Goal: Task Accomplishment & Management: Use online tool/utility

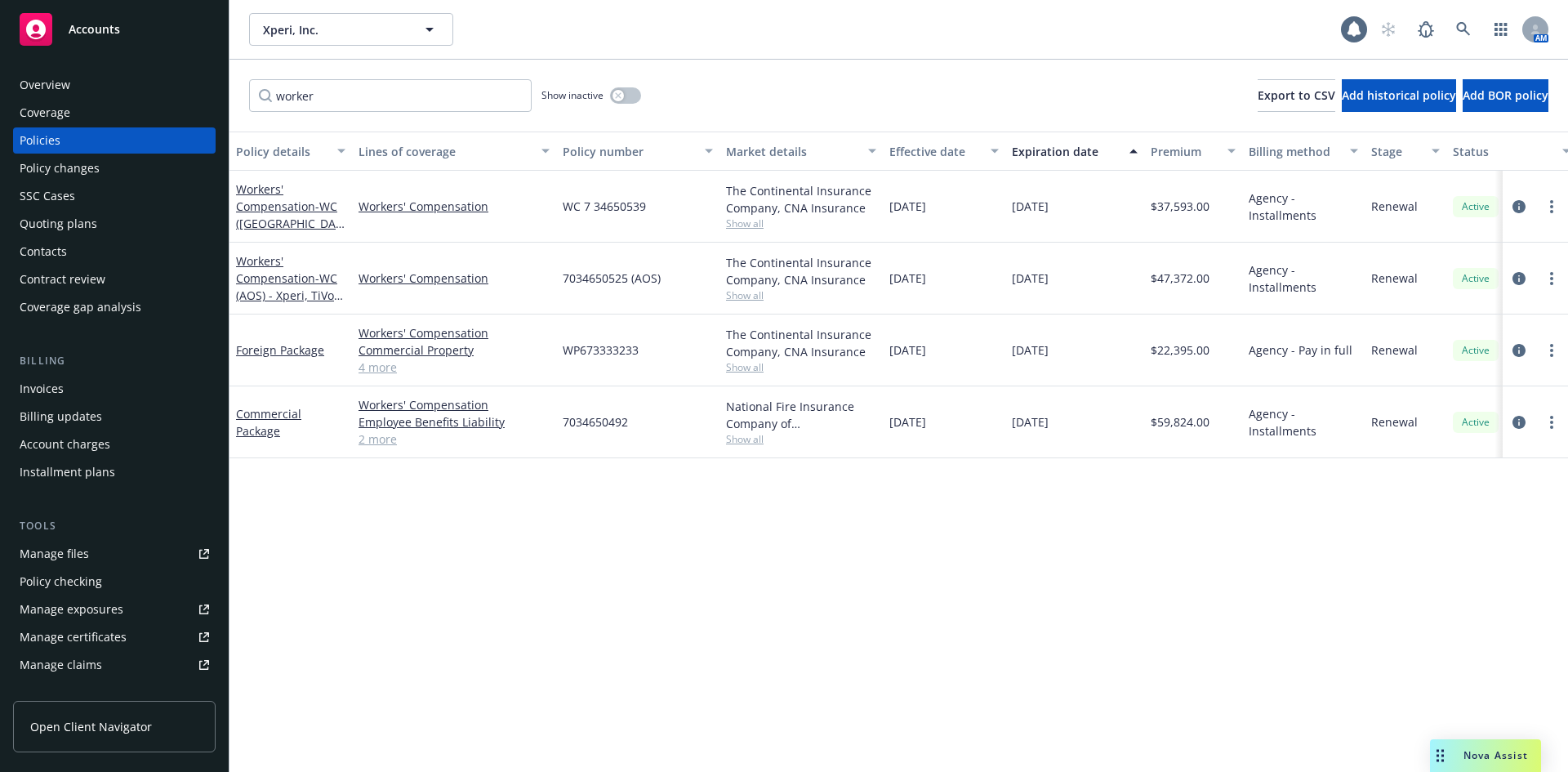
click at [990, 61] on div "worker Show inactive Export to CSV Add historical policy Add BOR policy" at bounding box center [898, 95] width 1338 height 72
drag, startPoint x: 685, startPoint y: 708, endPoint x: 715, endPoint y: 670, distance: 48.4
click at [691, 694] on div "Policy details Lines of coverage Policy number Market details Effective date Ex…" at bounding box center [898, 451] width 1338 height 641
click at [716, 662] on div "Policy details Lines of coverage Policy number Market details Effective date Ex…" at bounding box center [898, 451] width 1338 height 641
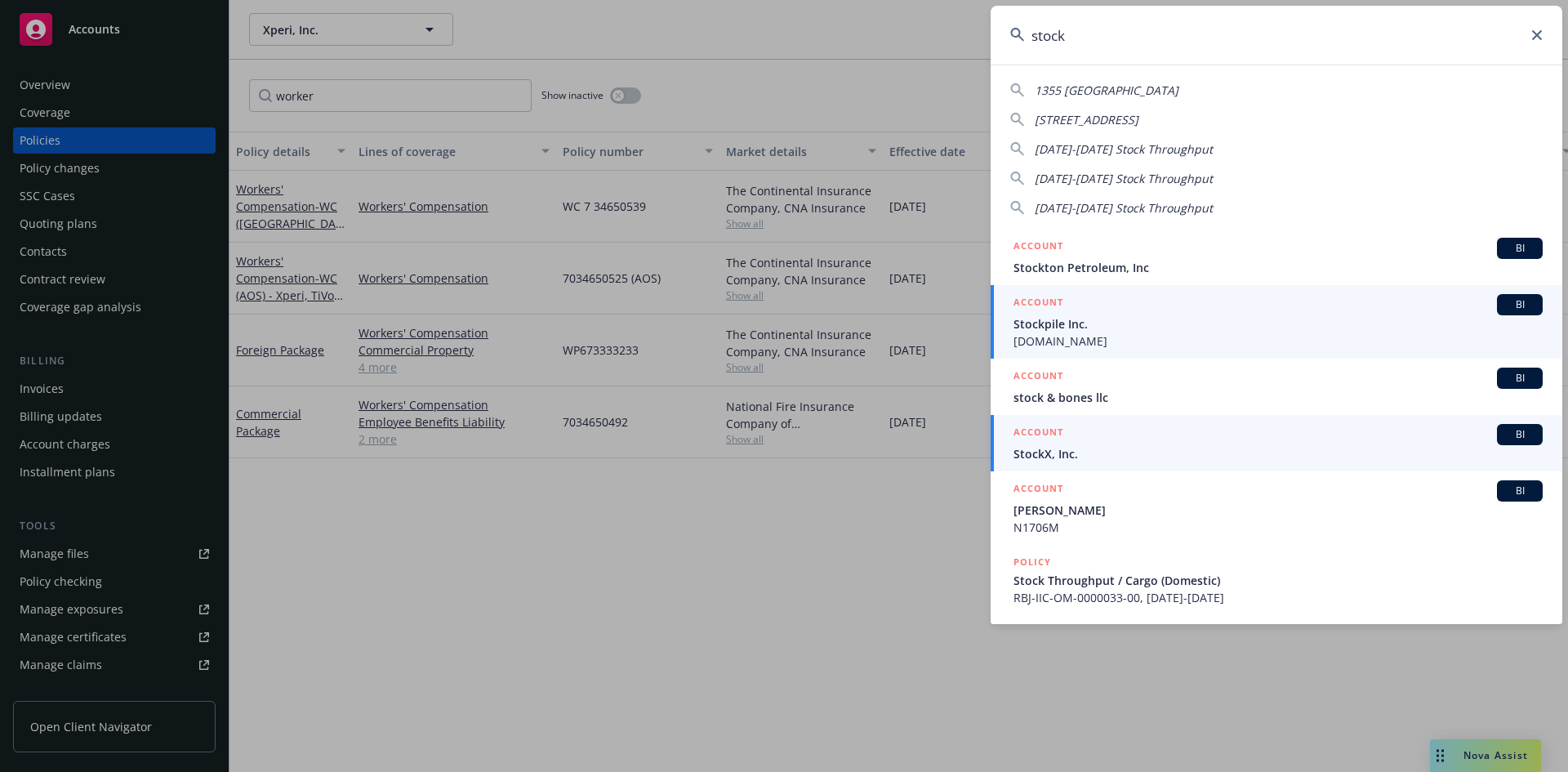
type input "stock"
click at [1504, 426] on div "BI" at bounding box center [1519, 434] width 46 height 21
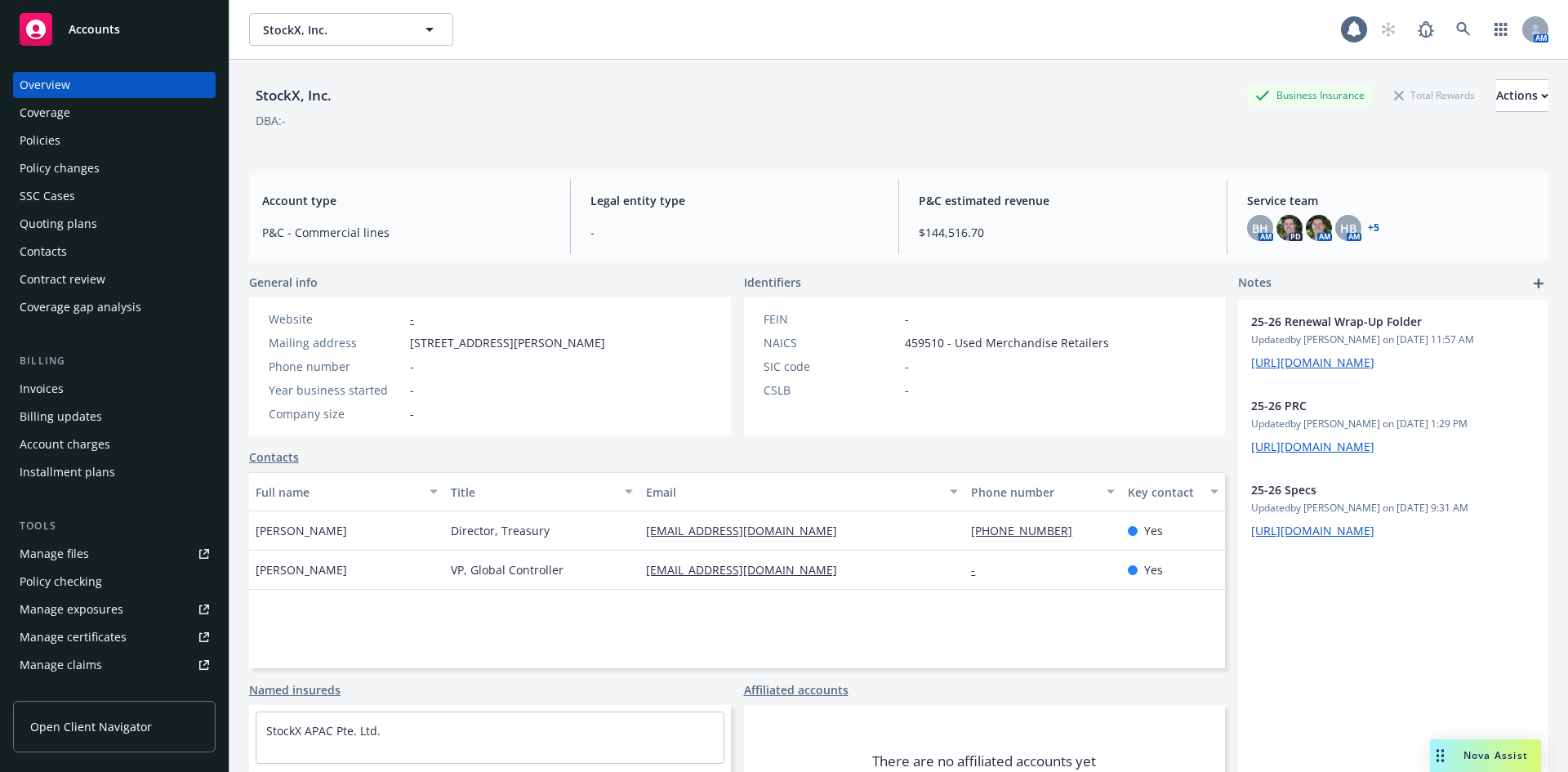
click at [85, 277] on div "Contract review" at bounding box center [62, 279] width 85 height 26
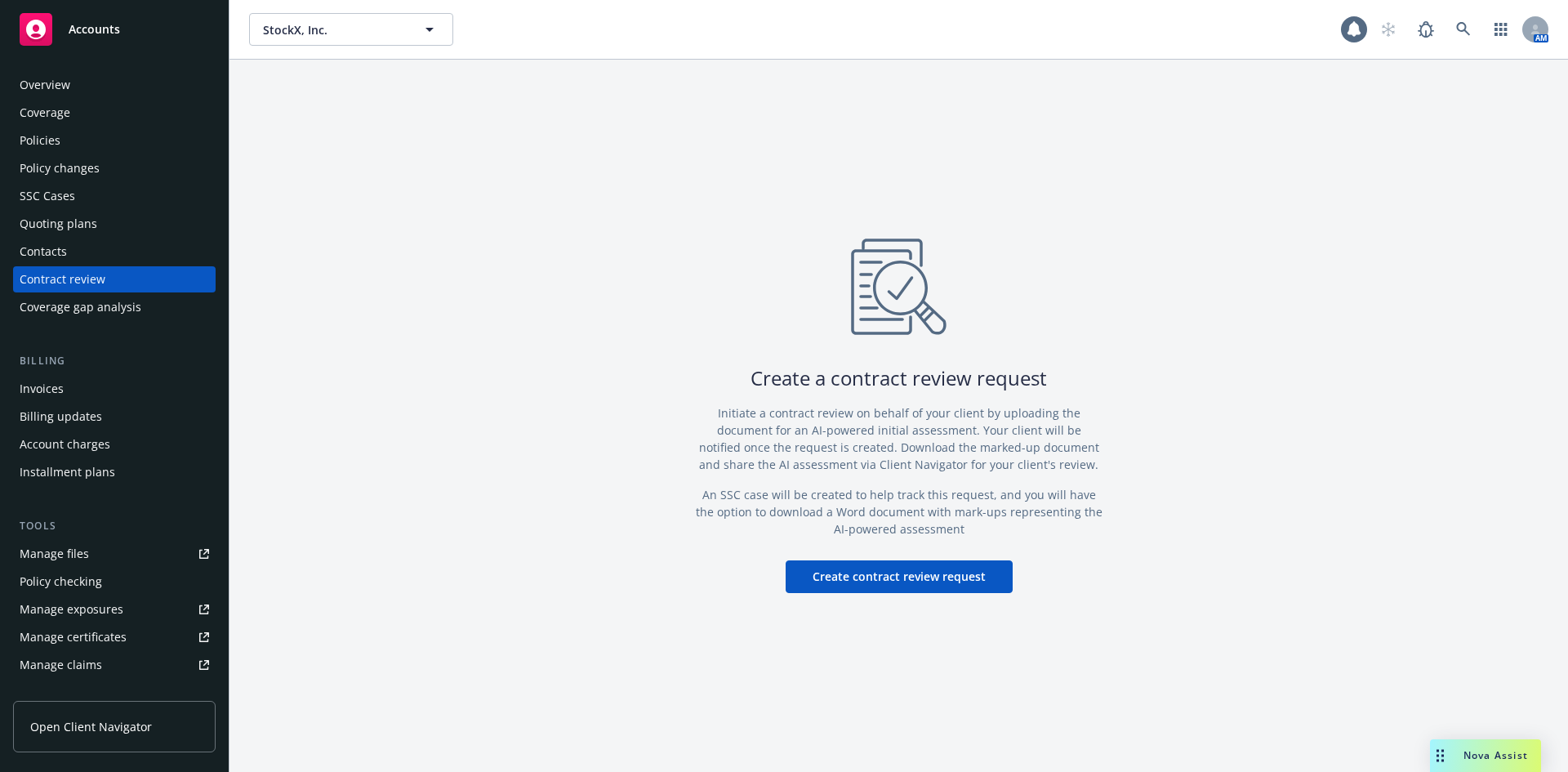
click at [882, 572] on button "Create contract review request" at bounding box center [898, 576] width 227 height 33
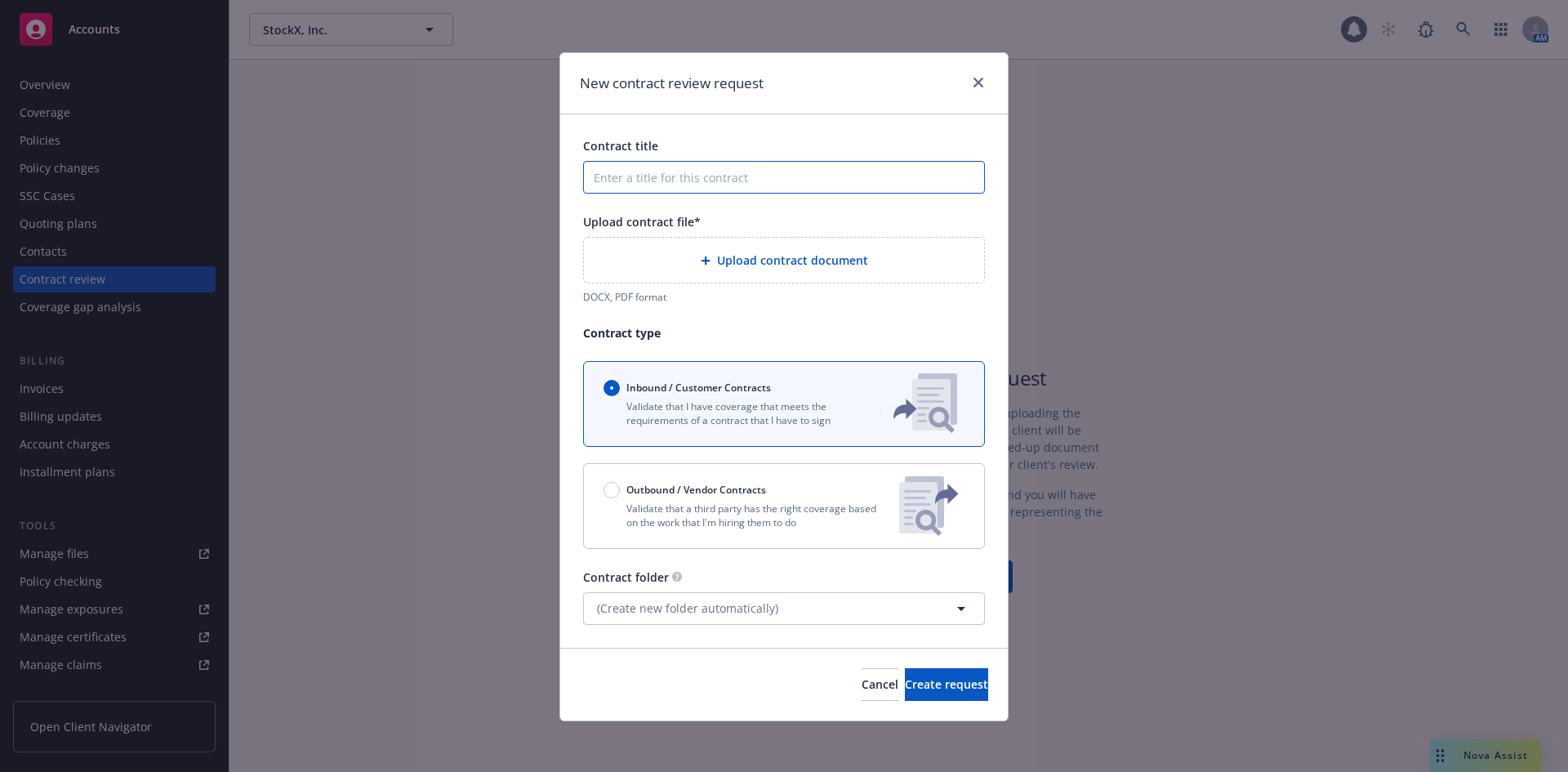
click at [655, 176] on input "Contract title" at bounding box center [784, 177] width 402 height 33
paste input "nternational payroll vendor"
type input "International payroll vendor"
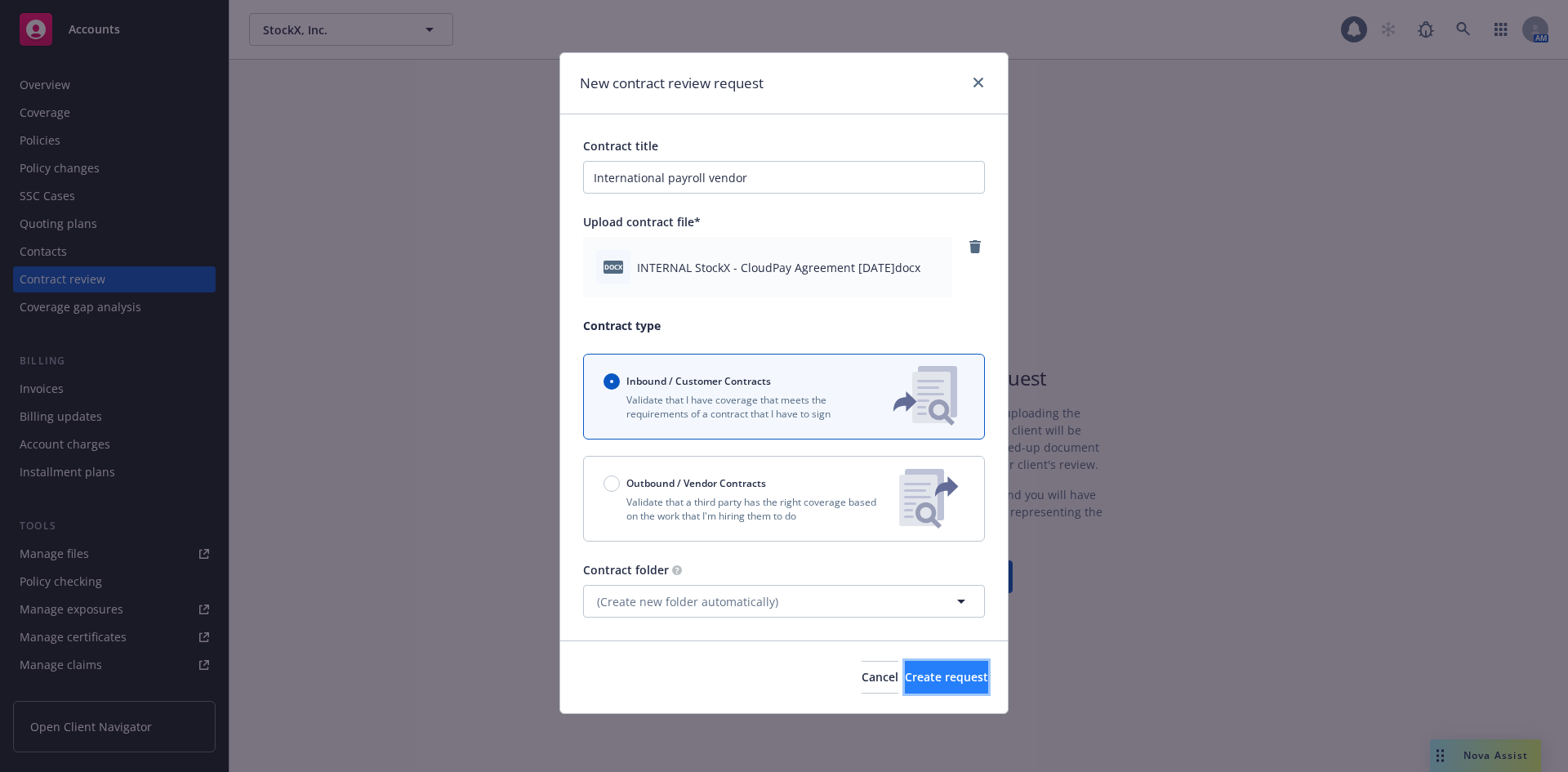
click at [926, 676] on span "Create request" at bounding box center [946, 677] width 83 height 16
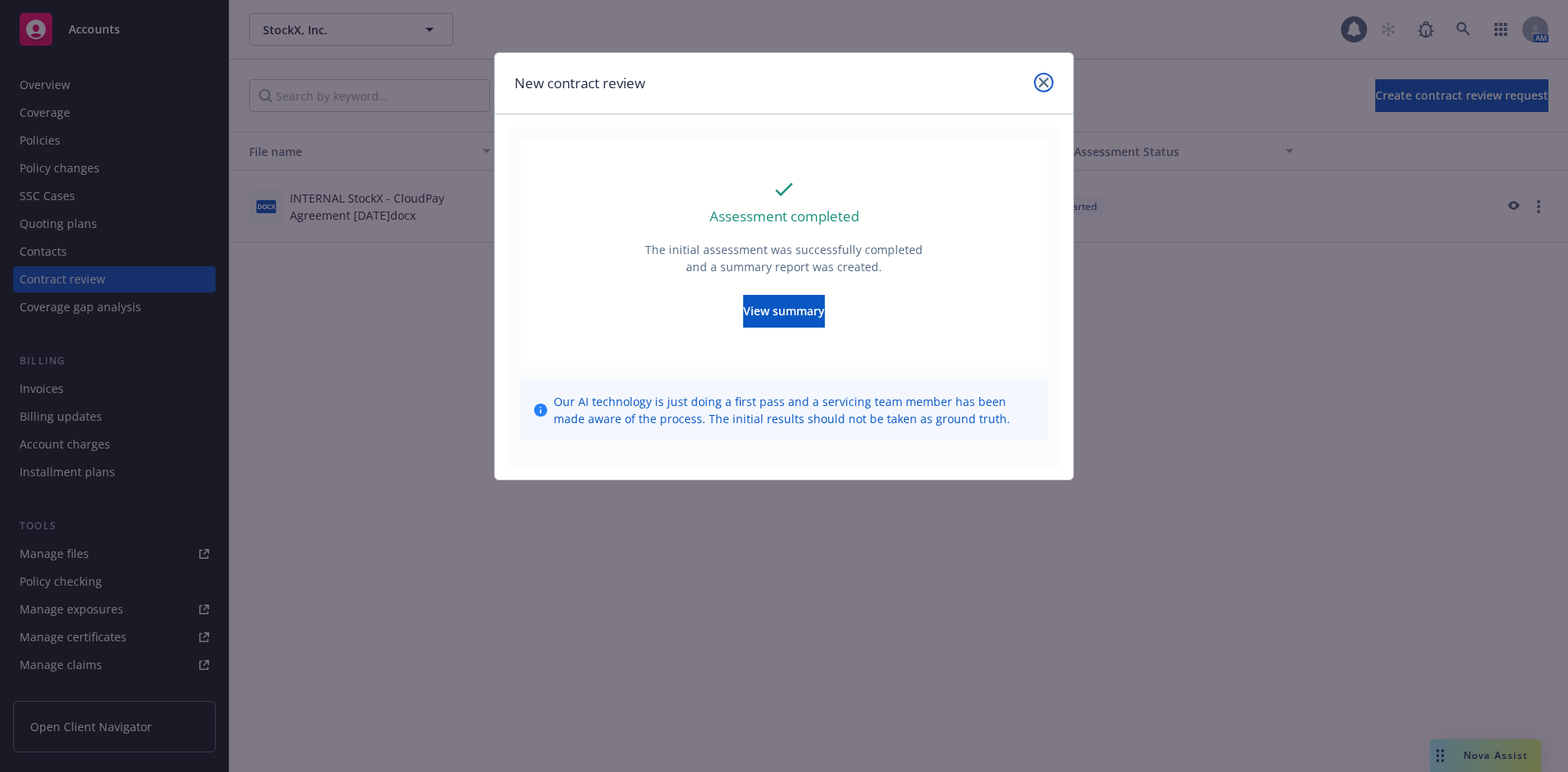
click at [1041, 87] on link "close" at bounding box center [1043, 82] width 19 height 19
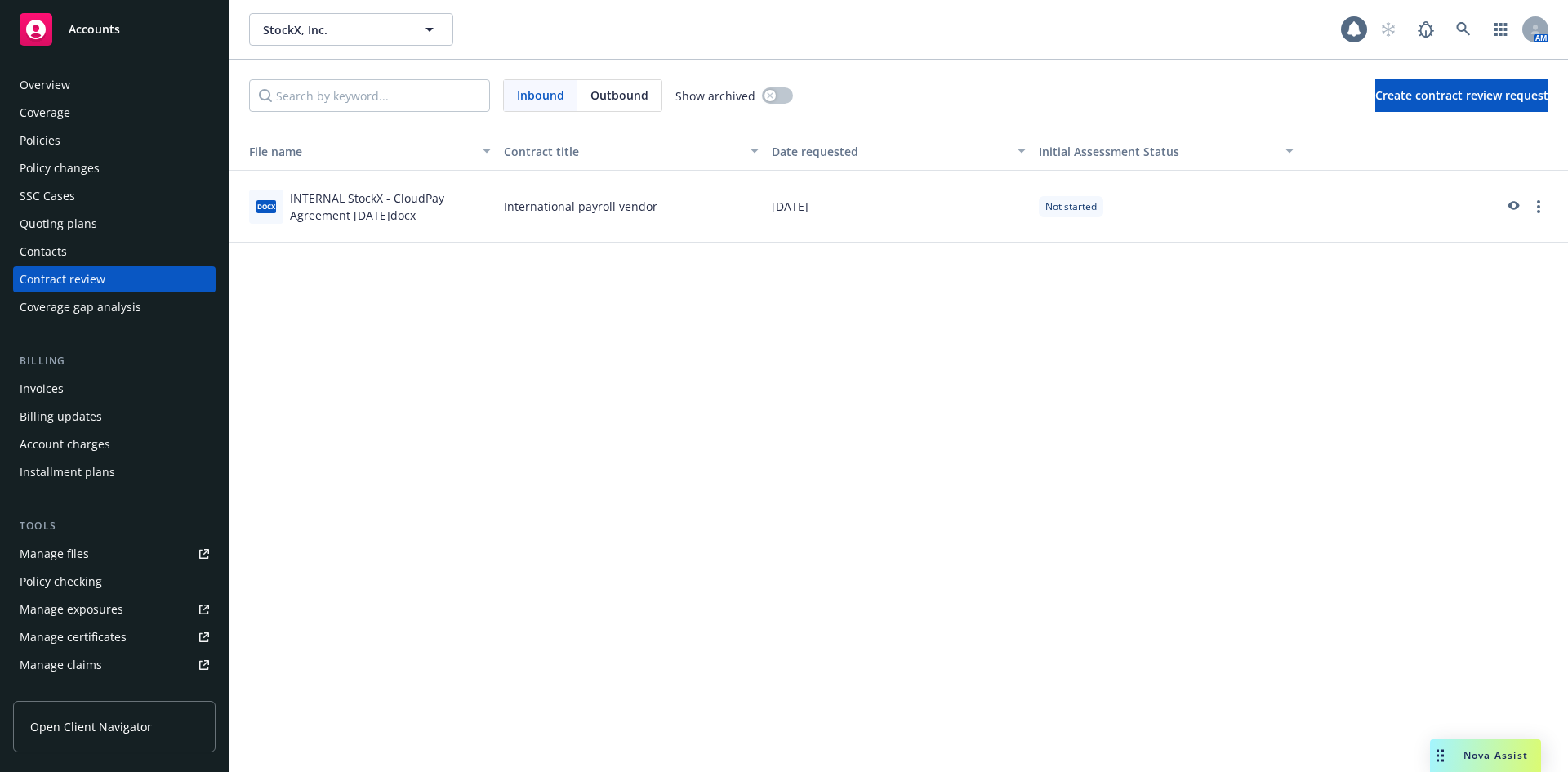
click at [47, 142] on div "Policies" at bounding box center [39, 140] width 41 height 26
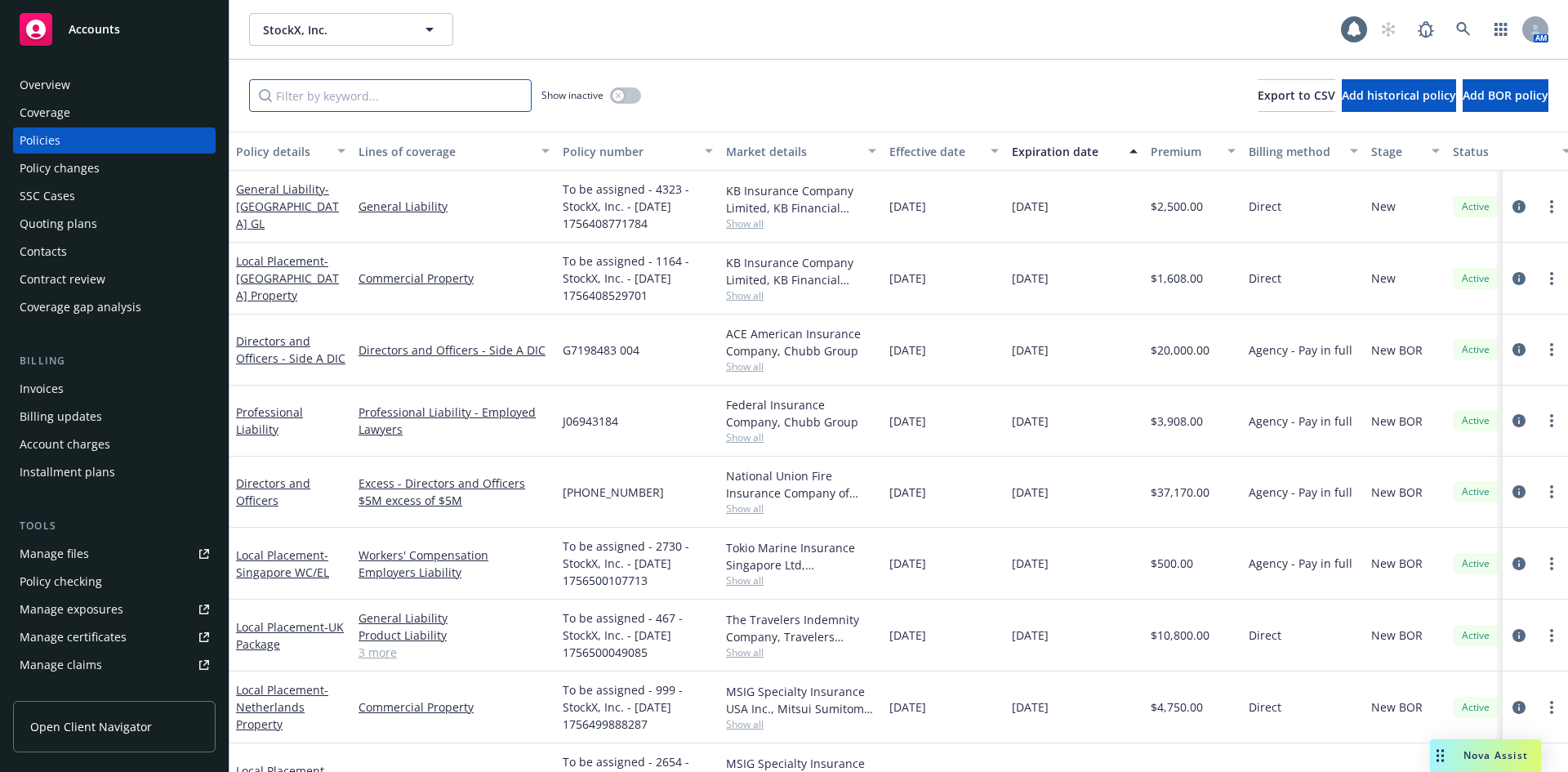
click at [325, 100] on input "Filter by keyword..." at bounding box center [389, 95] width 282 height 33
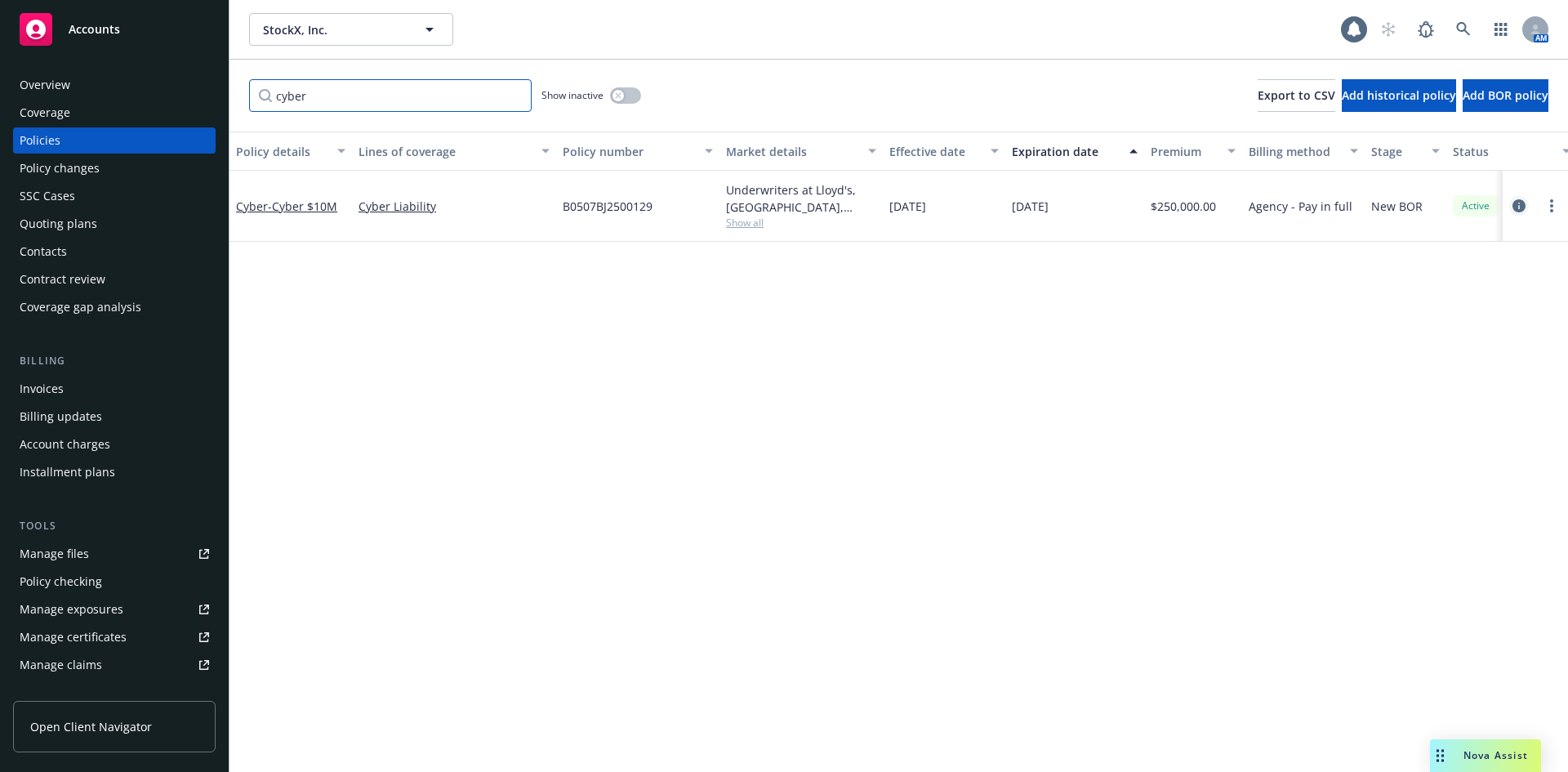
type input "cyber"
click at [1519, 202] on icon "circleInformation" at bounding box center [1519, 206] width 13 height 13
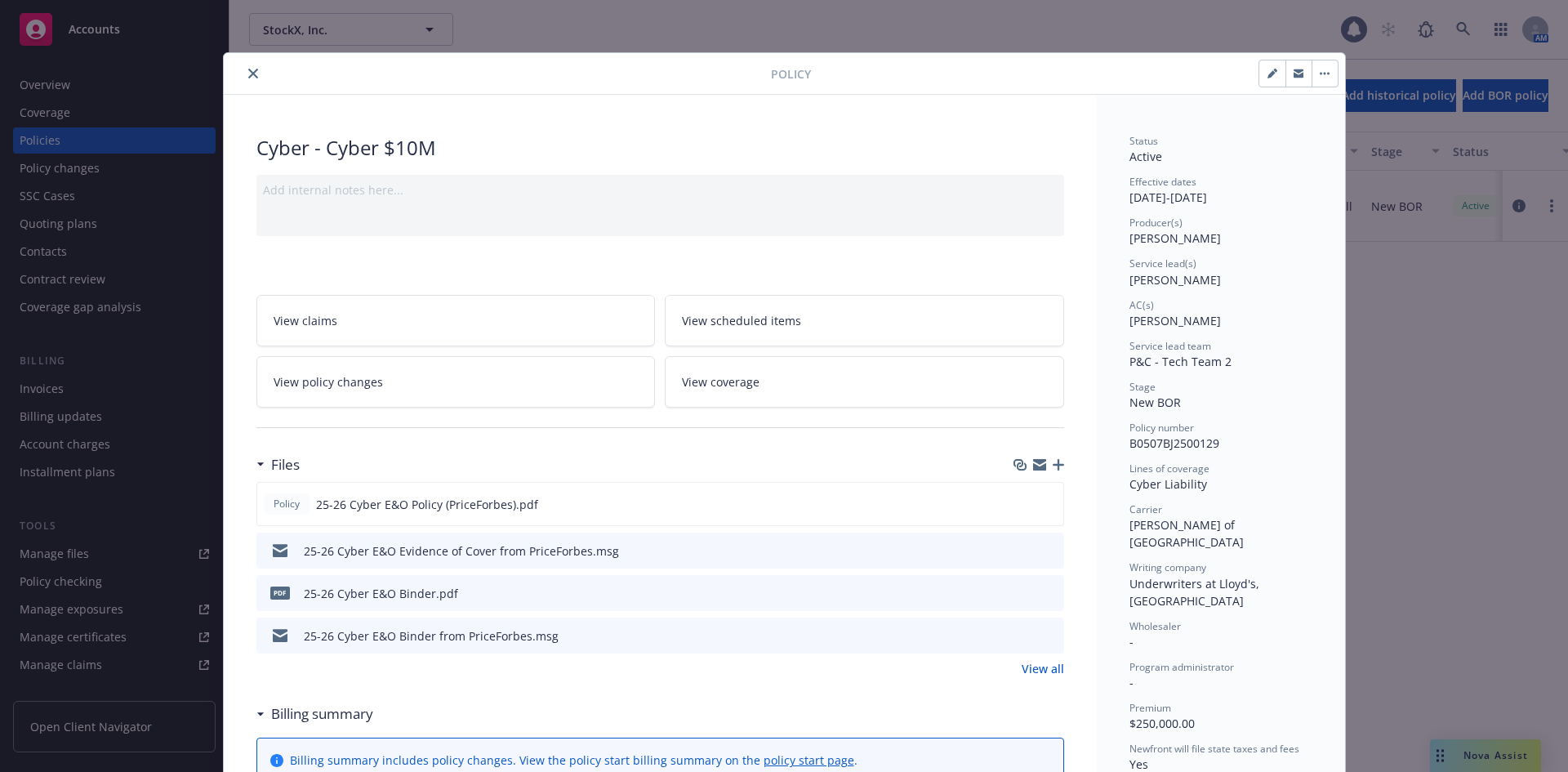
click at [253, 73] on button "close" at bounding box center [253, 73] width 19 height 19
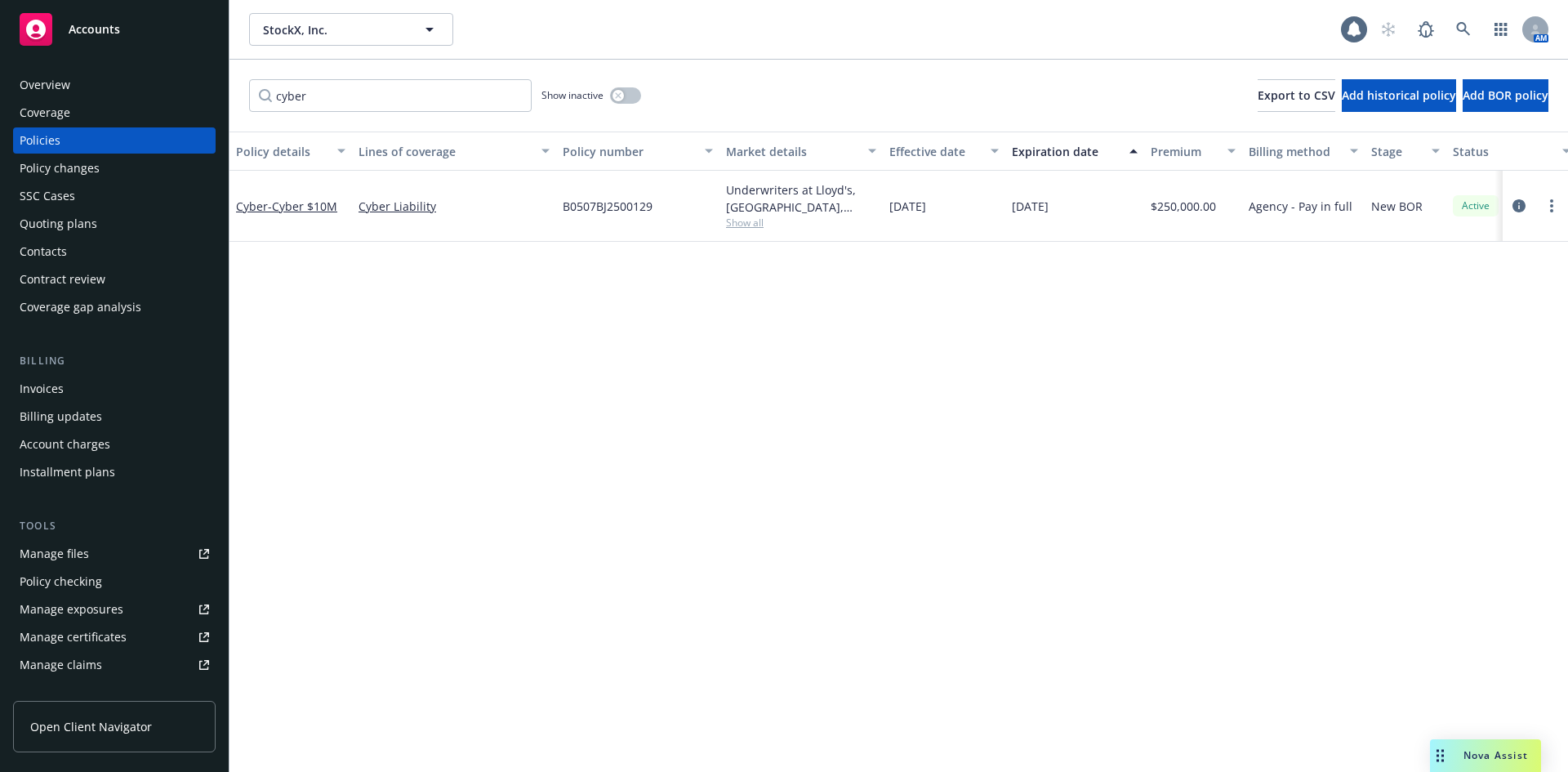
click at [58, 270] on div "Contract review" at bounding box center [62, 279] width 85 height 26
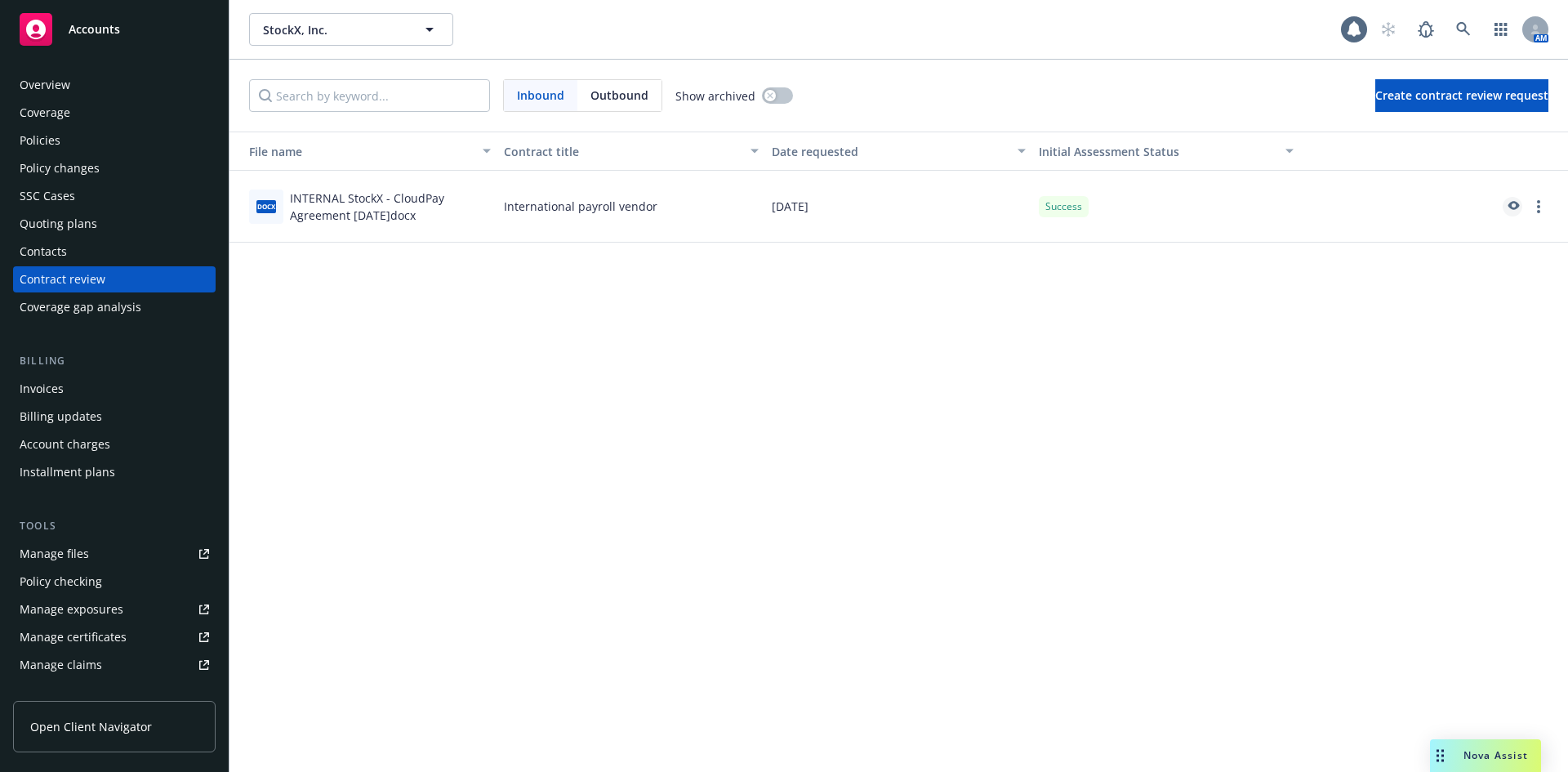
click at [1512, 206] on icon "preview" at bounding box center [1512, 207] width 15 height 12
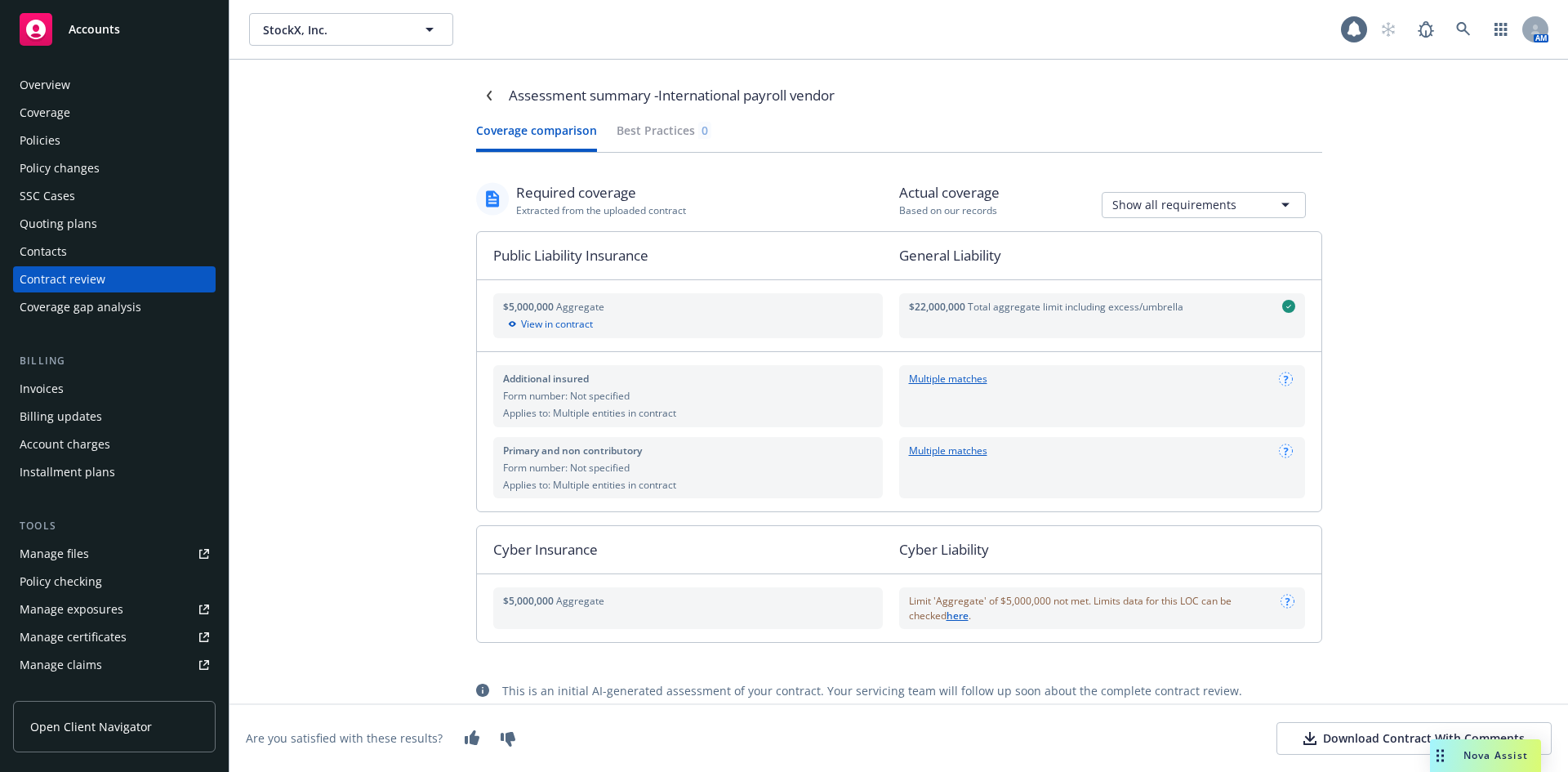
click at [1355, 735] on div "Download Contract With Comments" at bounding box center [1414, 739] width 221 height 17
click at [43, 139] on div "Policies" at bounding box center [39, 140] width 41 height 26
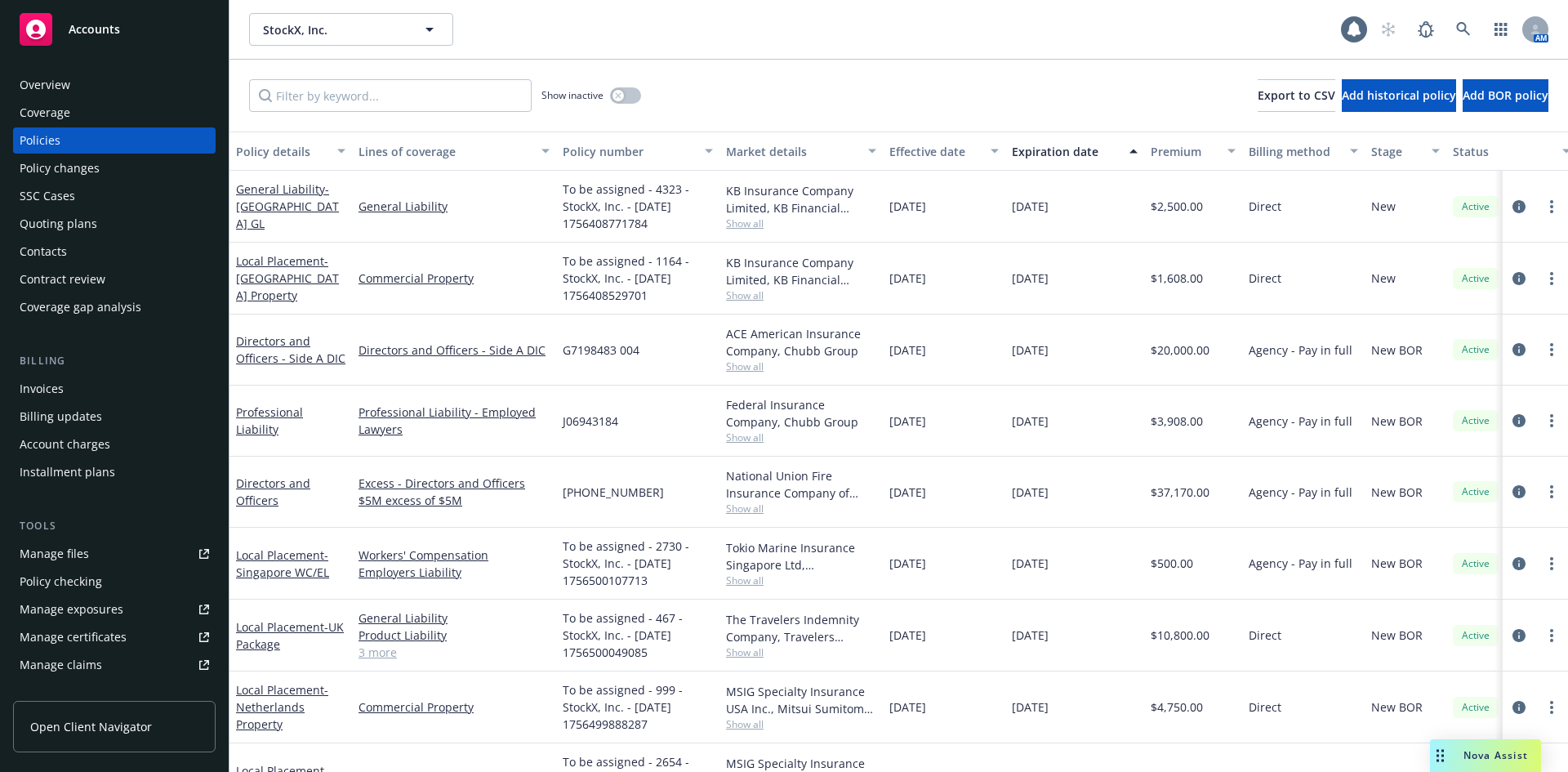
drag, startPoint x: 392, startPoint y: 70, endPoint x: 362, endPoint y: 101, distance: 43.1
click at [388, 81] on div "Show inactive Export to CSV Add historical policy Add BOR policy" at bounding box center [898, 95] width 1338 height 72
click at [362, 101] on input "Filter by keyword..." at bounding box center [389, 95] width 282 height 33
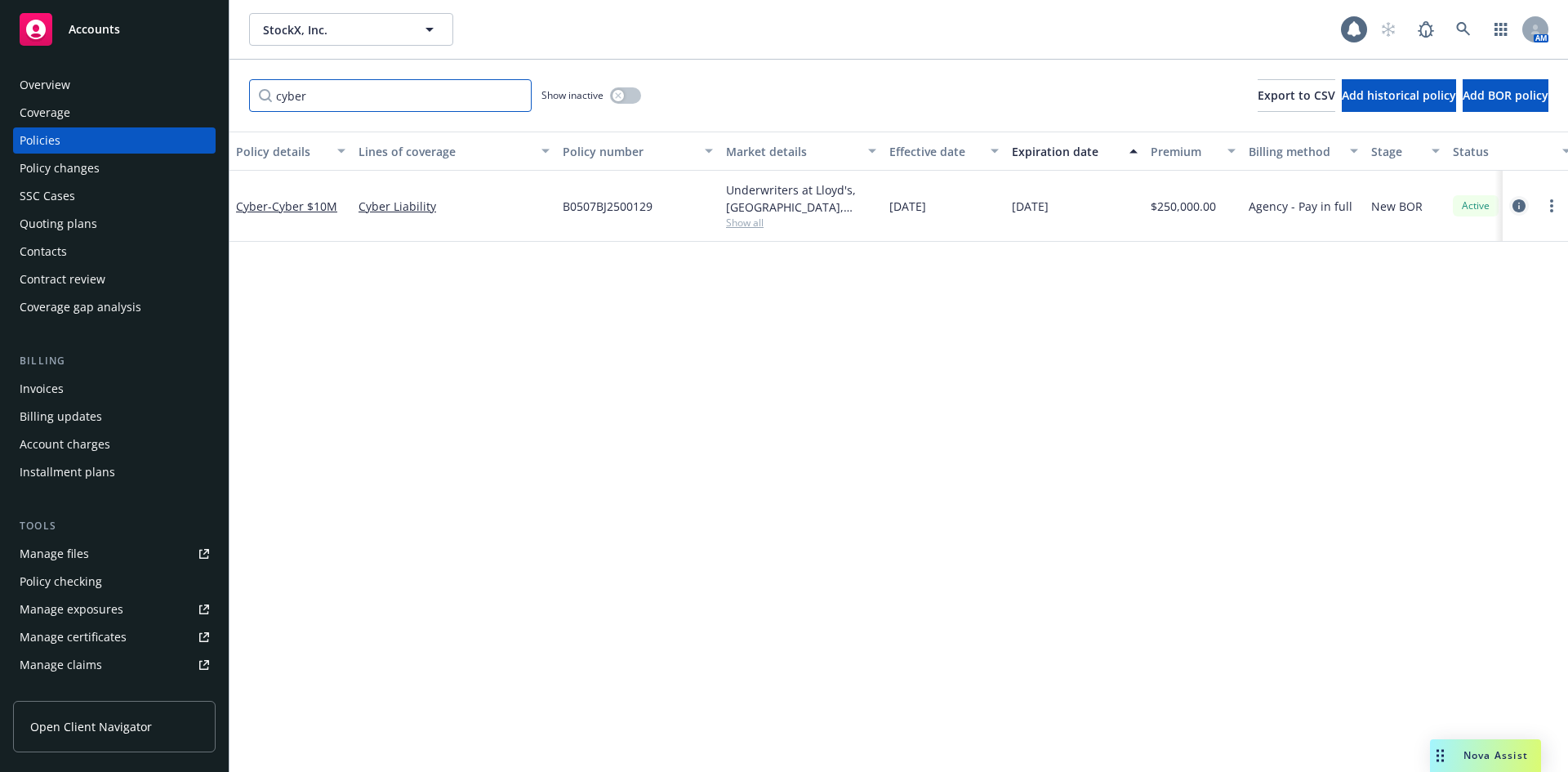
type input "cyber"
click at [1519, 208] on icon "circleInformation" at bounding box center [1519, 206] width 13 height 13
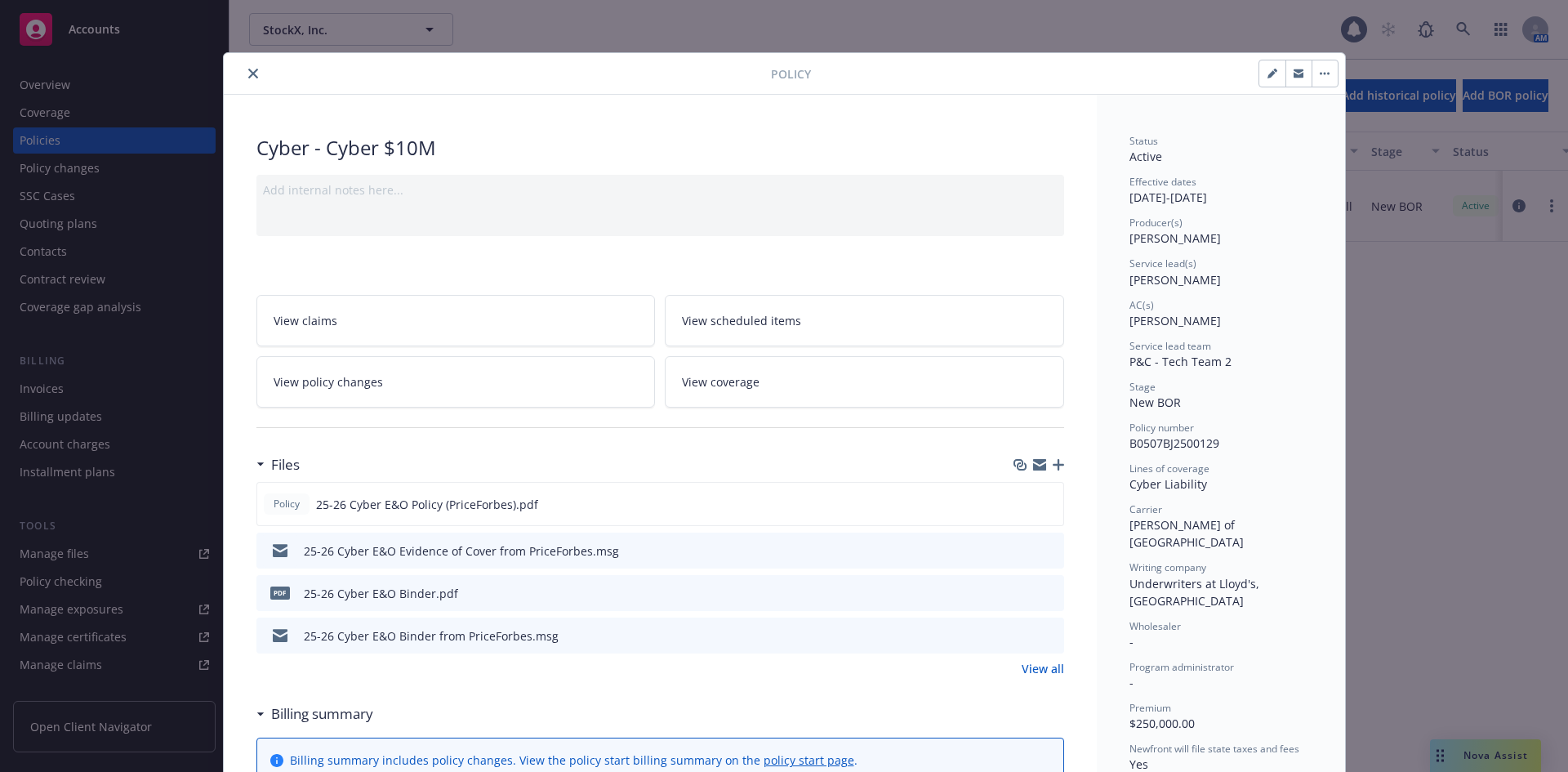
scroll to position [49, 0]
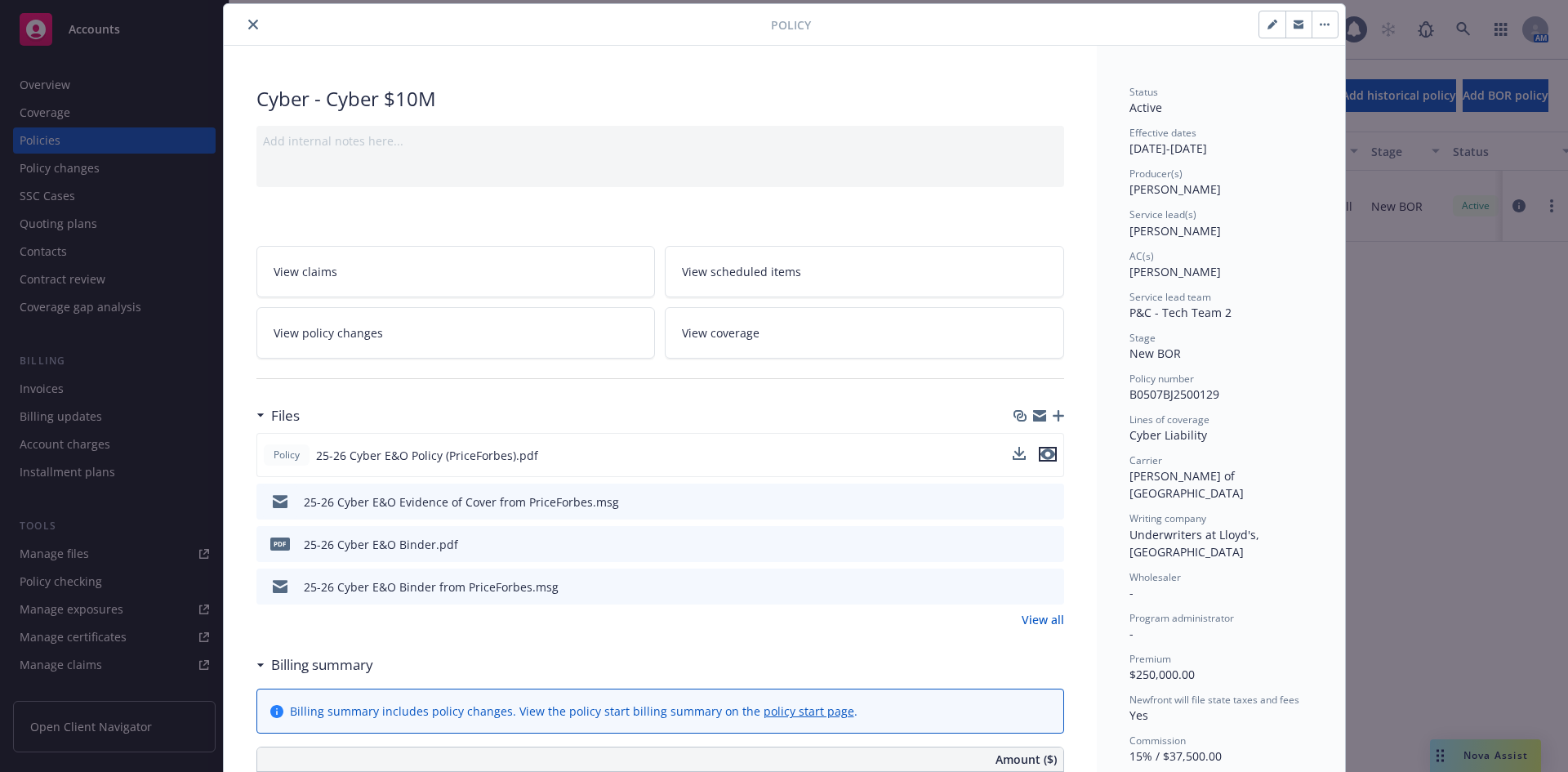
click at [1041, 457] on icon "preview file" at bounding box center [1048, 454] width 15 height 12
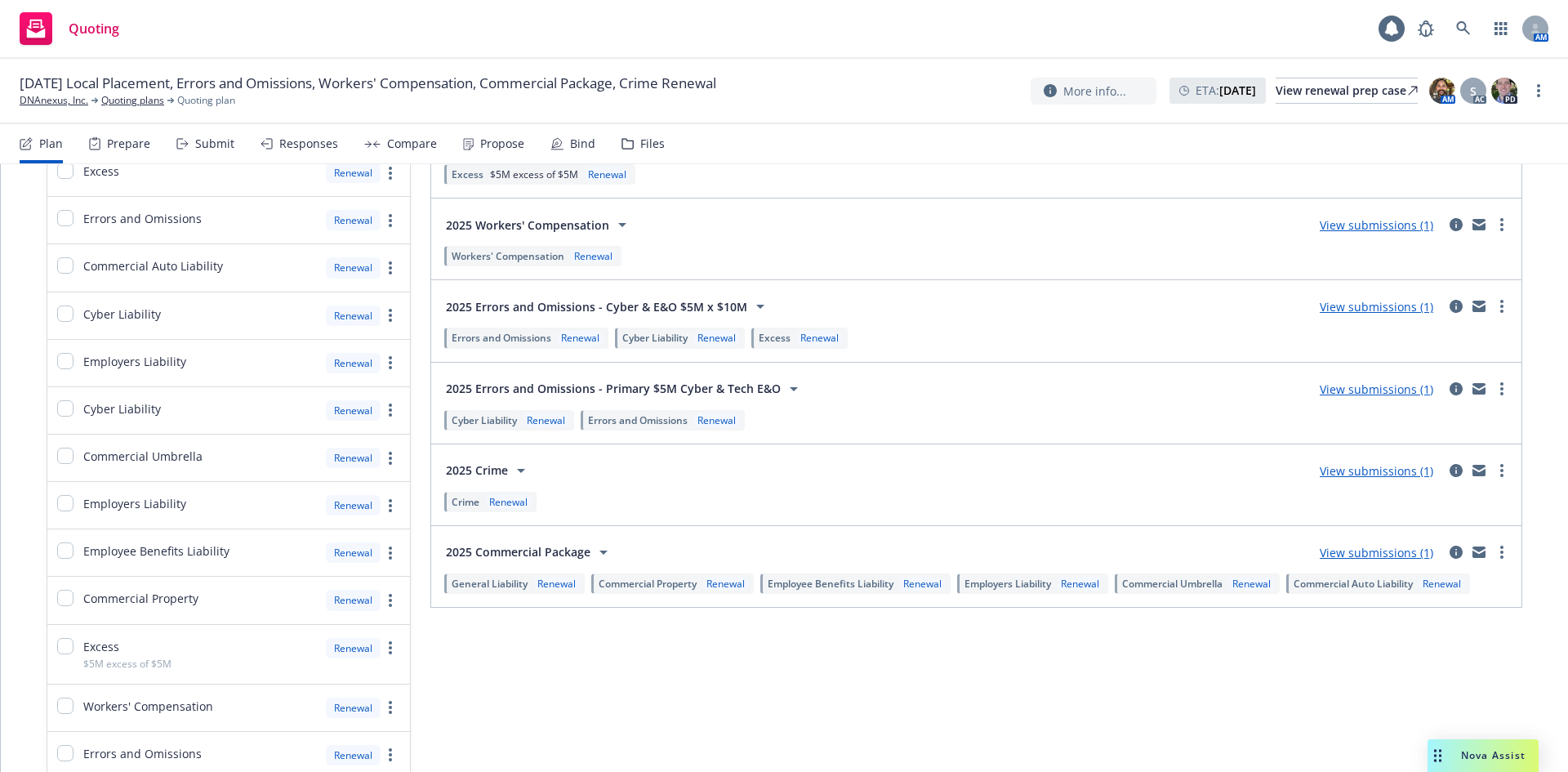
scroll to position [380, 0]
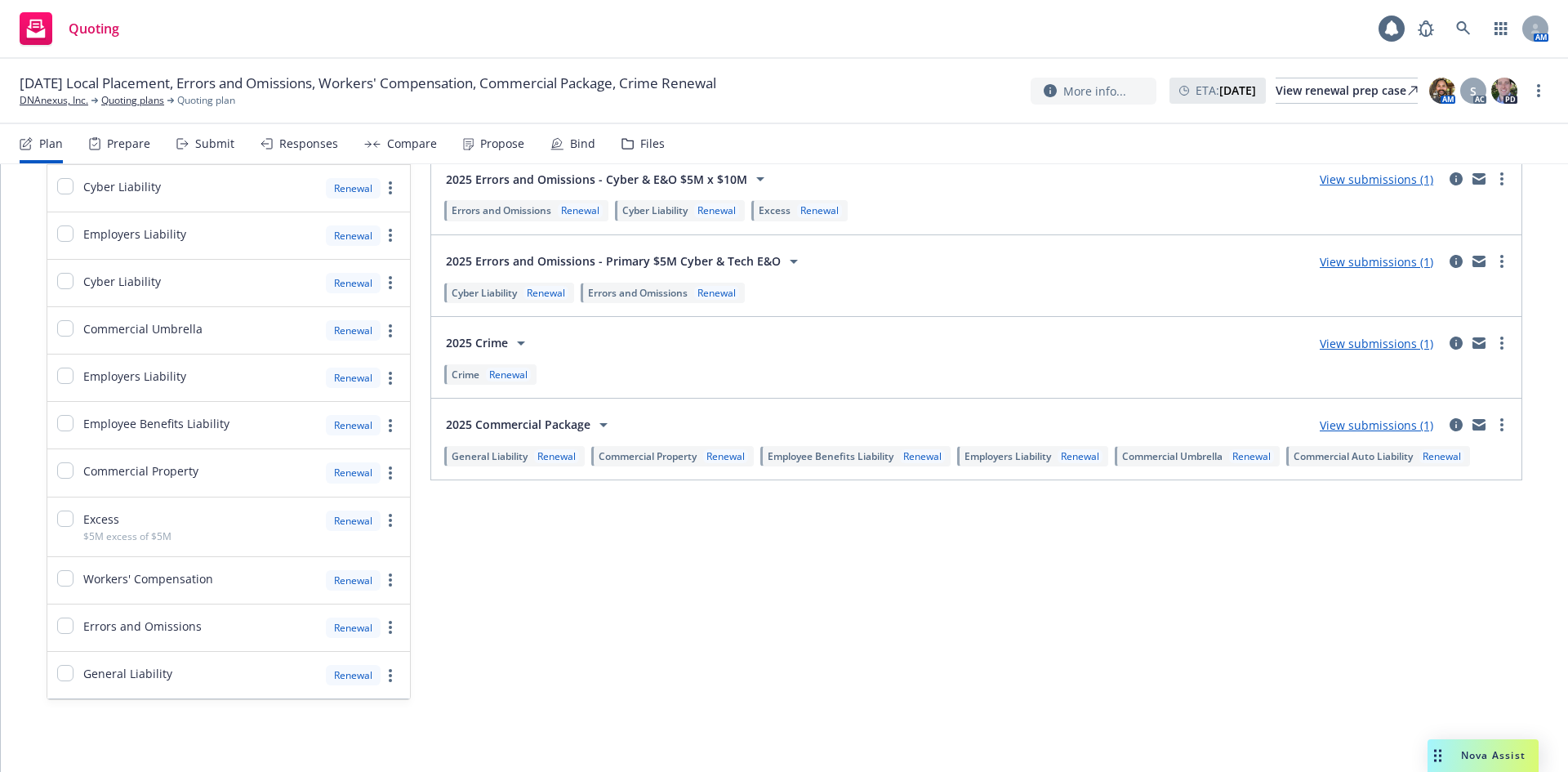
click at [225, 147] on div "Submit" at bounding box center [214, 144] width 39 height 13
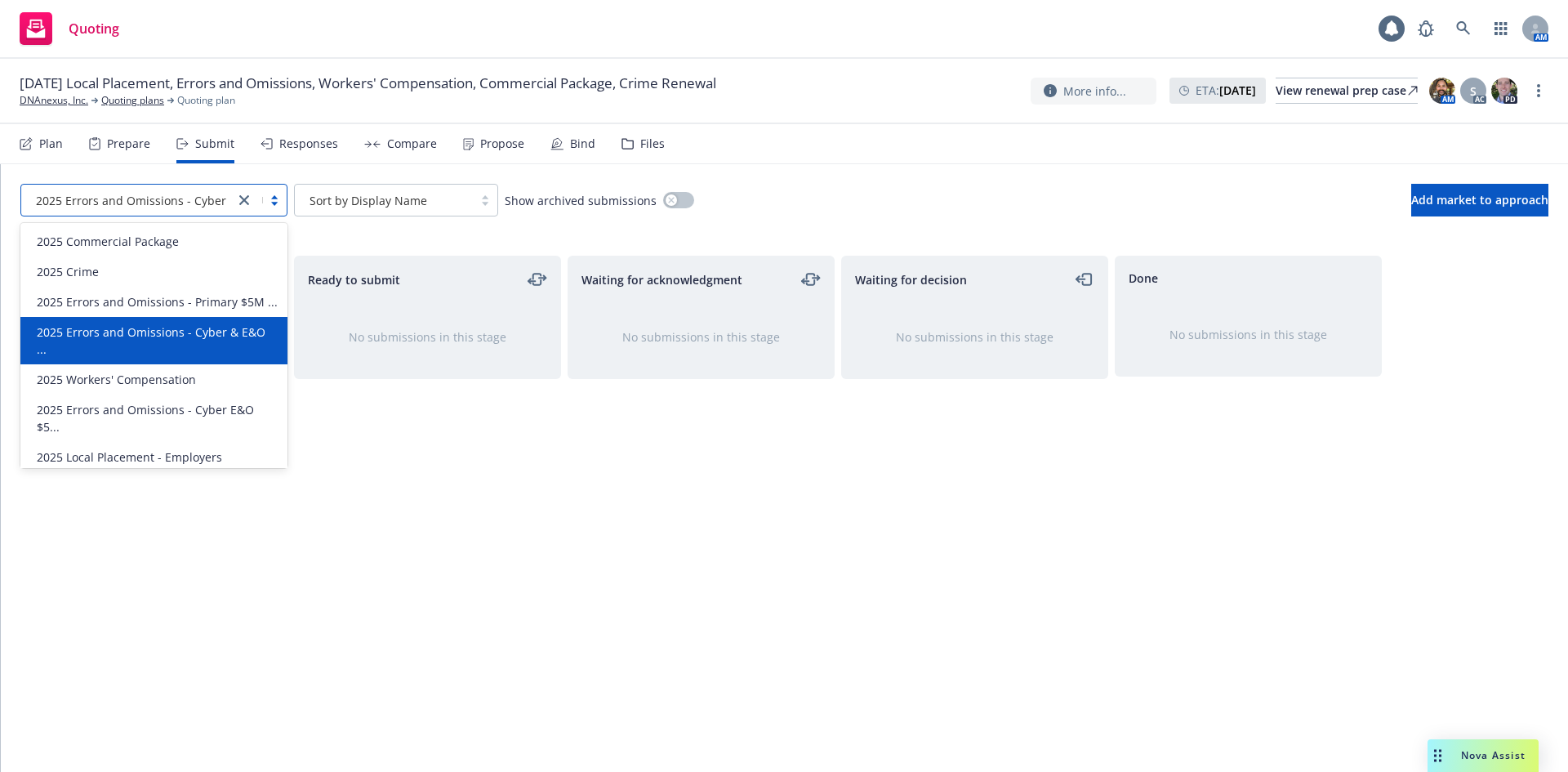
click at [227, 201] on div "2025 Errors and Omissions - Cyber & E&O ..." at bounding box center [127, 199] width 213 height 26
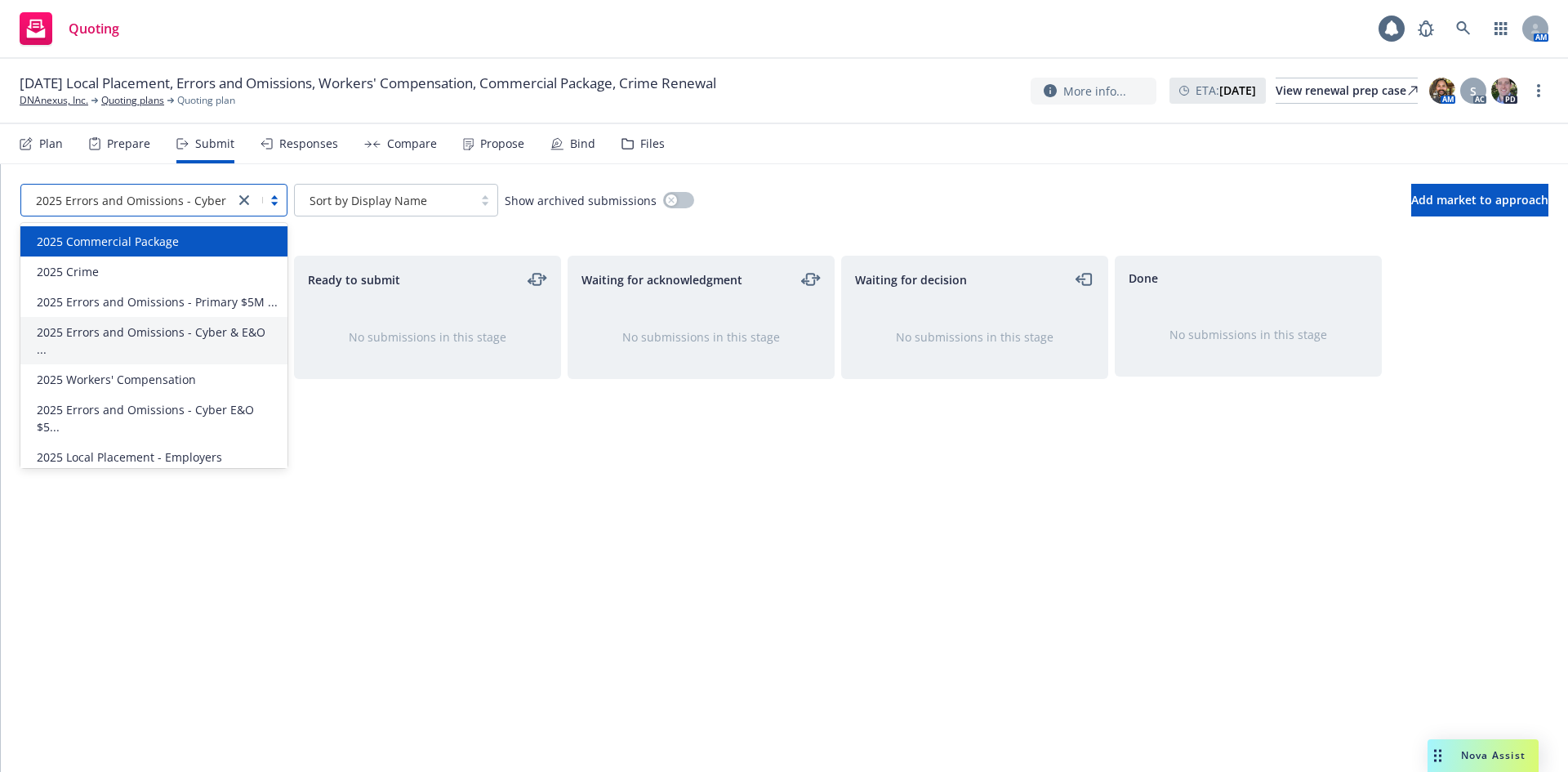
click at [176, 234] on span "2025 Commercial Package" at bounding box center [108, 241] width 142 height 17
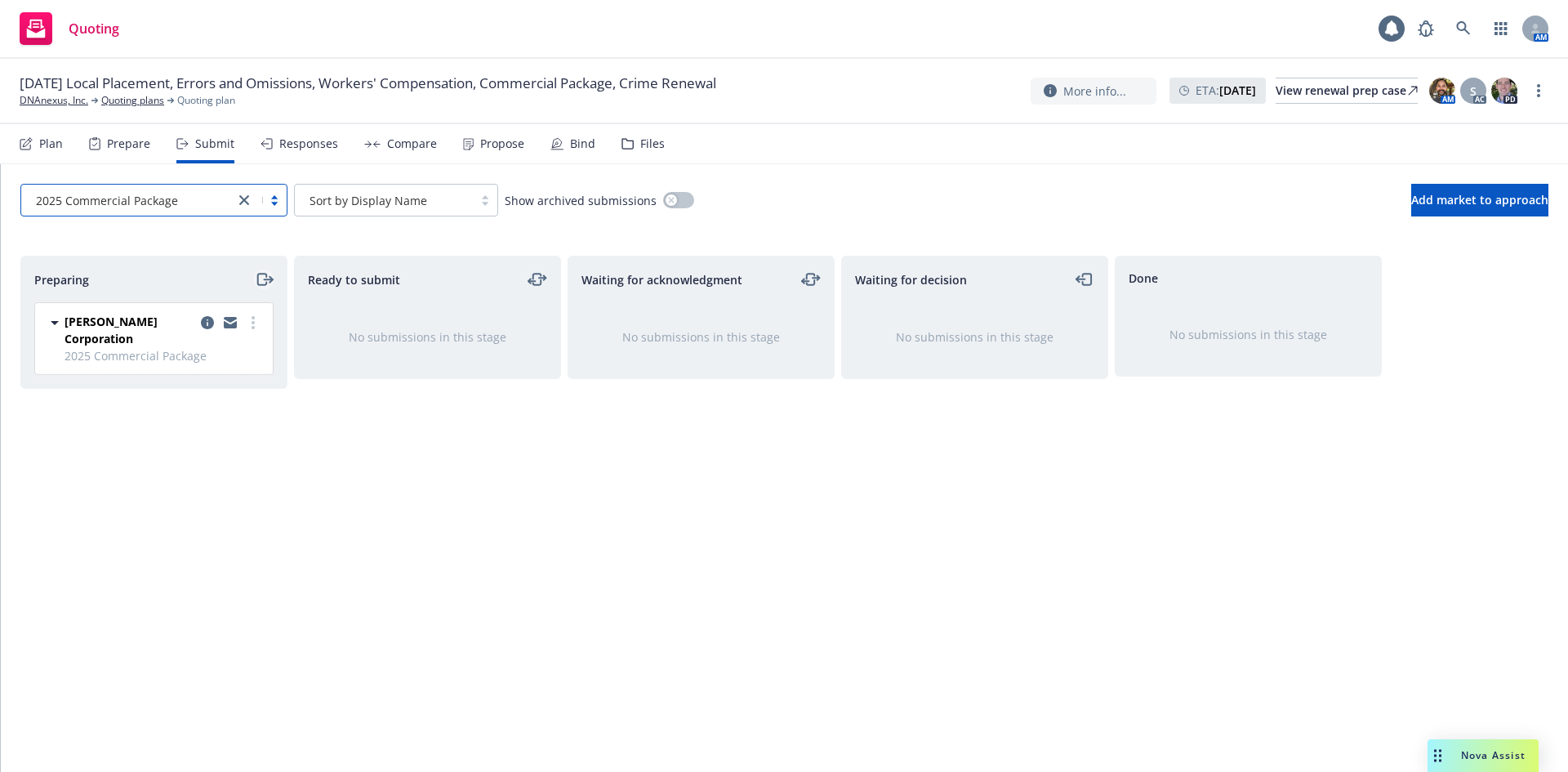
click at [265, 280] on icon "moveRight" at bounding box center [268, 280] width 8 height 0
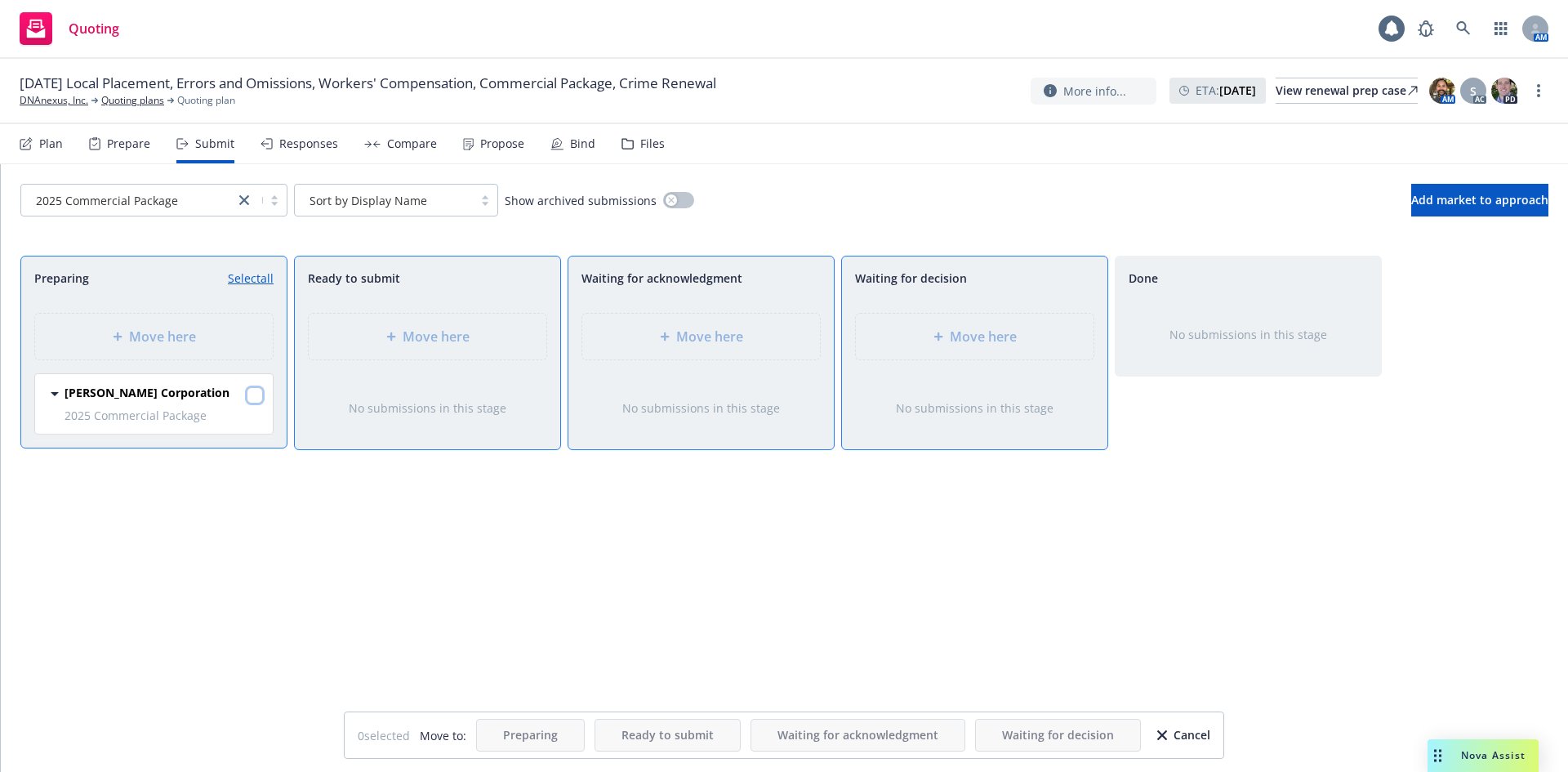
click at [261, 397] on input "checkbox" at bounding box center [255, 395] width 17 height 17
checkbox input "true"
click at [1008, 346] on span "Move here" at bounding box center [983, 336] width 67 height 19
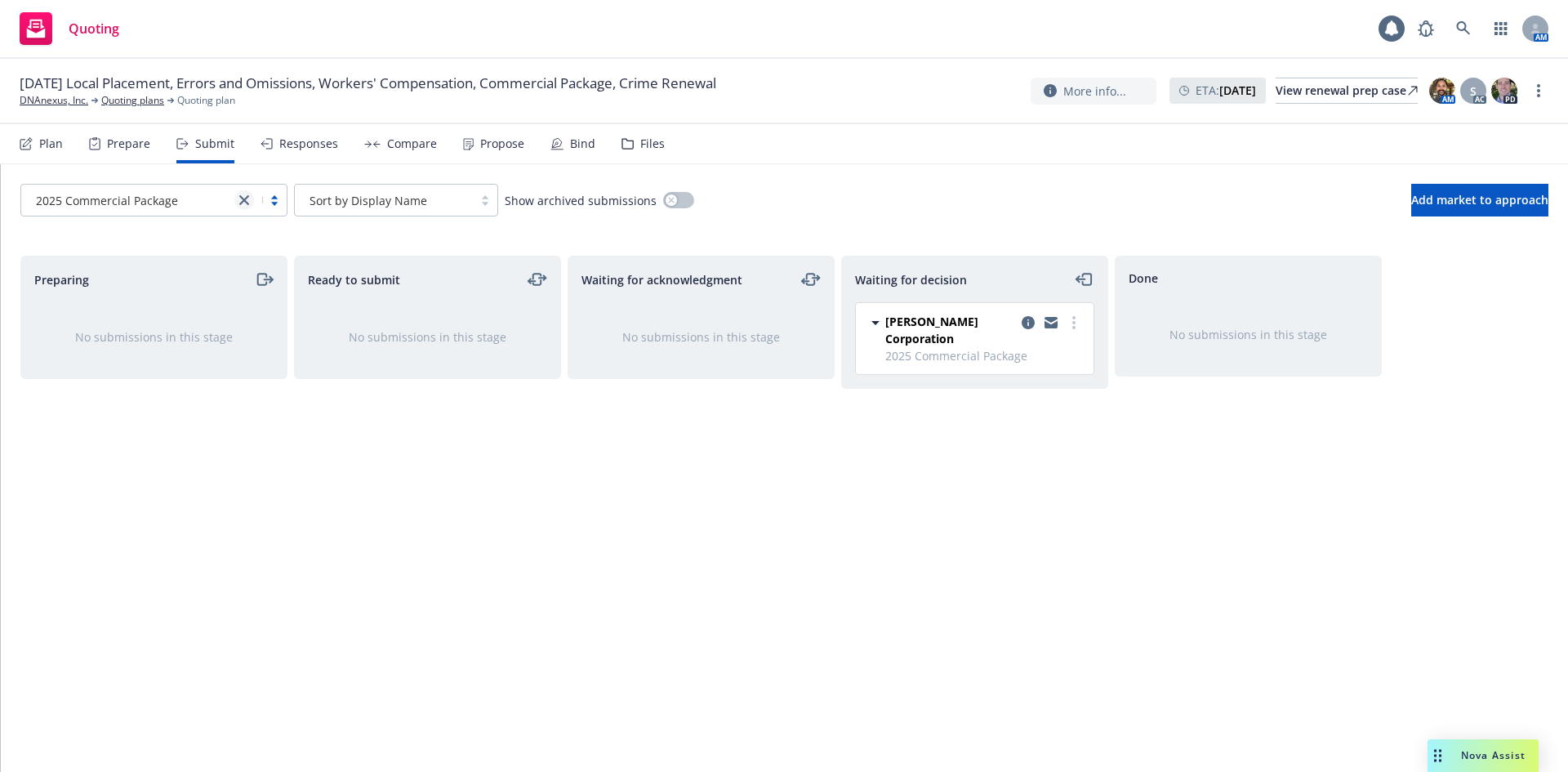
click at [242, 201] on icon "close" at bounding box center [244, 200] width 10 height 10
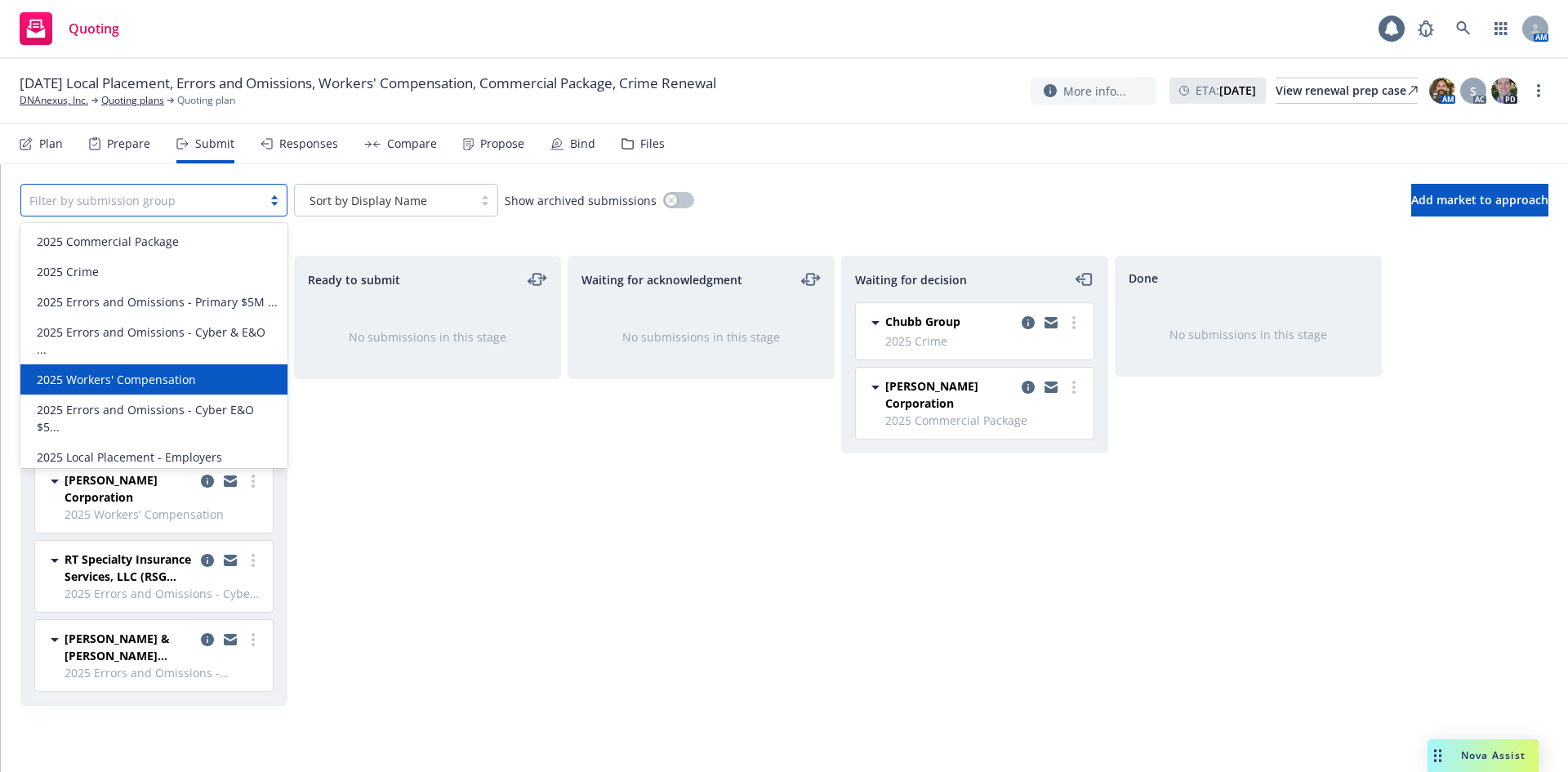
click at [191, 371] on span "2025 Workers' Compensation" at bounding box center [116, 379] width 159 height 17
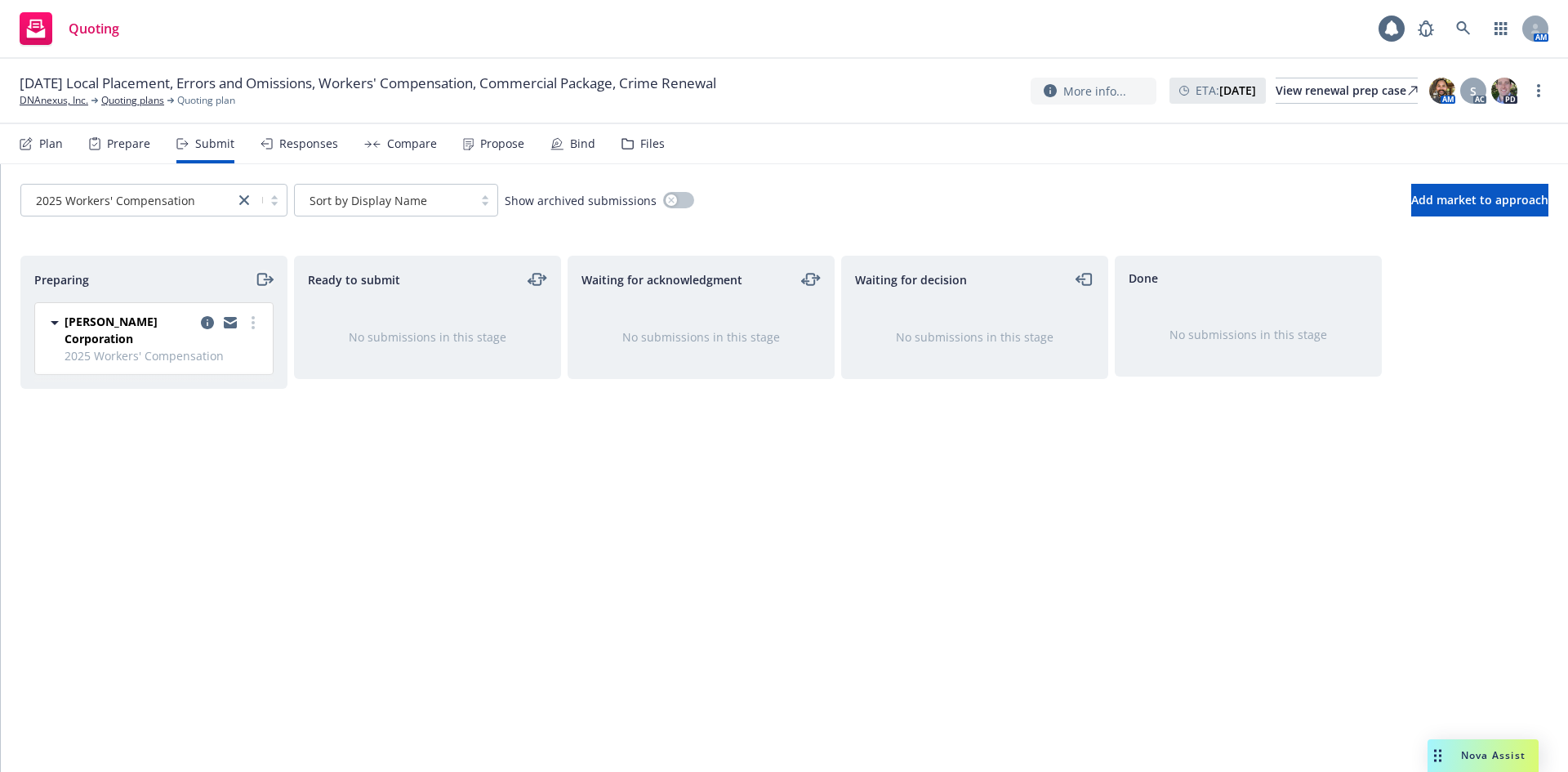
click at [265, 277] on icon "moveRight" at bounding box center [261, 280] width 9 height 12
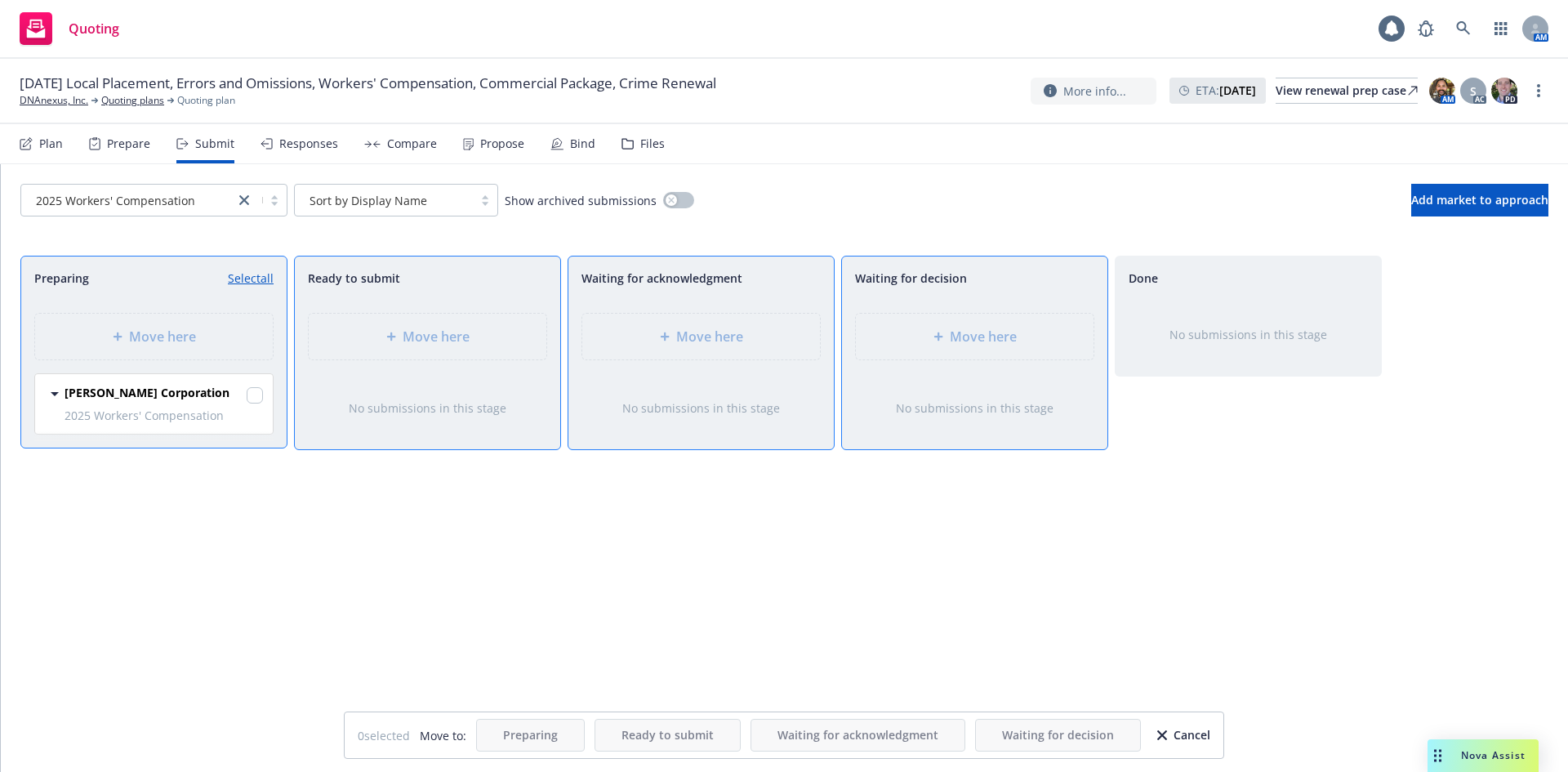
click at [249, 397] on div "W.R. Berkley Corporation" at bounding box center [163, 394] width 198 height 23
click at [253, 397] on input "checkbox" at bounding box center [255, 395] width 17 height 17
checkbox input "true"
click at [988, 343] on span "Move here" at bounding box center [983, 336] width 67 height 19
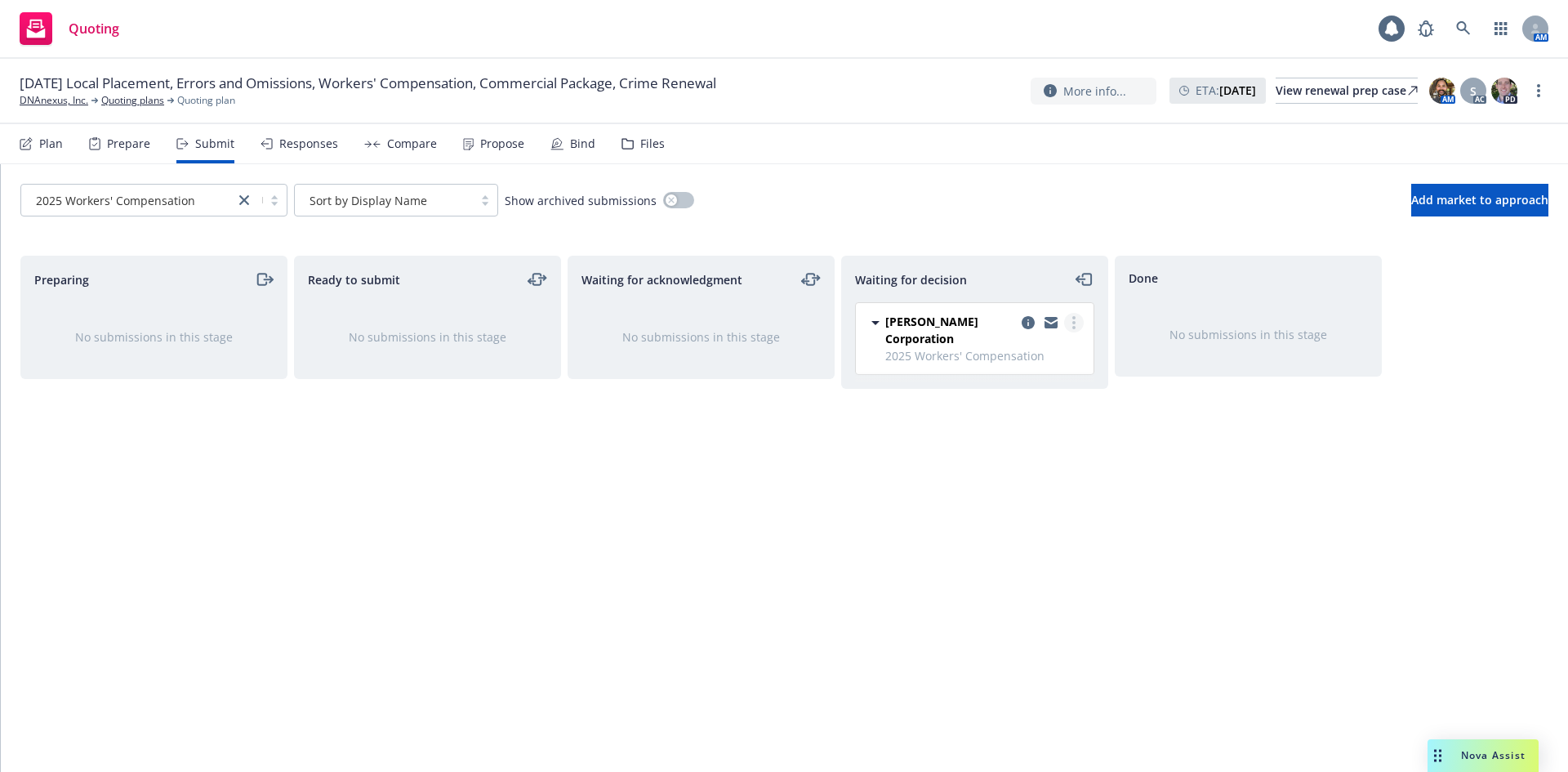
click at [1072, 325] on icon "more" at bounding box center [1074, 322] width 3 height 13
click at [1041, 426] on span "Add accepted decision" at bounding box center [1000, 420] width 163 height 16
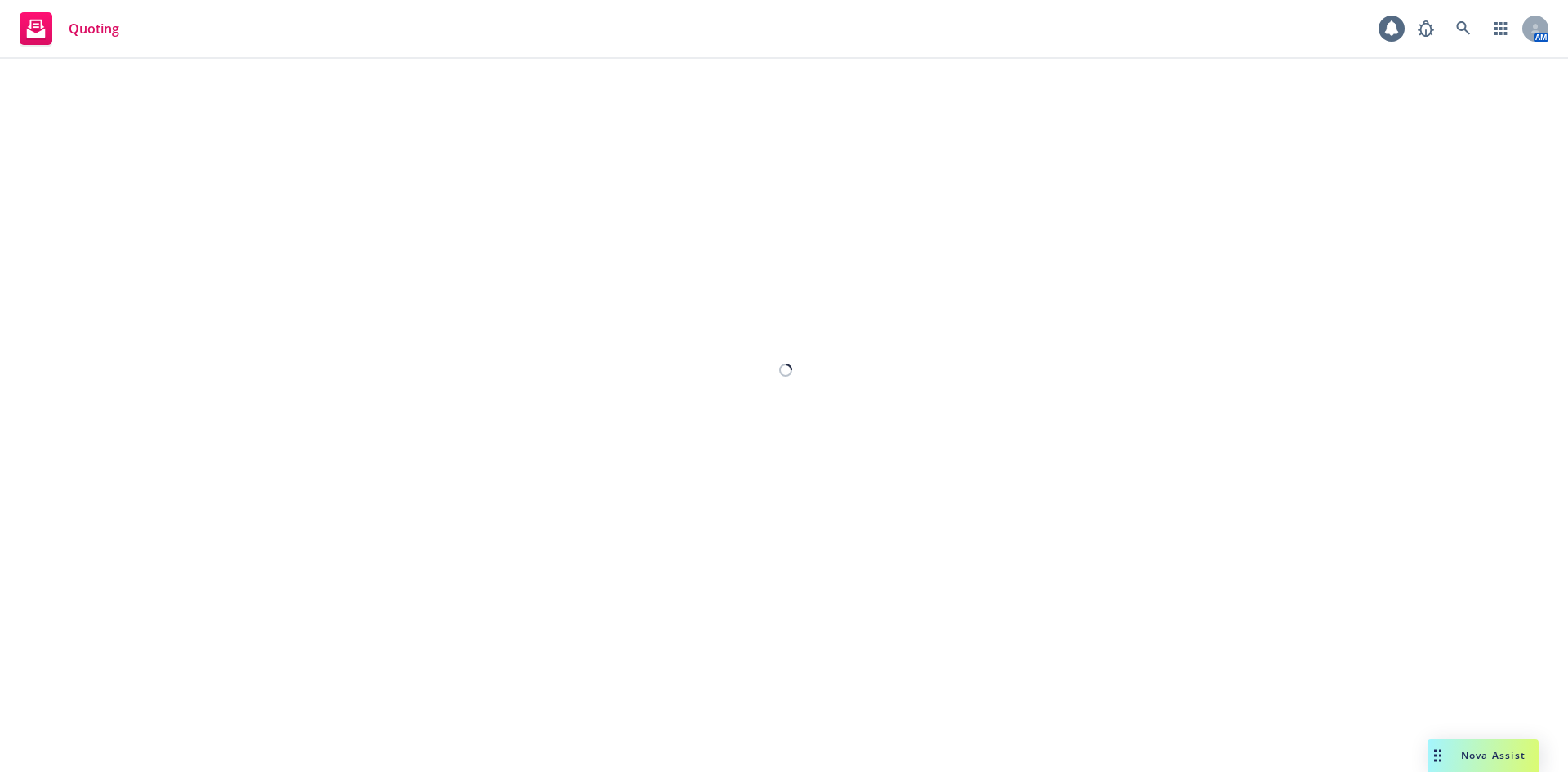
select select "12"
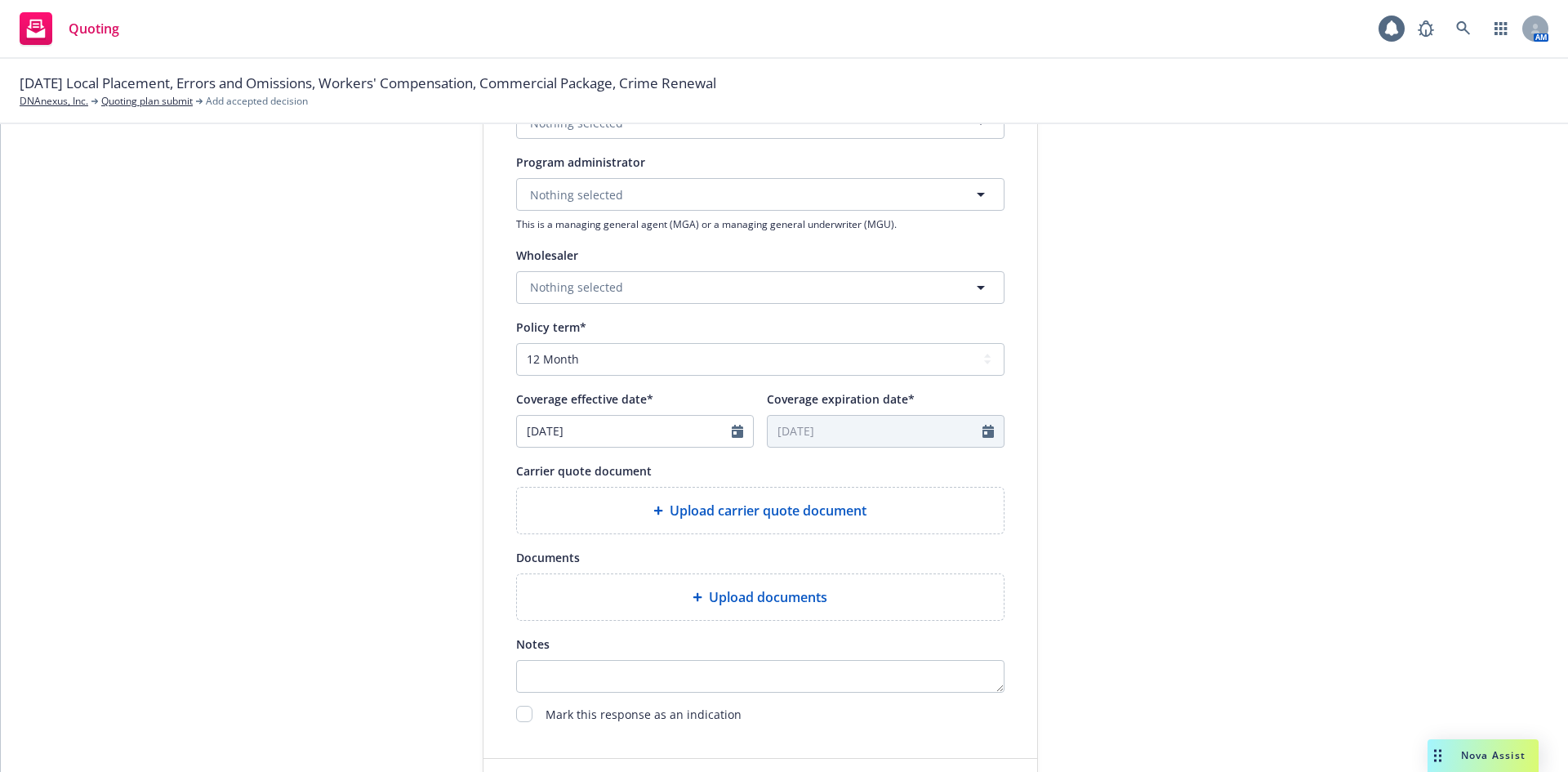
scroll to position [572, 0]
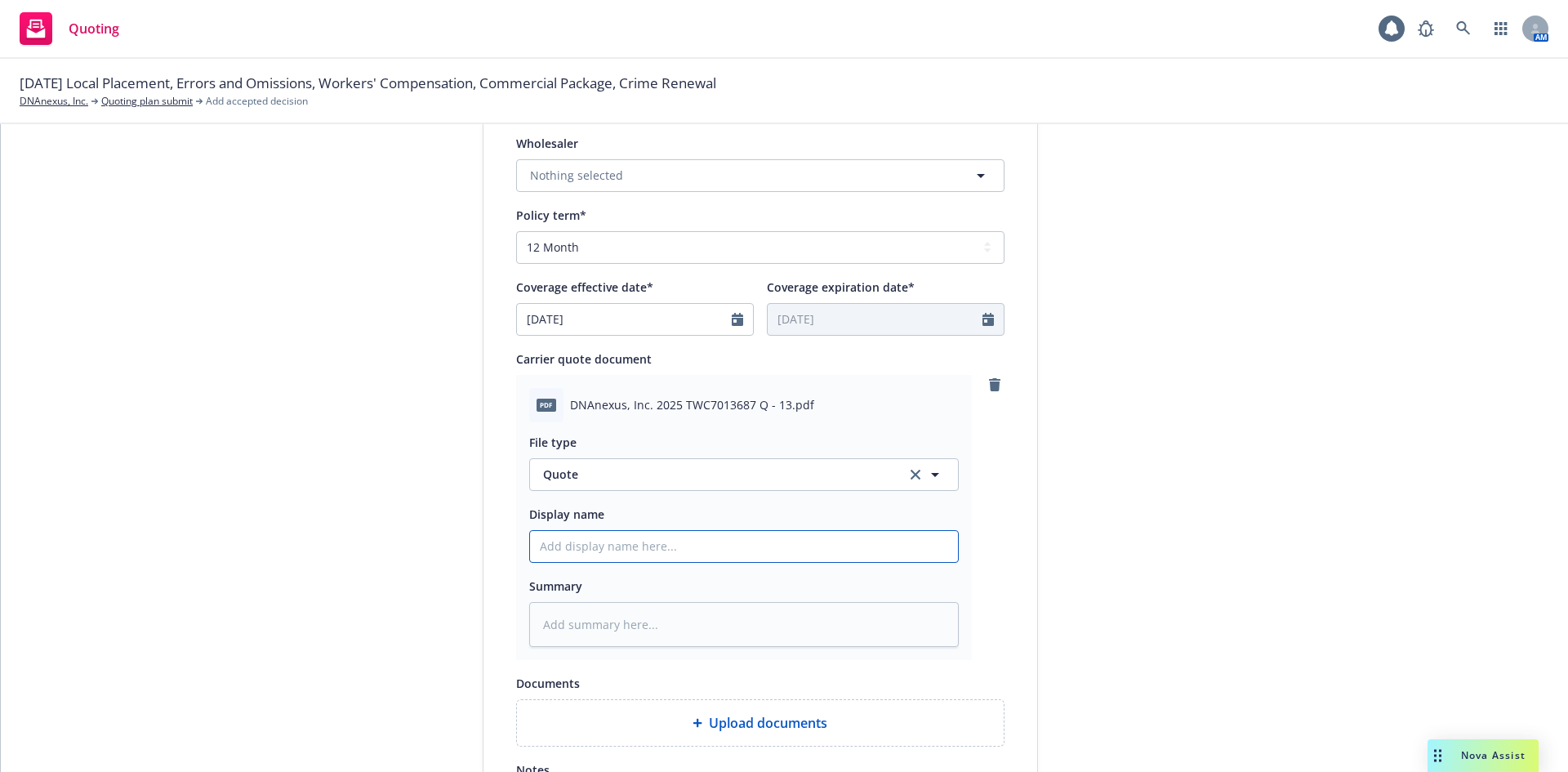
click at [642, 543] on input "Display name" at bounding box center [743, 546] width 428 height 31
type textarea "x"
type input "2"
type textarea "x"
type input "25-"
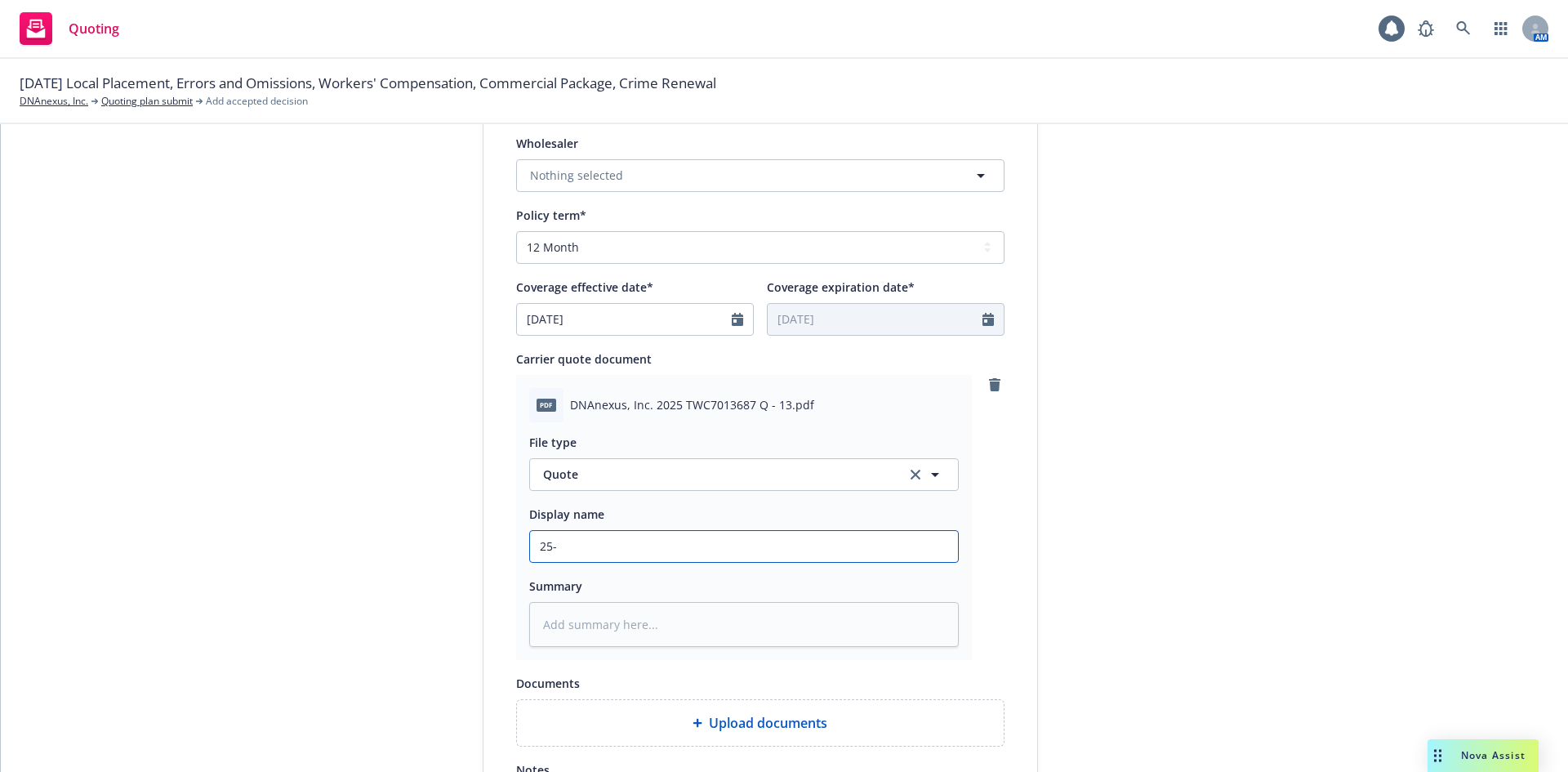
type textarea "x"
type input "25-2"
type textarea "x"
type input "25-26"
type textarea "x"
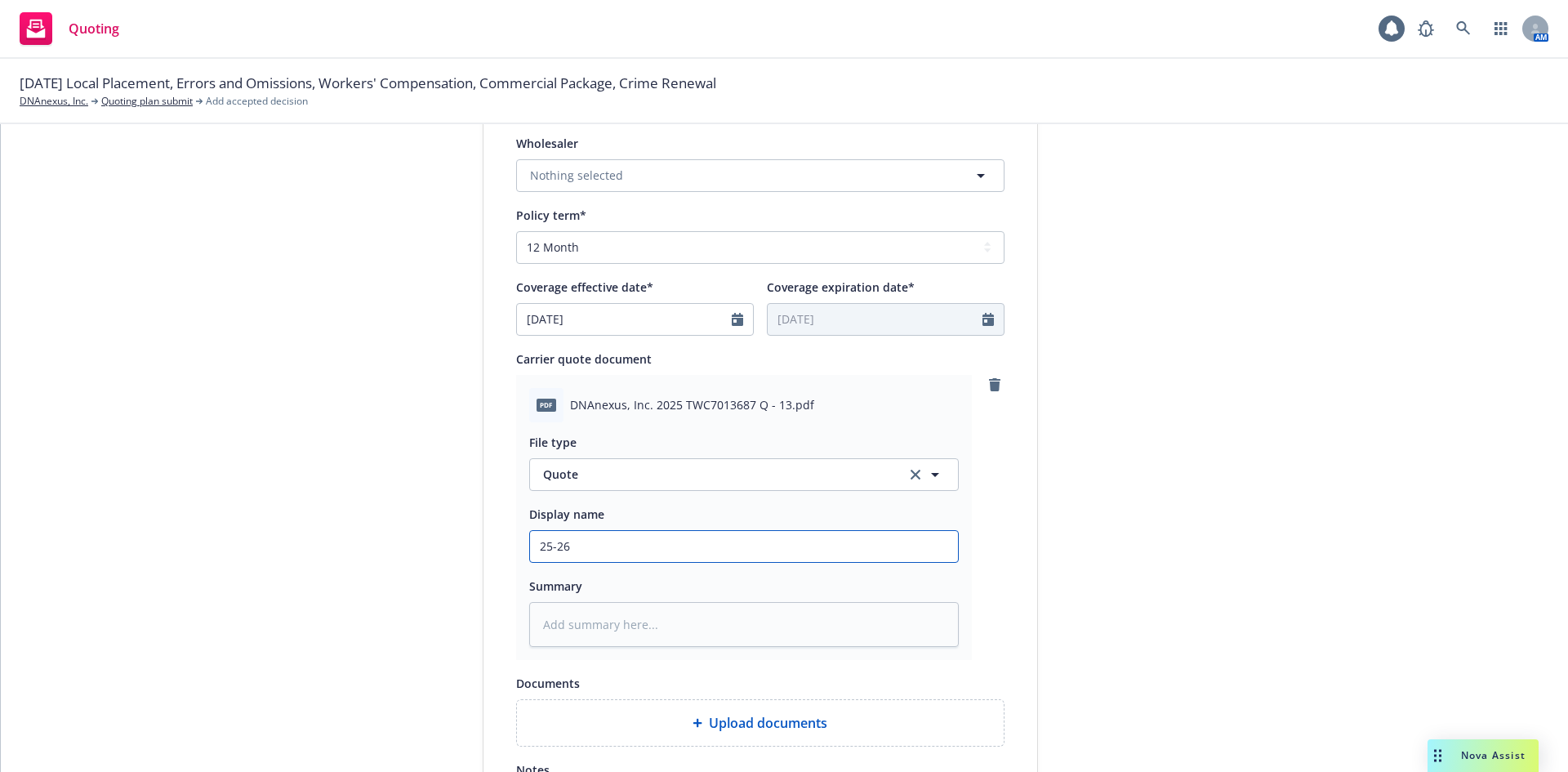
type input "25-26"
type textarea "x"
type input "25-26 W"
type textarea "x"
type input "25-26 WC"
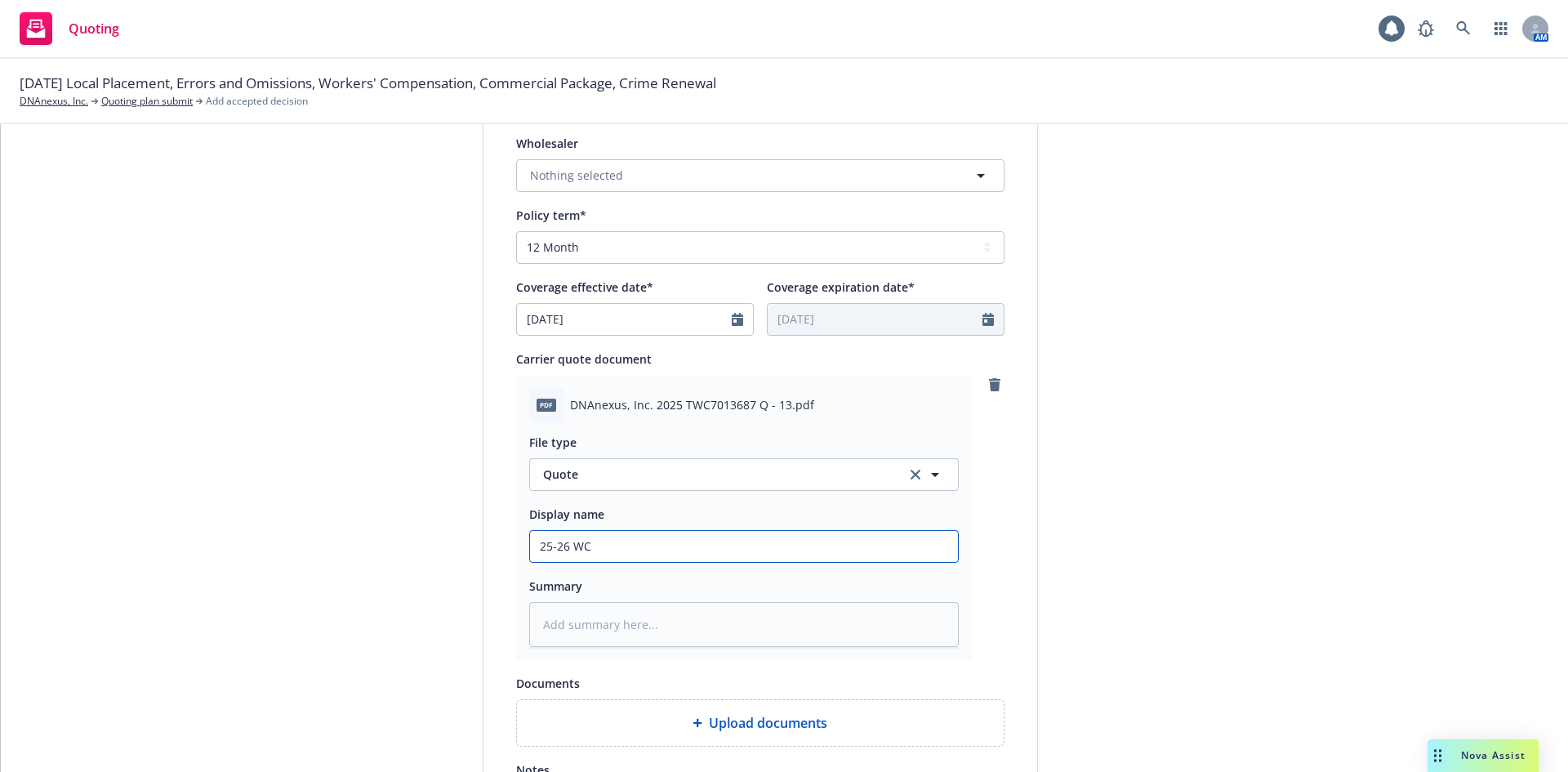
type textarea "x"
type input "25-26 WC"
type textarea "x"
type input "25-26 WC Q"
type textarea "x"
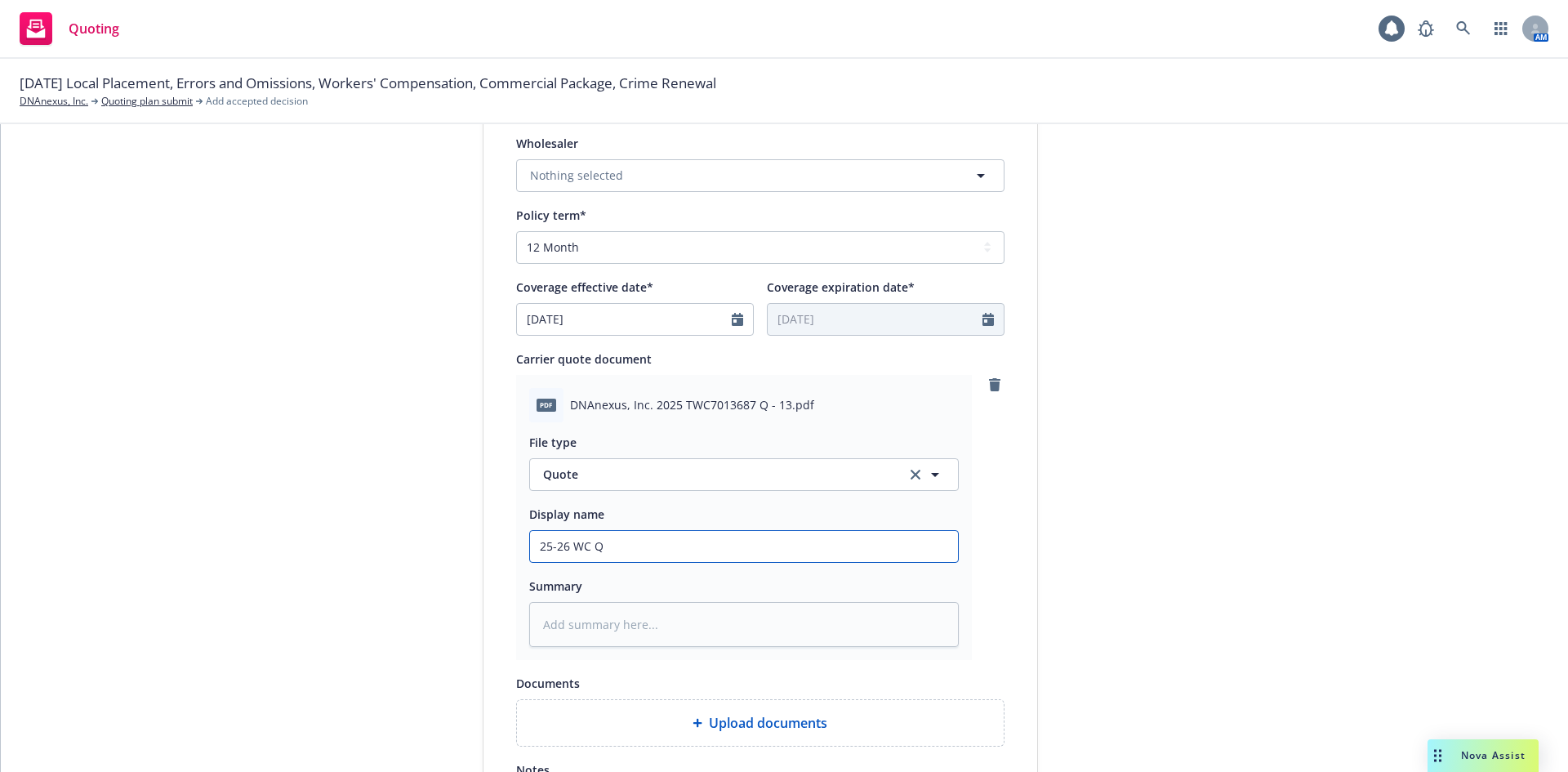
type input "25-26 WC Qu"
type textarea "x"
type input "25-26 WC Quo"
type textarea "x"
type input "25-26 WC Quot"
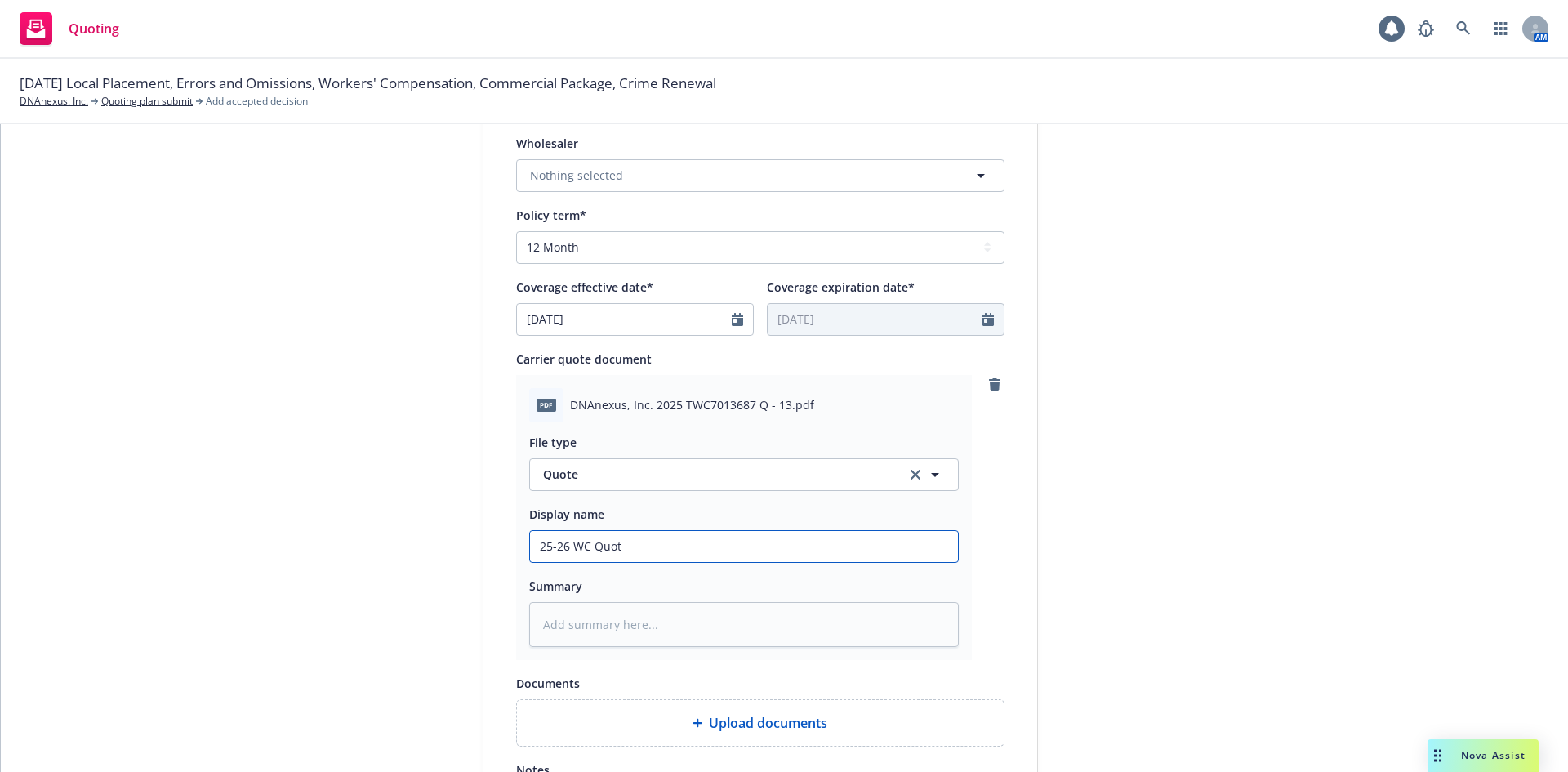
type textarea "x"
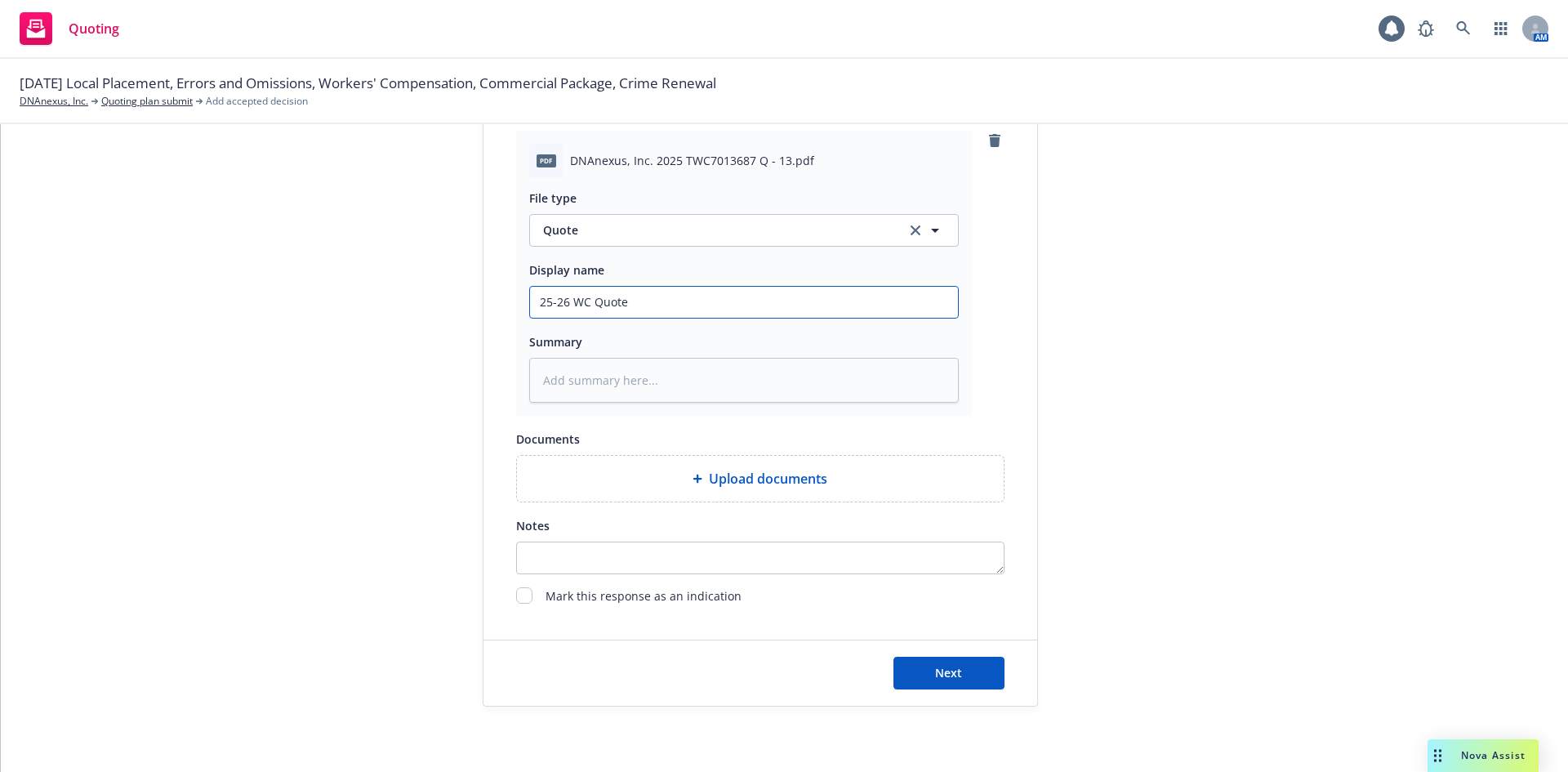
scroll to position [244, 0]
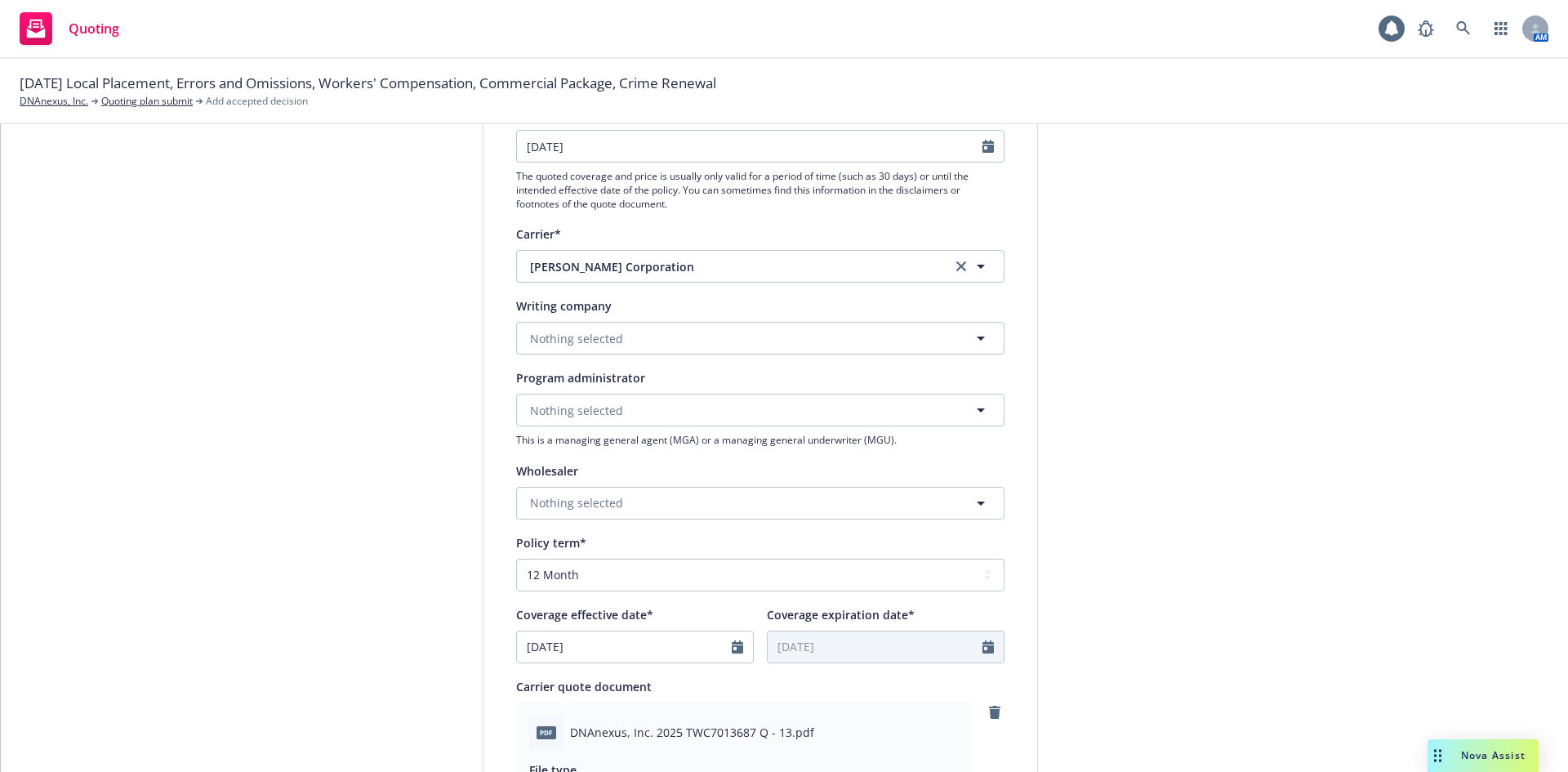
type input "25-26 WC Quote"
click at [726, 332] on button "Nothing selected" at bounding box center [759, 337] width 488 height 33
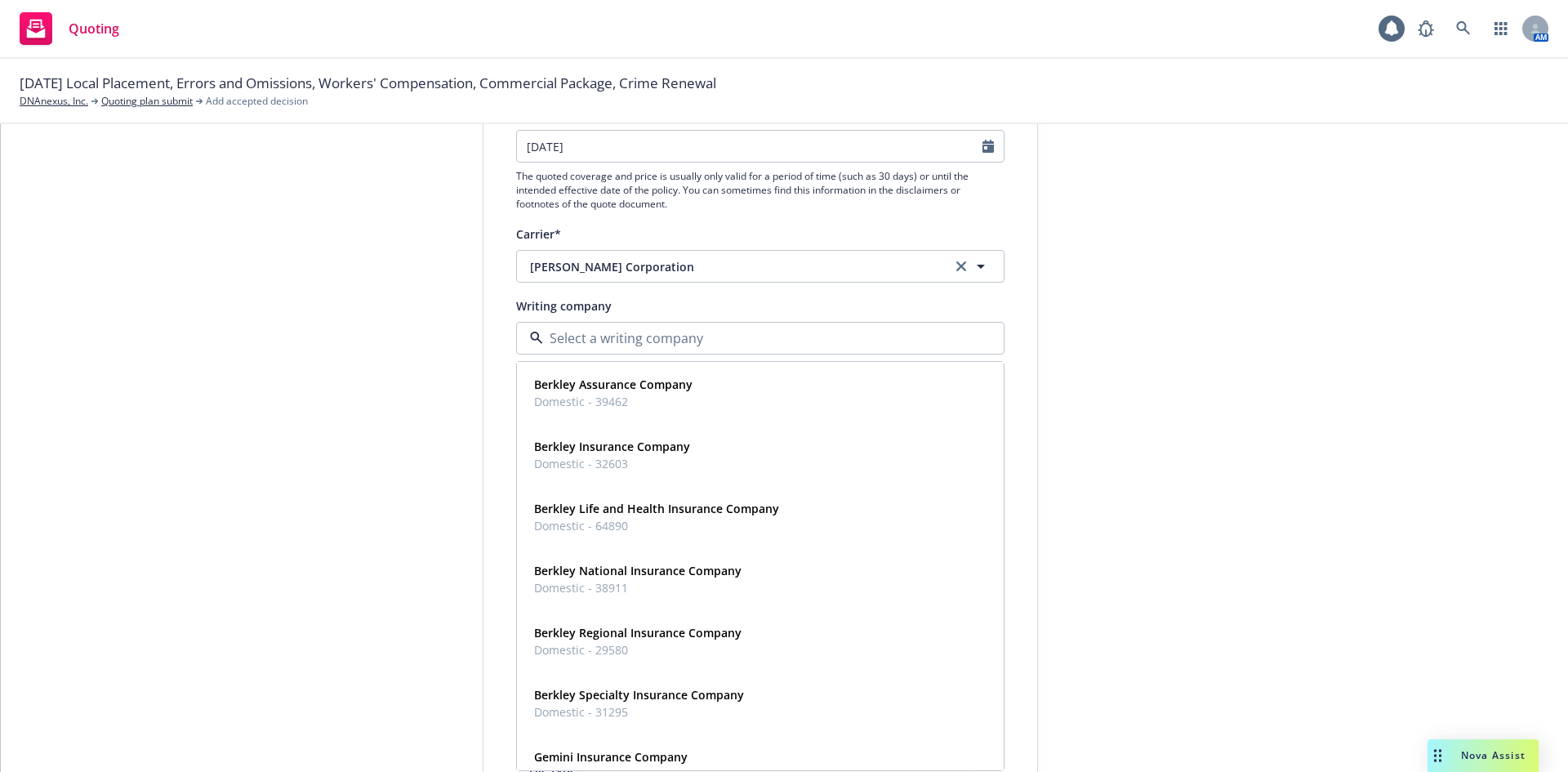
click at [1288, 332] on div "submission Carrier W.R. Berkley Corporation Last updated 9/30, 11:50 AM" at bounding box center [1185, 612] width 229 height 1333
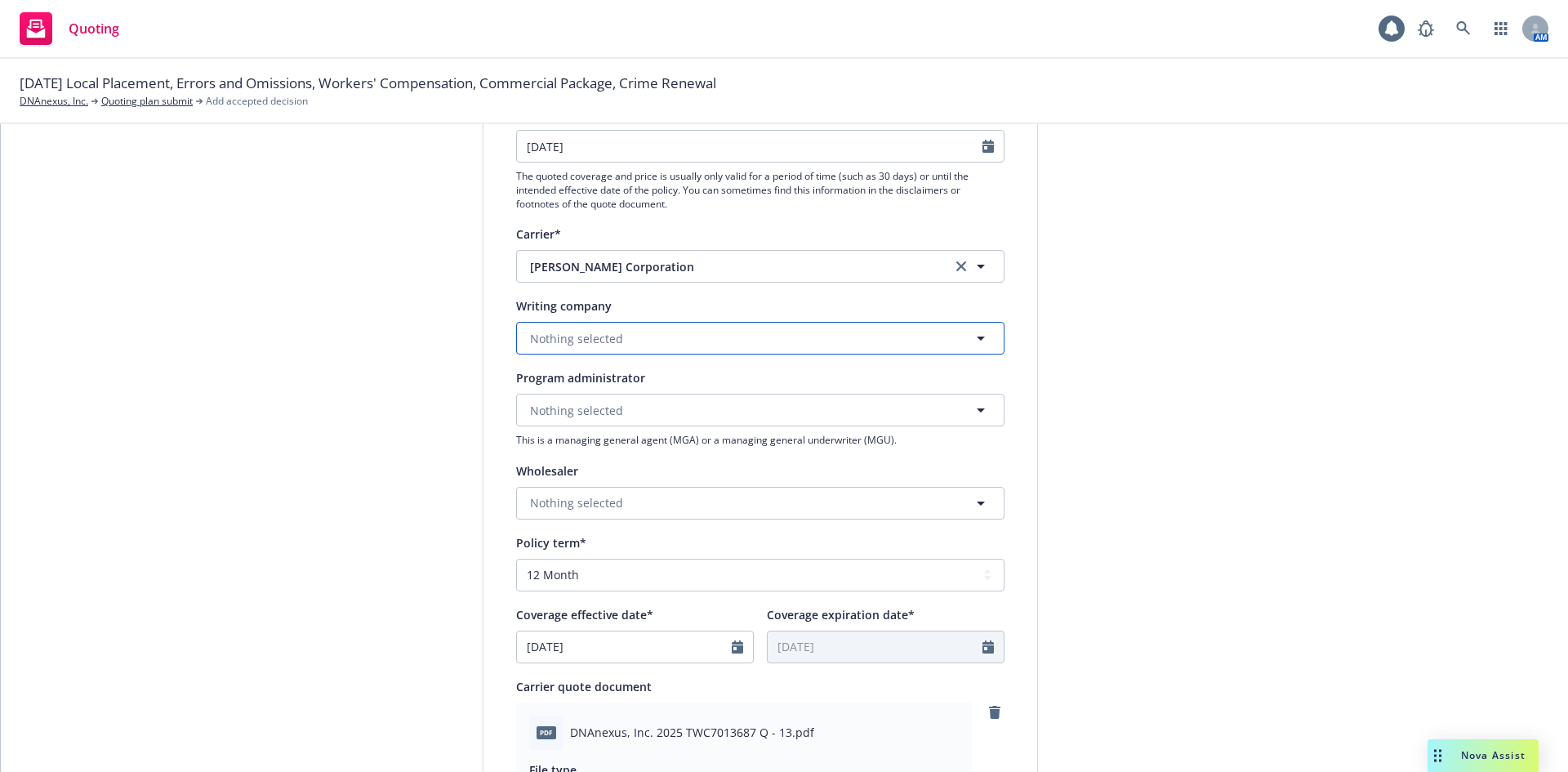
click at [675, 341] on button "Nothing selected" at bounding box center [759, 337] width 488 height 33
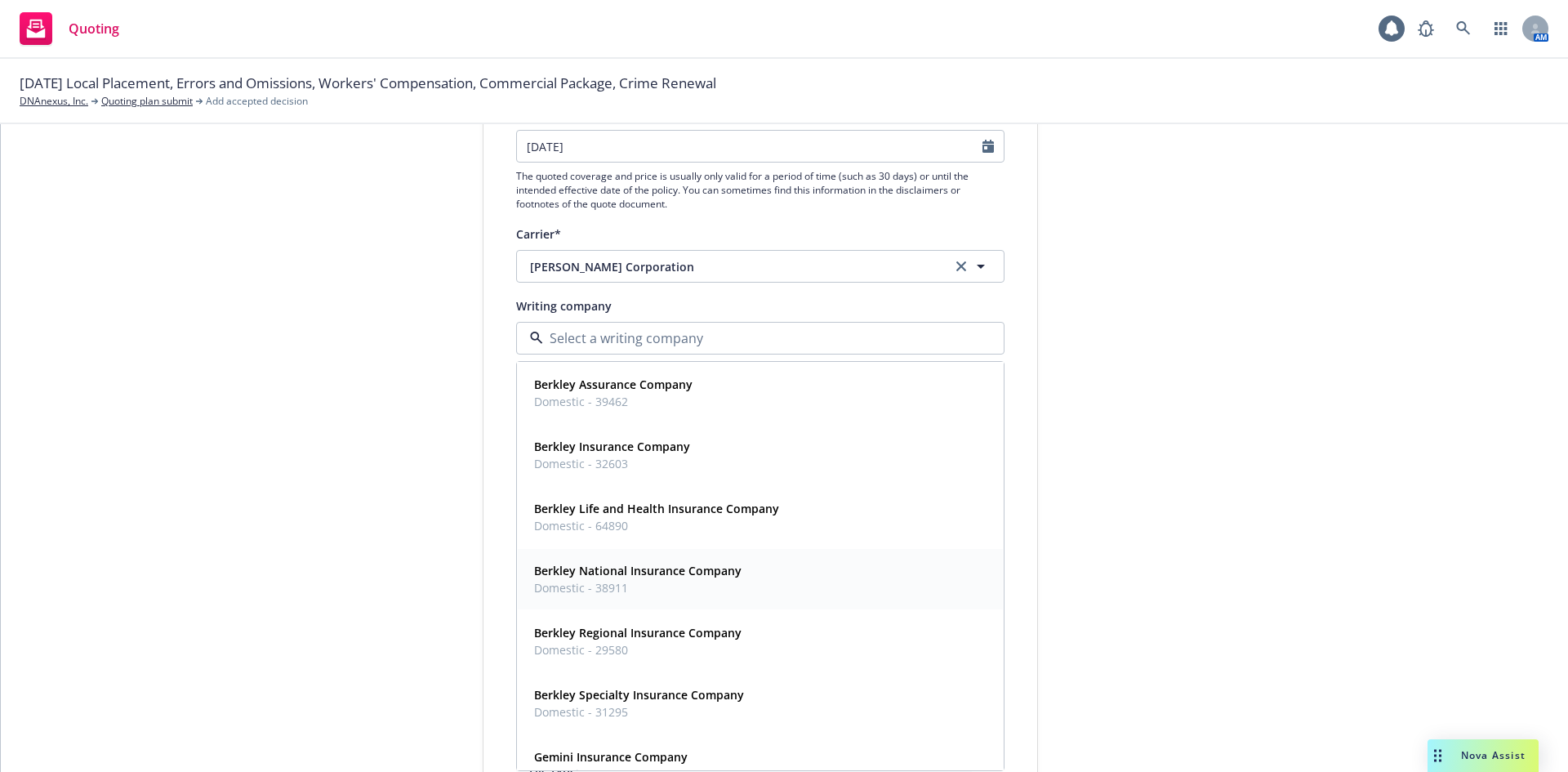
click at [682, 574] on strong "Berkley National Insurance Company" at bounding box center [638, 570] width 208 height 16
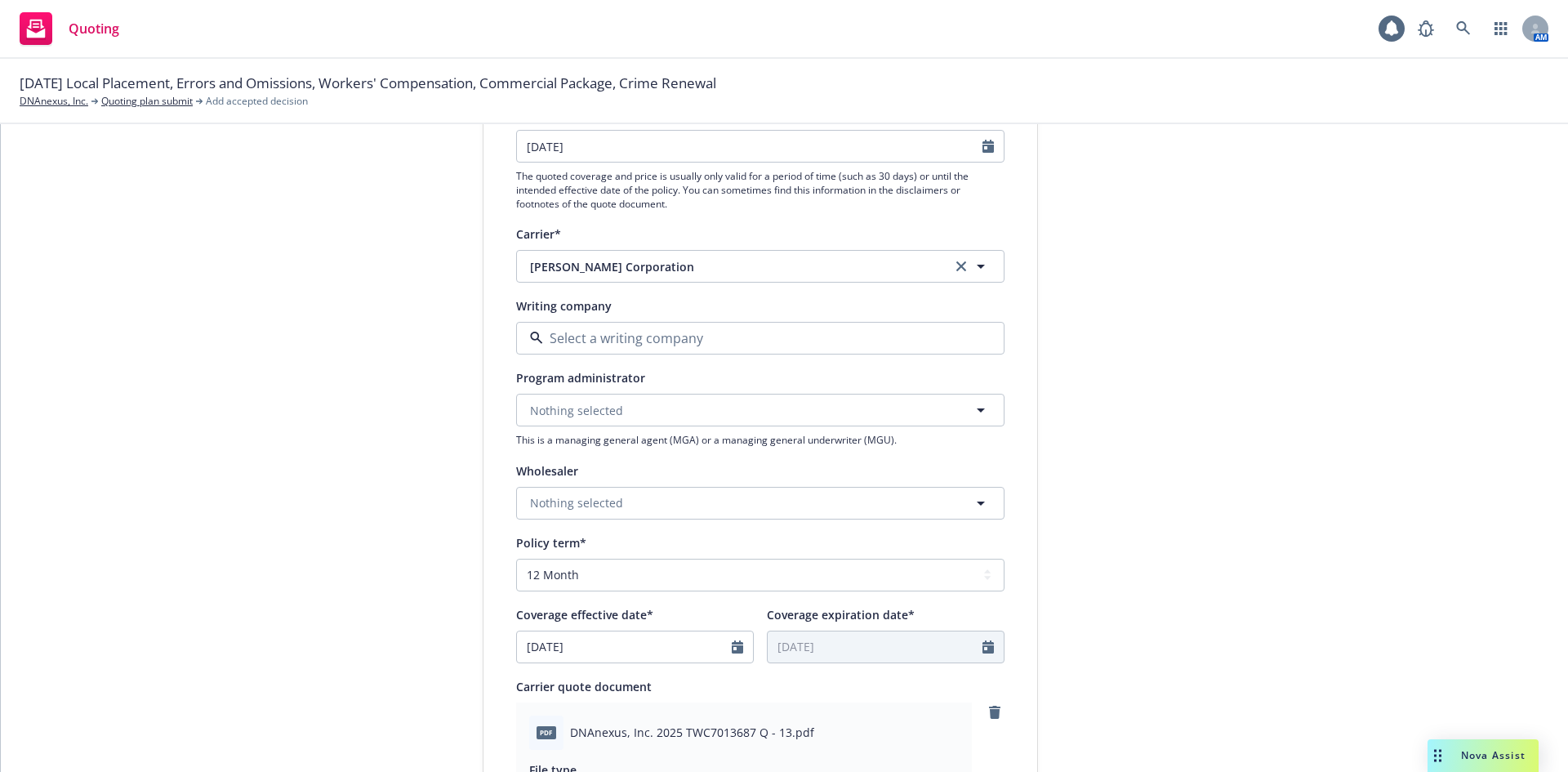
type textarea "x"
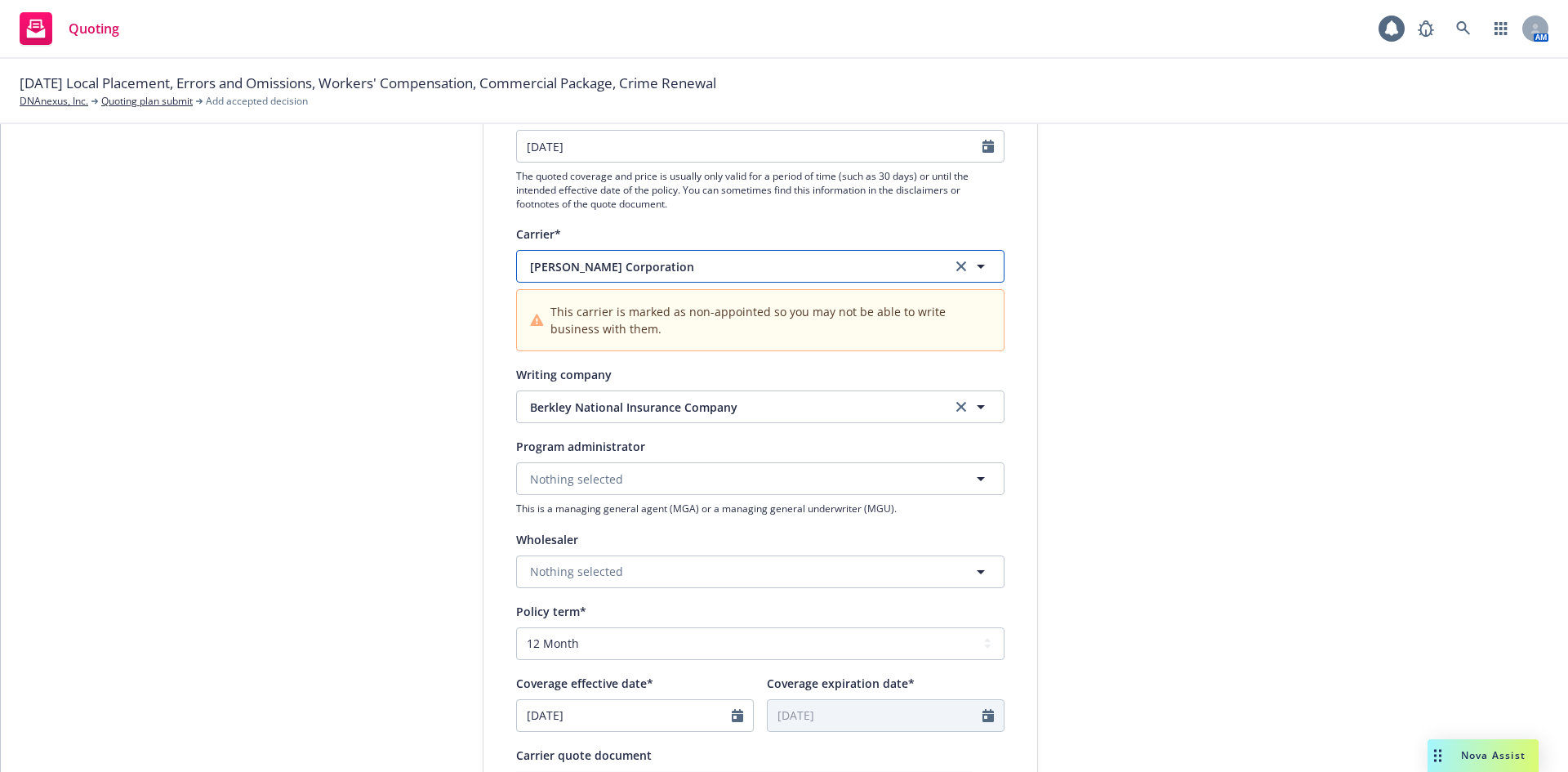
click at [699, 260] on span "W.R. Berkley Corporation" at bounding box center [728, 266] width 397 height 17
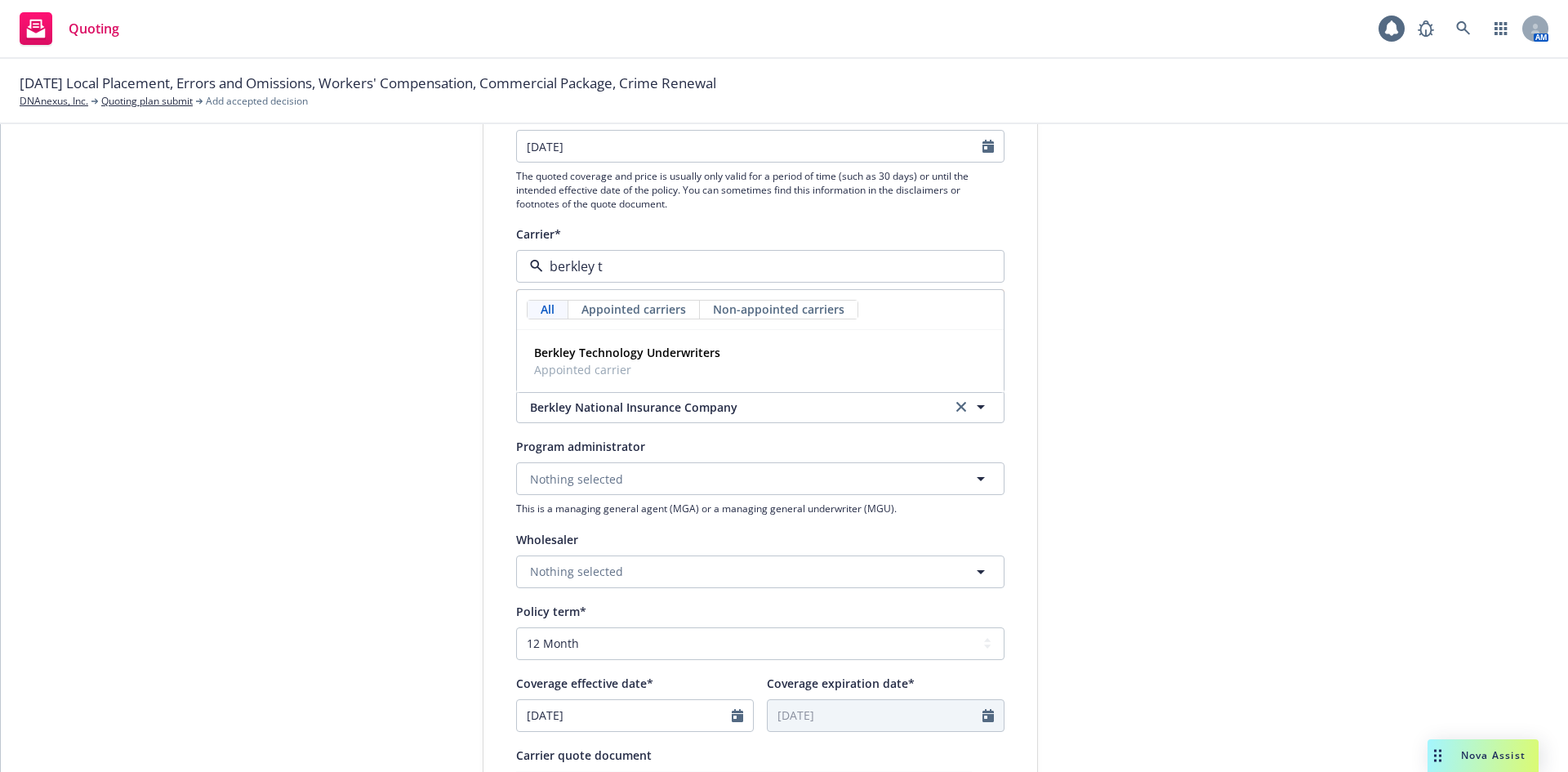
type input "berkley te"
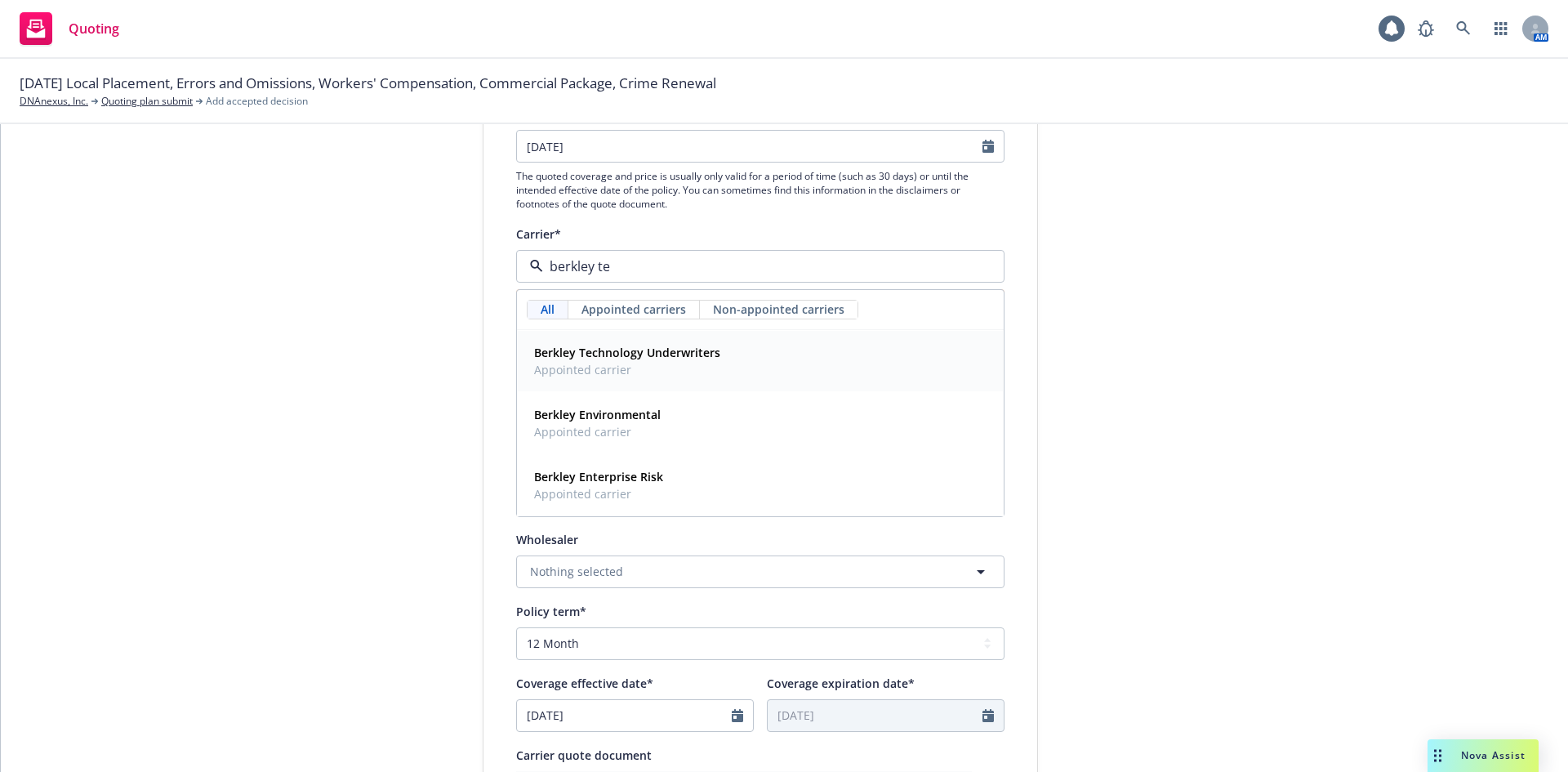
click at [630, 358] on strong "Berkley Technology Underwriters" at bounding box center [627, 353] width 186 height 16
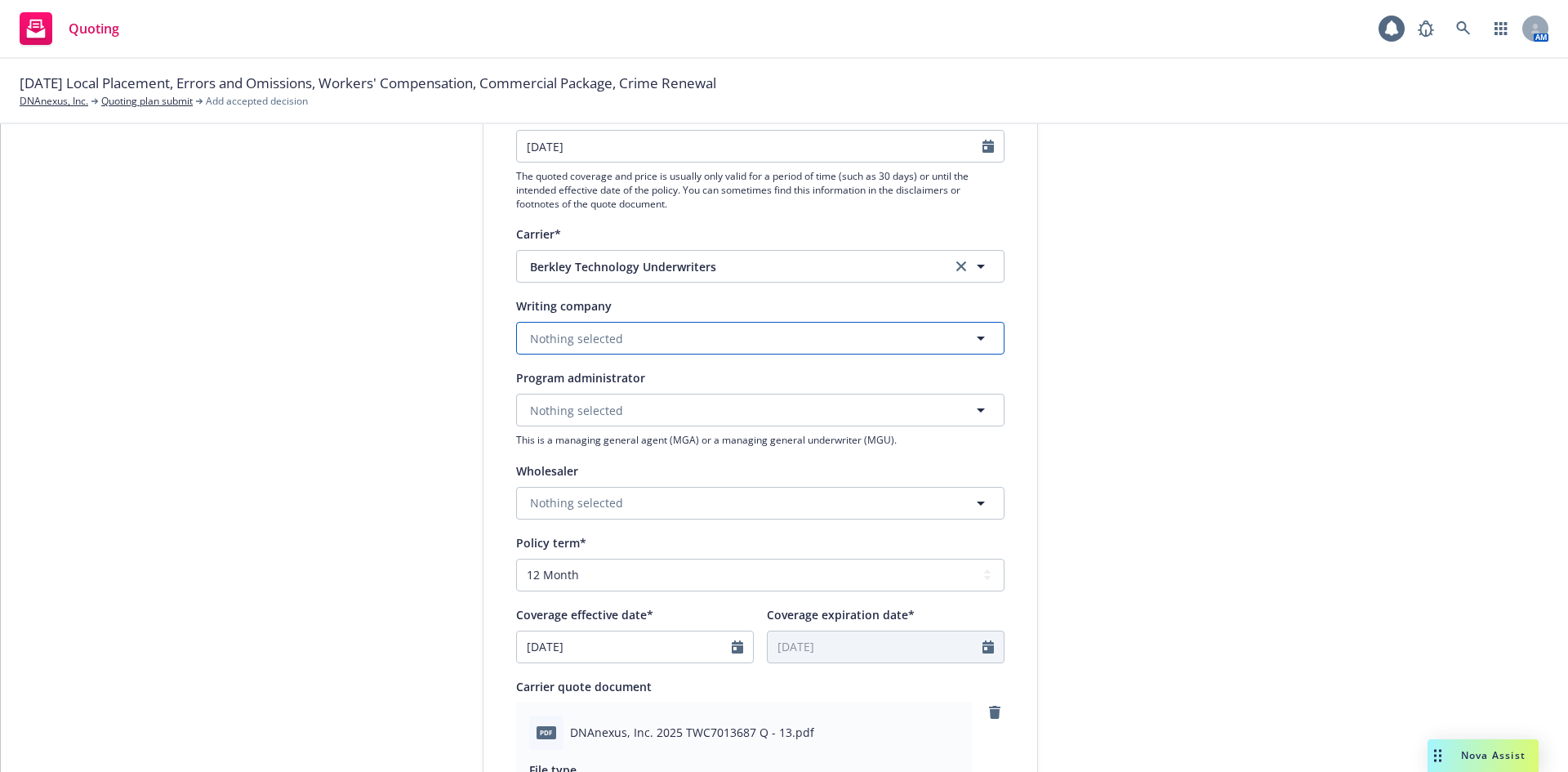
click at [629, 330] on button "Nothing selected" at bounding box center [759, 337] width 488 height 33
type textarea "x"
type input "b"
click at [695, 271] on span "Berkley Technology Underwriters" at bounding box center [728, 266] width 397 height 17
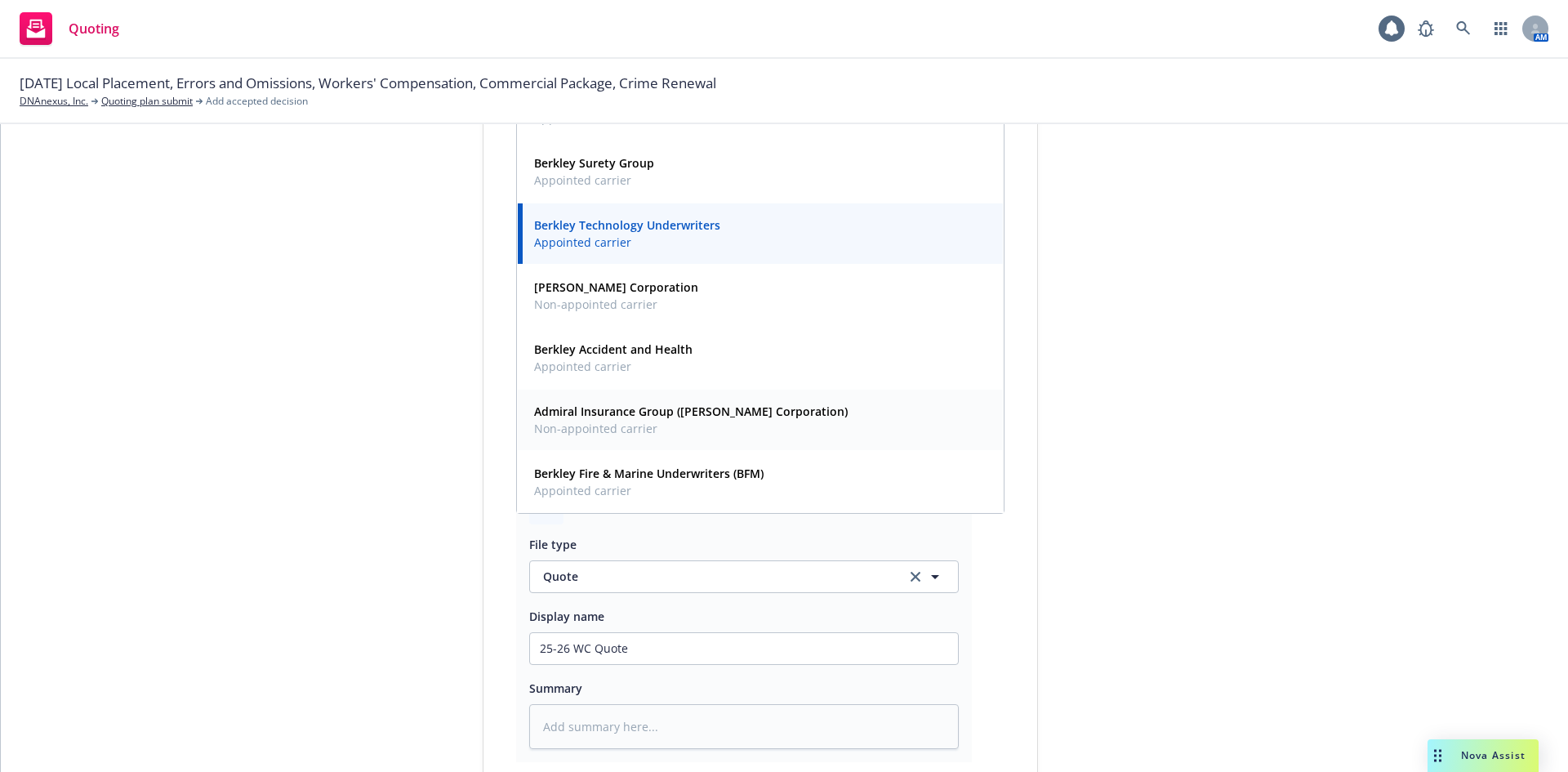
scroll to position [435, 0]
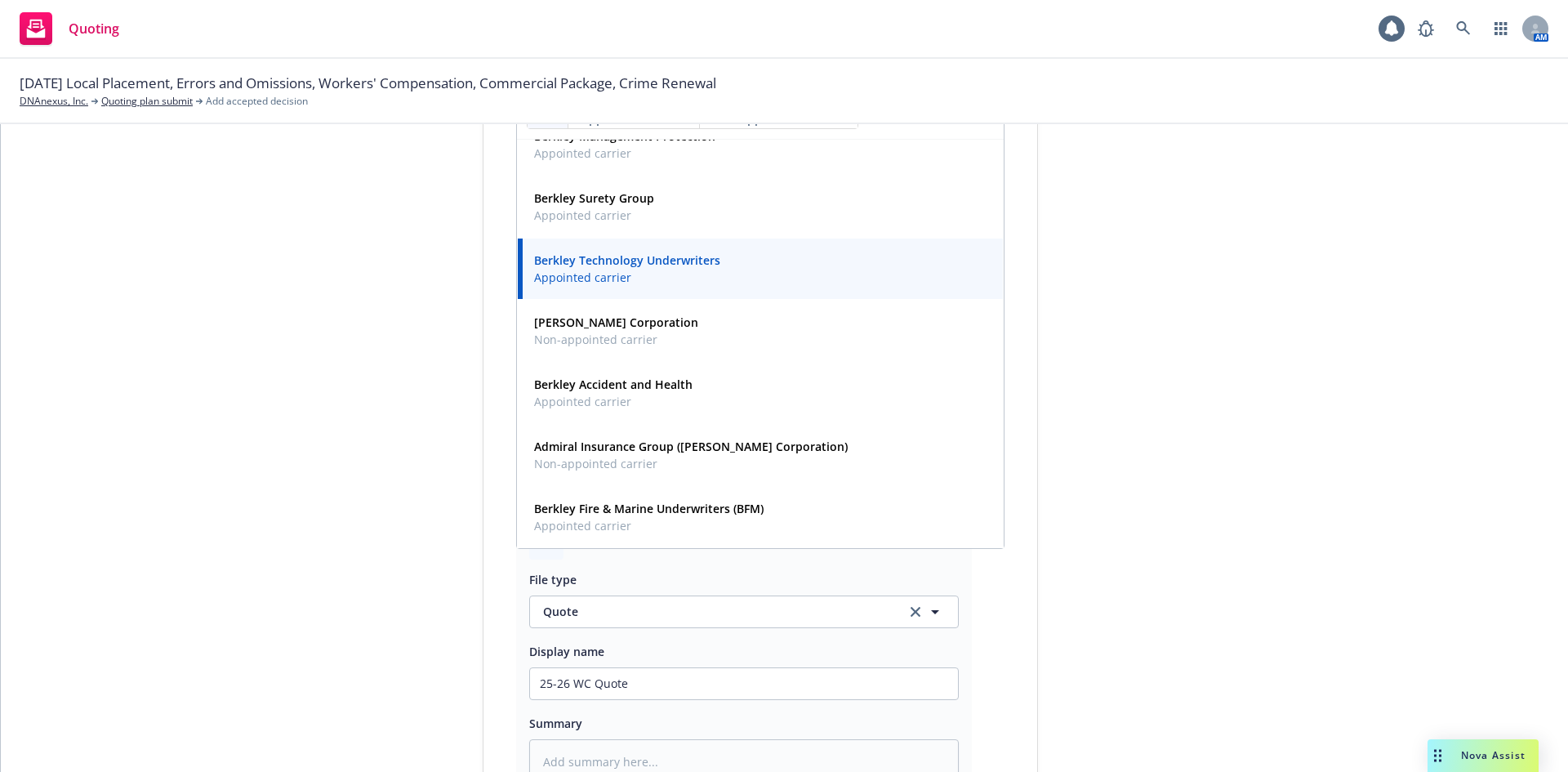
type input "berkley"
click at [1232, 316] on div "submission Carrier W.R. Berkley Corporation Last updated 9/30, 11:50 AM" at bounding box center [1185, 421] width 229 height 1333
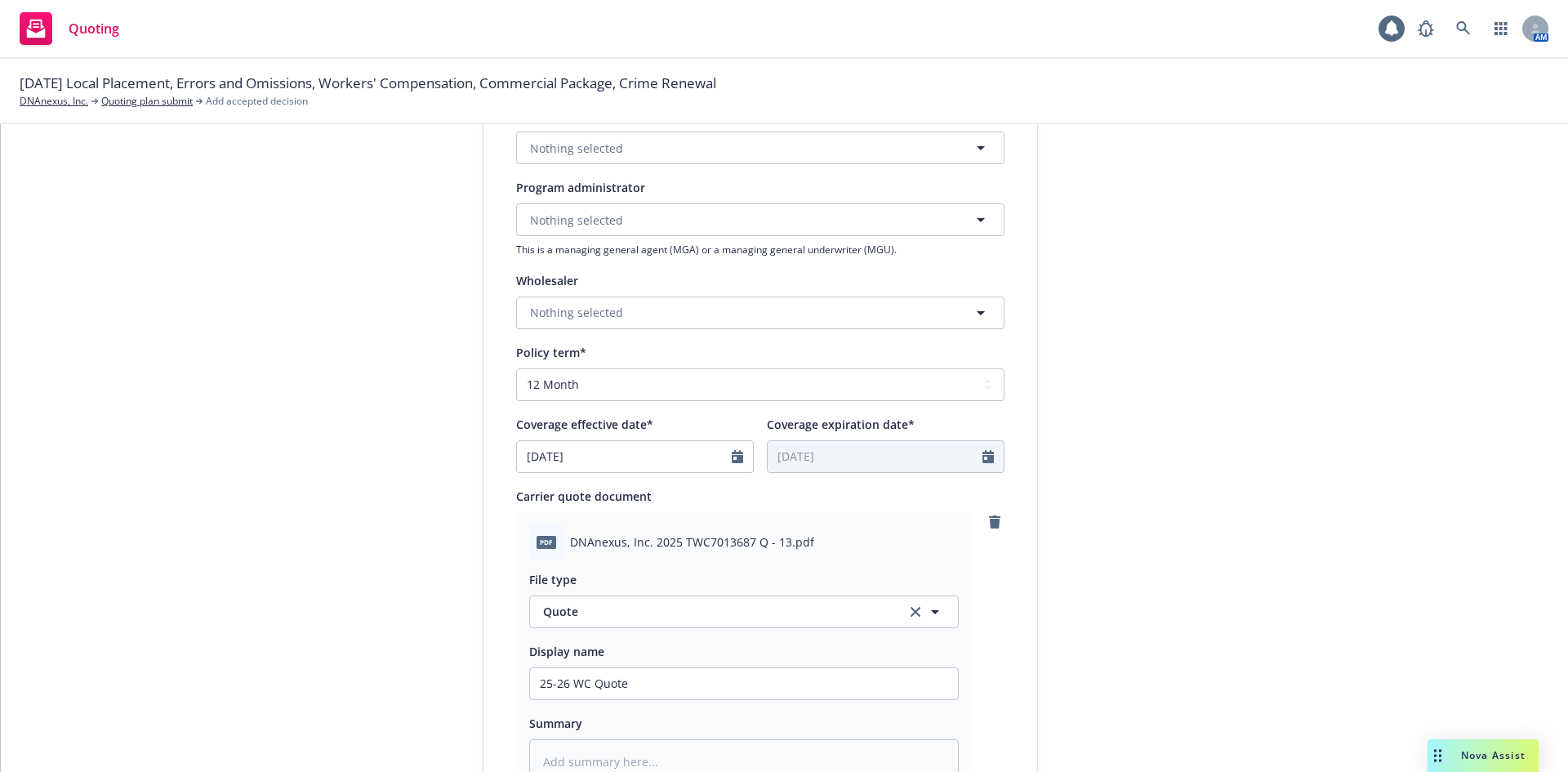
click at [779, 237] on div "Nothing selected This is a managing general agent (MGA) or a managing general u…" at bounding box center [759, 229] width 488 height 53
click at [794, 227] on button "Nothing selected" at bounding box center [759, 219] width 488 height 33
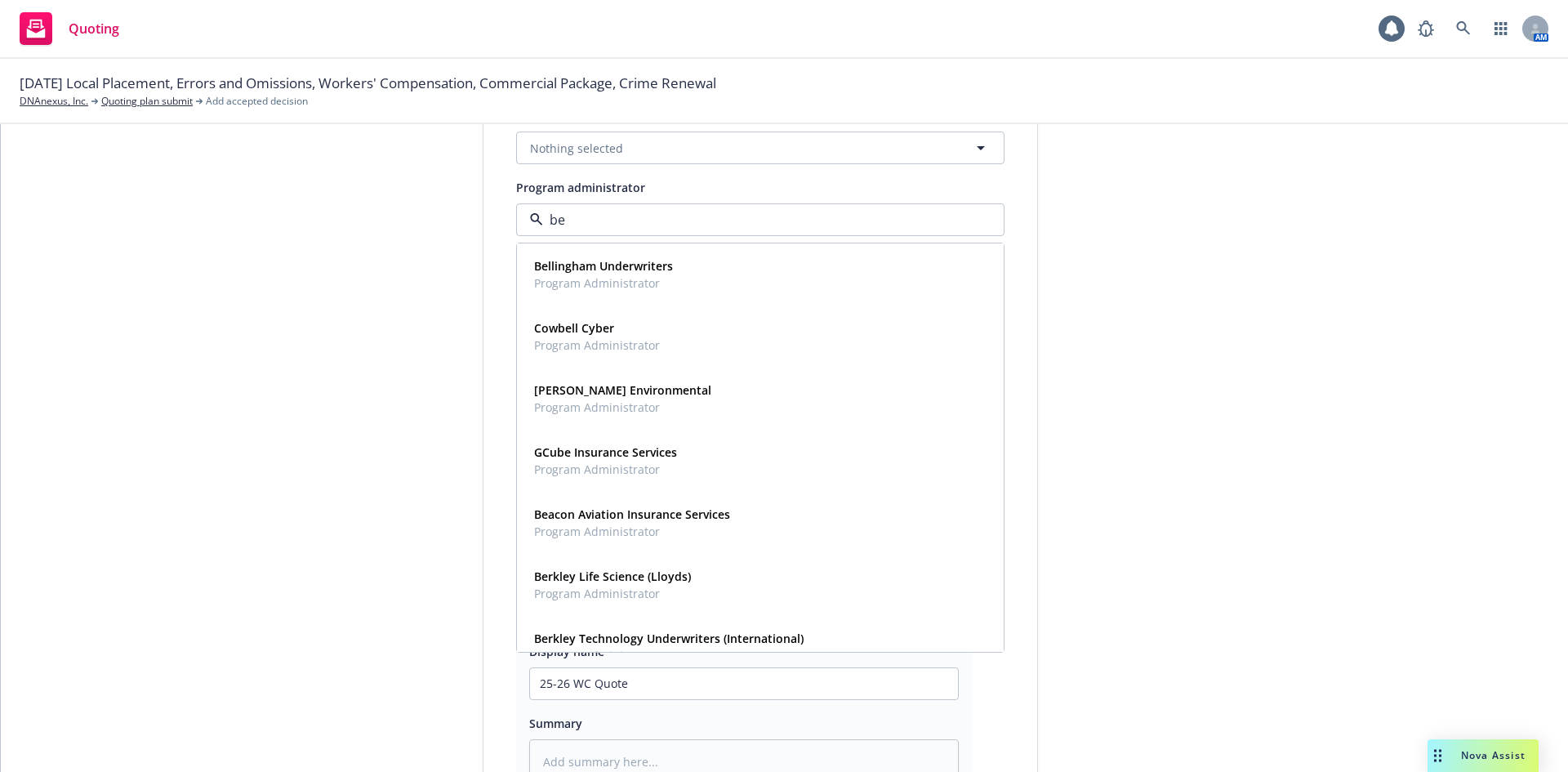
type input "b"
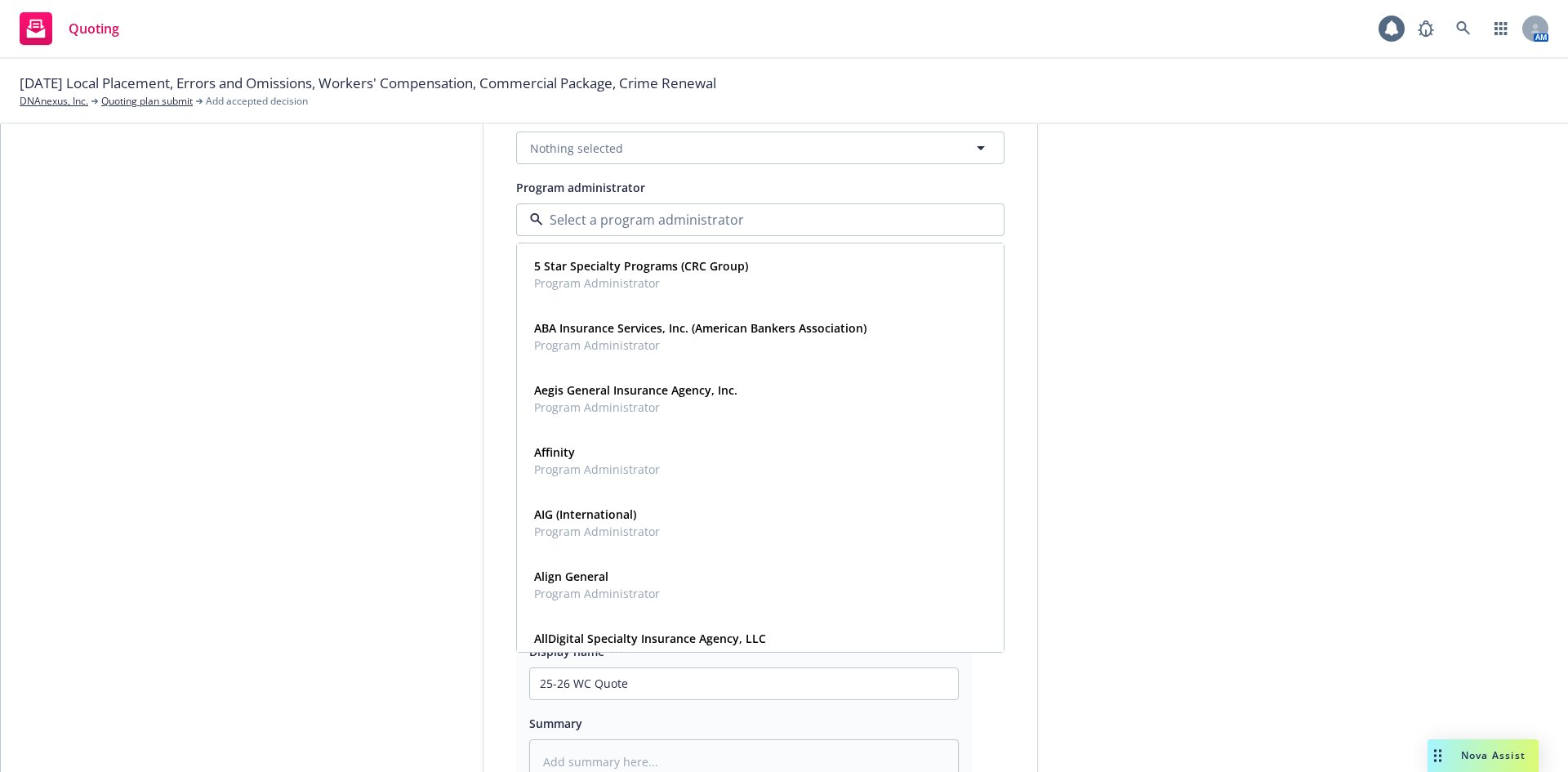
click at [1233, 351] on div "submission Carrier W.R. Berkley Corporation Last updated 9/30, 11:50 AM" at bounding box center [1185, 421] width 229 height 1333
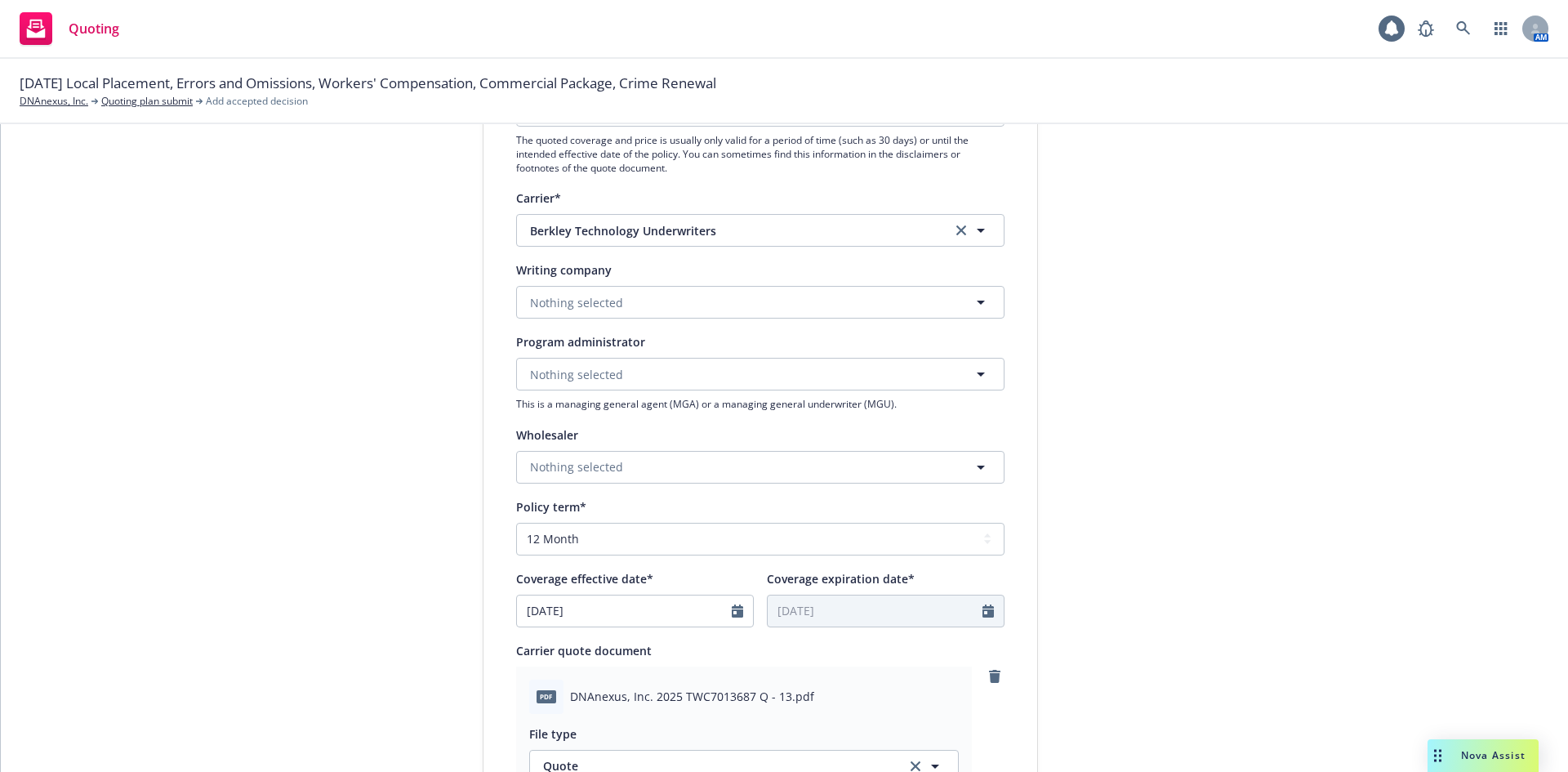
scroll to position [244, 0]
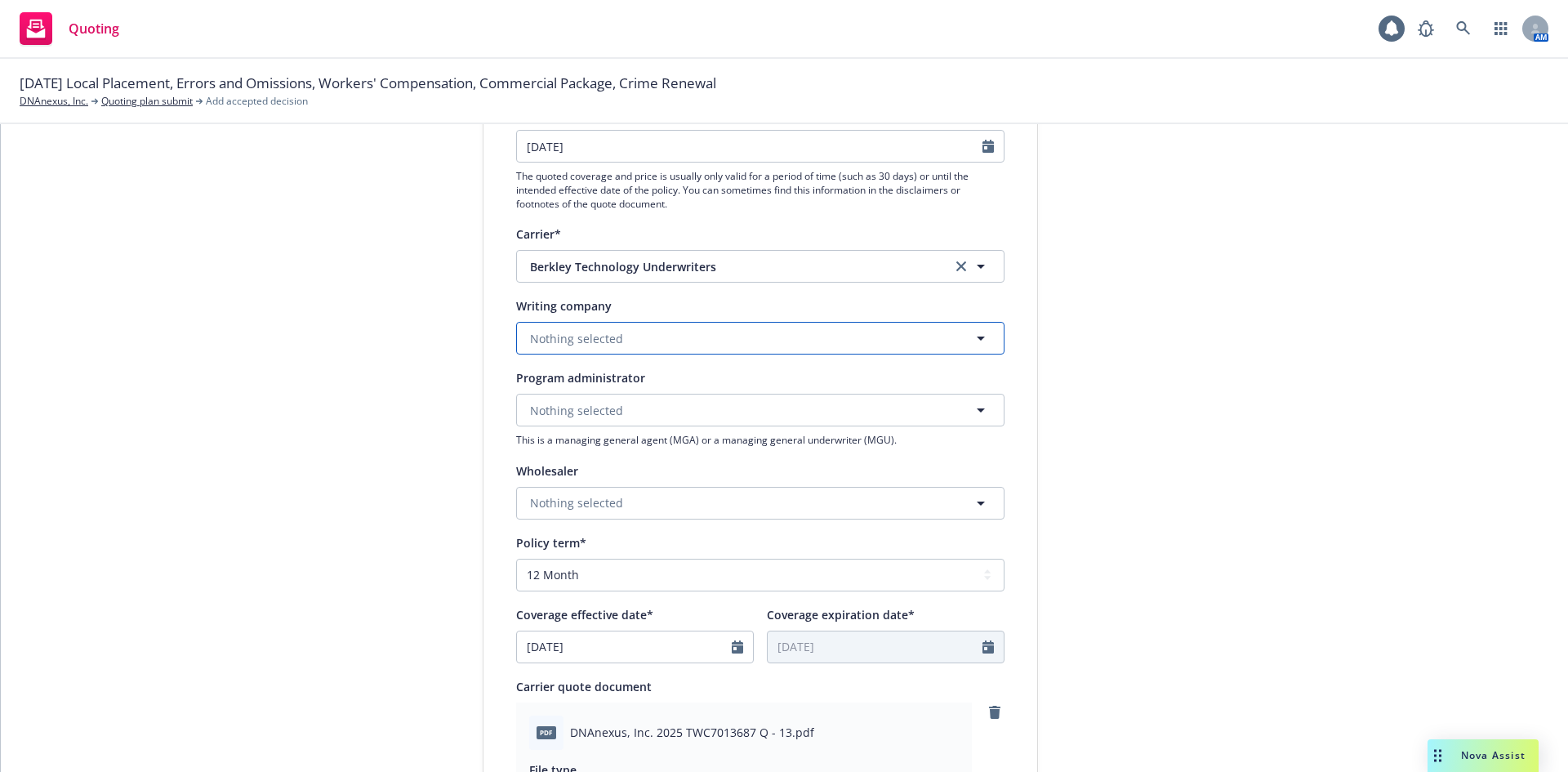
click at [654, 349] on button "Nothing selected" at bounding box center [759, 337] width 488 height 33
click at [733, 258] on span "Berkley Technology Underwriters" at bounding box center [728, 266] width 397 height 17
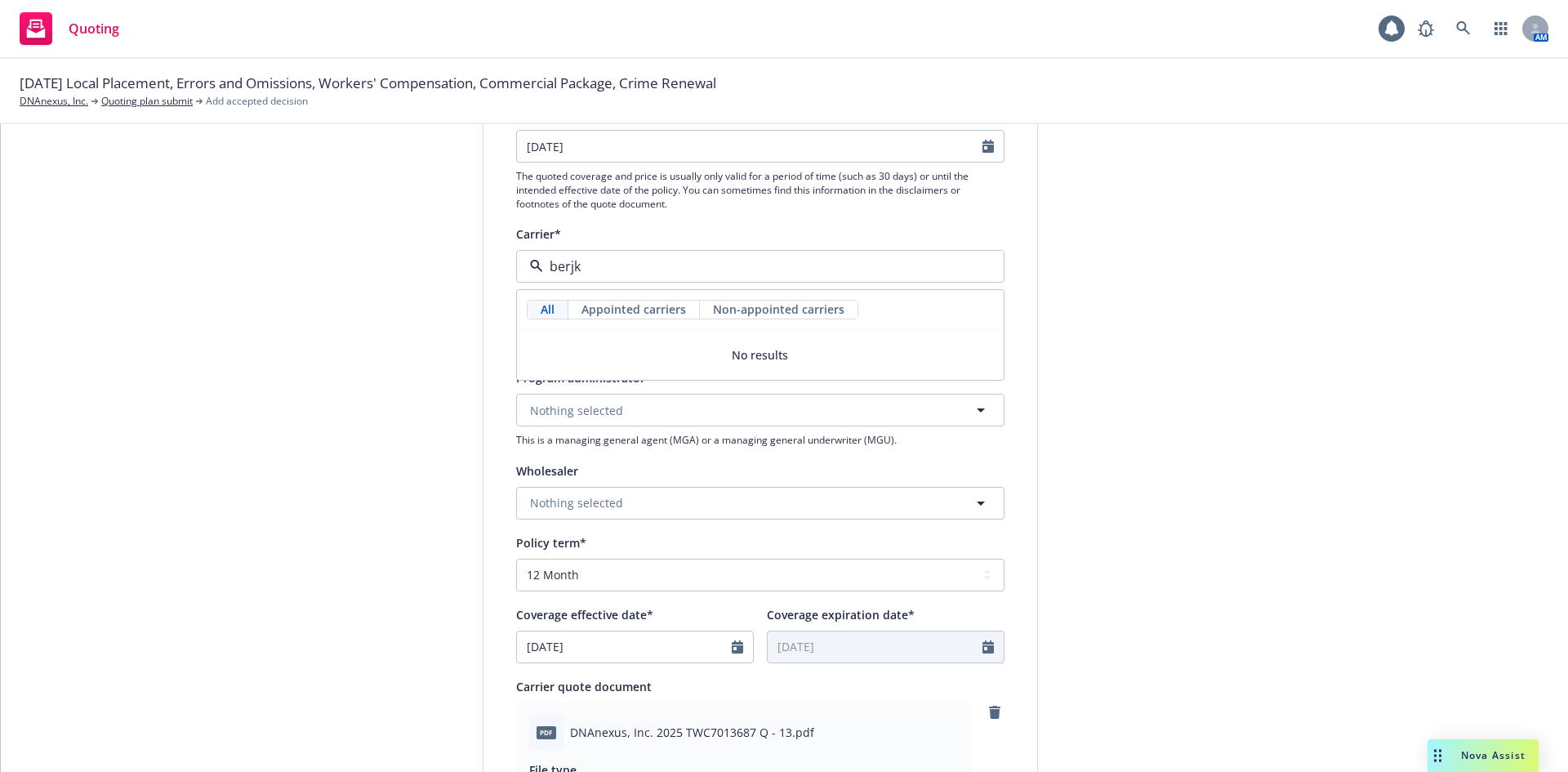
scroll to position [0, 0]
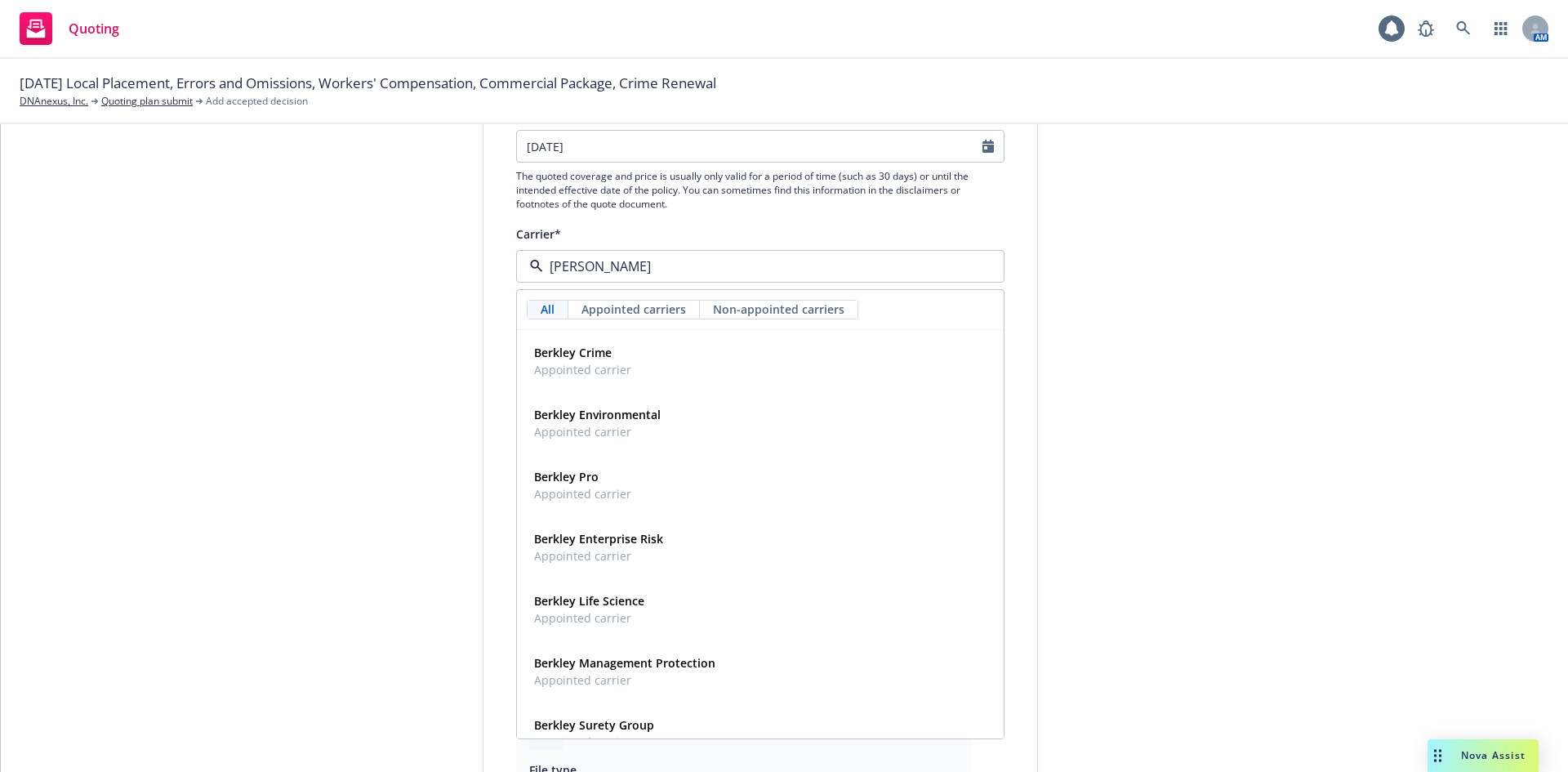
type input "berkl"
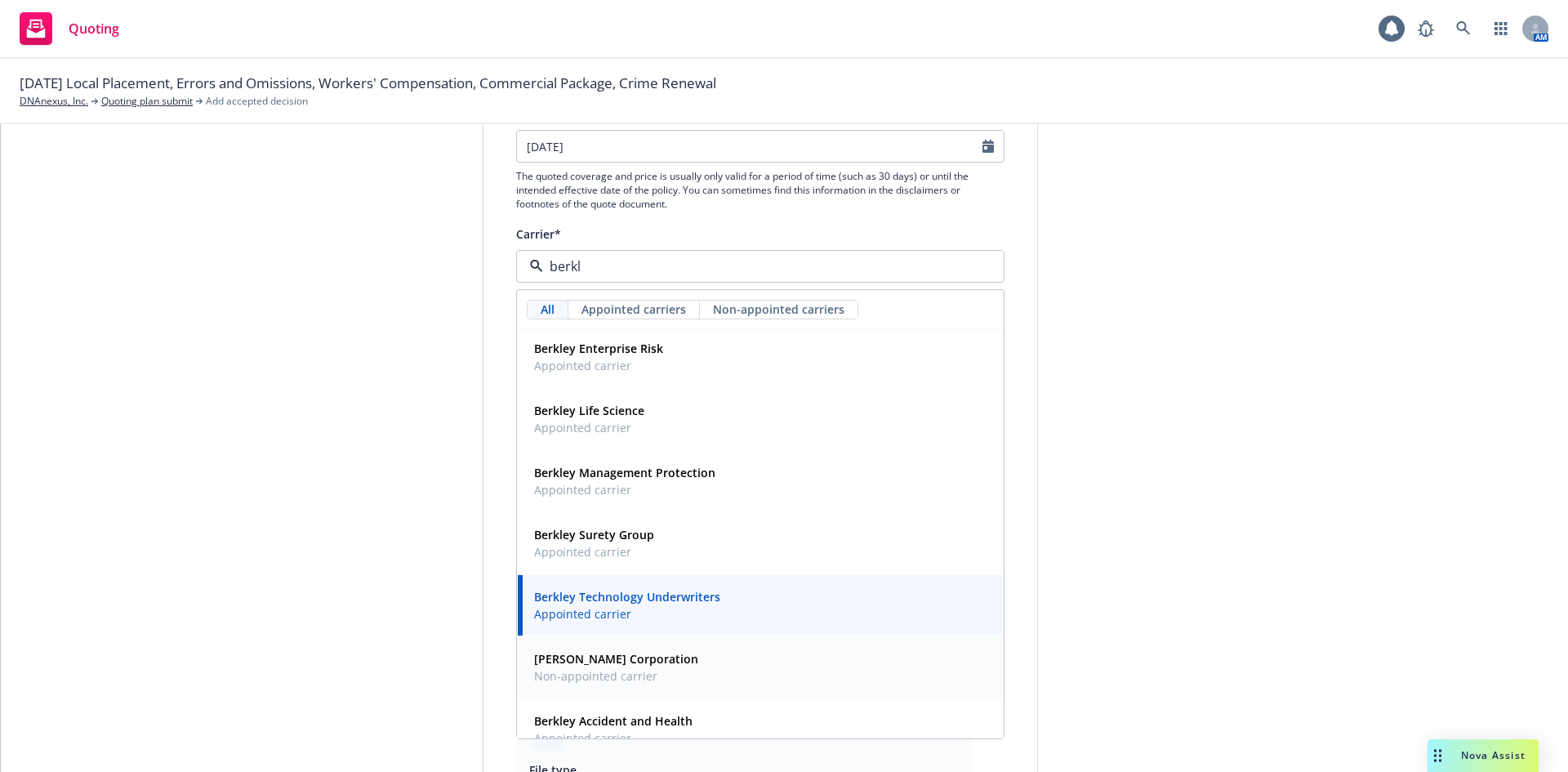
click at [589, 663] on strong "W.R. Berkley Corporation" at bounding box center [616, 658] width 164 height 16
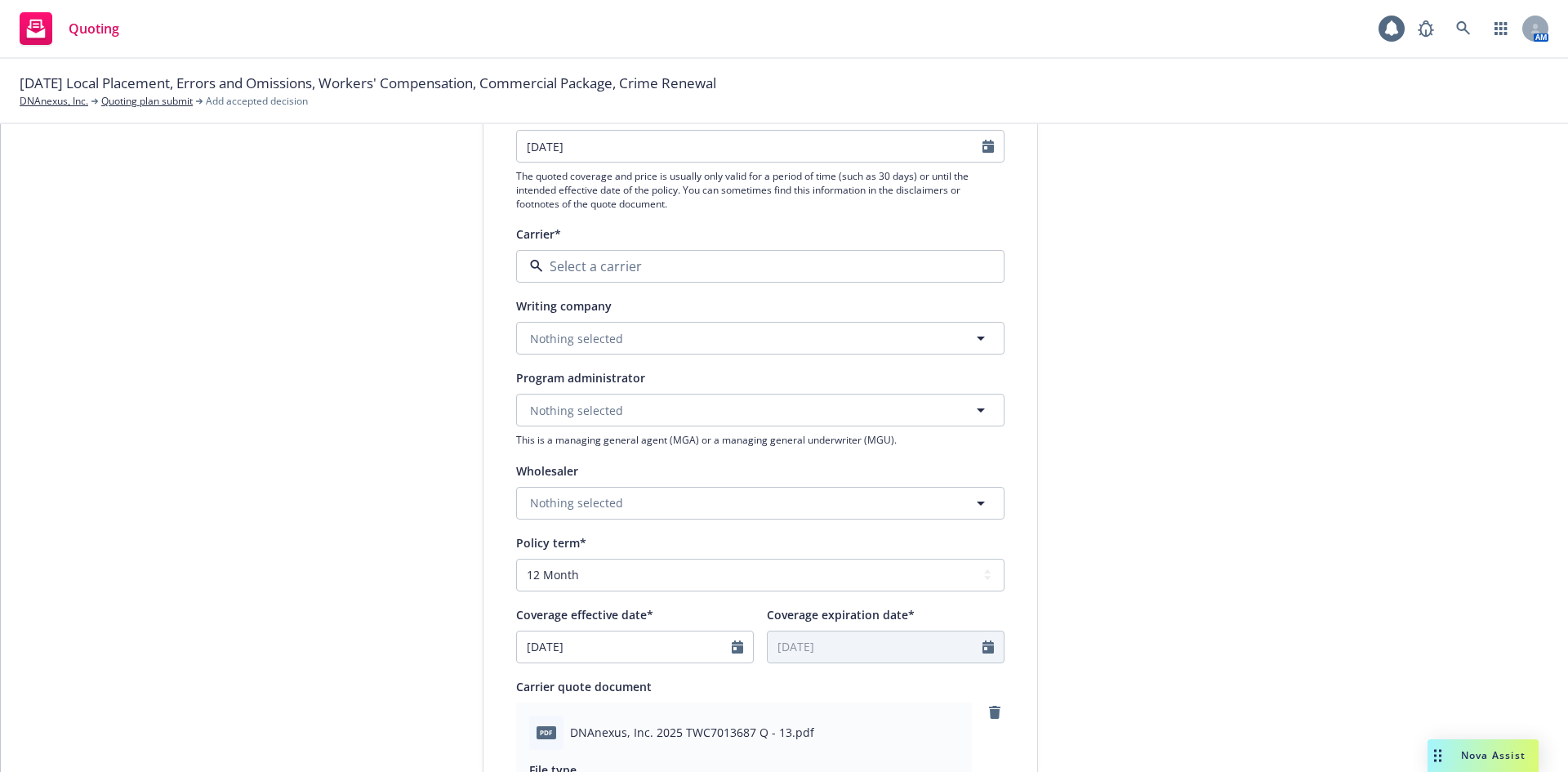
type textarea "x"
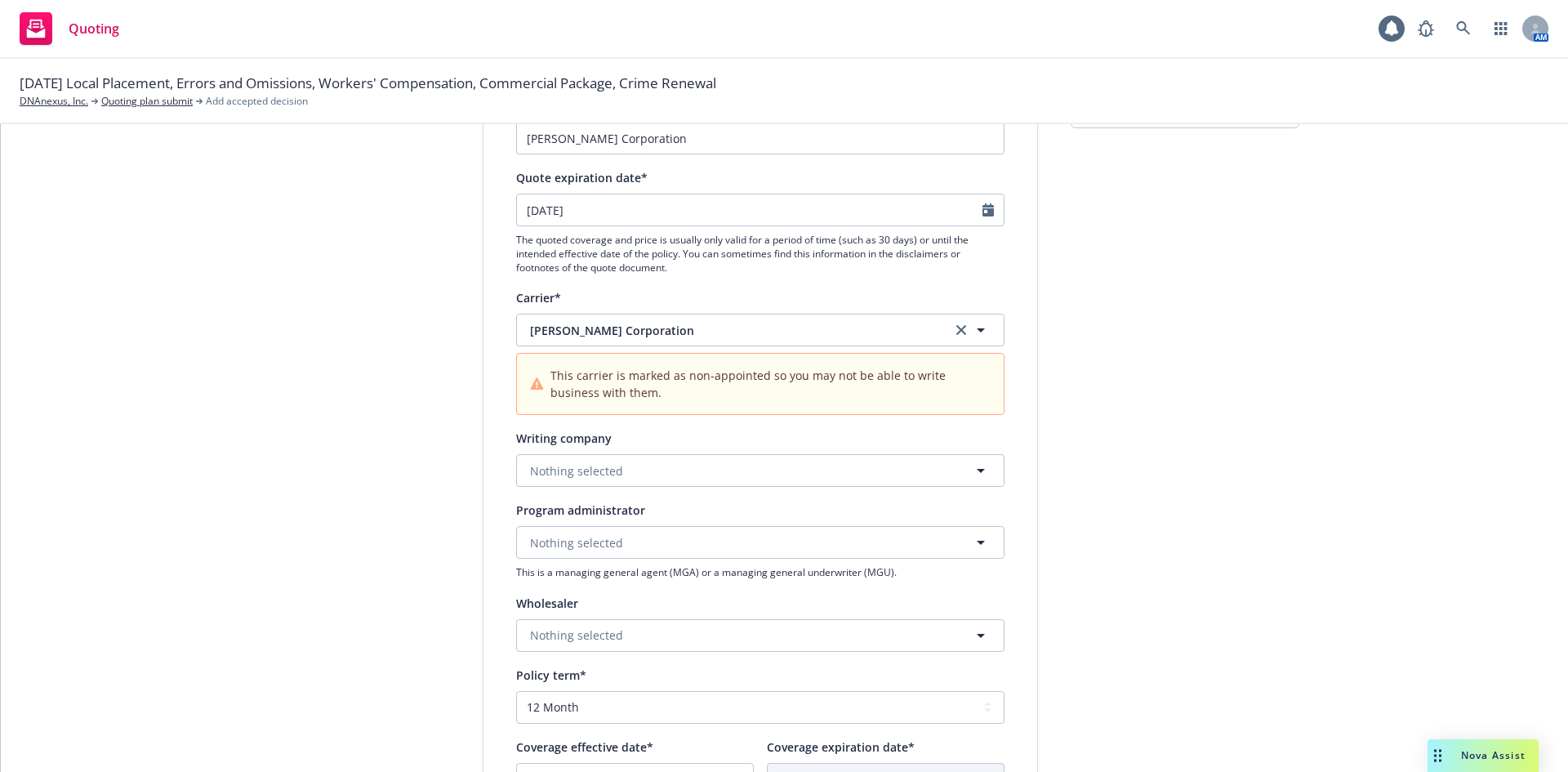
scroll to position [122, 0]
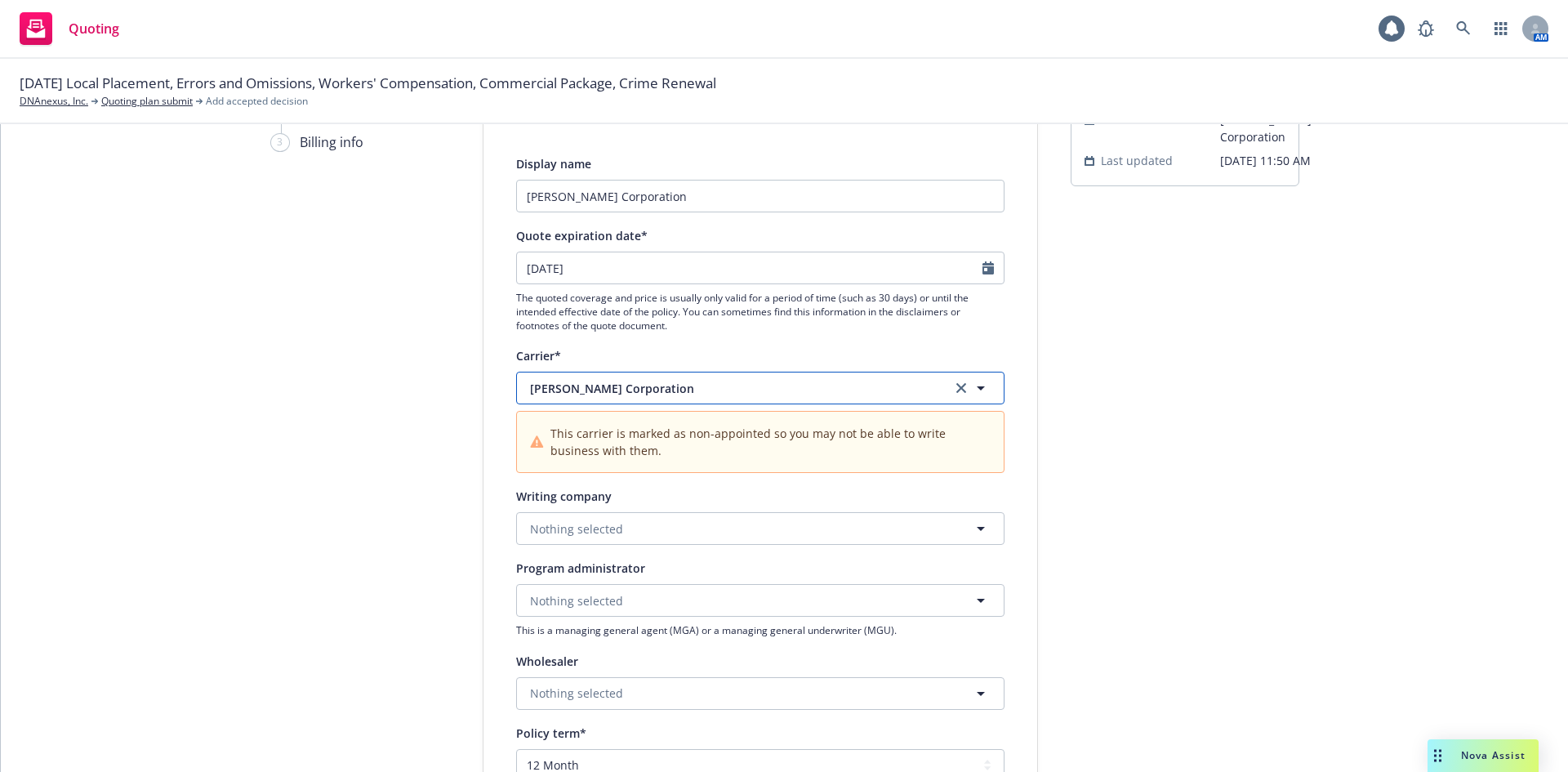
click at [688, 390] on span "W.R. Berkley Corporation" at bounding box center [728, 389] width 397 height 17
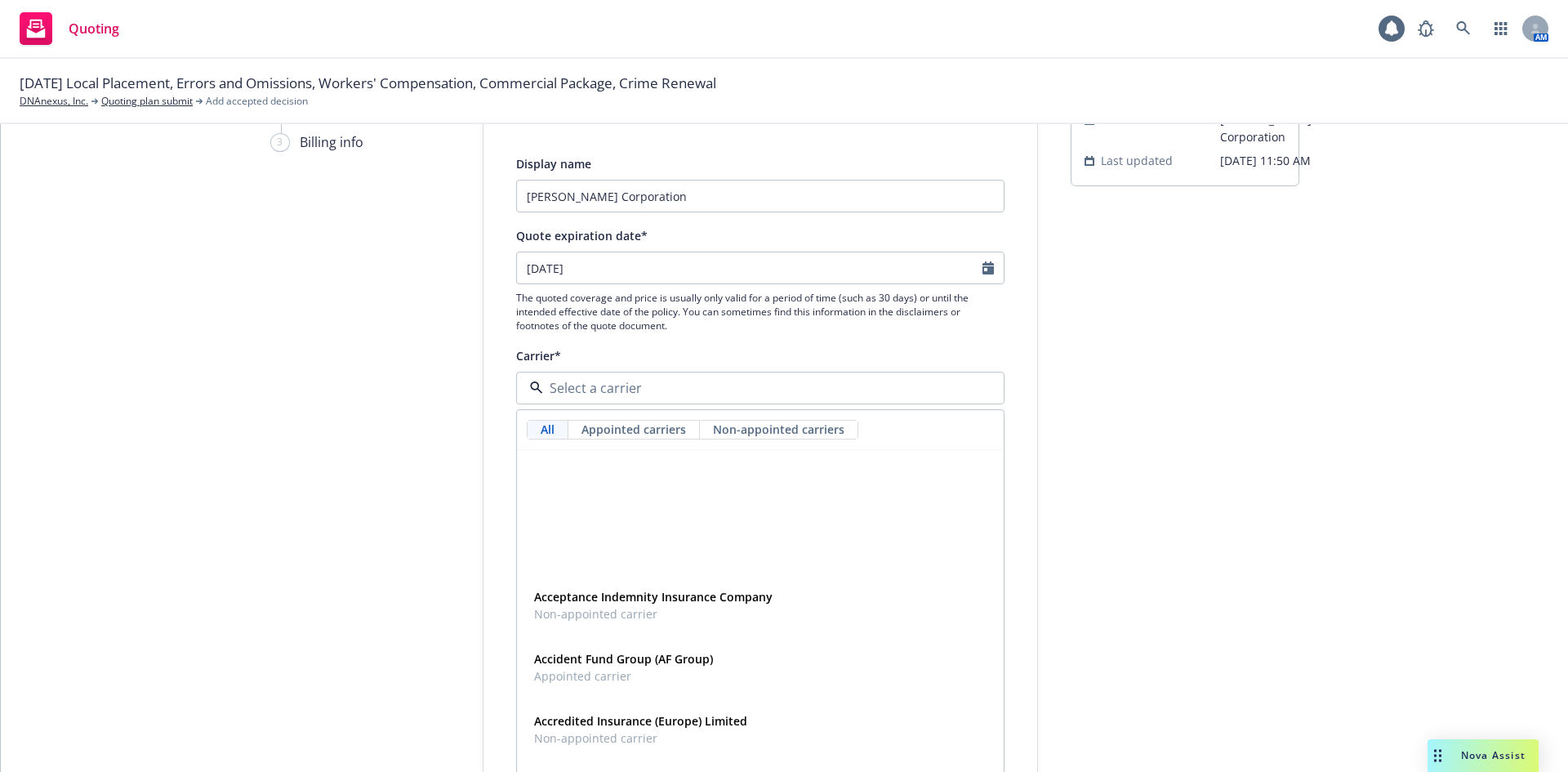
scroll to position [190, 0]
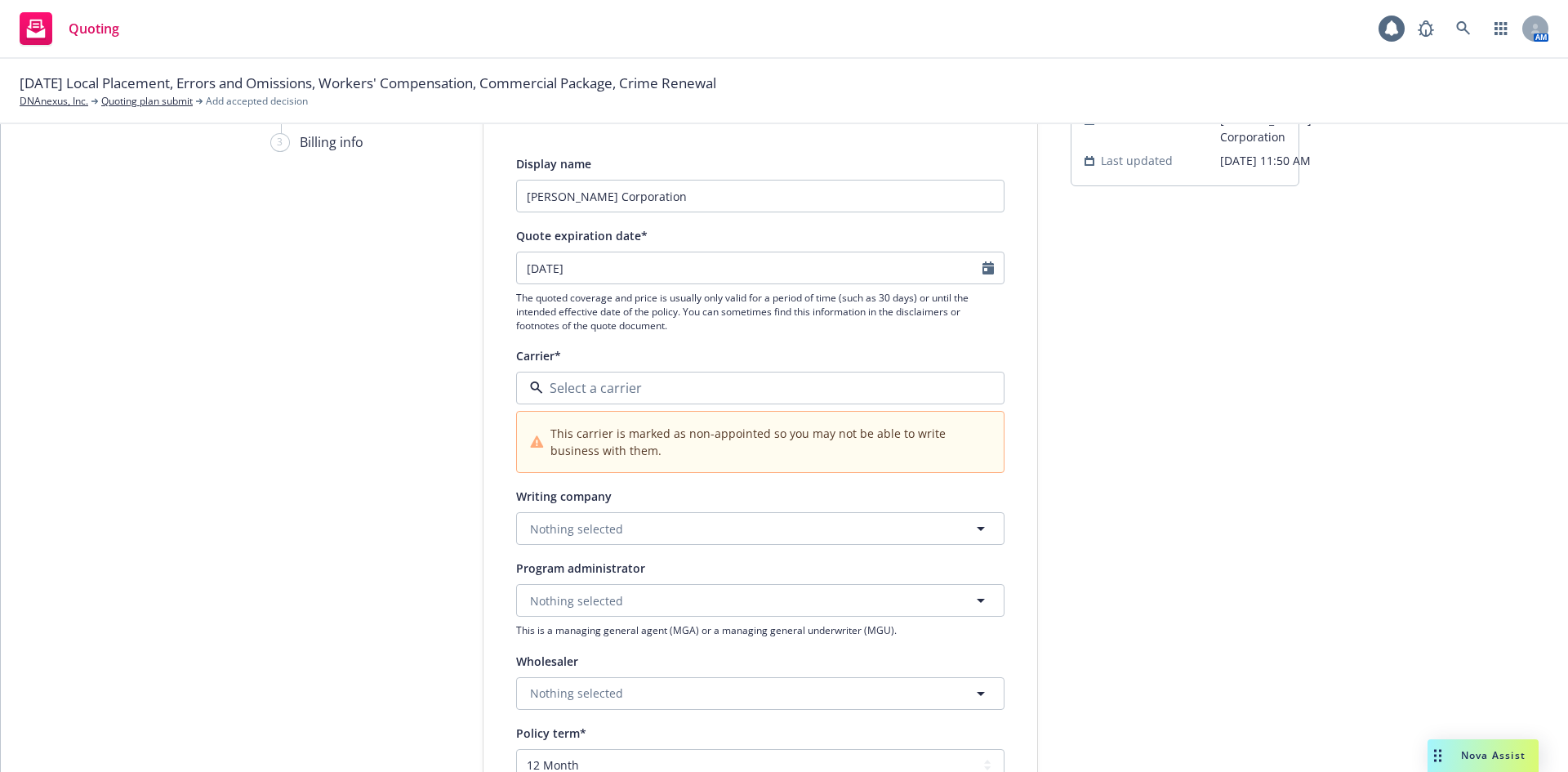
click at [1180, 372] on div "submission Carrier W.R. Berkley Corporation Last updated 9/30, 11:50 AM" at bounding box center [1185, 768] width 229 height 1402
click at [652, 533] on button "Nothing selected" at bounding box center [759, 528] width 488 height 33
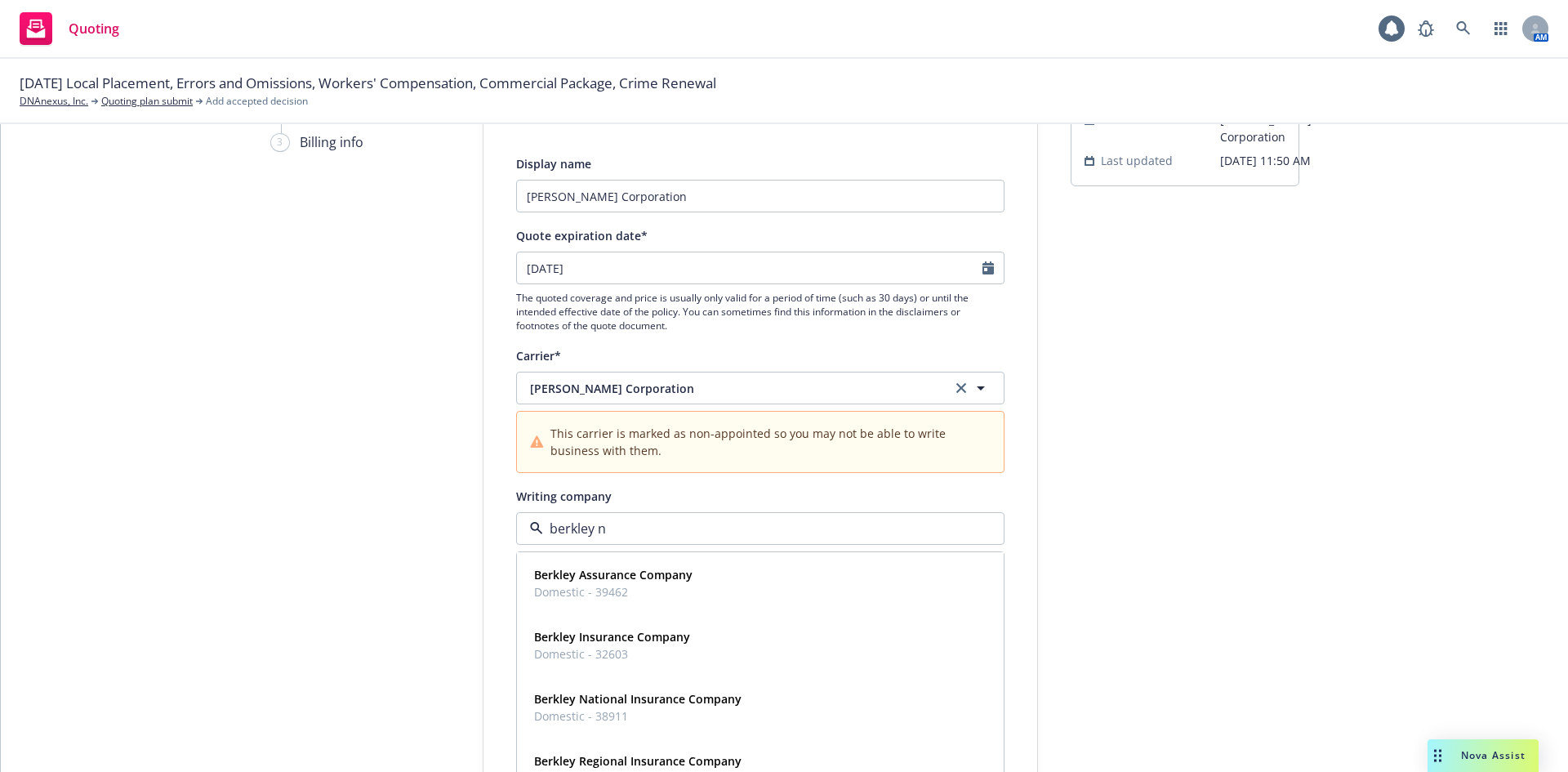
type input "berkley na"
click at [607, 586] on span "Domestic - 38911" at bounding box center [638, 591] width 208 height 17
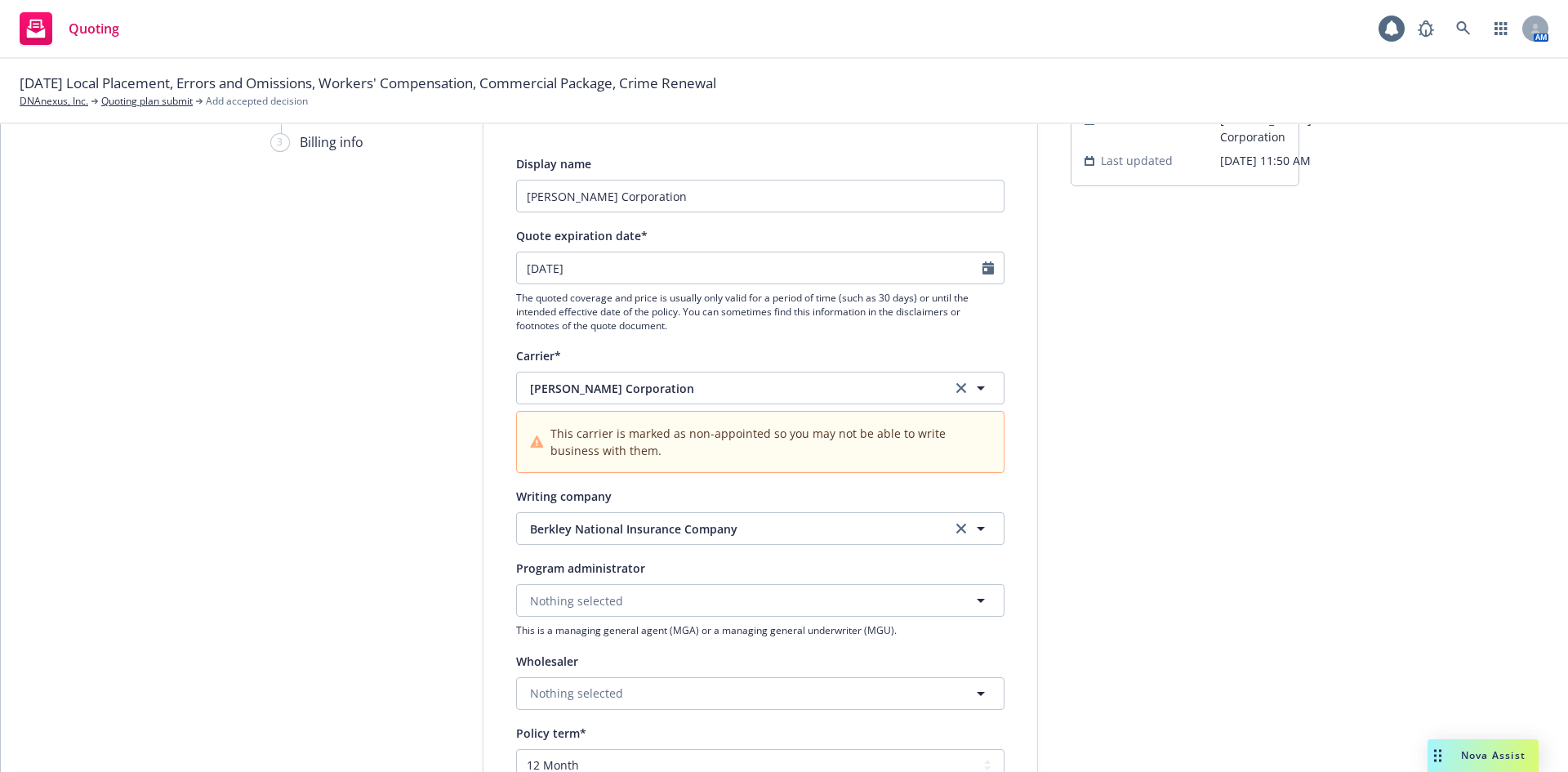
drag, startPoint x: 1131, startPoint y: 484, endPoint x: 1139, endPoint y: 480, distance: 8.9
click at [1138, 480] on div "submission Carrier W.R. Berkley Corporation Last updated 9/30, 11:50 AM" at bounding box center [1185, 768] width 229 height 1402
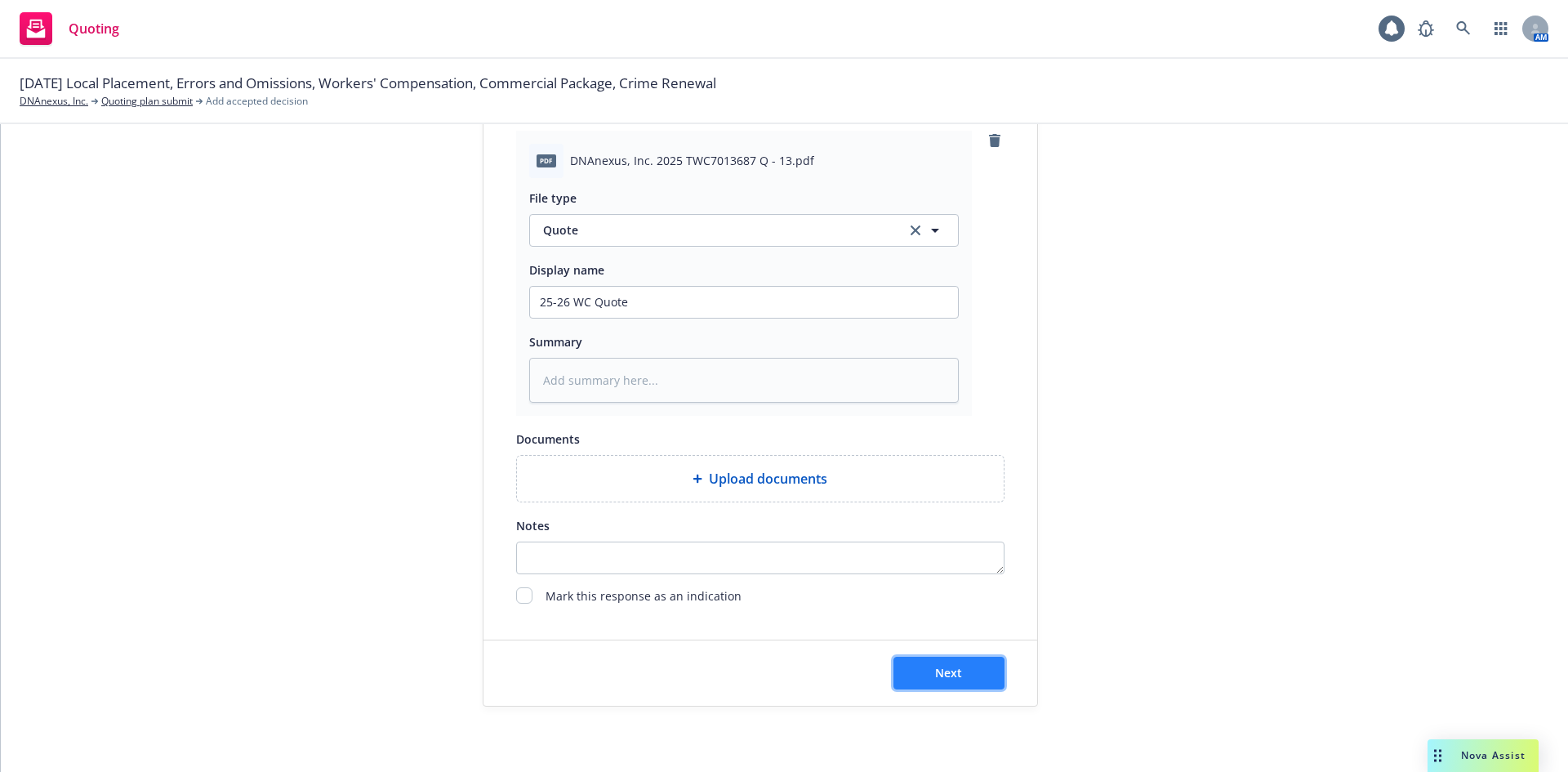
click at [938, 675] on span "Next" at bounding box center [949, 672] width 27 height 16
type textarea "x"
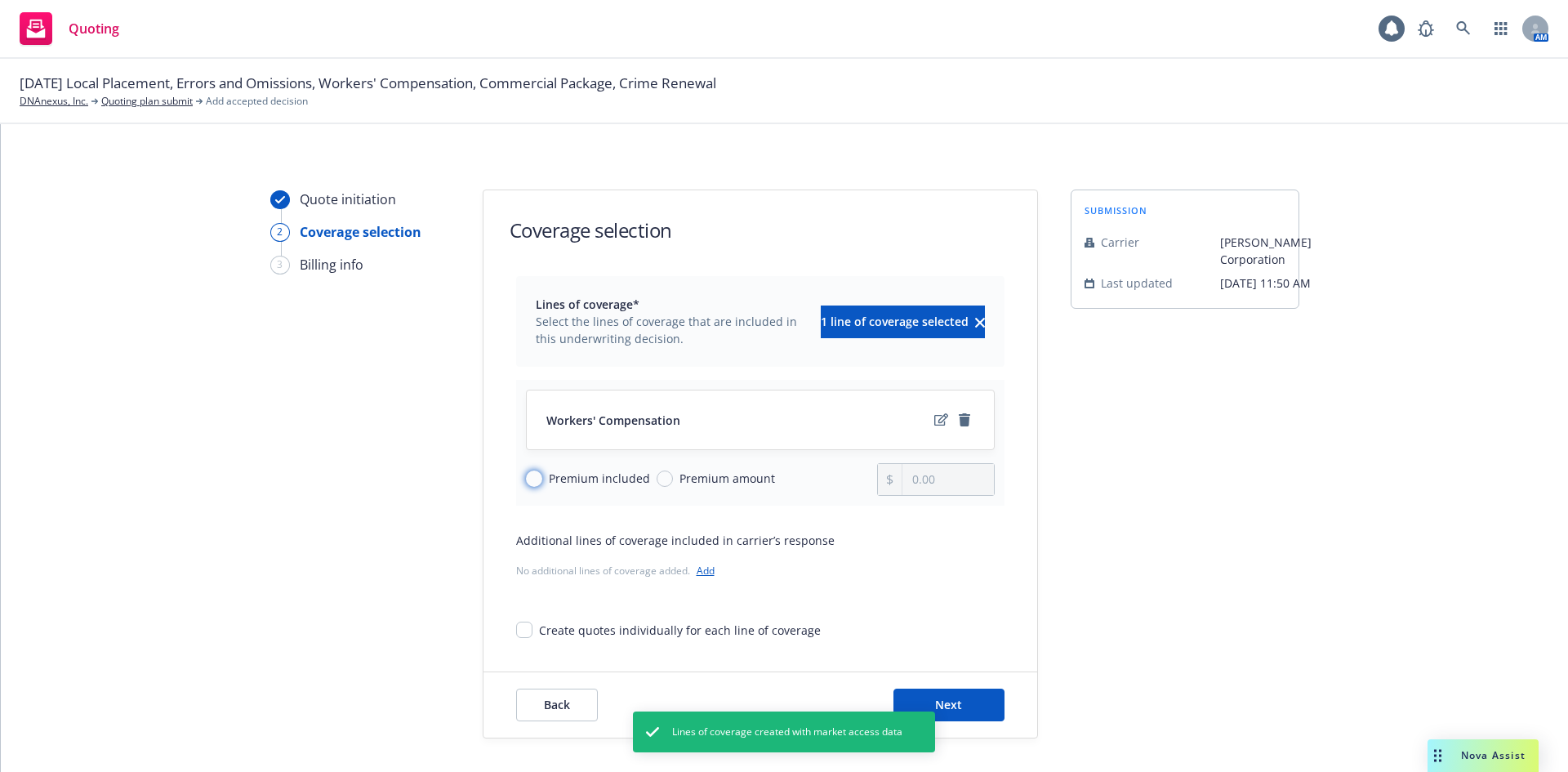
click at [533, 474] on input "Premium included" at bounding box center [534, 479] width 17 height 17
radio input "true"
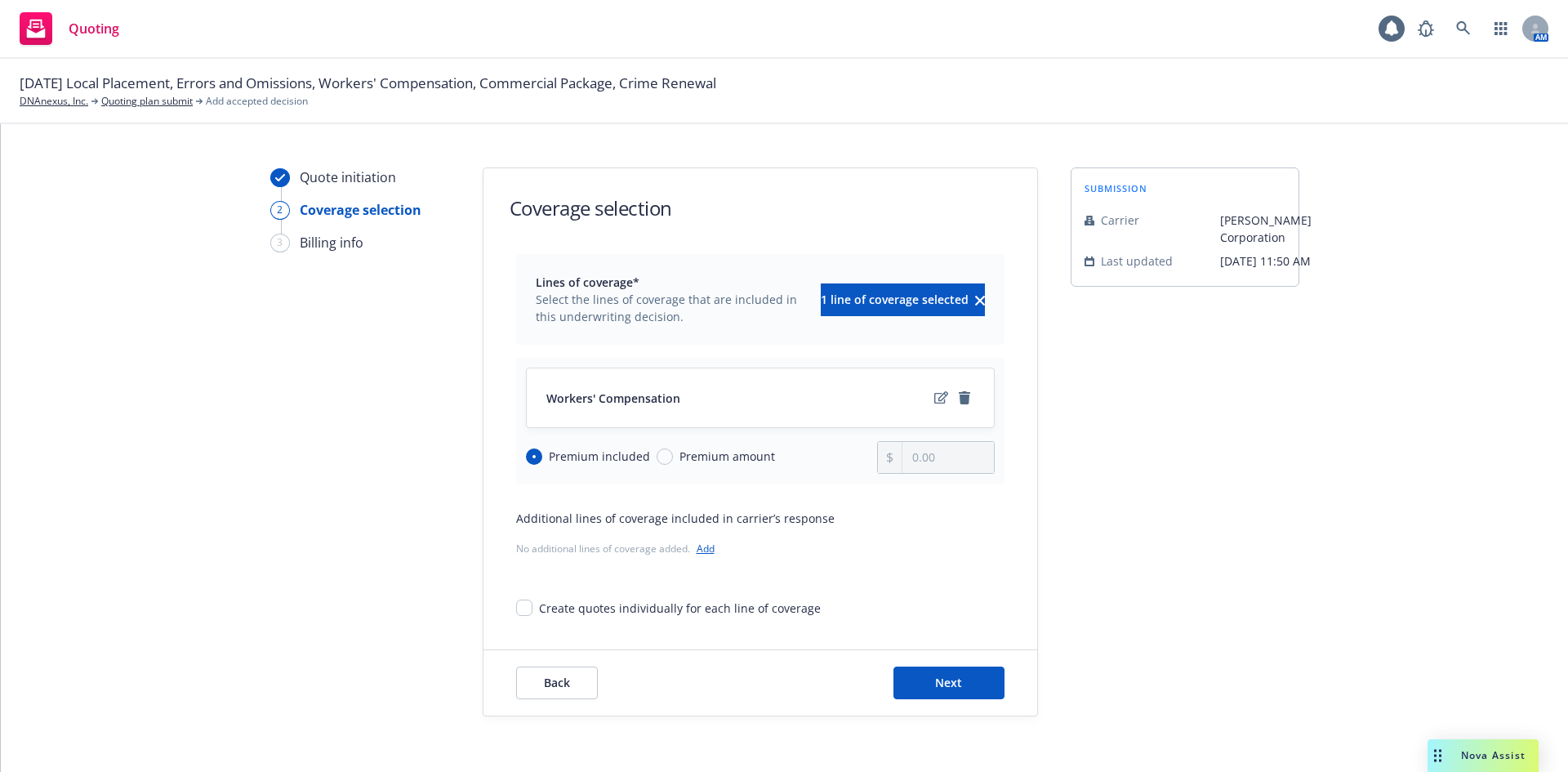
scroll to position [32, 0]
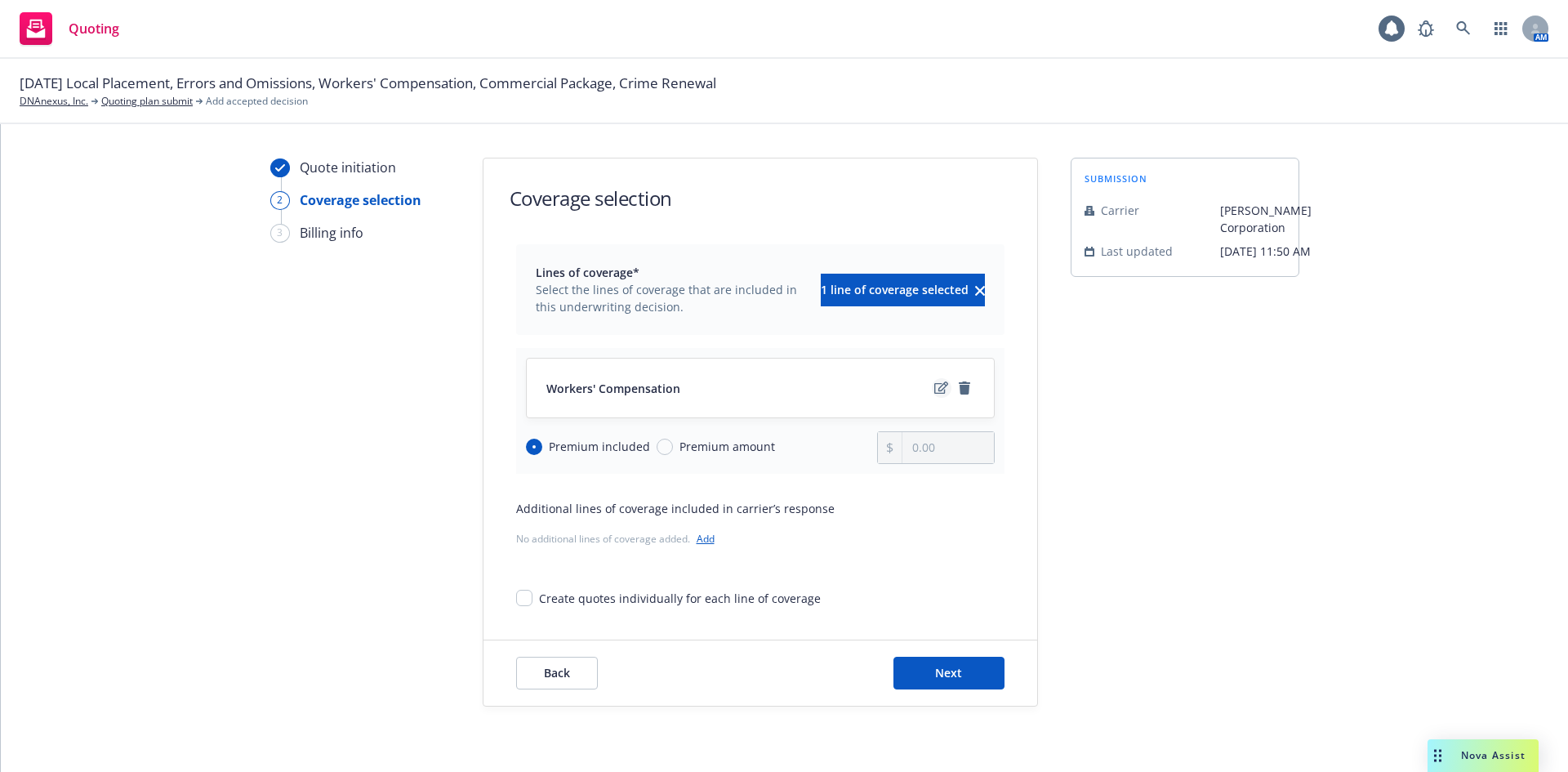
click at [935, 381] on icon "edit" at bounding box center [941, 388] width 14 height 13
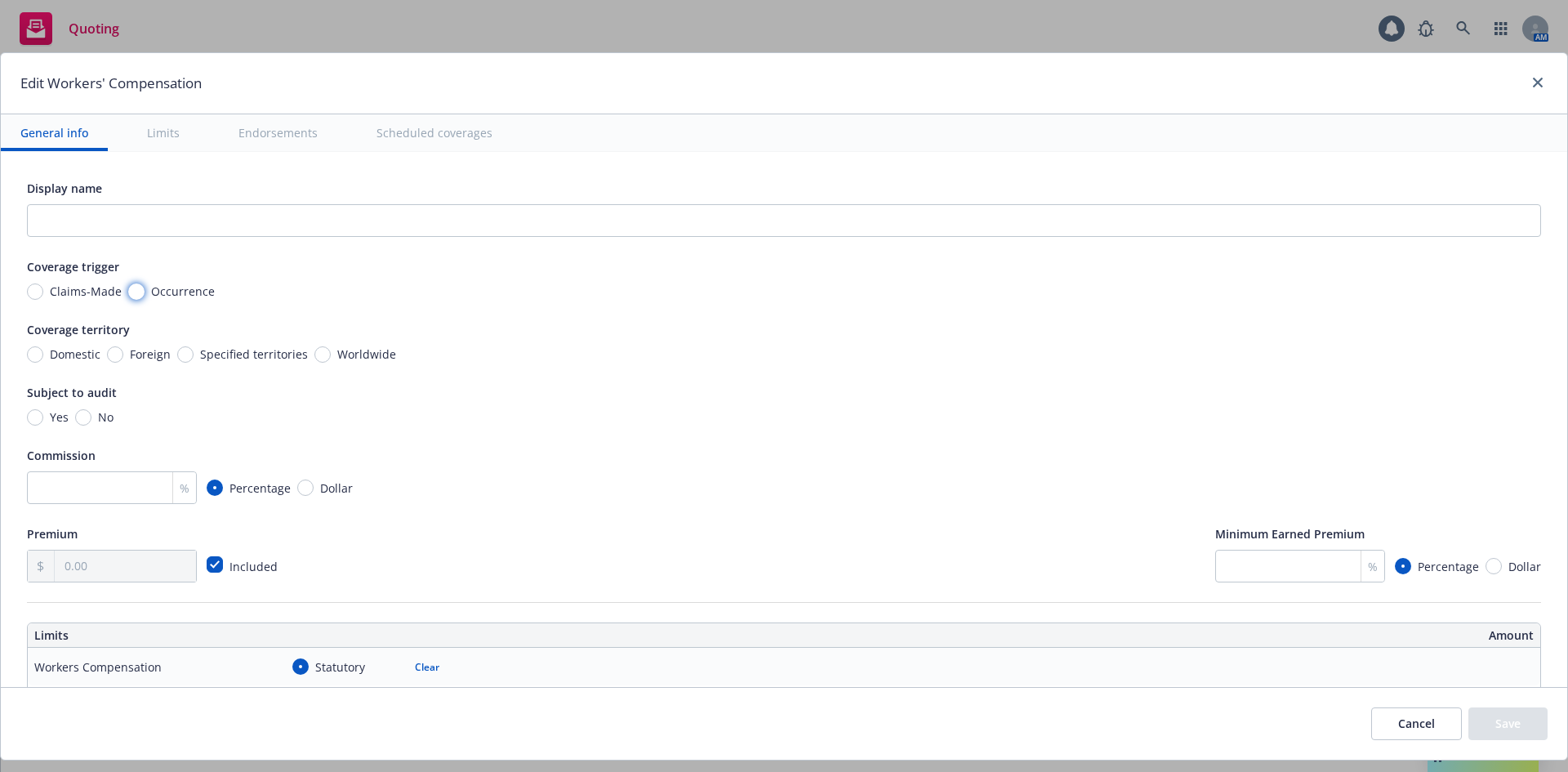
click at [138, 290] on input "Occurrence" at bounding box center [136, 291] width 17 height 17
radio input "true"
click at [293, 138] on button "Endorsements" at bounding box center [277, 133] width 118 height 37
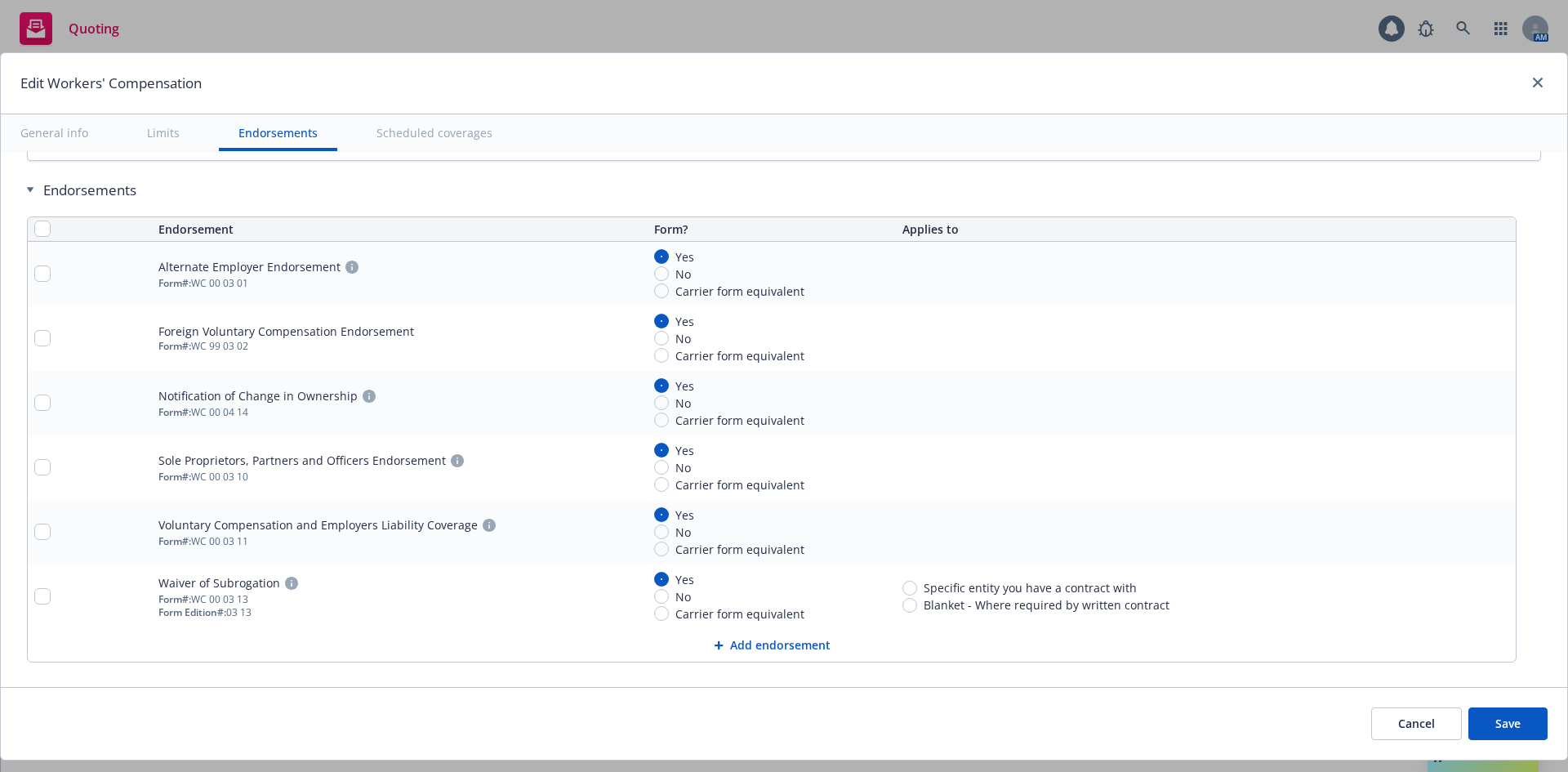
scroll to position [1629, 0]
click at [661, 275] on input "No" at bounding box center [661, 273] width 15 height 15
radio input "true"
click at [667, 339] on input "No" at bounding box center [661, 337] width 15 height 15
radio input "true"
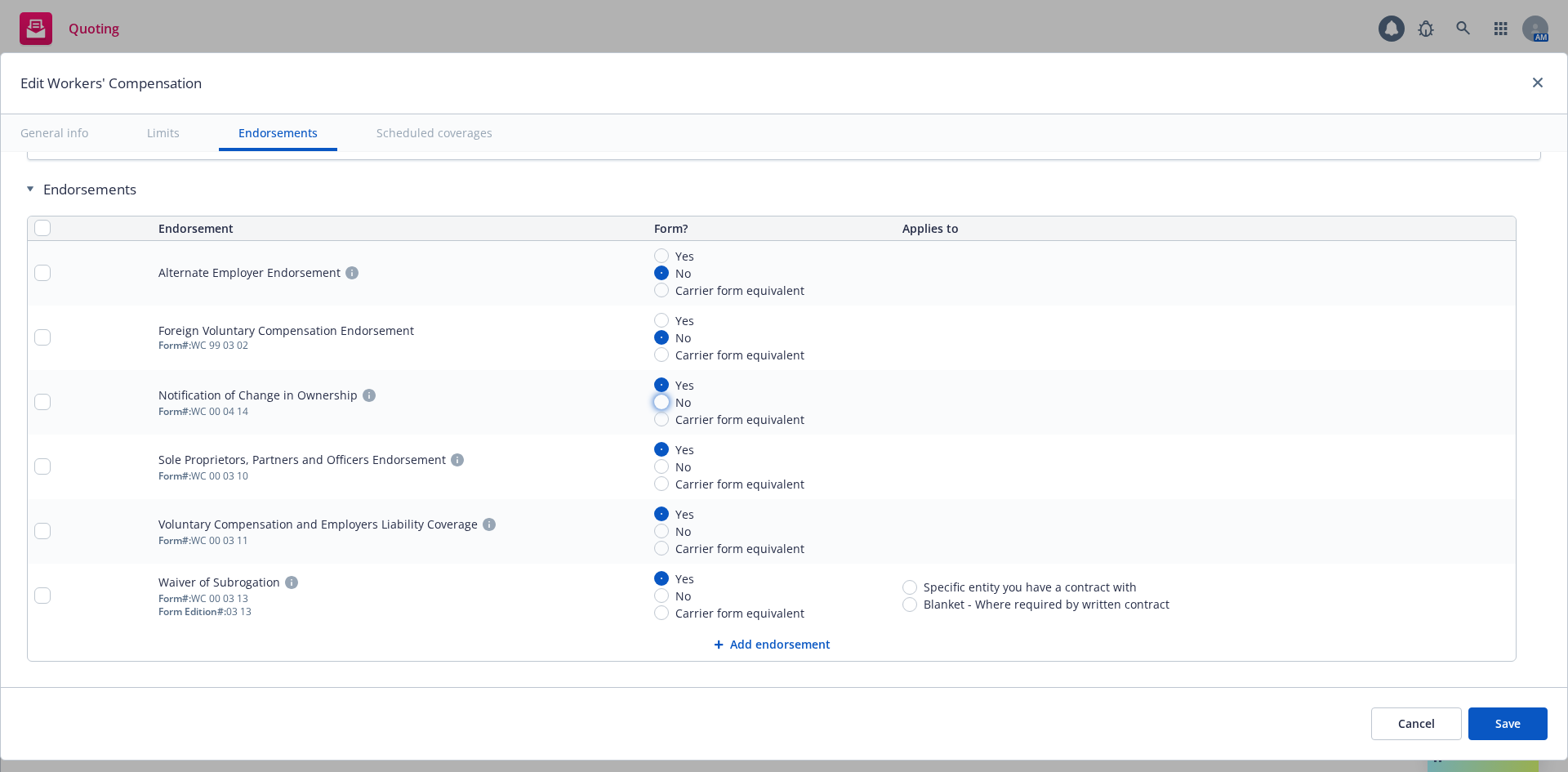
click at [660, 400] on input "No" at bounding box center [661, 402] width 15 height 15
radio input "true"
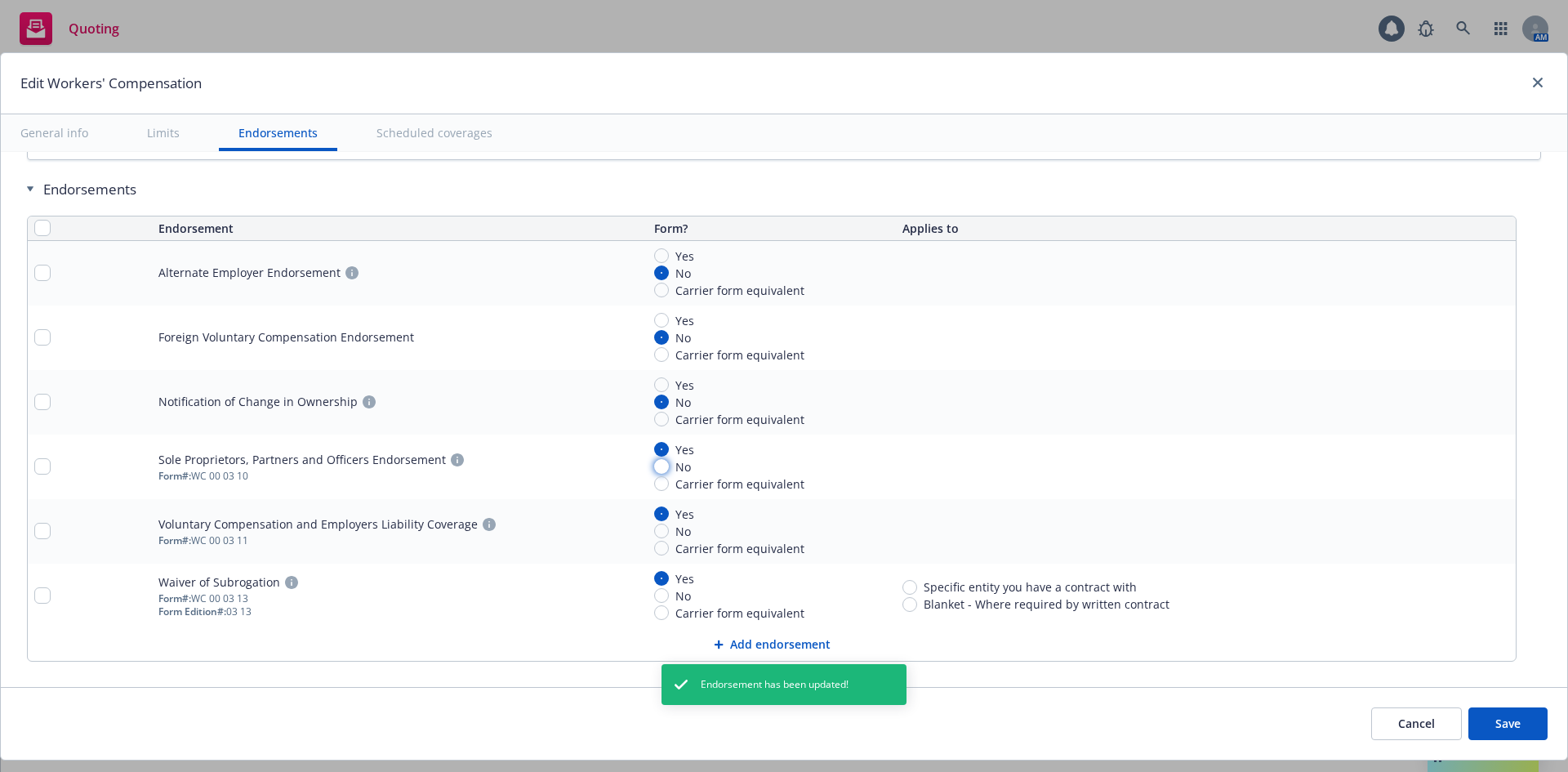
click at [661, 468] on input "No" at bounding box center [661, 466] width 15 height 15
radio input "true"
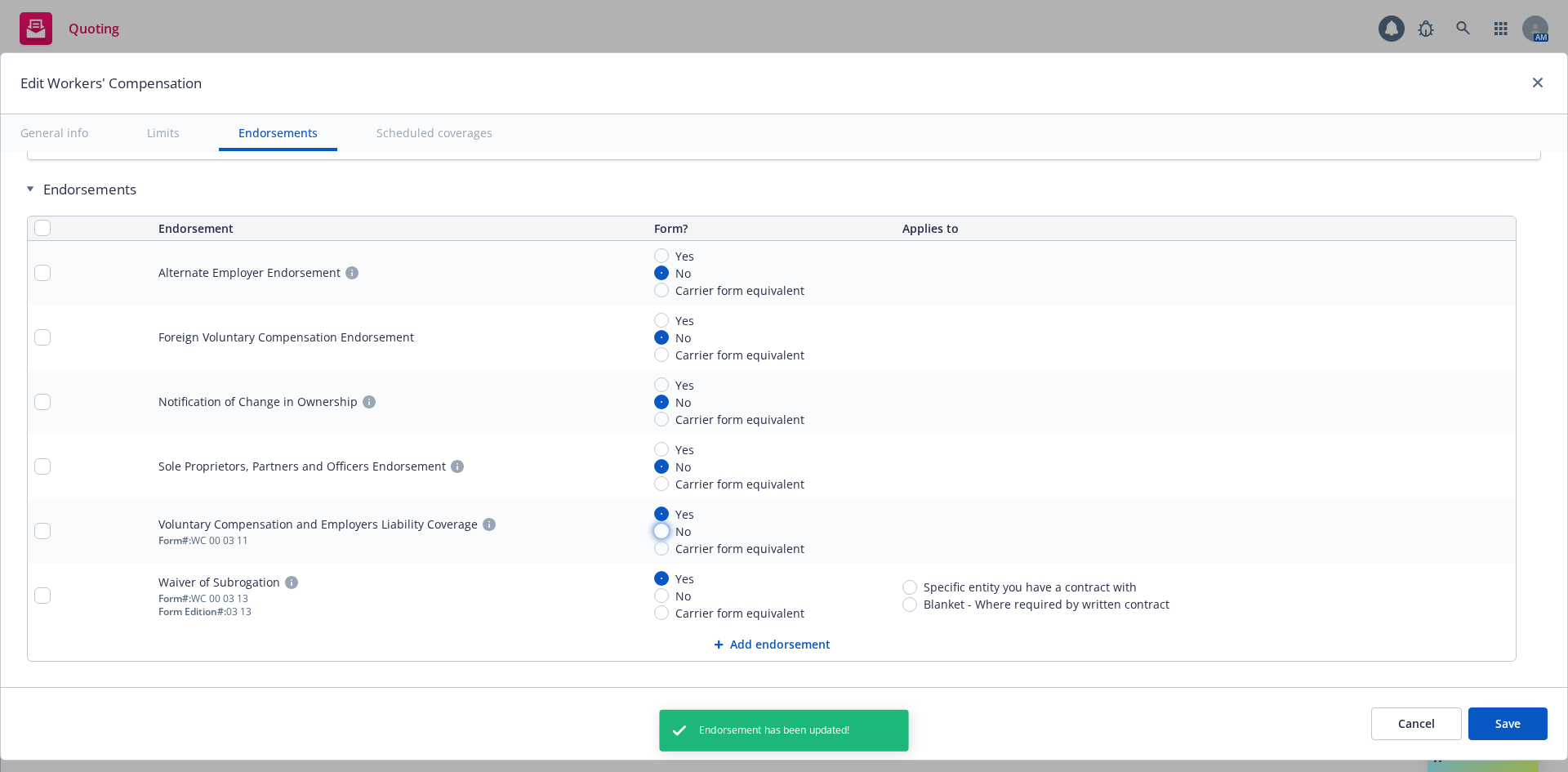
click at [661, 534] on input "No" at bounding box center [661, 531] width 15 height 15
radio input "true"
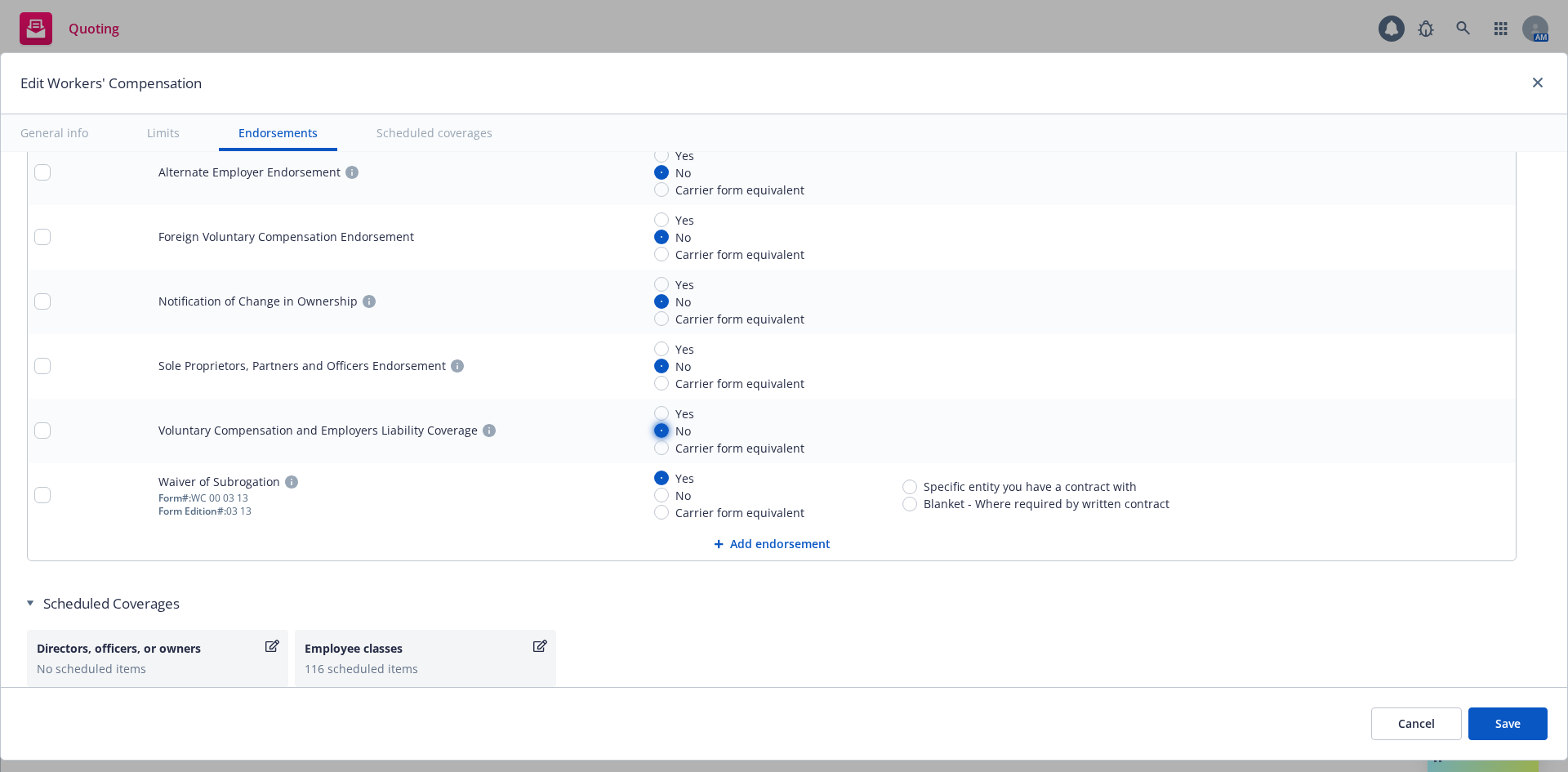
scroll to position [1788, 0]
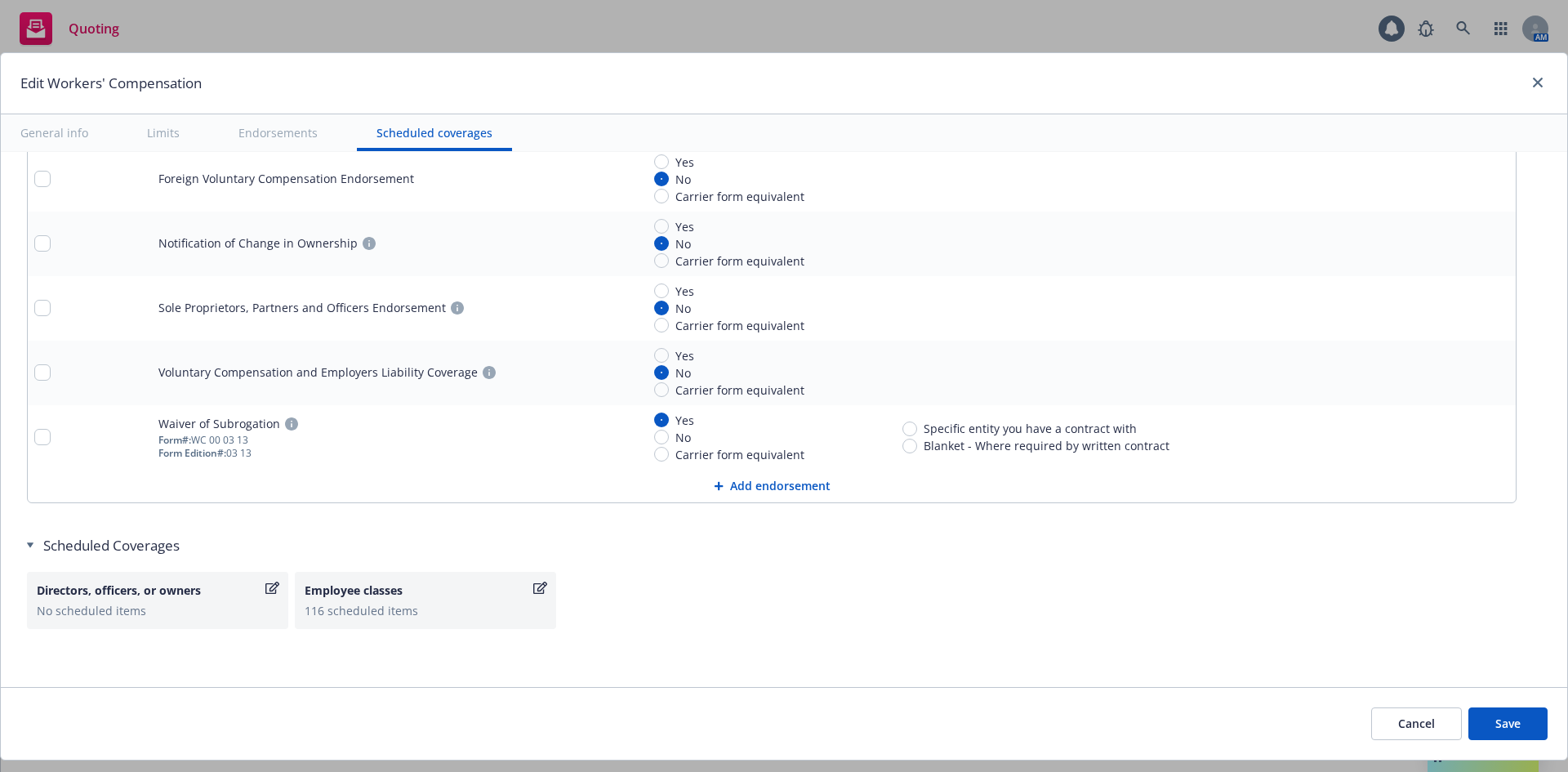
click at [1506, 723] on button "Save" at bounding box center [1508, 723] width 80 height 33
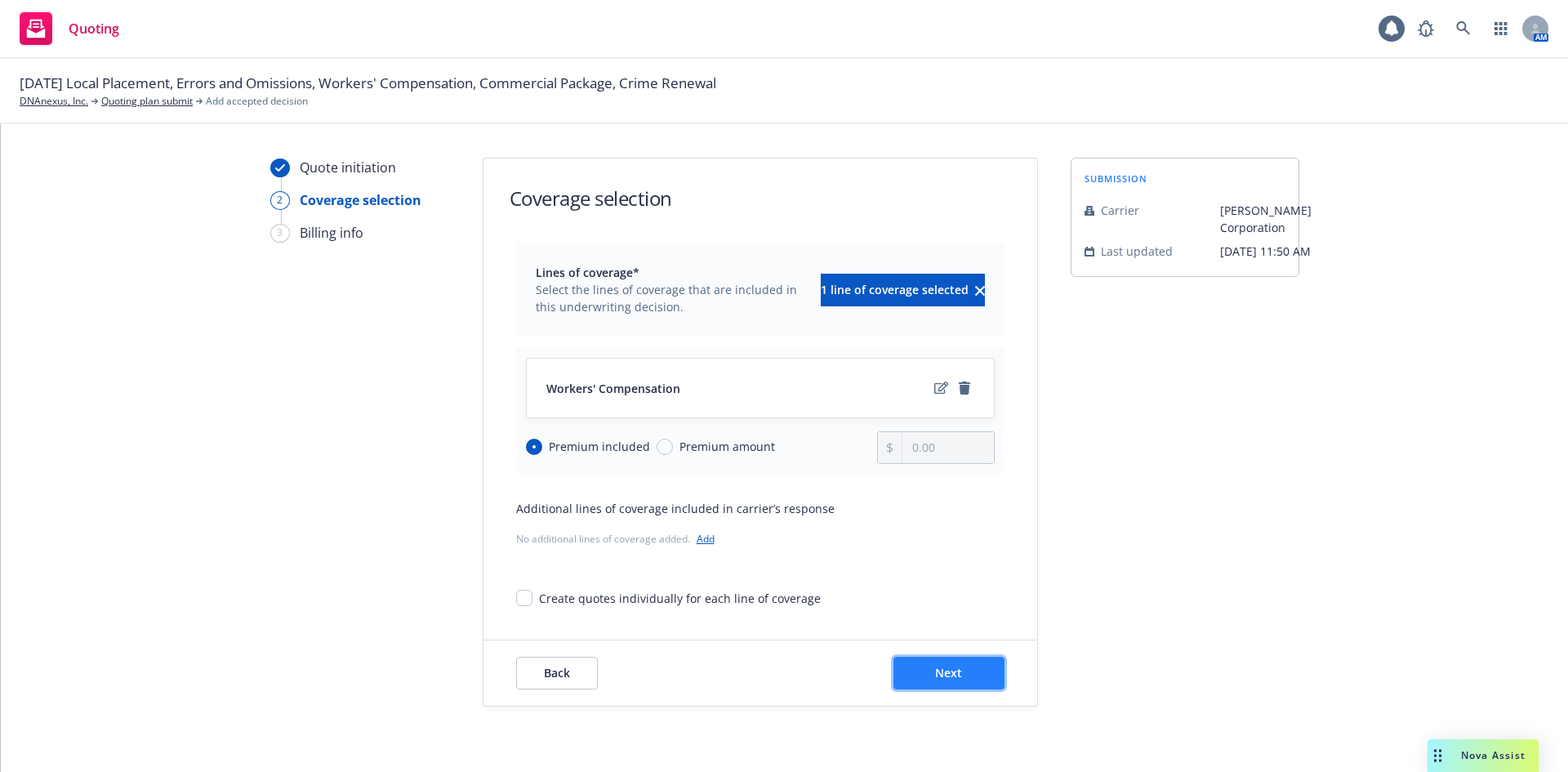
click at [943, 681] on button "Next" at bounding box center [949, 672] width 111 height 33
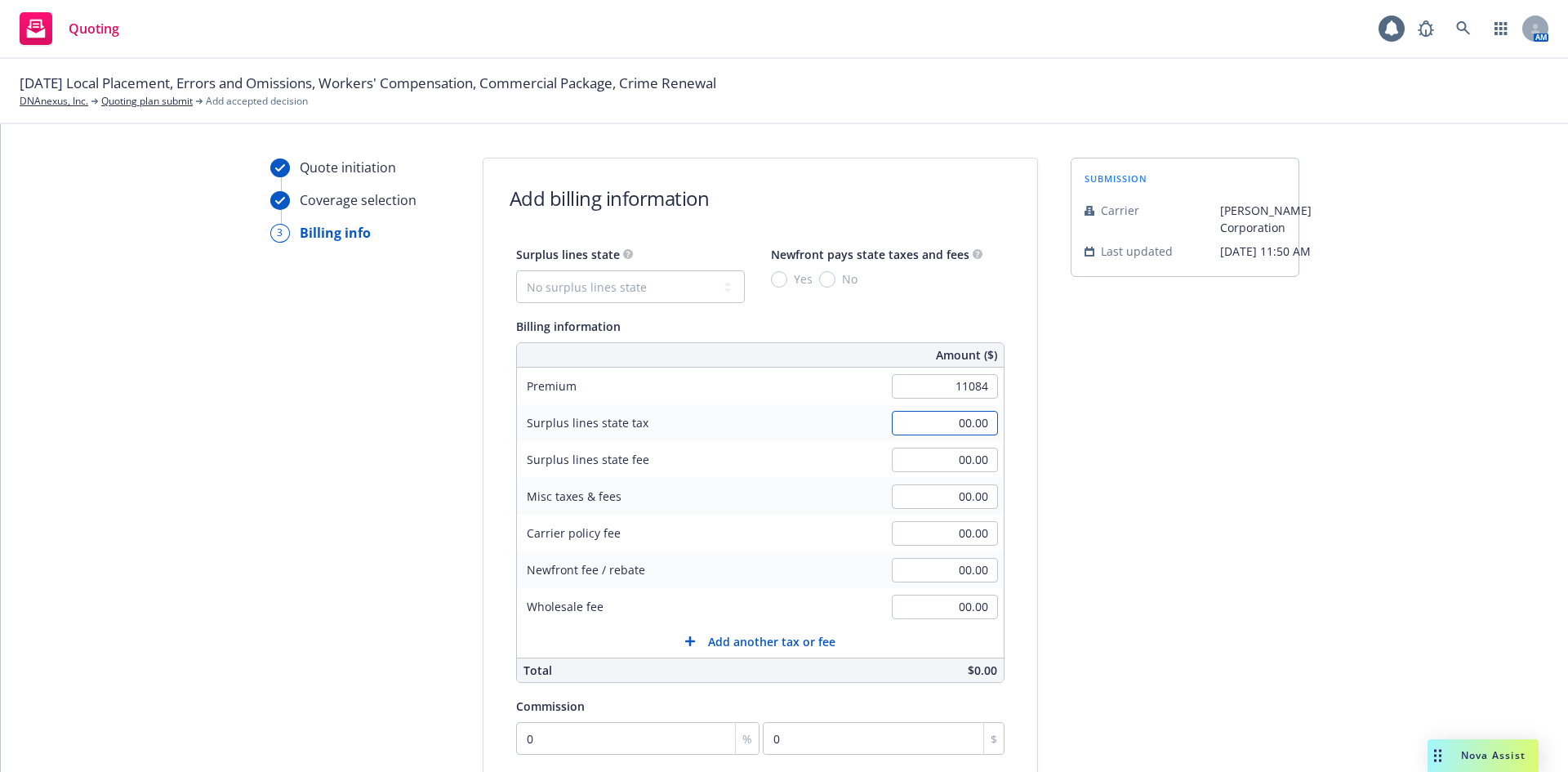
type input "11,084.00"
type input "299.00"
click at [1251, 510] on div "submission Carrier W.R. Berkley Corporation Last updated 9/30, 11:50 AM" at bounding box center [1185, 575] width 229 height 836
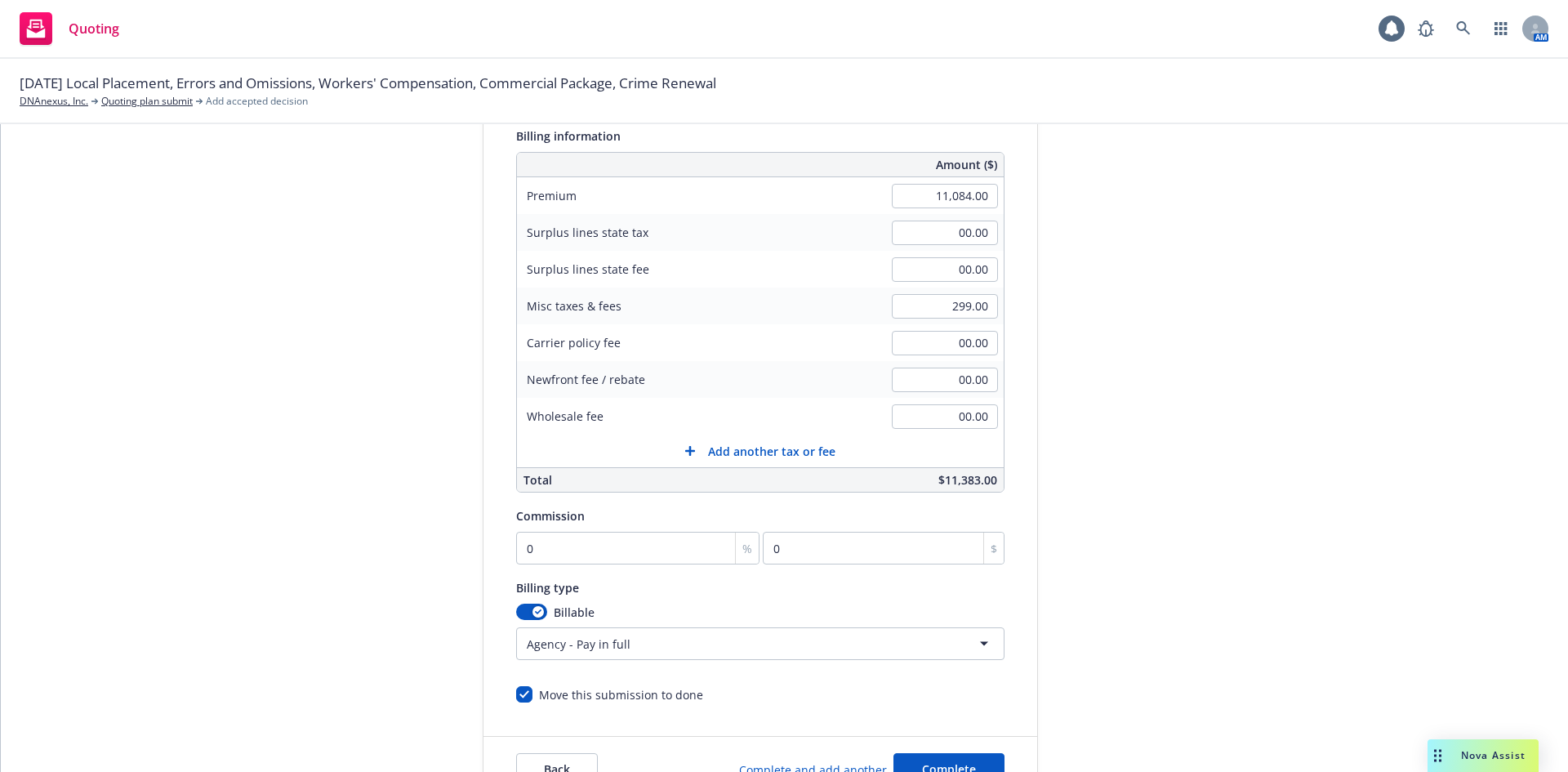
scroll to position [318, 0]
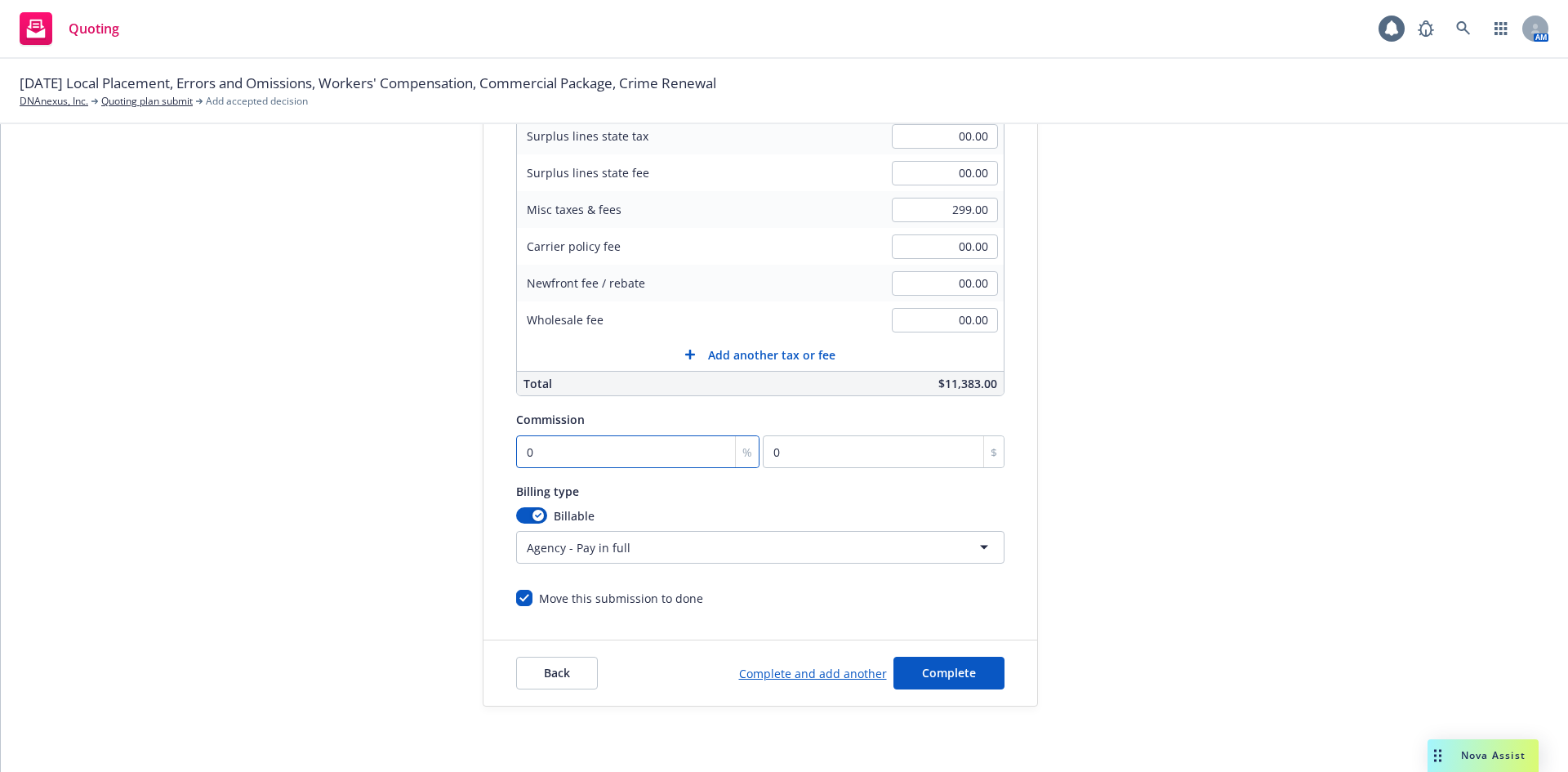
type input "1"
type input "110.84"
type input "10"
type input "1108.4"
type input "10"
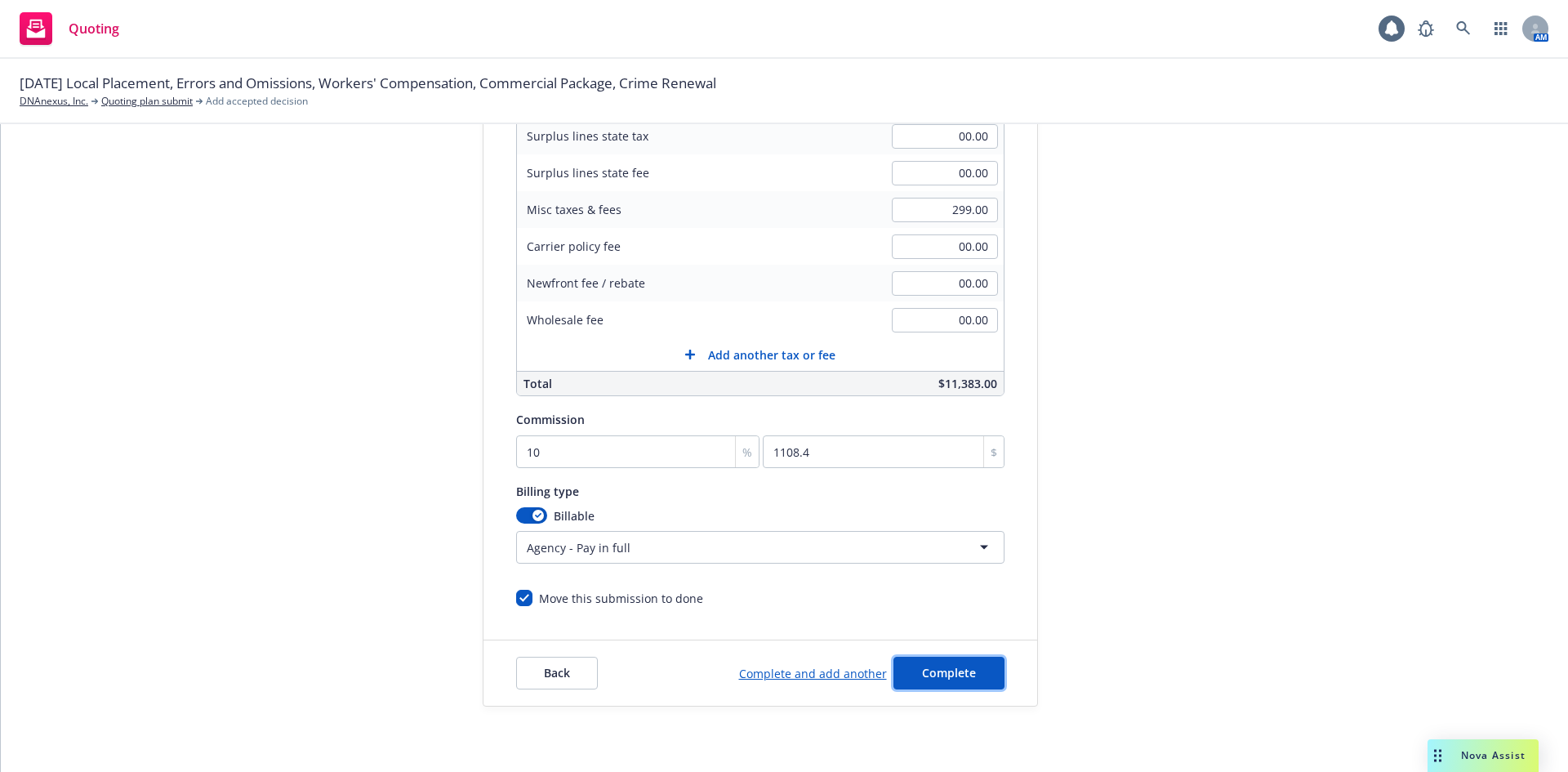
drag, startPoint x: 934, startPoint y: 676, endPoint x: 943, endPoint y: 671, distance: 10.3
click at [936, 672] on span "Complete" at bounding box center [949, 672] width 54 height 16
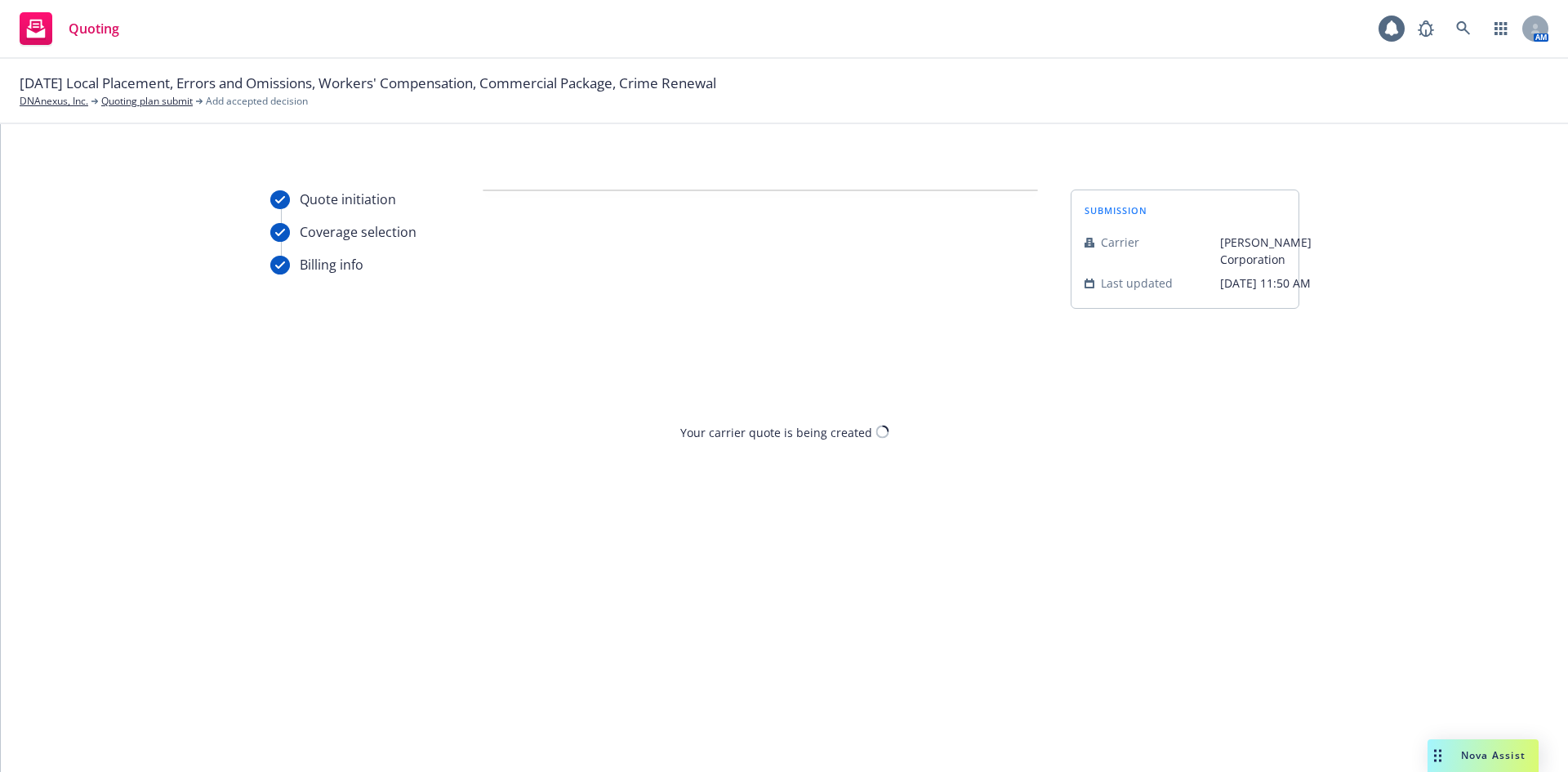
scroll to position [0, 0]
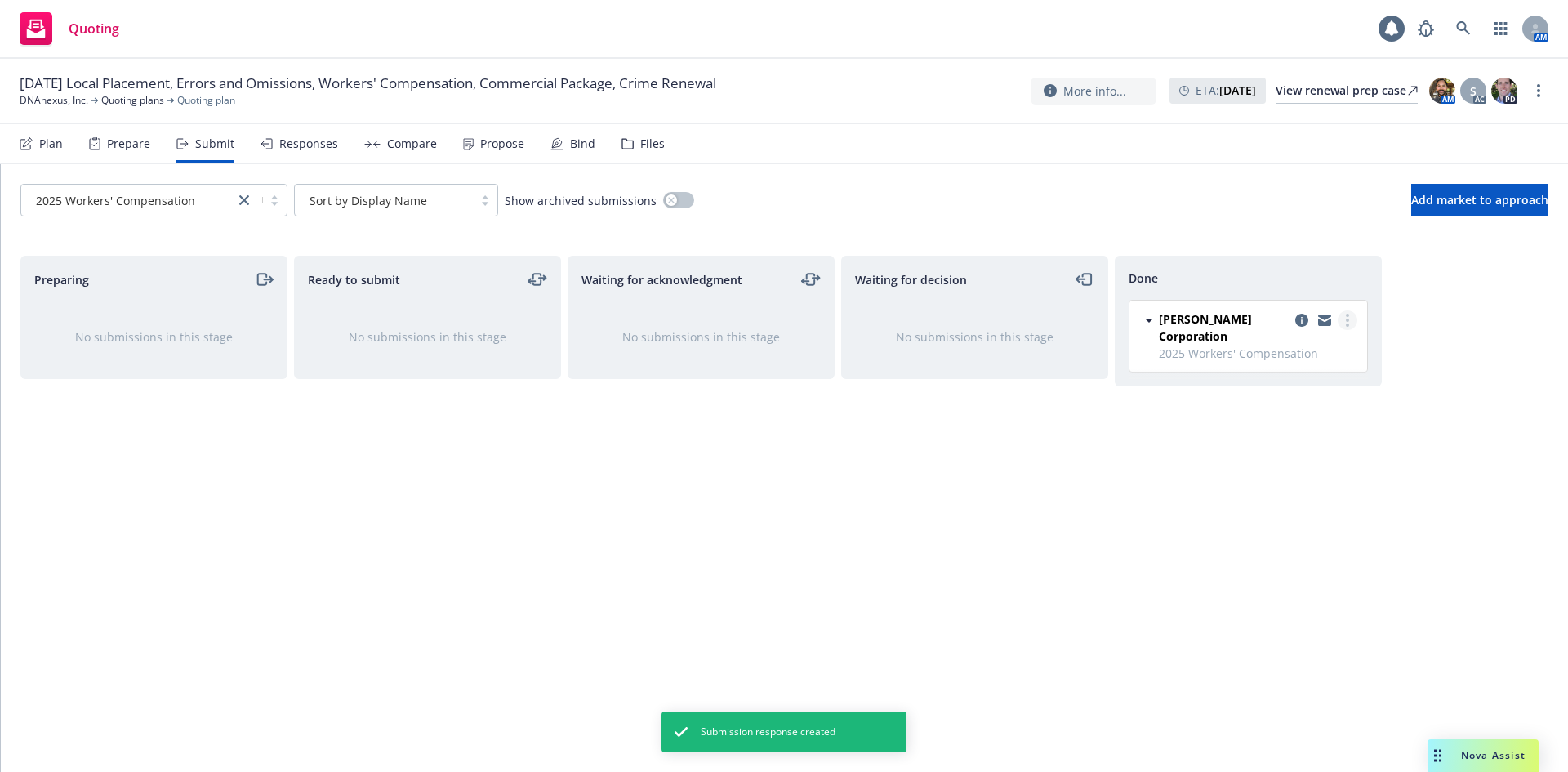
click at [1347, 321] on circle "more" at bounding box center [1347, 320] width 3 height 3
click at [1052, 459] on div "Waiting for decision No submissions in this stage" at bounding box center [974, 496] width 267 height 481
click at [1343, 317] on link "more" at bounding box center [1347, 320] width 19 height 19
click at [876, 458] on div "Waiting for decision No submissions in this stage" at bounding box center [974, 496] width 267 height 481
click at [307, 148] on div "Responses" at bounding box center [309, 144] width 59 height 13
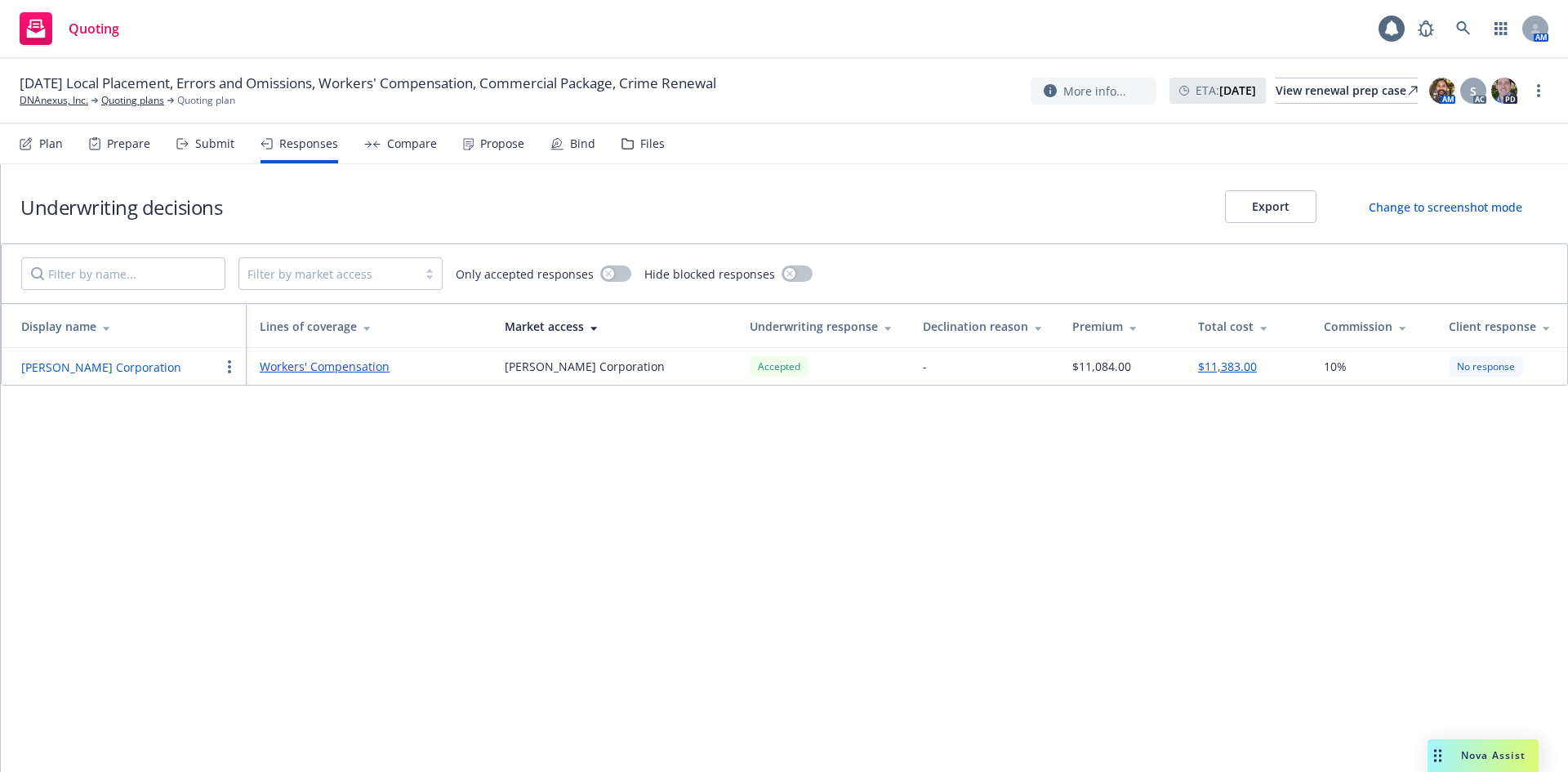
click at [201, 143] on div "Submit" at bounding box center [214, 144] width 39 height 13
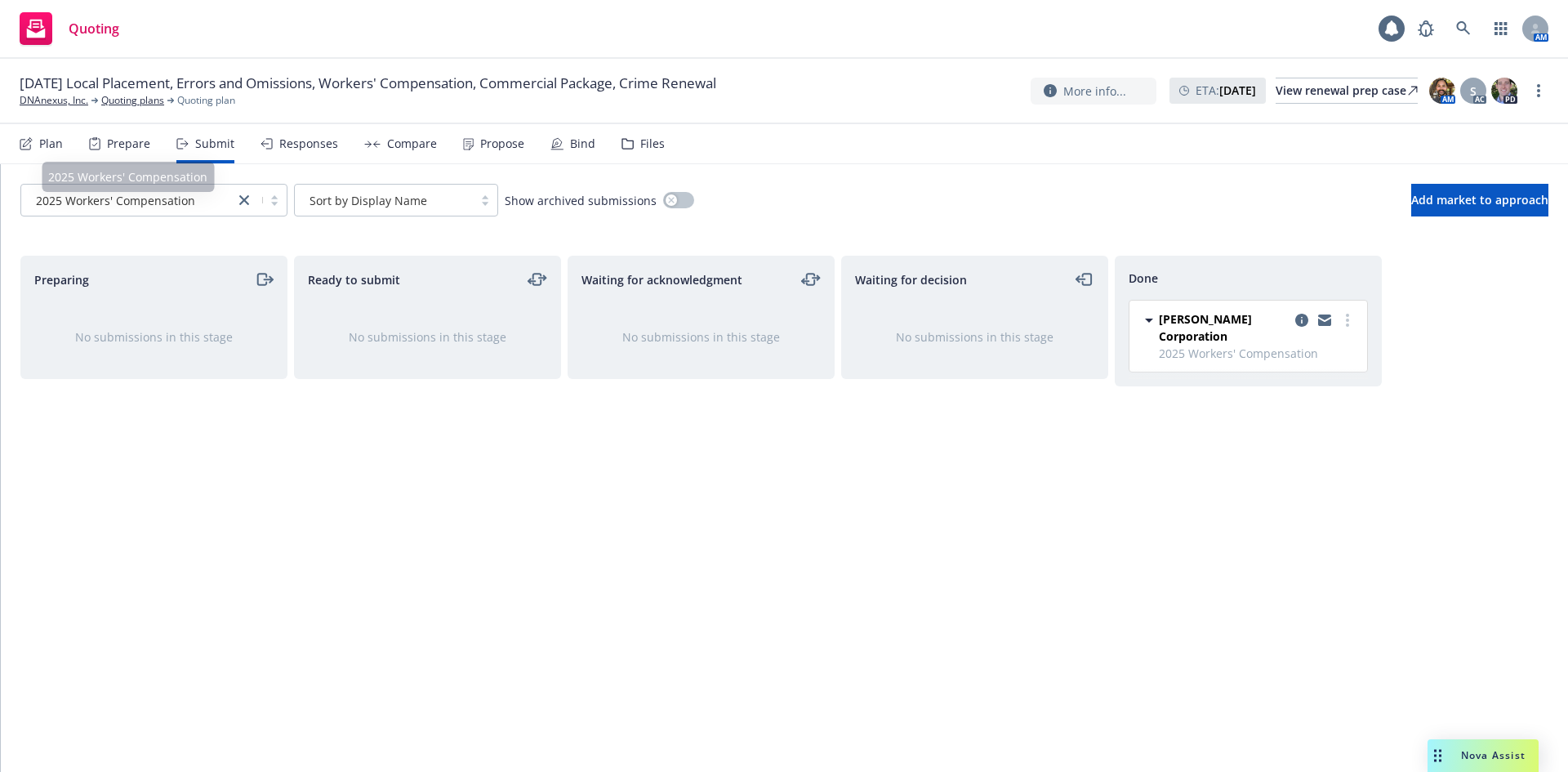
click at [177, 206] on span "2025 Workers' Compensation" at bounding box center [116, 200] width 159 height 17
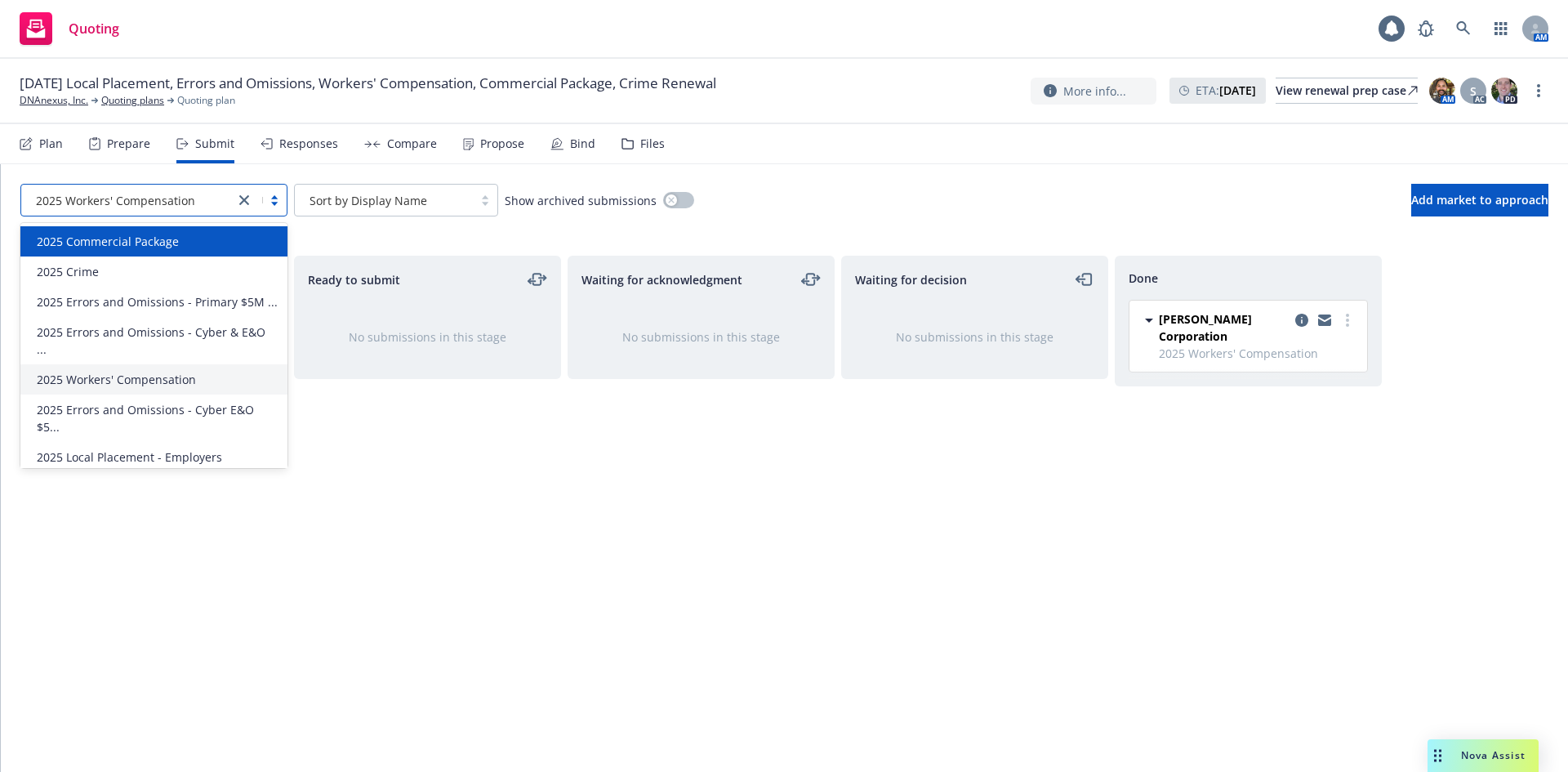
click at [162, 240] on span "2025 Commercial Package" at bounding box center [108, 241] width 142 height 17
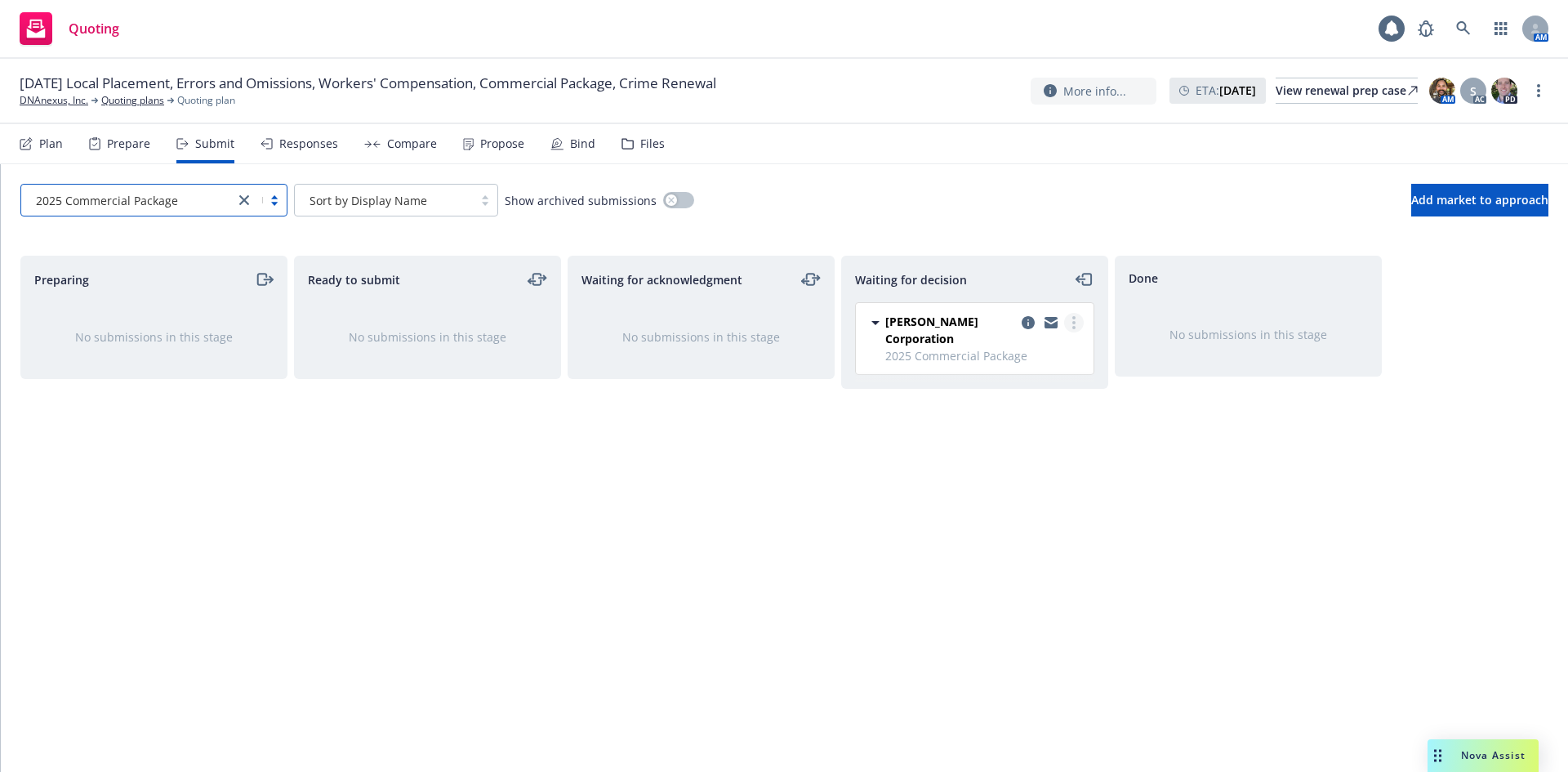
click at [1070, 327] on link "more" at bounding box center [1073, 322] width 19 height 19
click at [1026, 324] on icon "copy logging email" at bounding box center [1028, 322] width 13 height 13
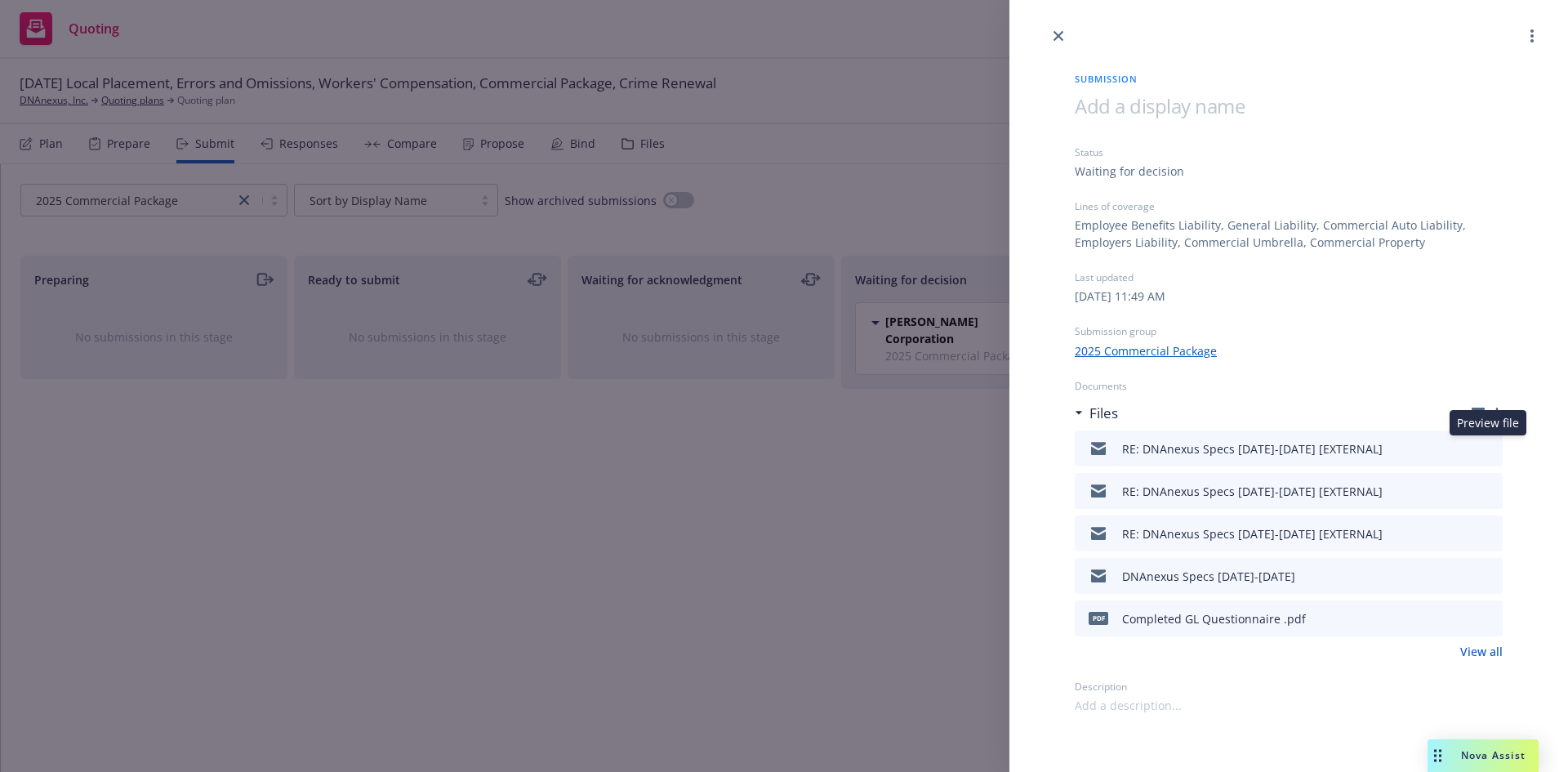
click at [1486, 445] on icon "preview file" at bounding box center [1487, 448] width 15 height 12
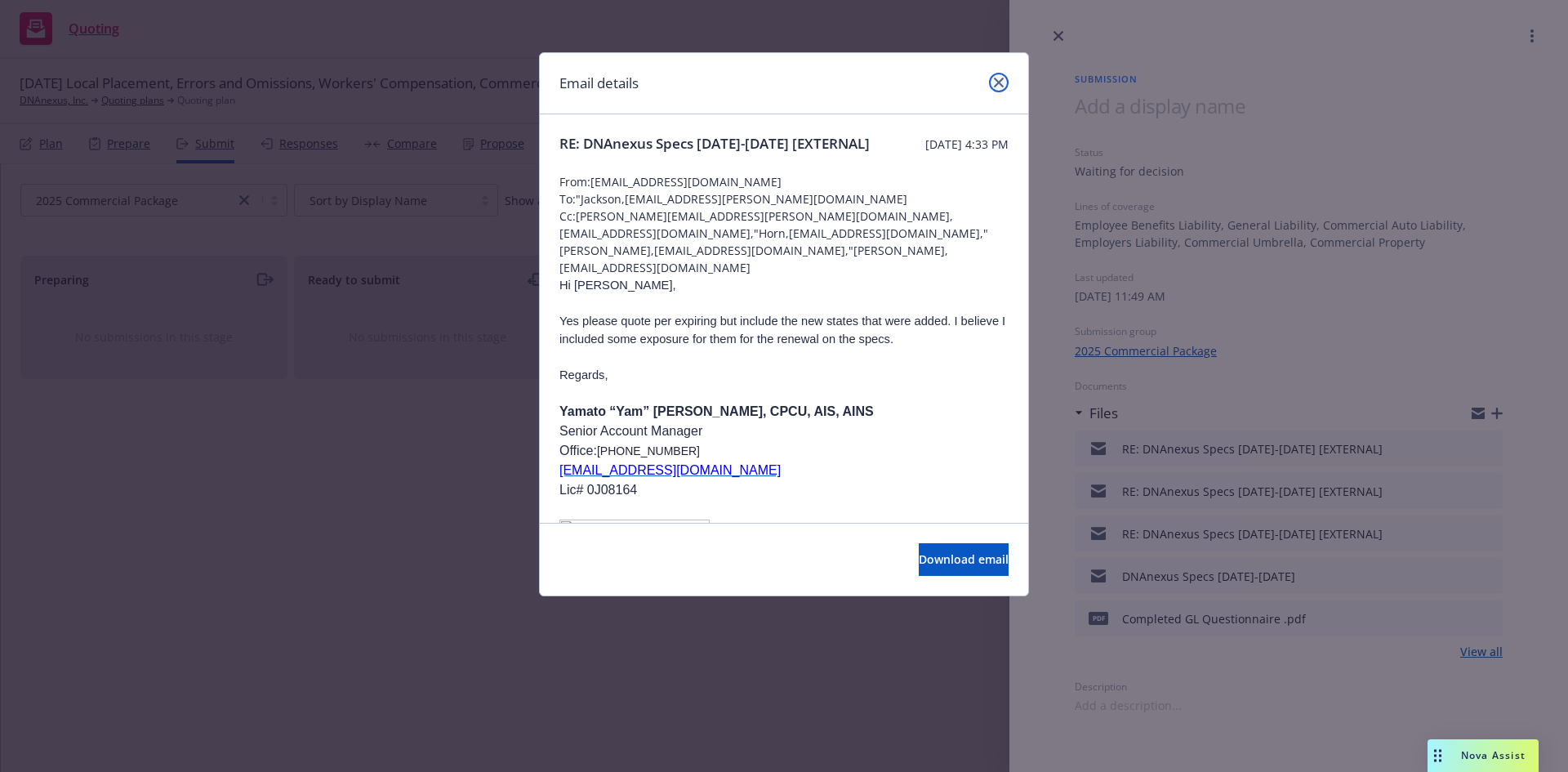
click at [995, 80] on icon "close" at bounding box center [999, 83] width 10 height 10
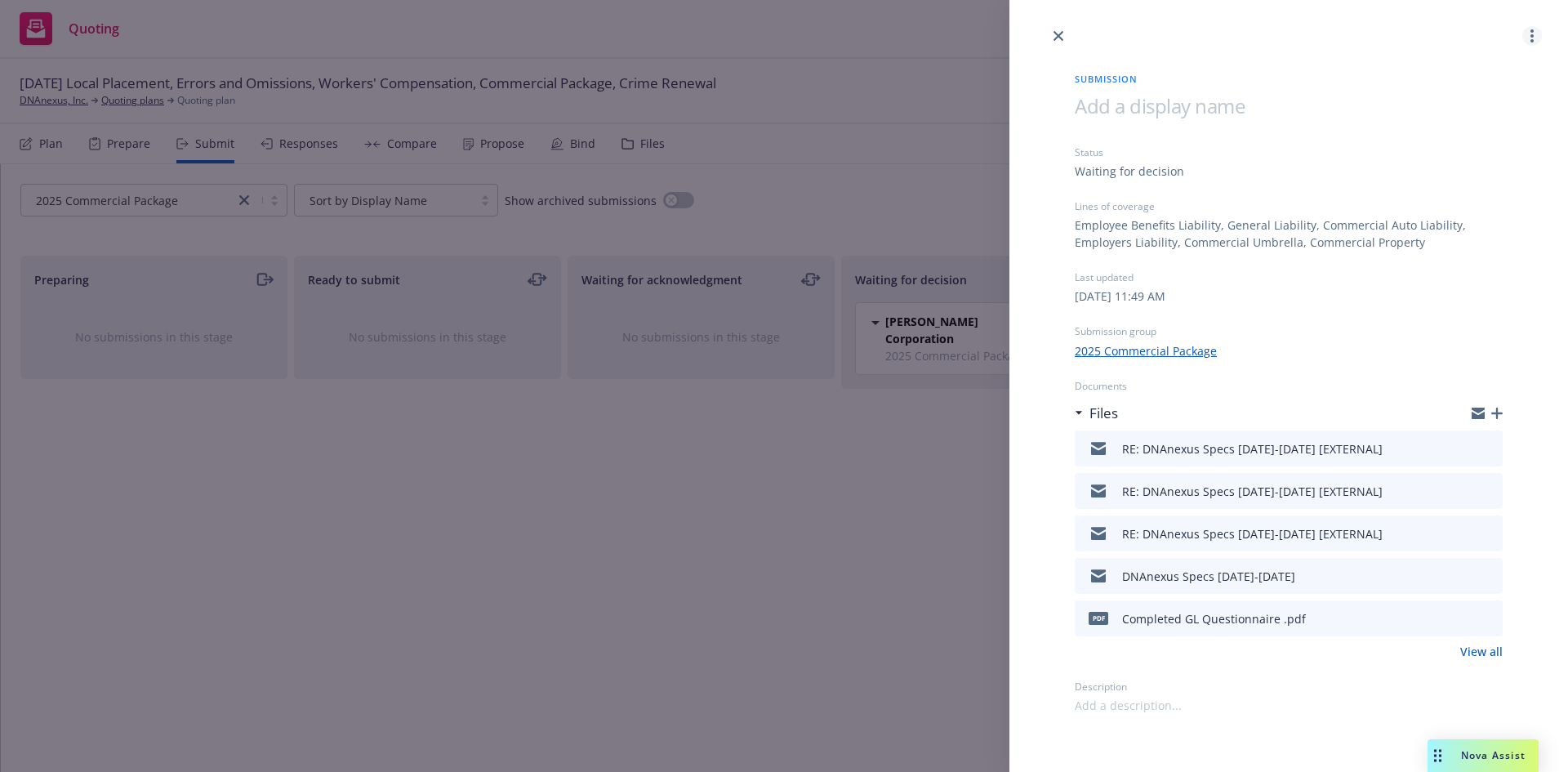
click at [1532, 33] on circle "more" at bounding box center [1532, 31] width 3 height 3
click at [1054, 32] on icon "close" at bounding box center [1058, 36] width 10 height 10
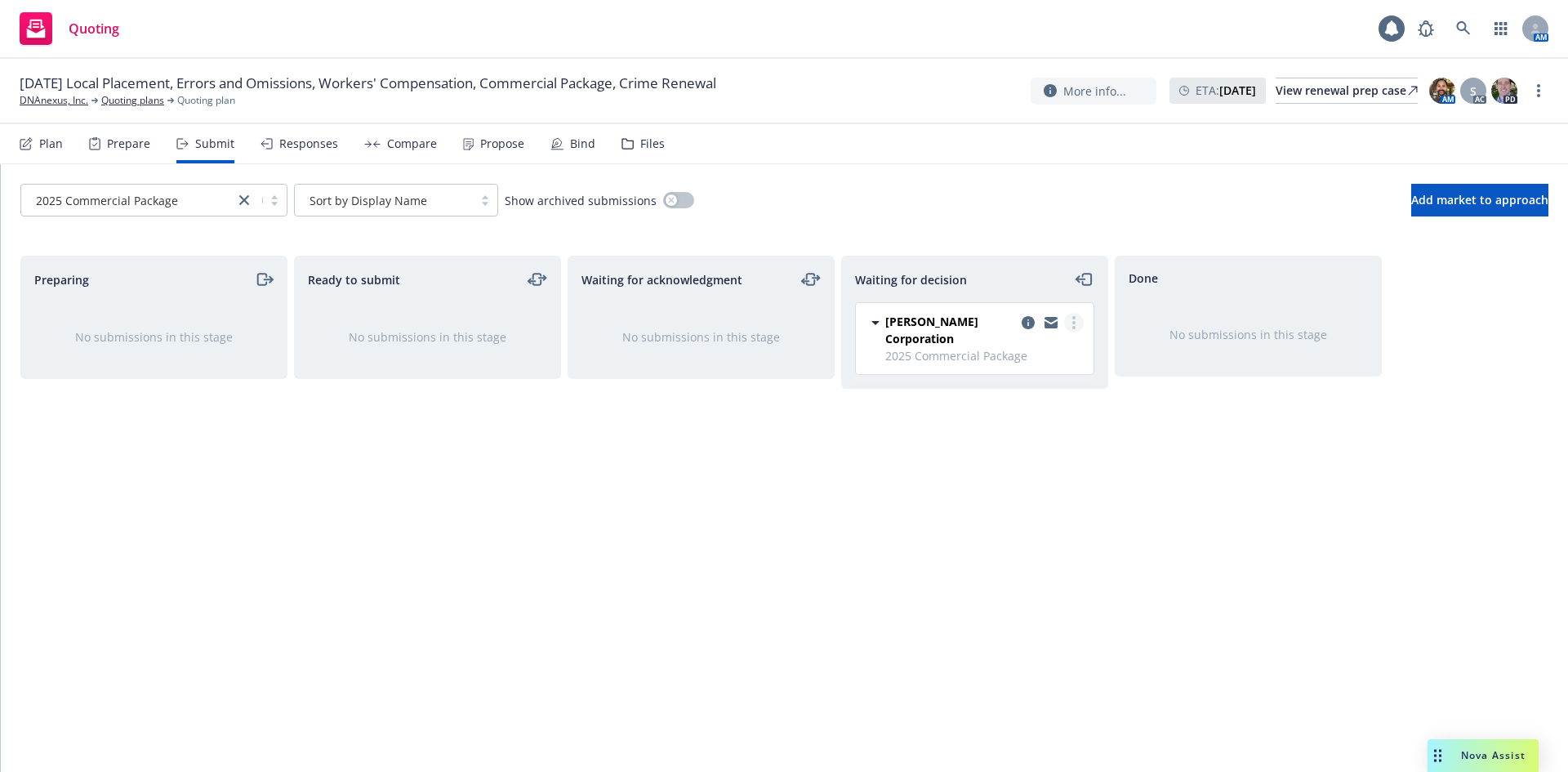
drag, startPoint x: 1066, startPoint y: 323, endPoint x: 1074, endPoint y: 325, distance: 8.2
click at [1067, 323] on link "more" at bounding box center [1073, 322] width 19 height 19
click at [990, 424] on span "Add accepted decision" at bounding box center [1000, 420] width 163 height 16
select select "12"
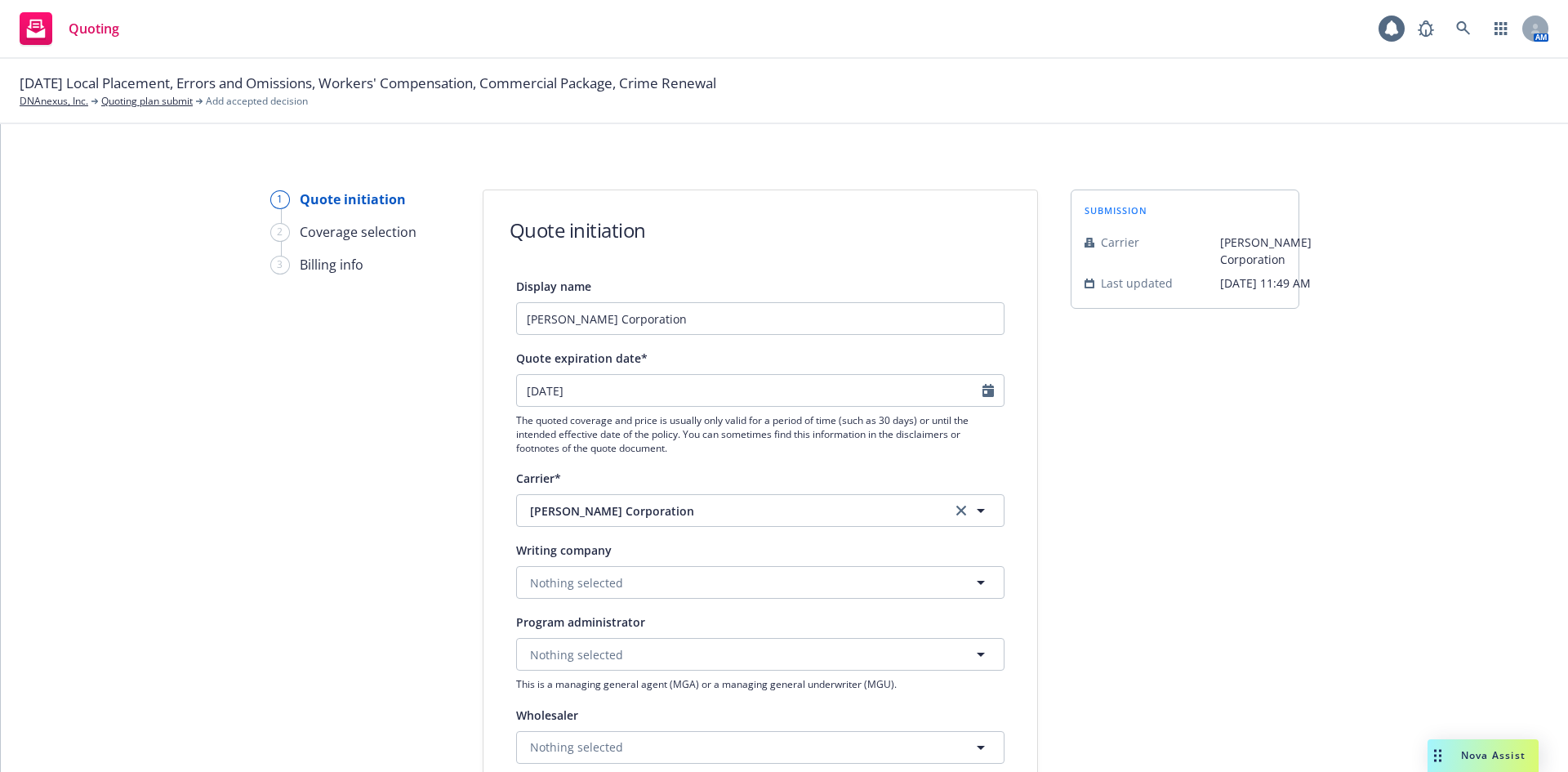
scroll to position [190, 0]
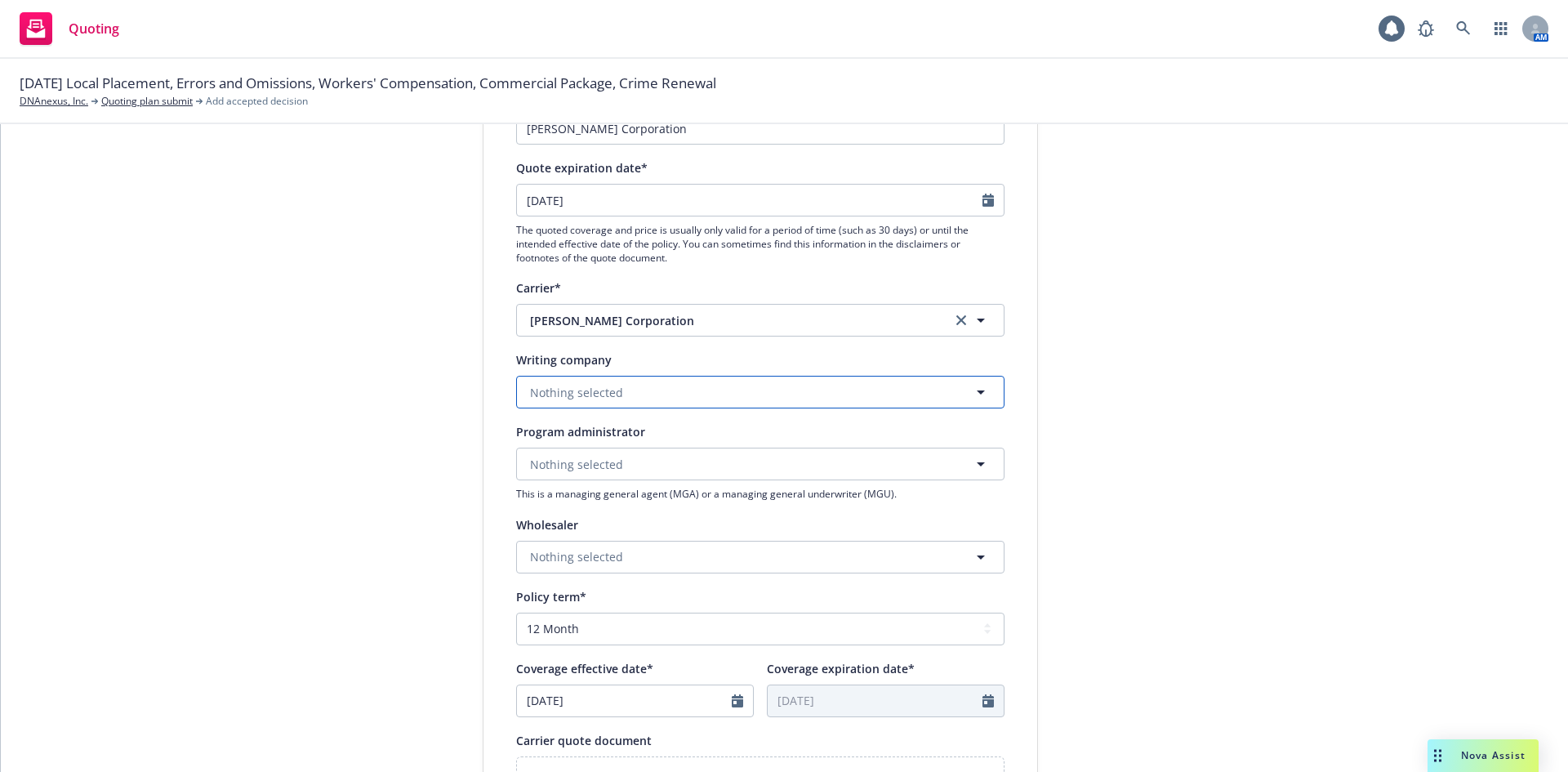
click at [642, 392] on button "Nothing selected" at bounding box center [759, 392] width 488 height 33
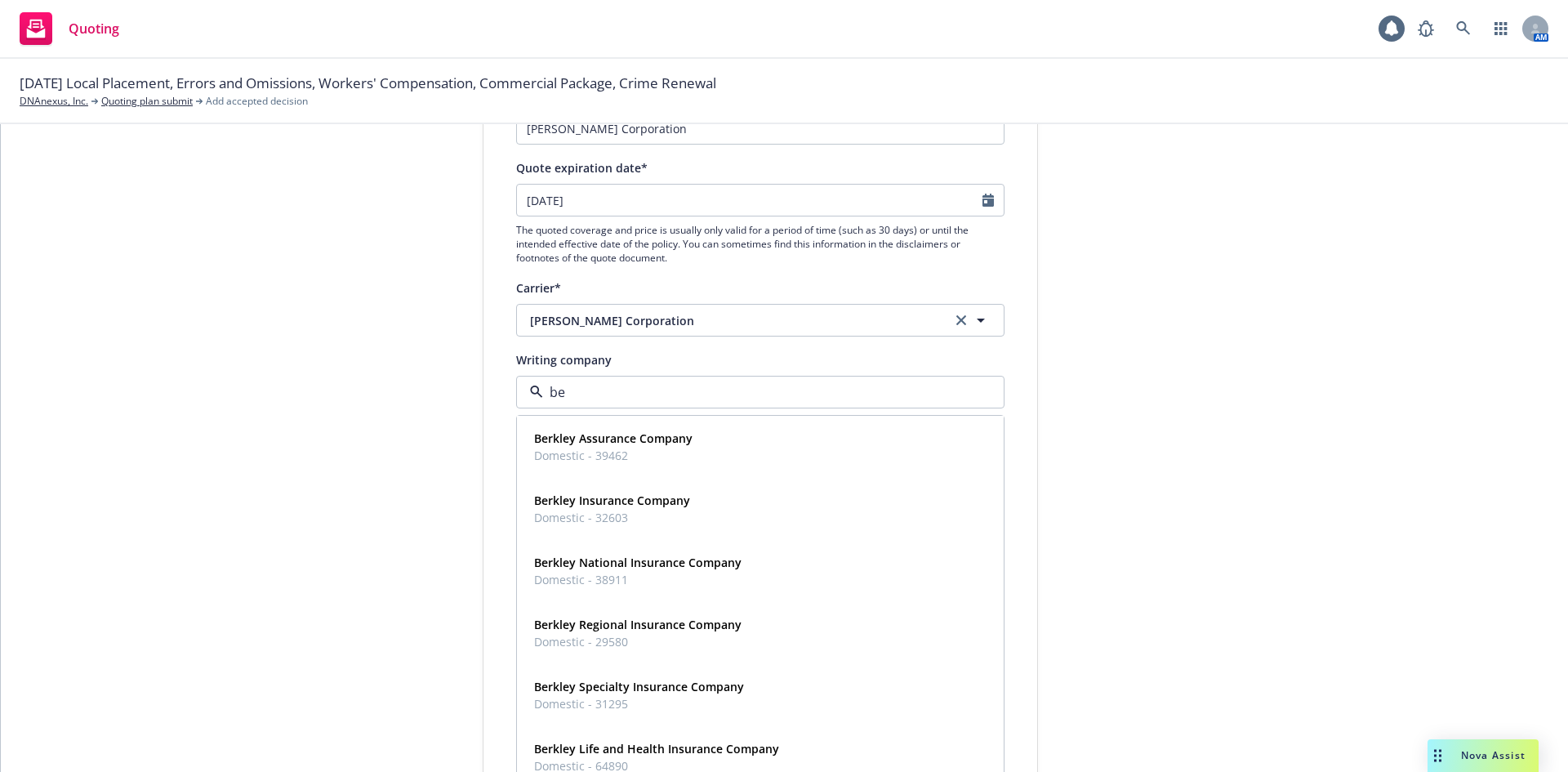
type input "ber"
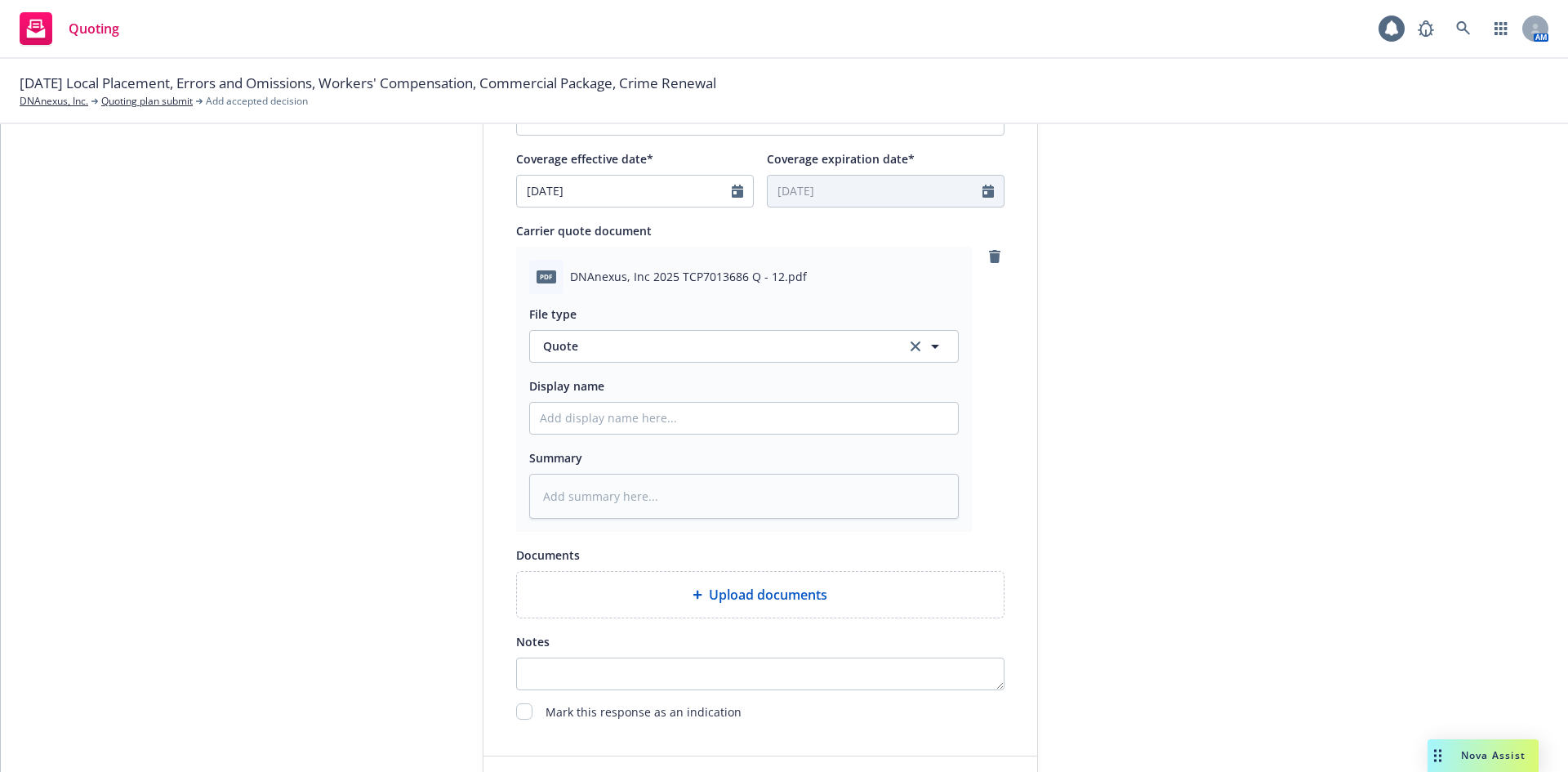
scroll to position [816, 0]
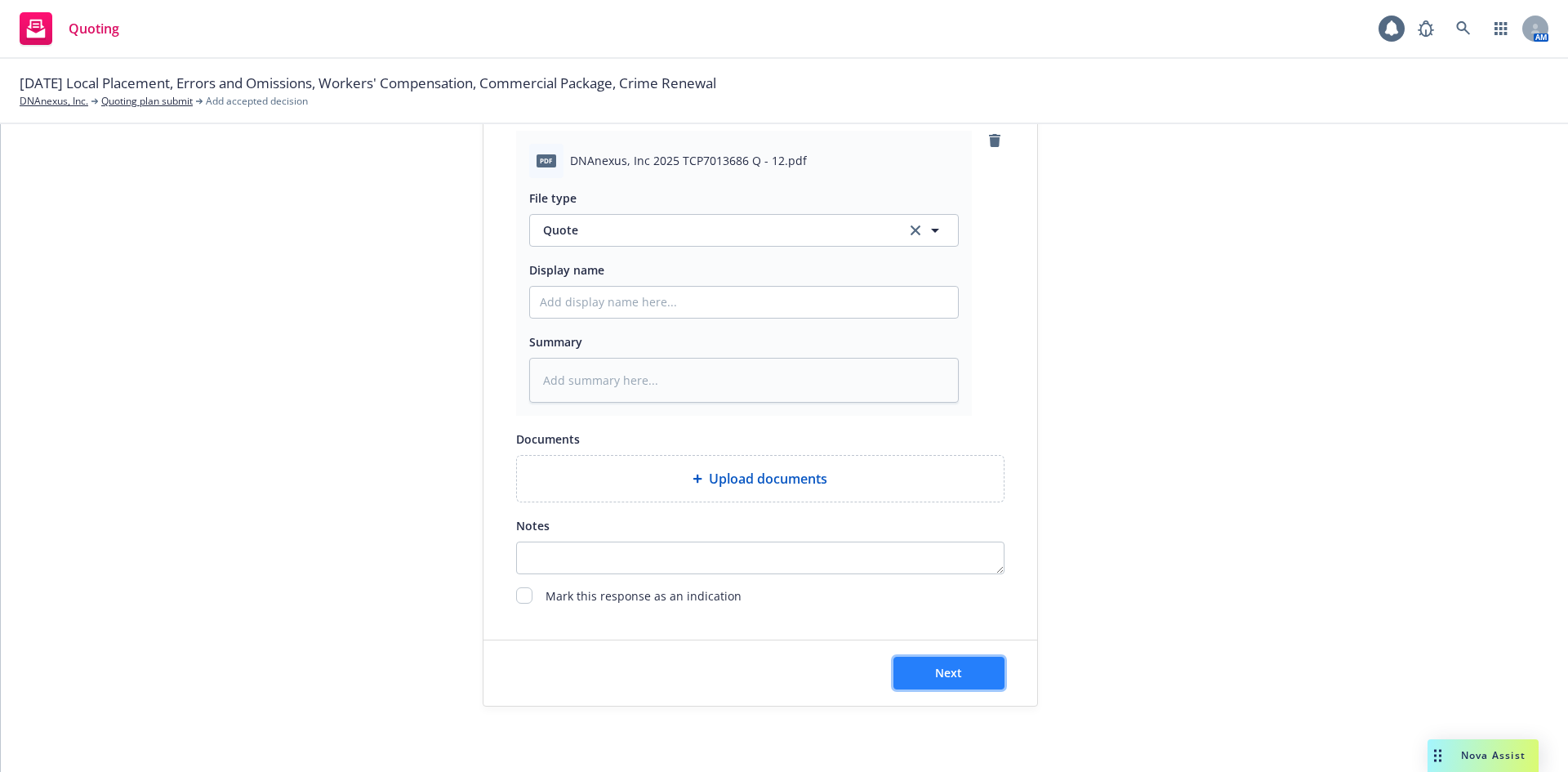
click at [949, 670] on span "Next" at bounding box center [949, 672] width 27 height 16
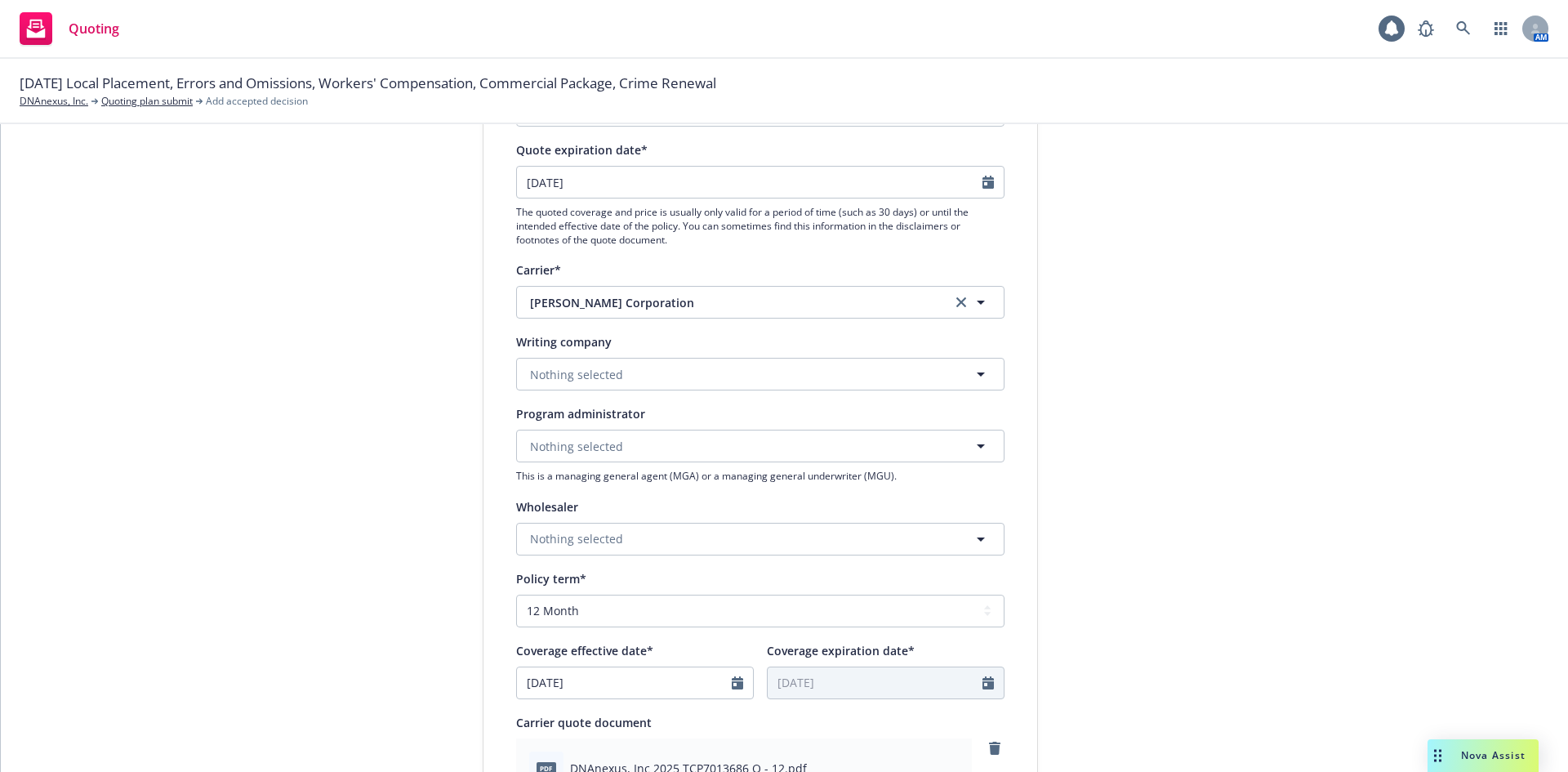
scroll to position [54, 0]
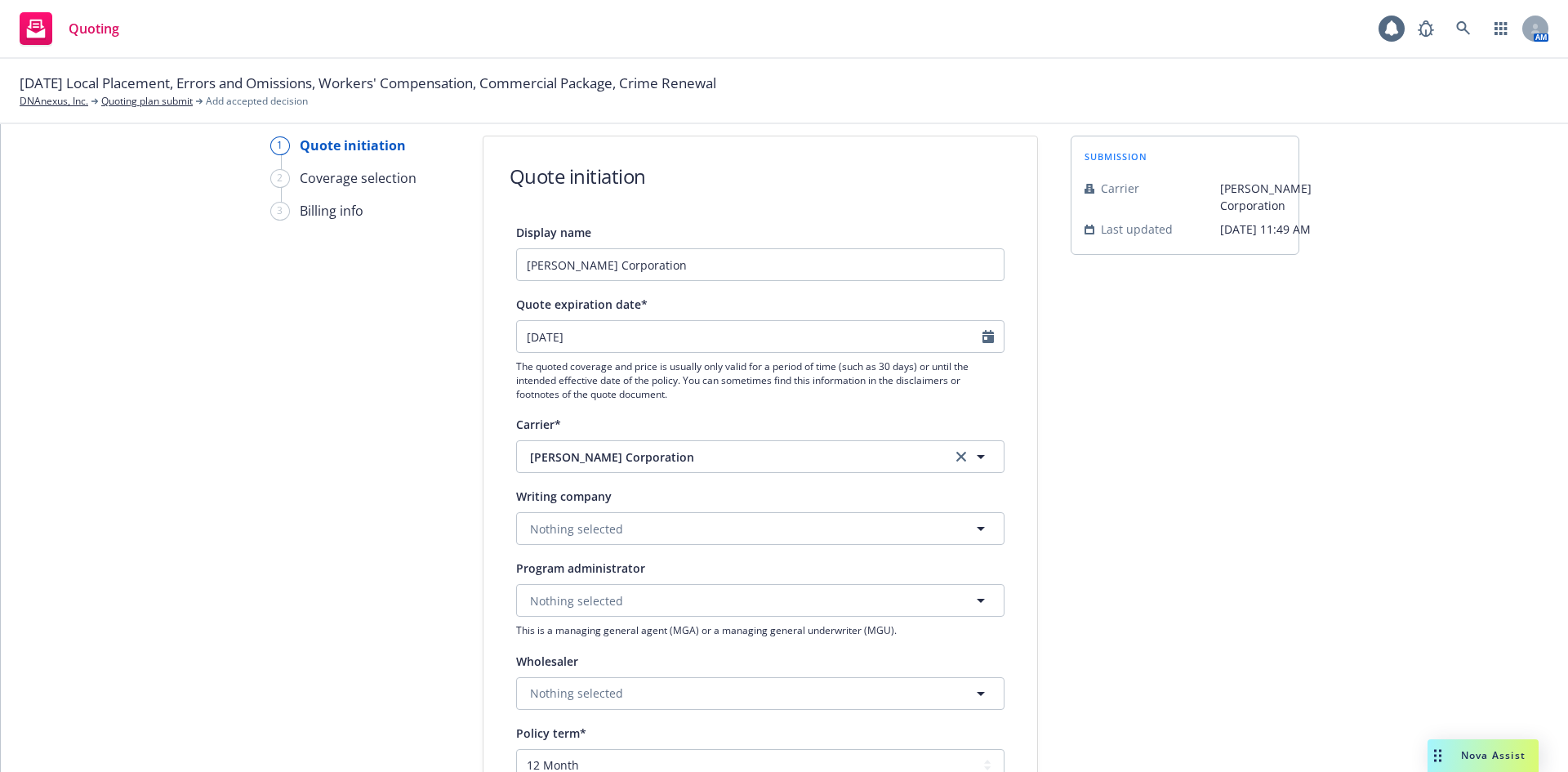
type textarea "x"
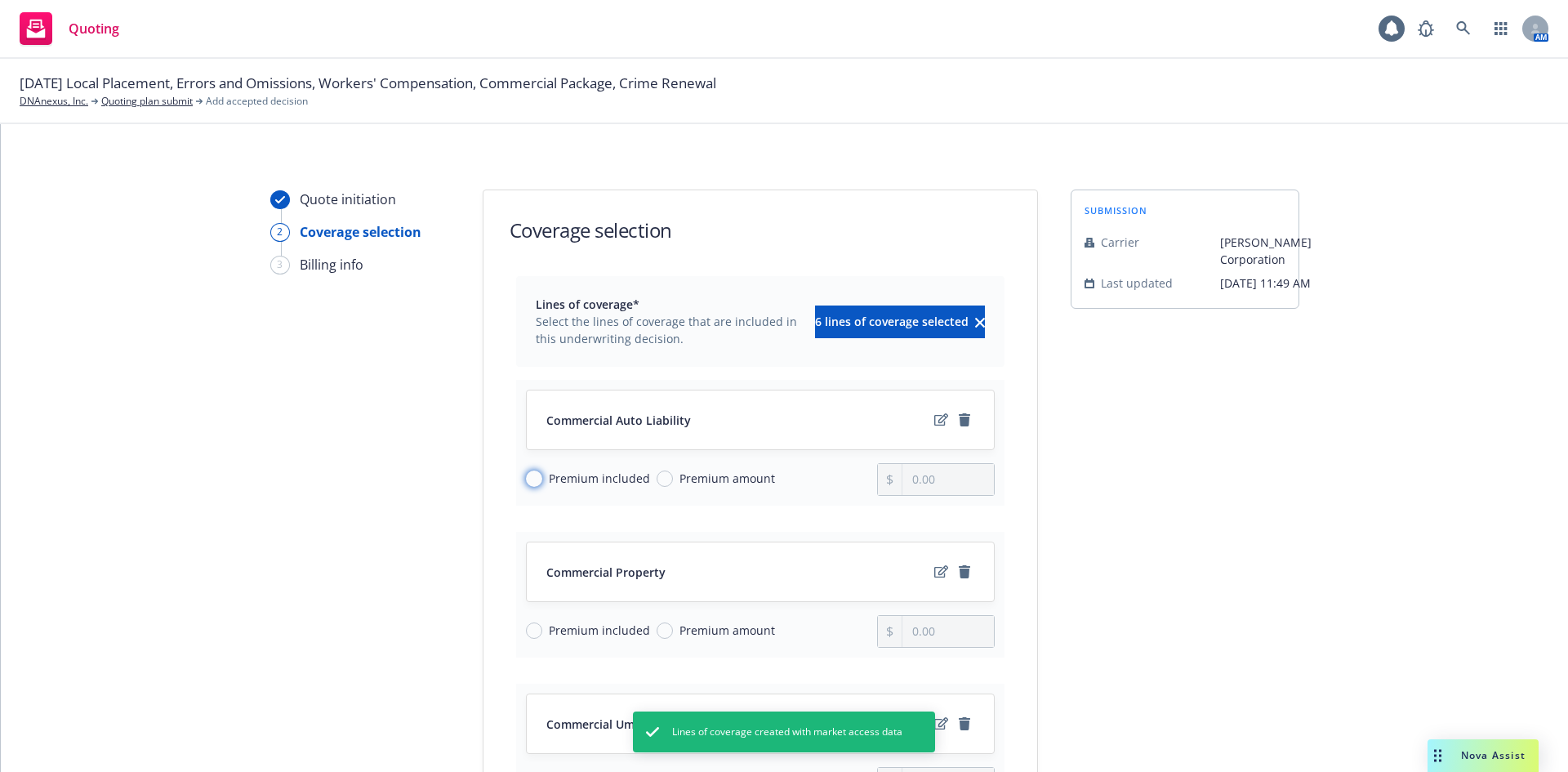
drag, startPoint x: 524, startPoint y: 477, endPoint x: 527, endPoint y: 508, distance: 31.1
click at [526, 477] on input "Premium included" at bounding box center [534, 479] width 17 height 17
radio input "true"
click at [532, 638] on div "Premium included" at bounding box center [588, 630] width 124 height 17
click at [532, 638] on input "Premium included" at bounding box center [534, 630] width 17 height 17
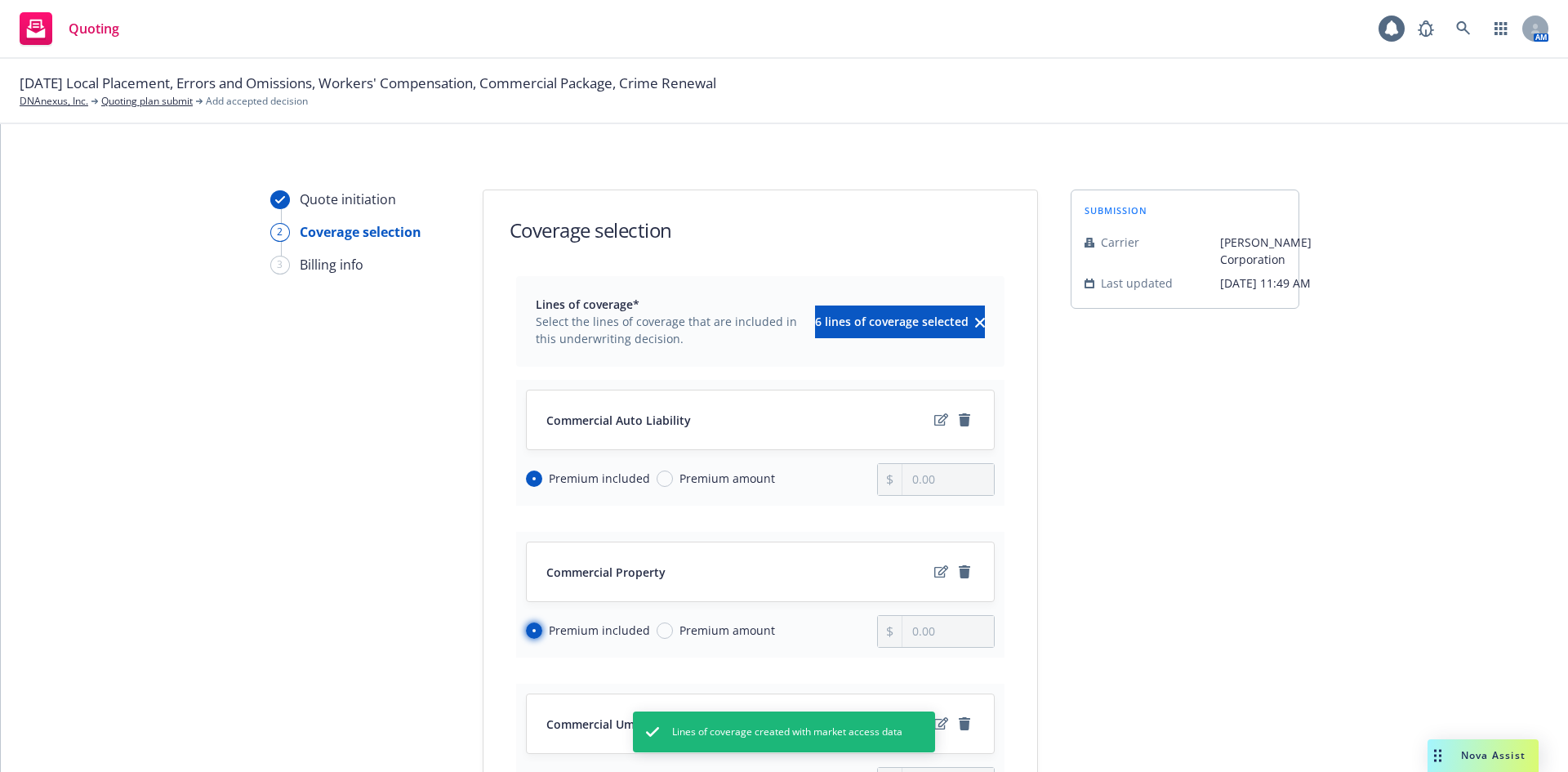
radio input "true"
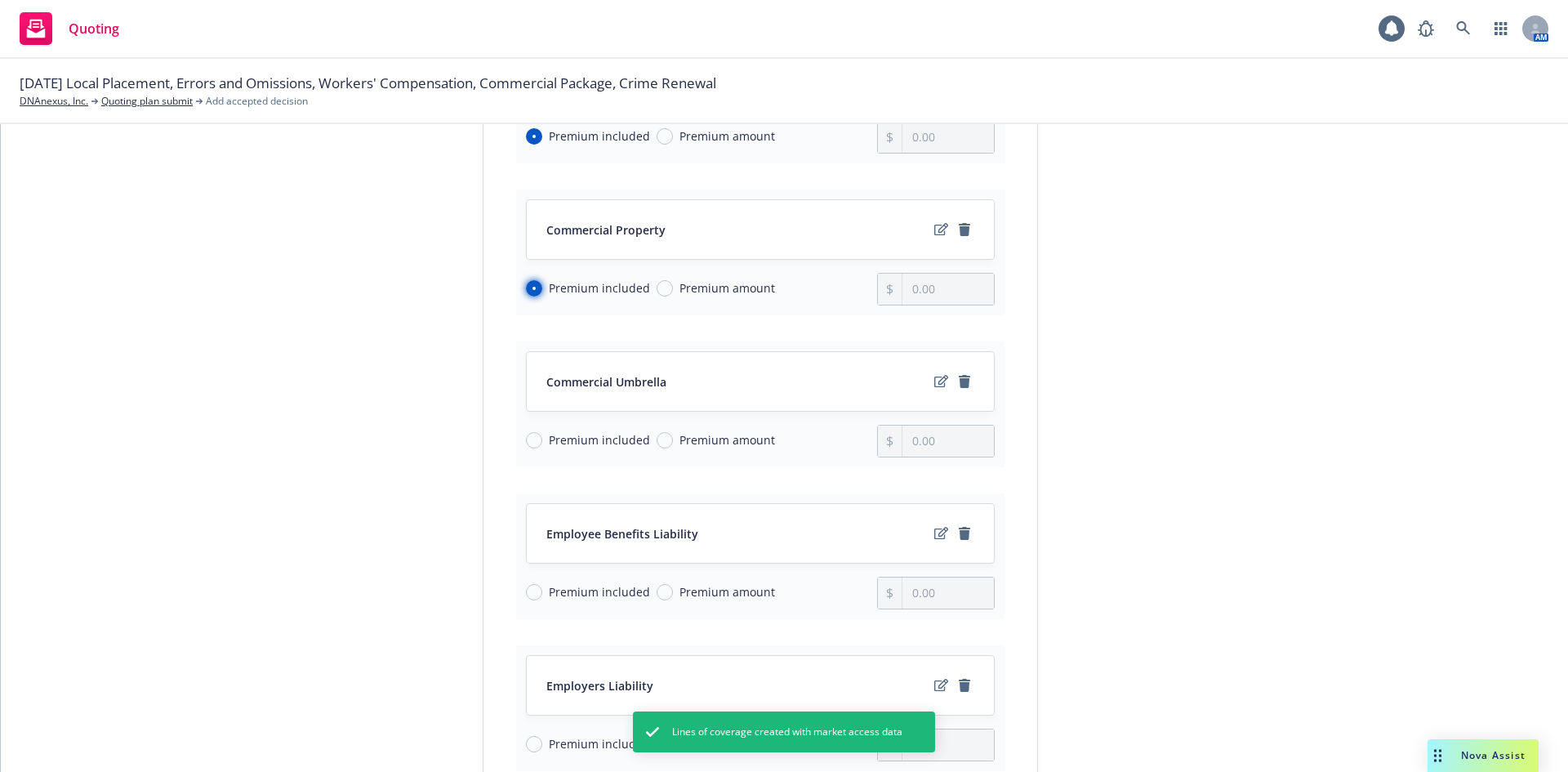
scroll to position [381, 0]
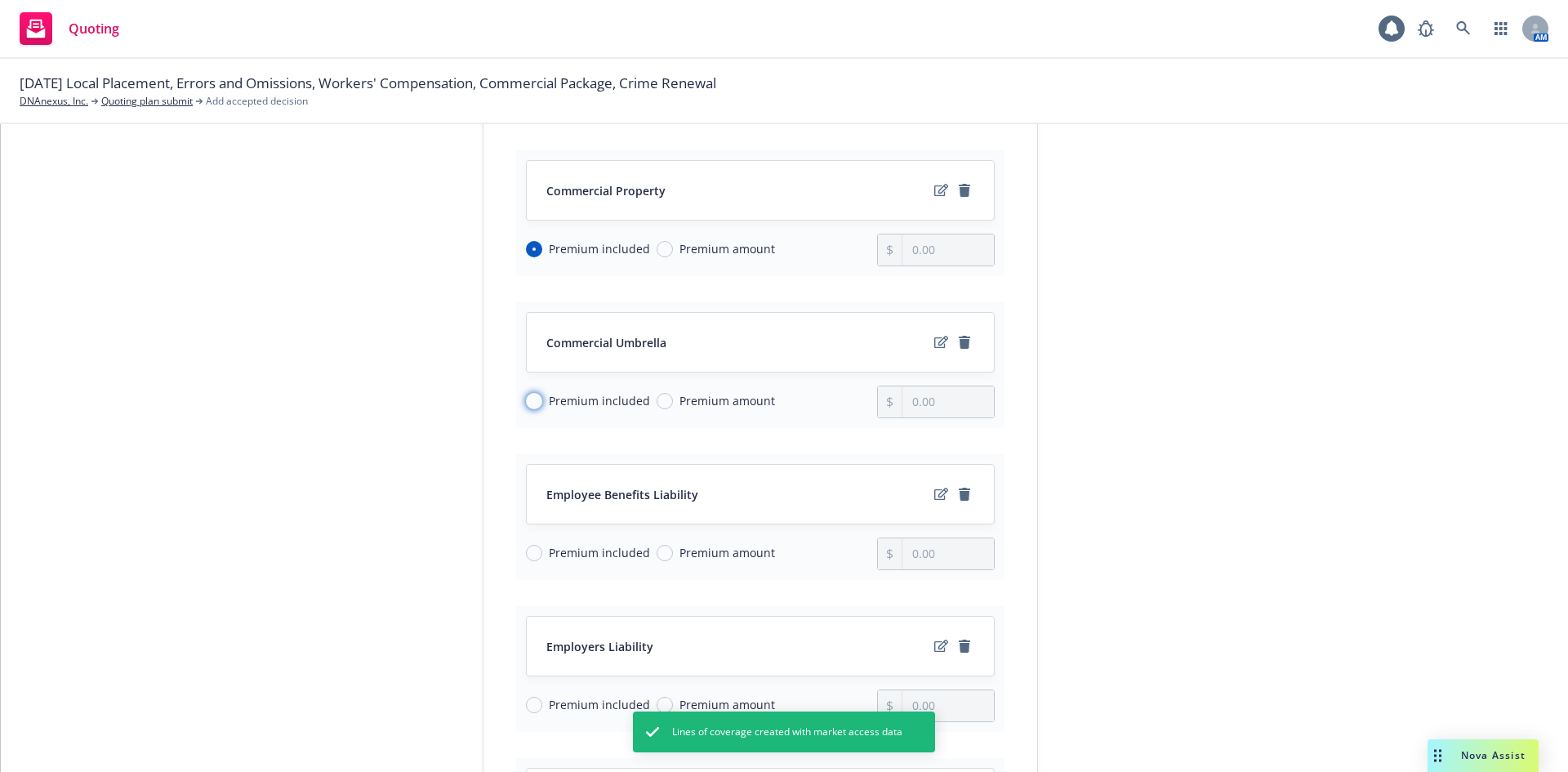
click at [527, 403] on input "Premium included" at bounding box center [534, 401] width 17 height 17
radio input "true"
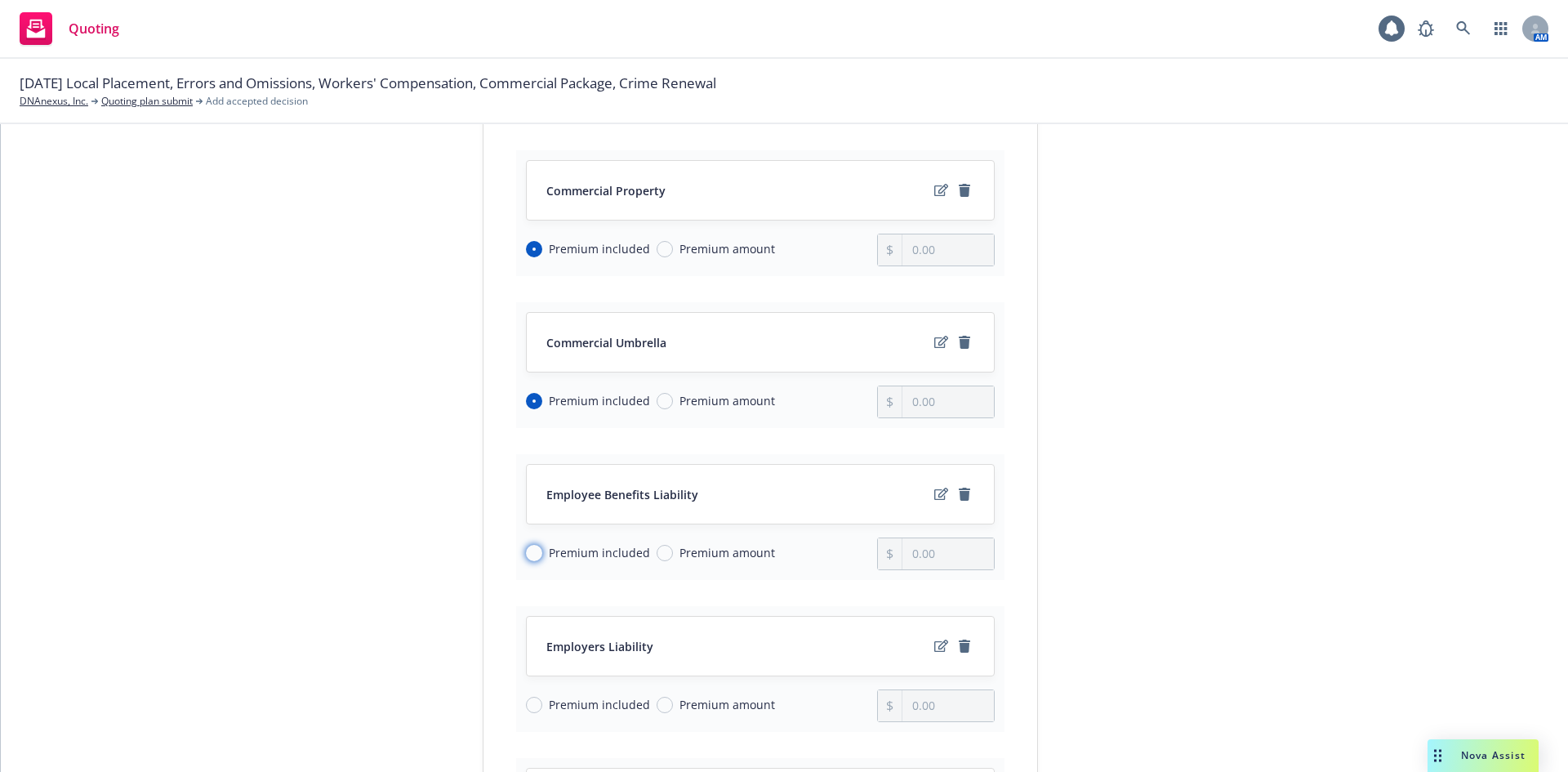
click at [527, 548] on input "Premium included" at bounding box center [534, 553] width 17 height 17
radio input "true"
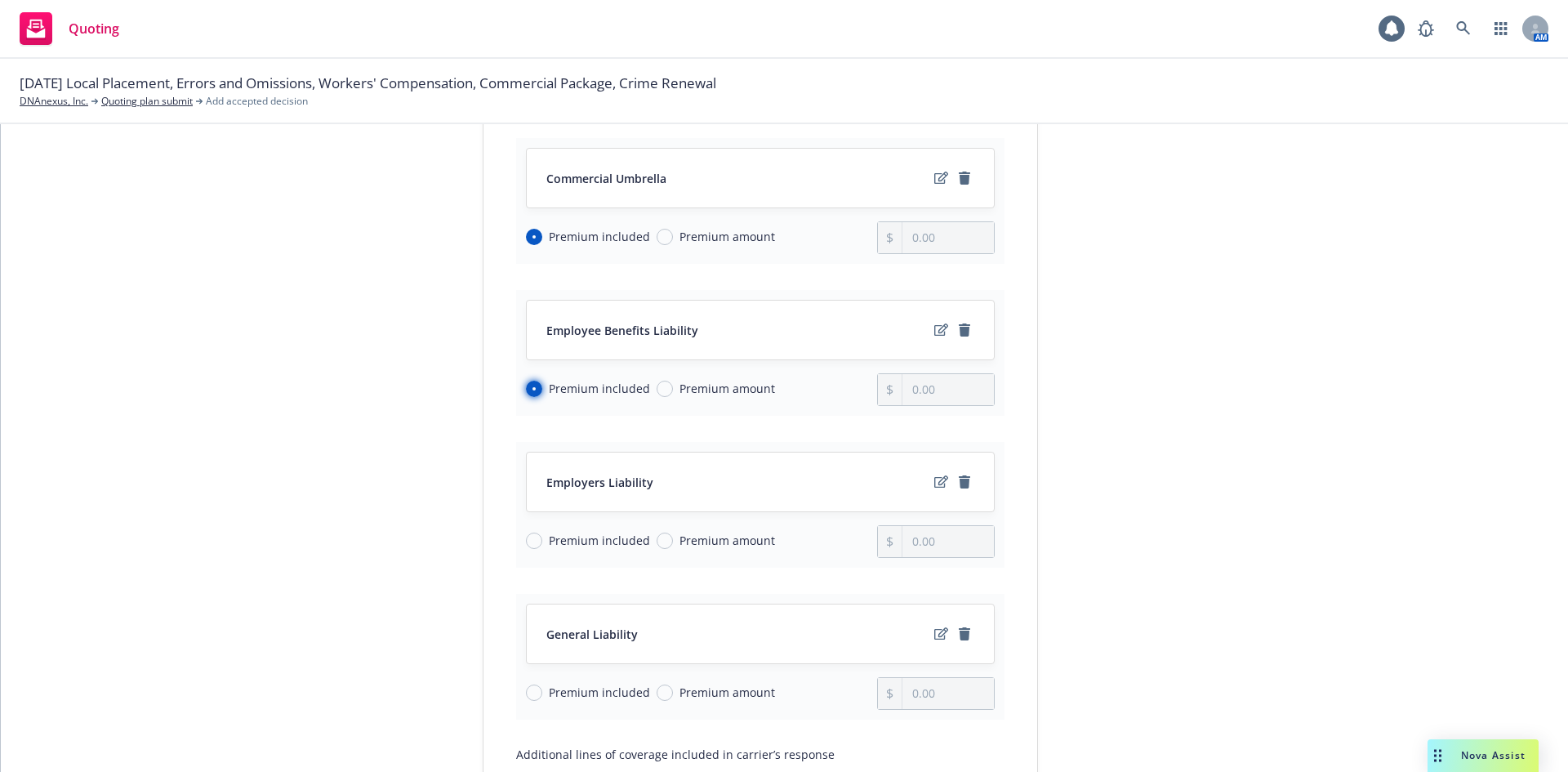
scroll to position [572, 0]
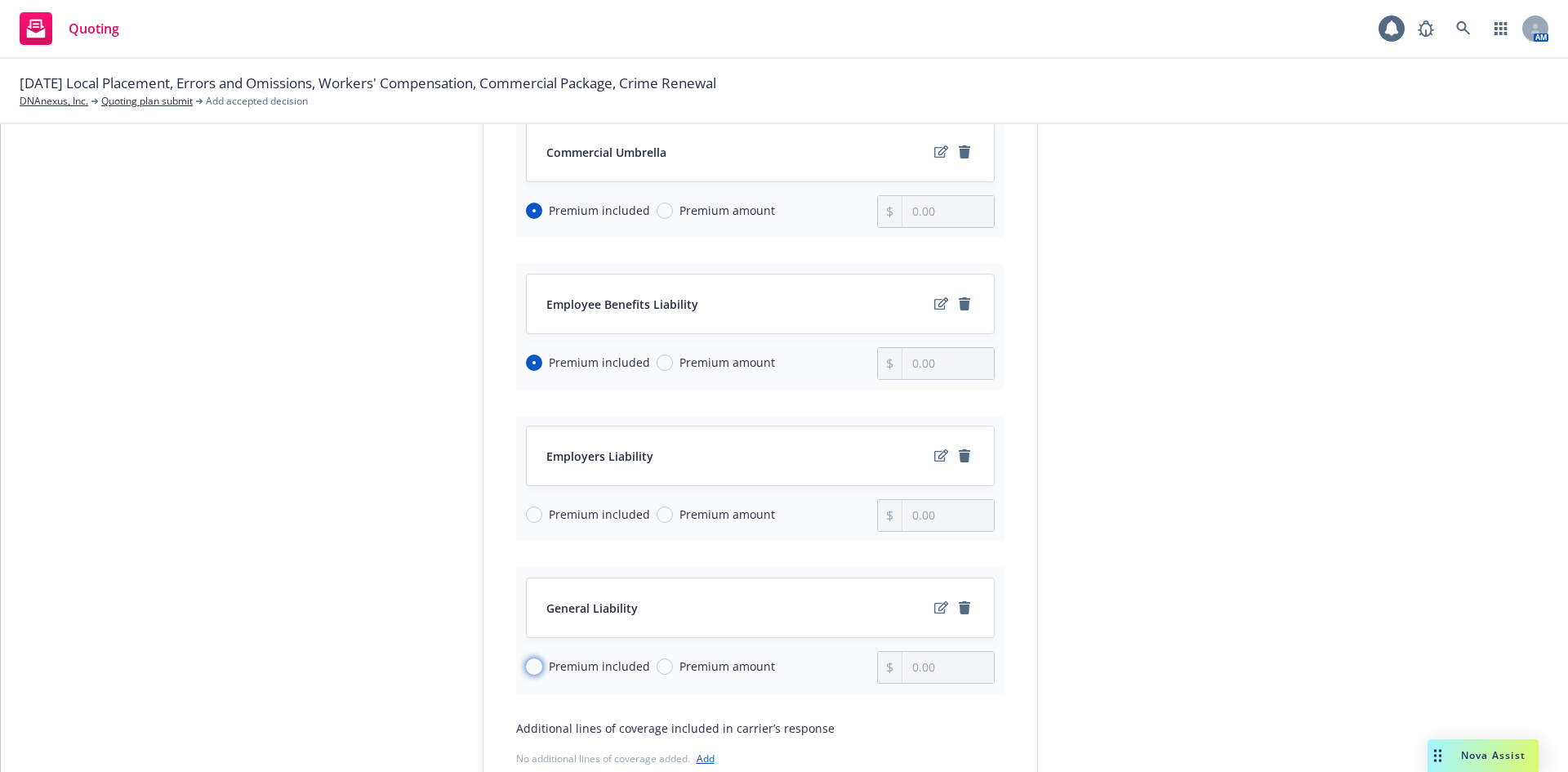
click at [531, 668] on input "Premium included" at bounding box center [534, 666] width 17 height 17
radio input "true"
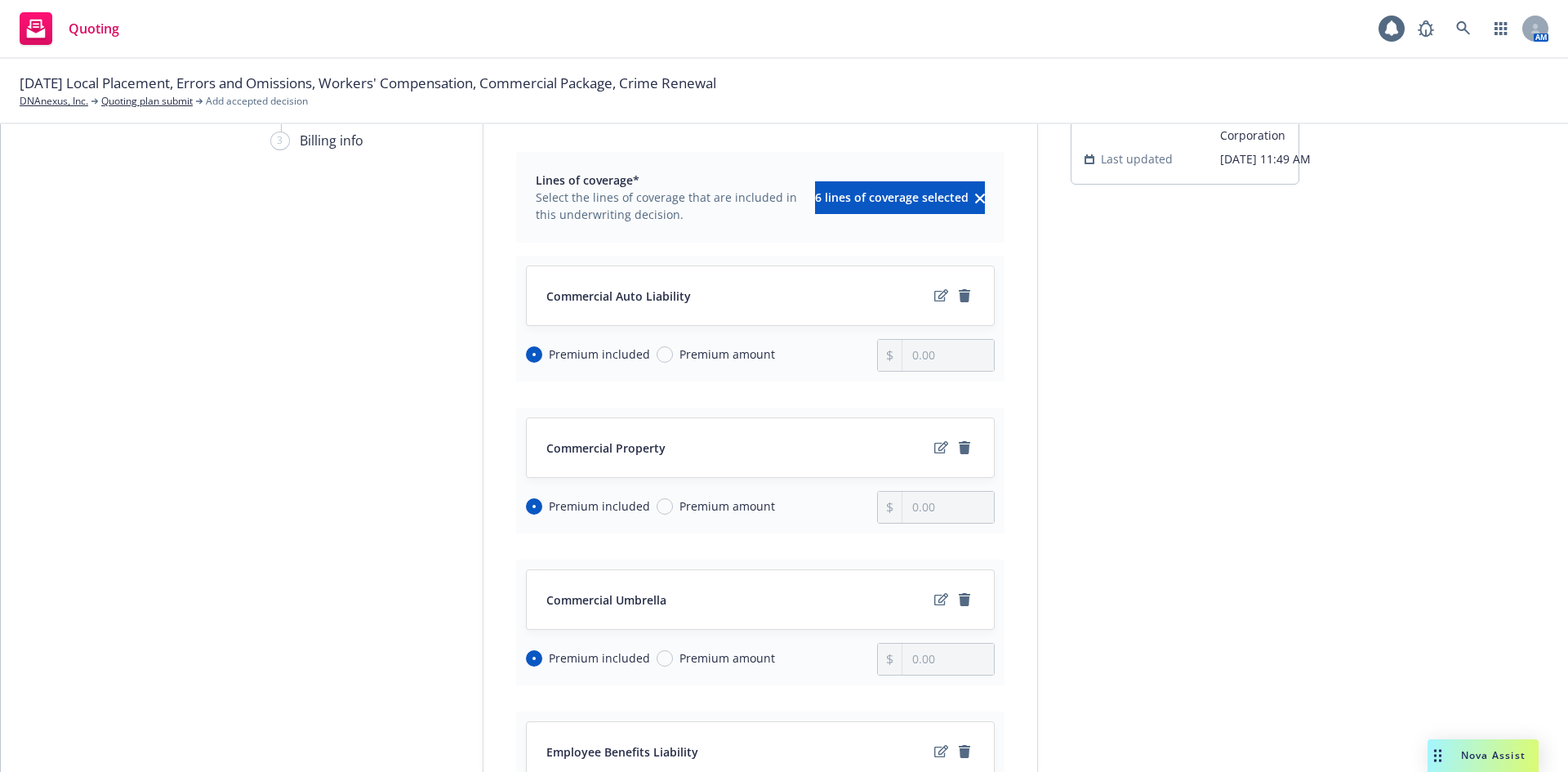
scroll to position [29, 0]
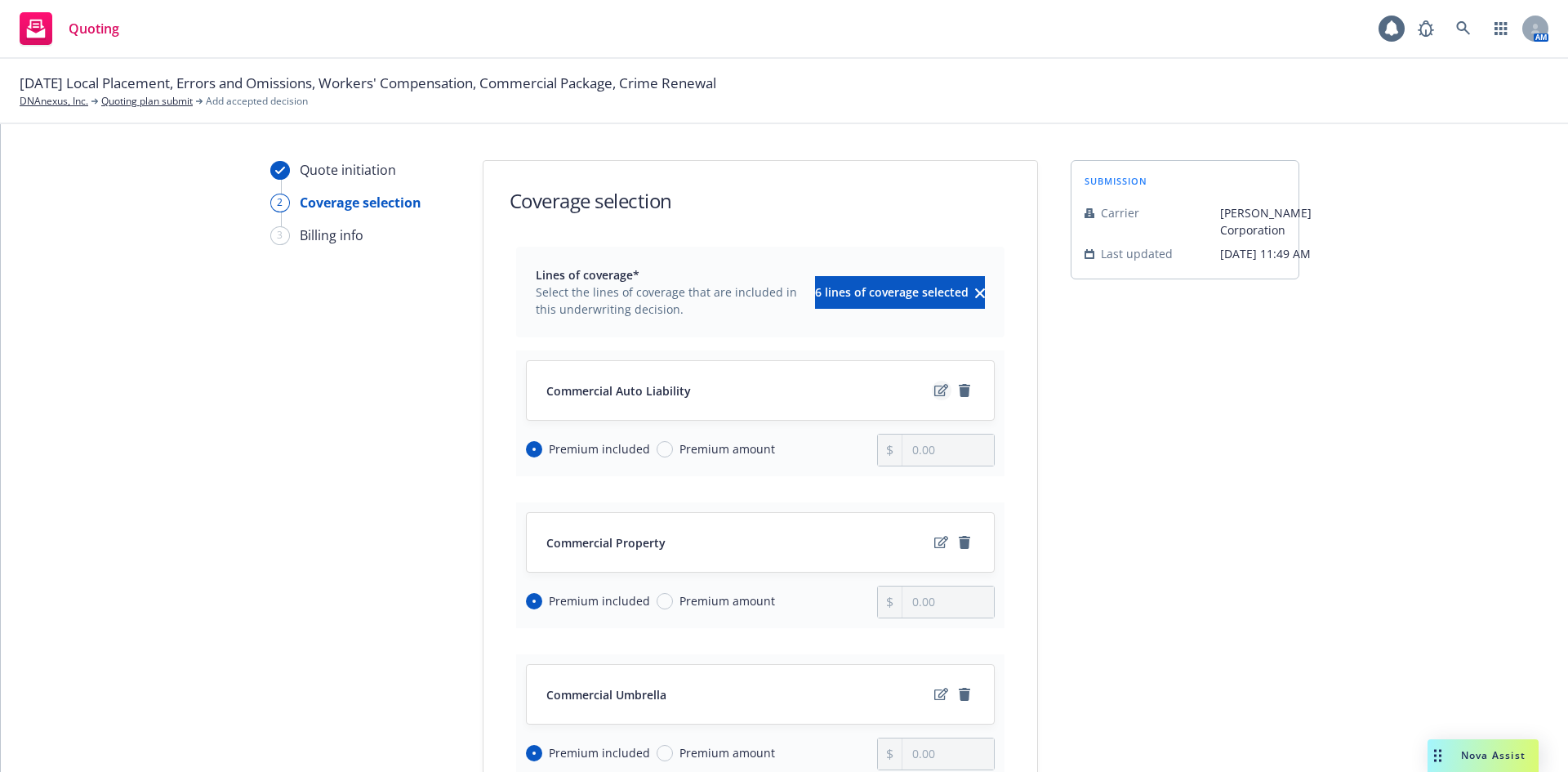
click at [934, 390] on icon "edit" at bounding box center [941, 390] width 14 height 13
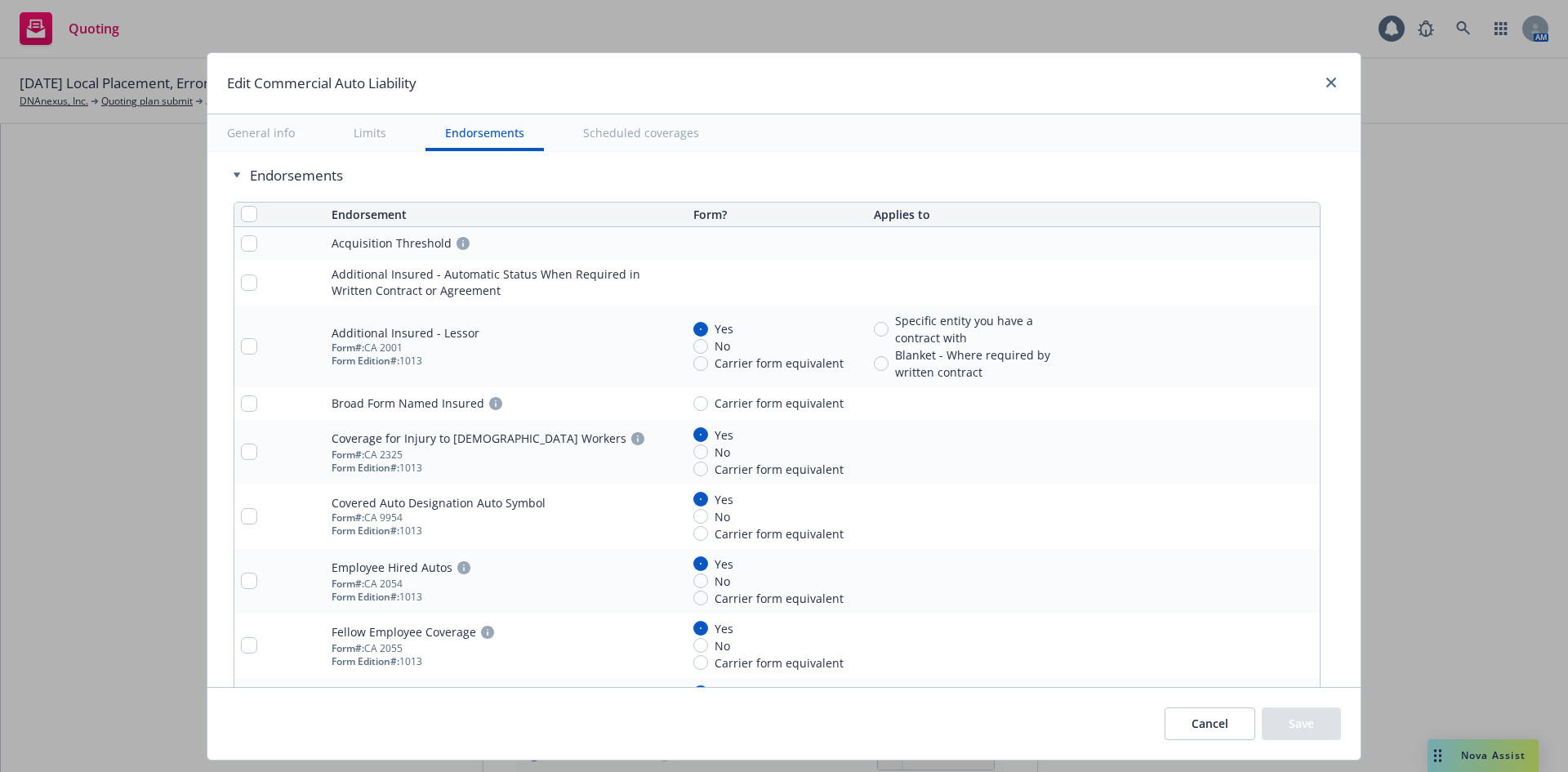
scroll to position [3049, 0]
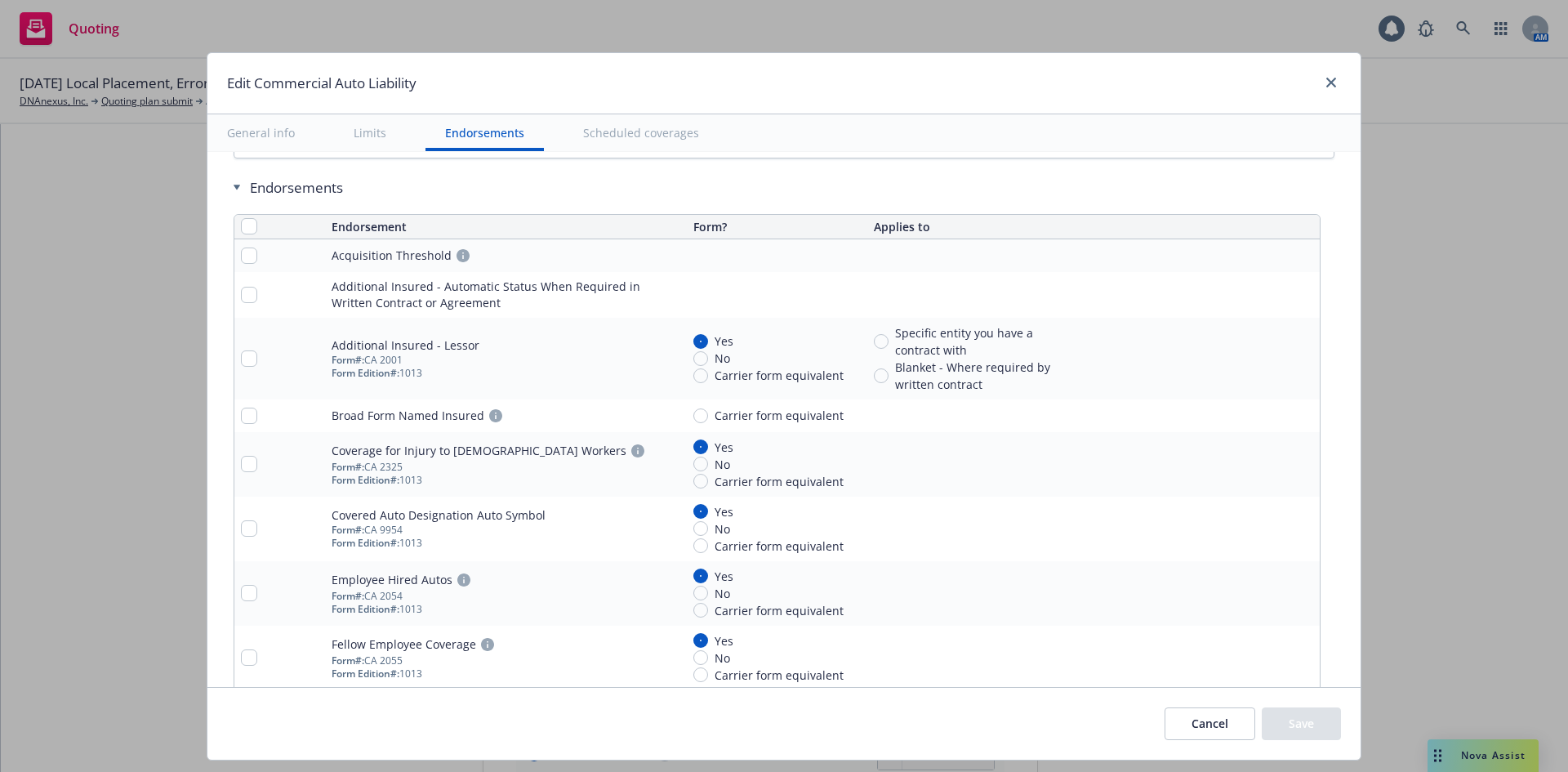
click at [1269, 292] on icon "pencil" at bounding box center [1274, 295] width 10 height 10
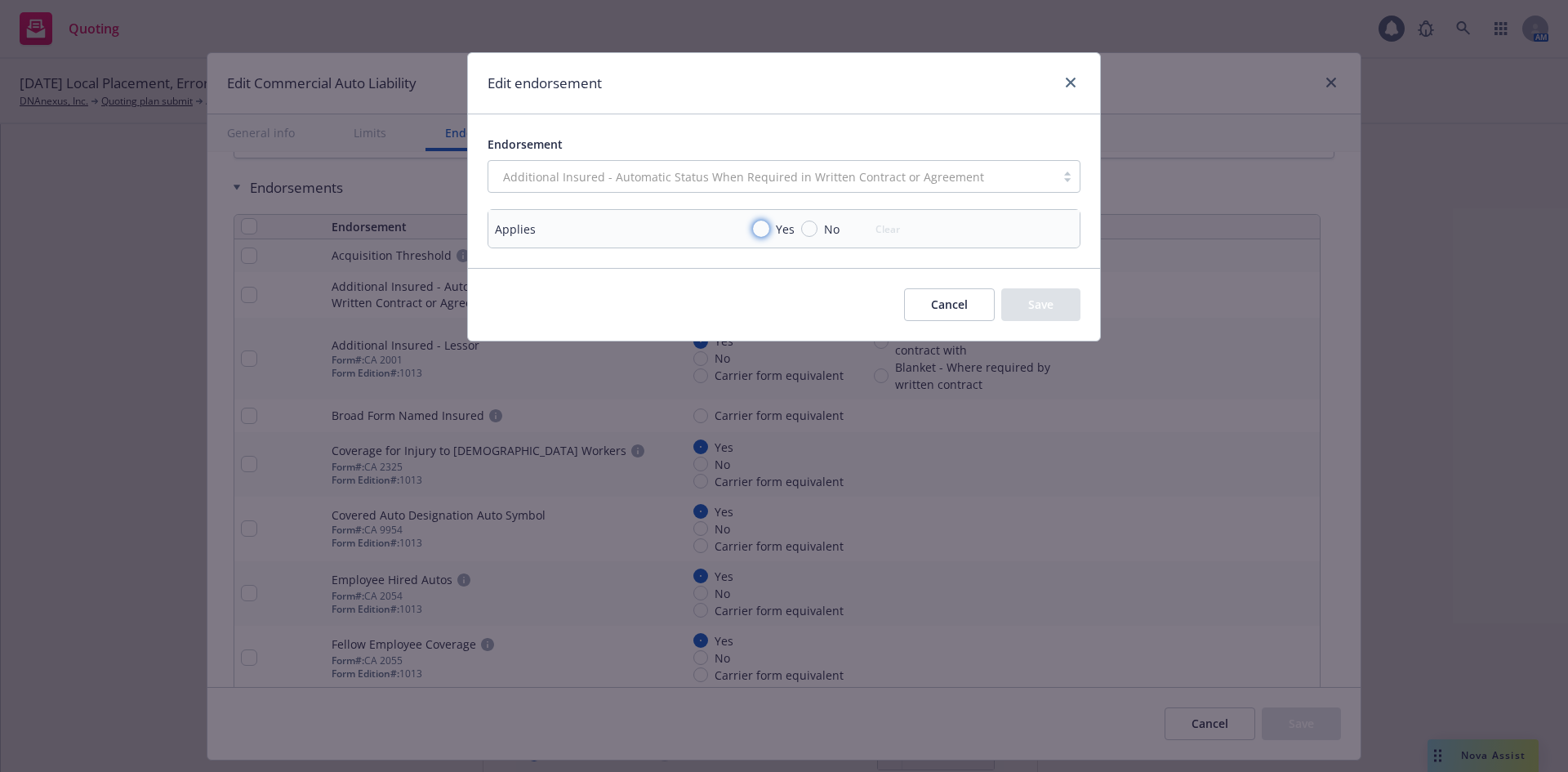
click at [763, 230] on input "Yes" at bounding box center [761, 229] width 17 height 17
radio input "true"
drag, startPoint x: 1031, startPoint y: 307, endPoint x: 1220, endPoint y: 347, distance: 193.2
click at [1031, 306] on button "Save" at bounding box center [1041, 304] width 80 height 33
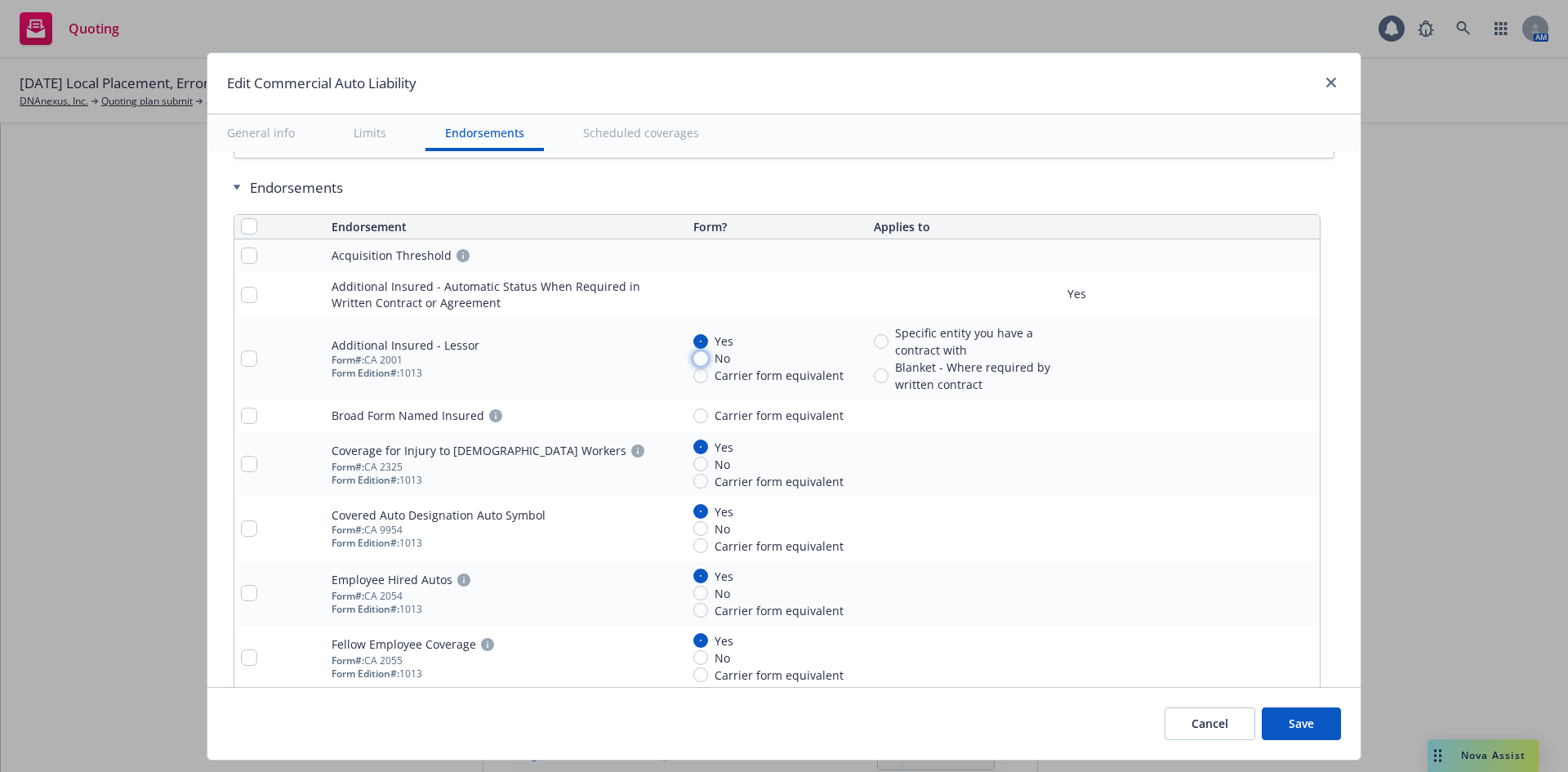
click at [695, 362] on input "No" at bounding box center [701, 358] width 15 height 15
radio input "true"
drag, startPoint x: 695, startPoint y: 470, endPoint x: 601, endPoint y: 462, distance: 94.3
click at [601, 462] on div "Form #: CA 2325" at bounding box center [506, 467] width 348 height 13
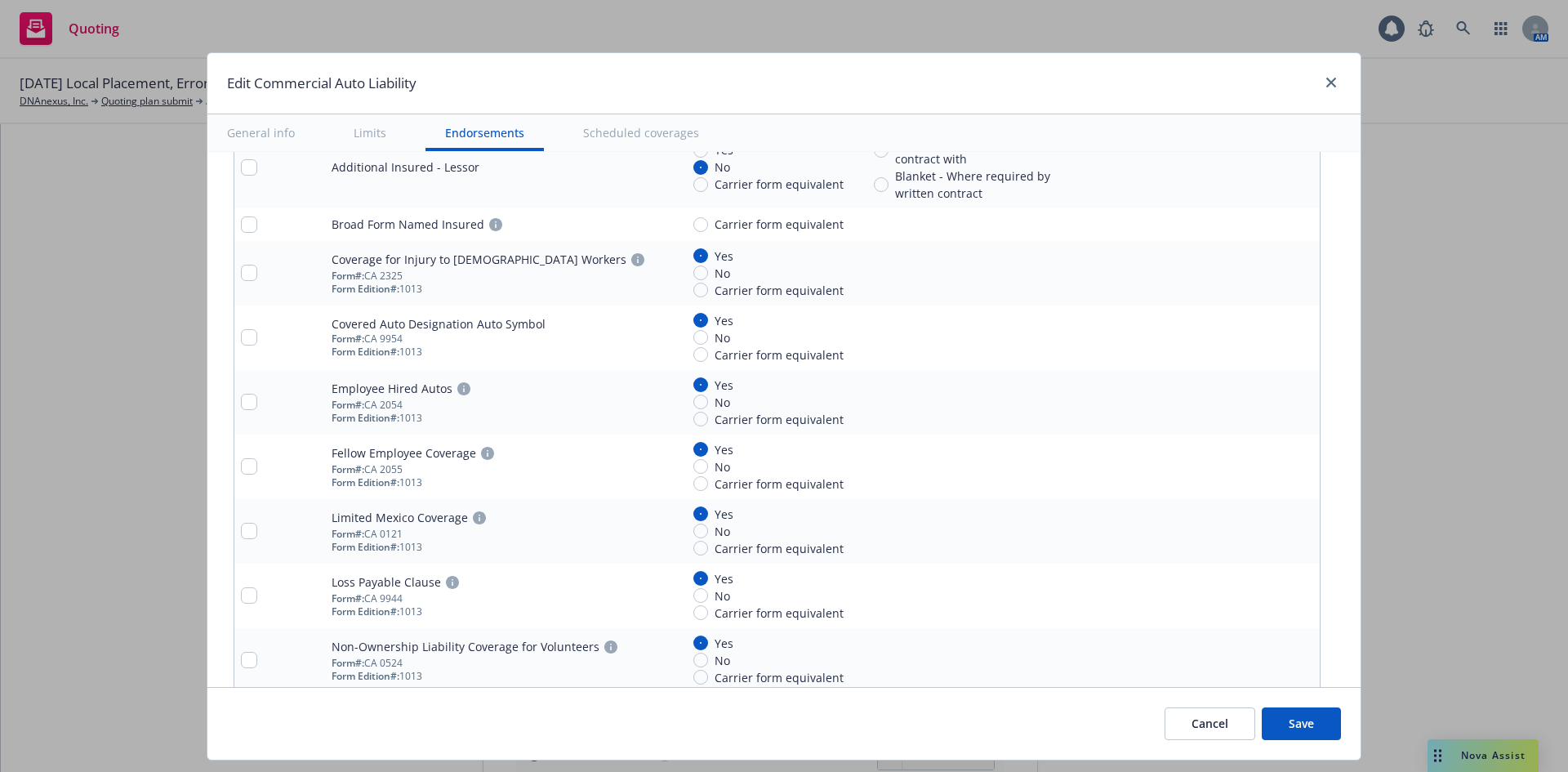
scroll to position [3430, 0]
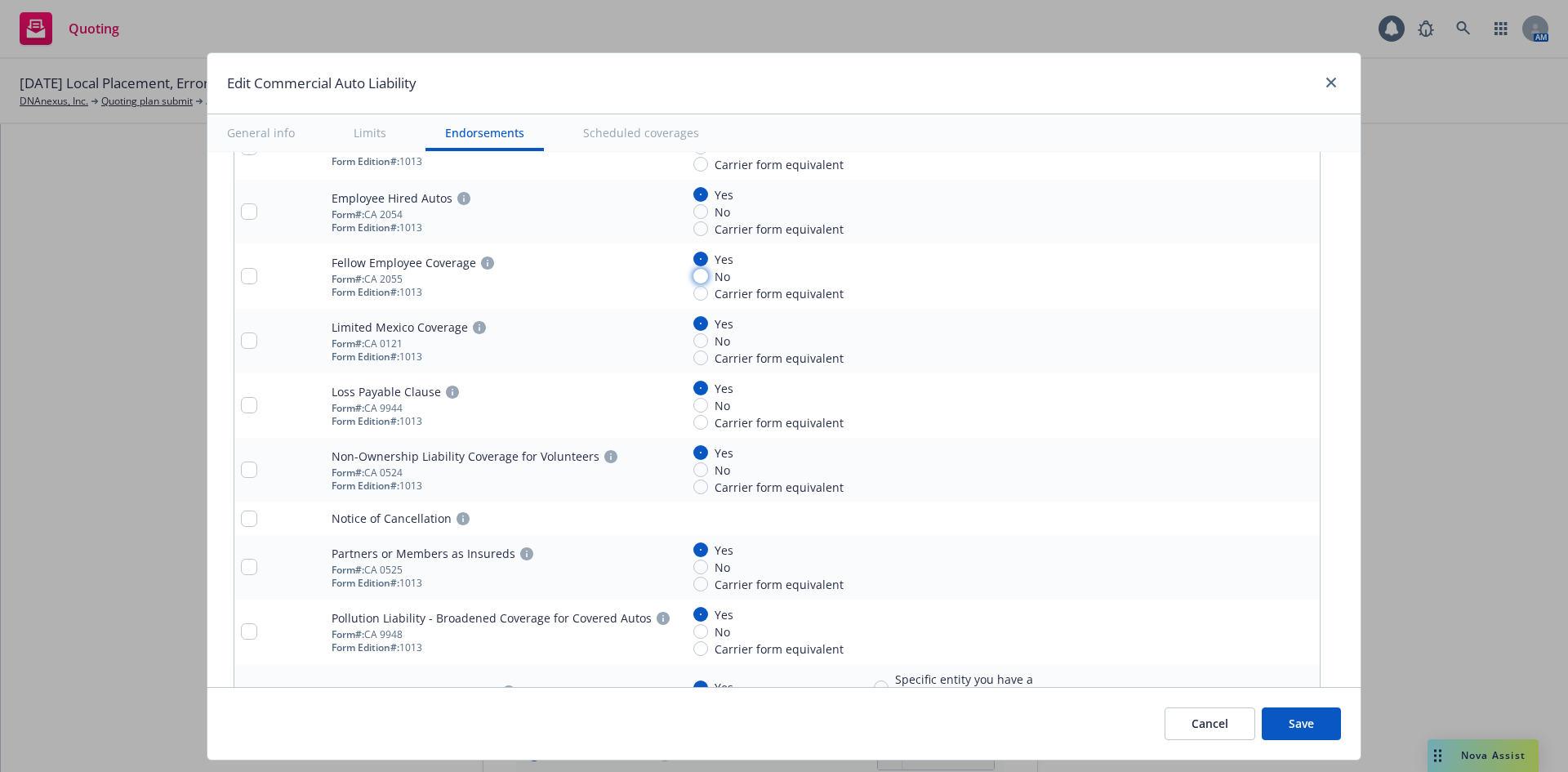
click at [697, 280] on input "No" at bounding box center [701, 276] width 15 height 15
radio input "true"
click at [696, 342] on input "No" at bounding box center [701, 341] width 15 height 15
radio input "true"
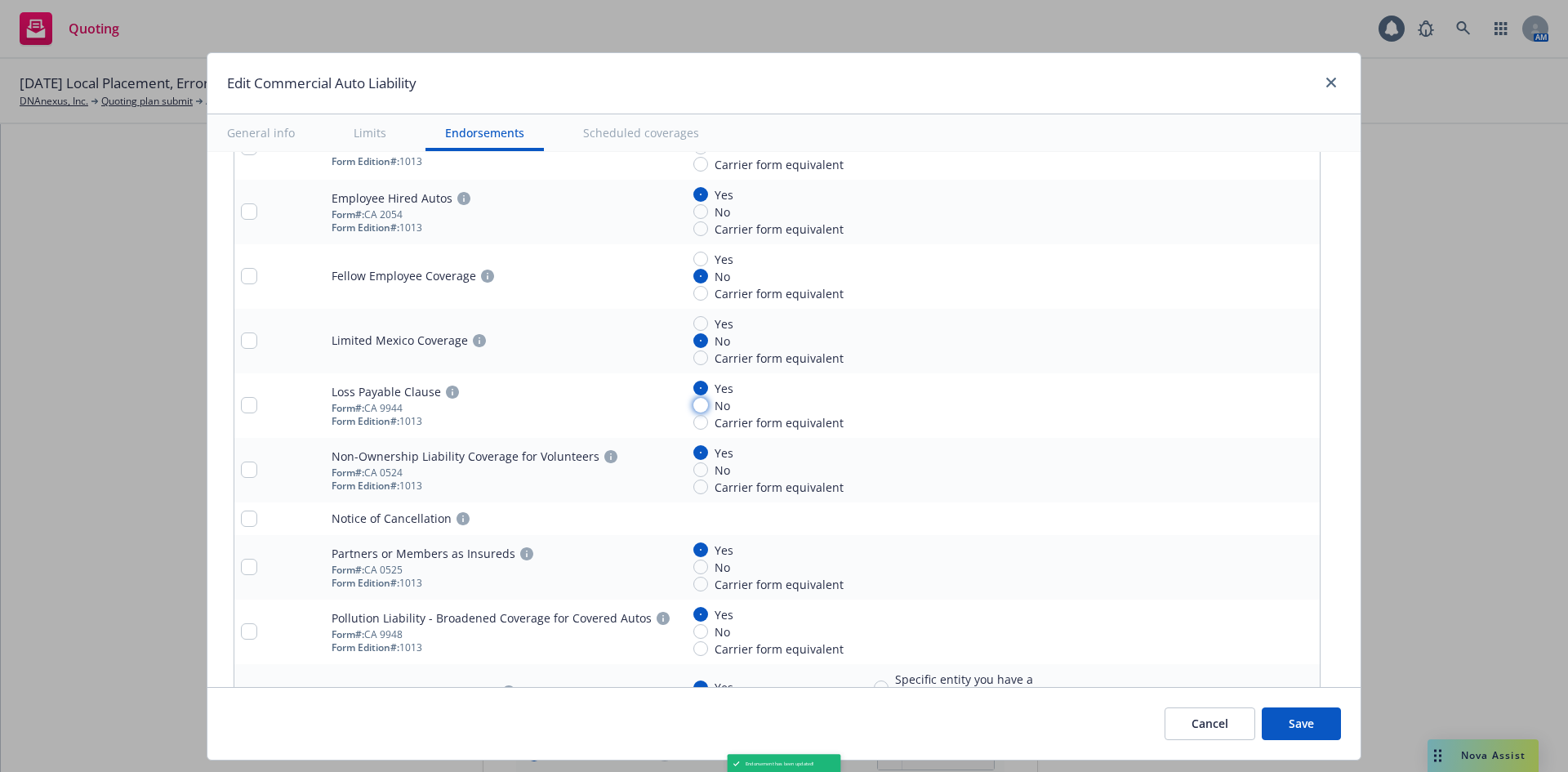
click at [693, 410] on input "No" at bounding box center [701, 405] width 15 height 15
radio input "true"
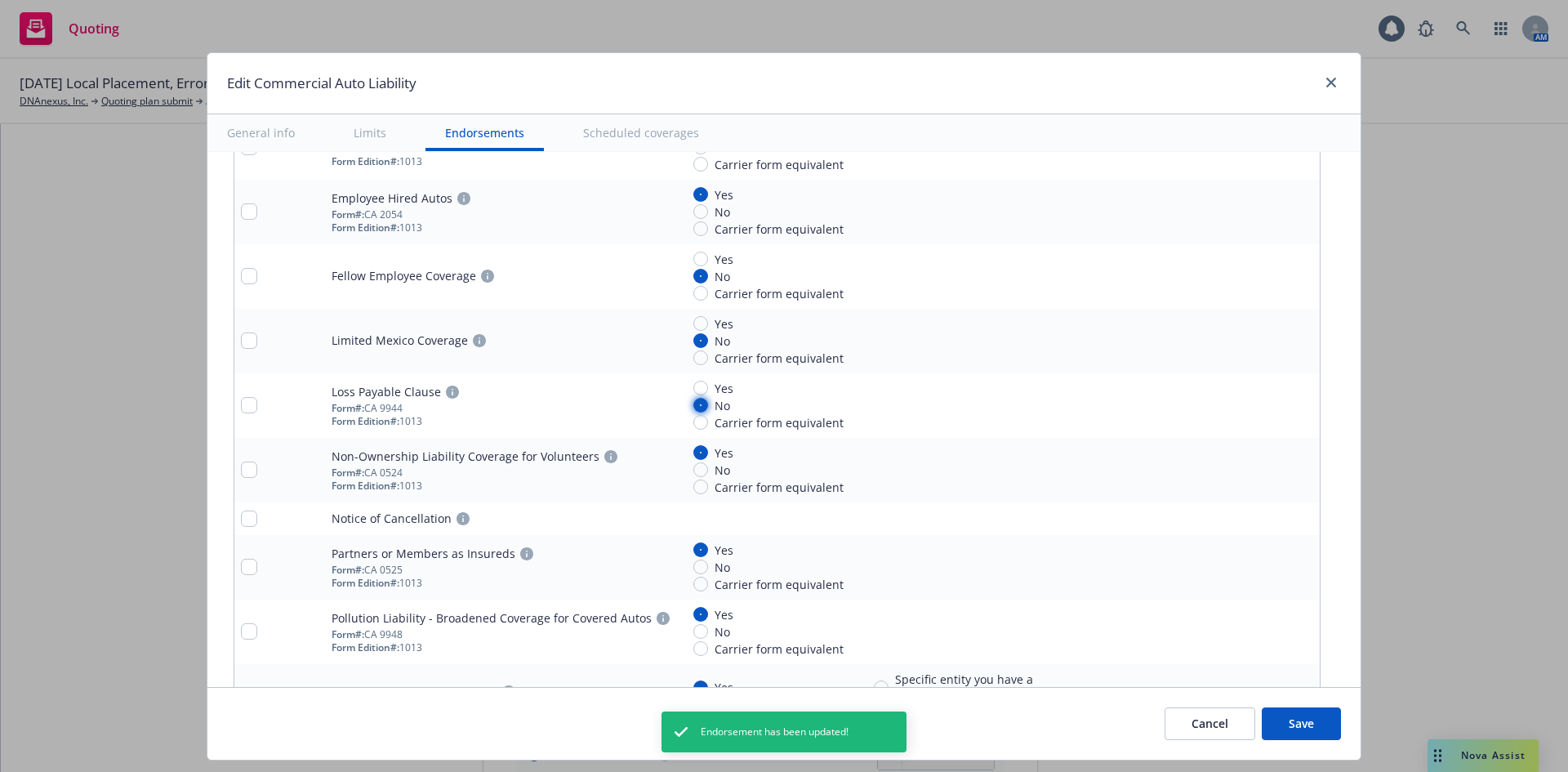
scroll to position [3620, 0]
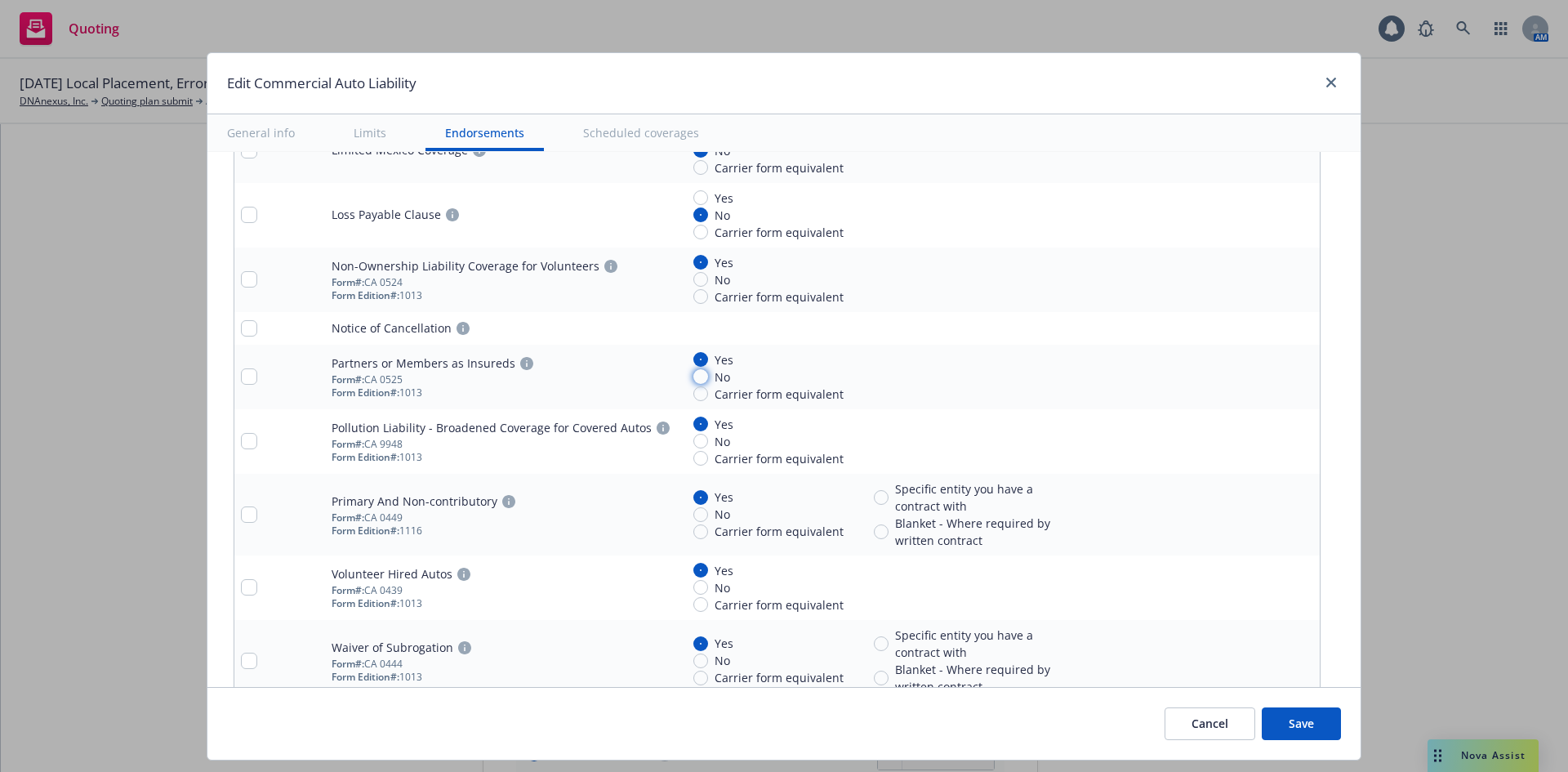
click at [694, 375] on input "No" at bounding box center [701, 377] width 15 height 15
radio input "true"
drag, startPoint x: 692, startPoint y: 437, endPoint x: 691, endPoint y: 446, distance: 9.1
click at [693, 438] on input "No" at bounding box center [701, 441] width 15 height 15
radio input "true"
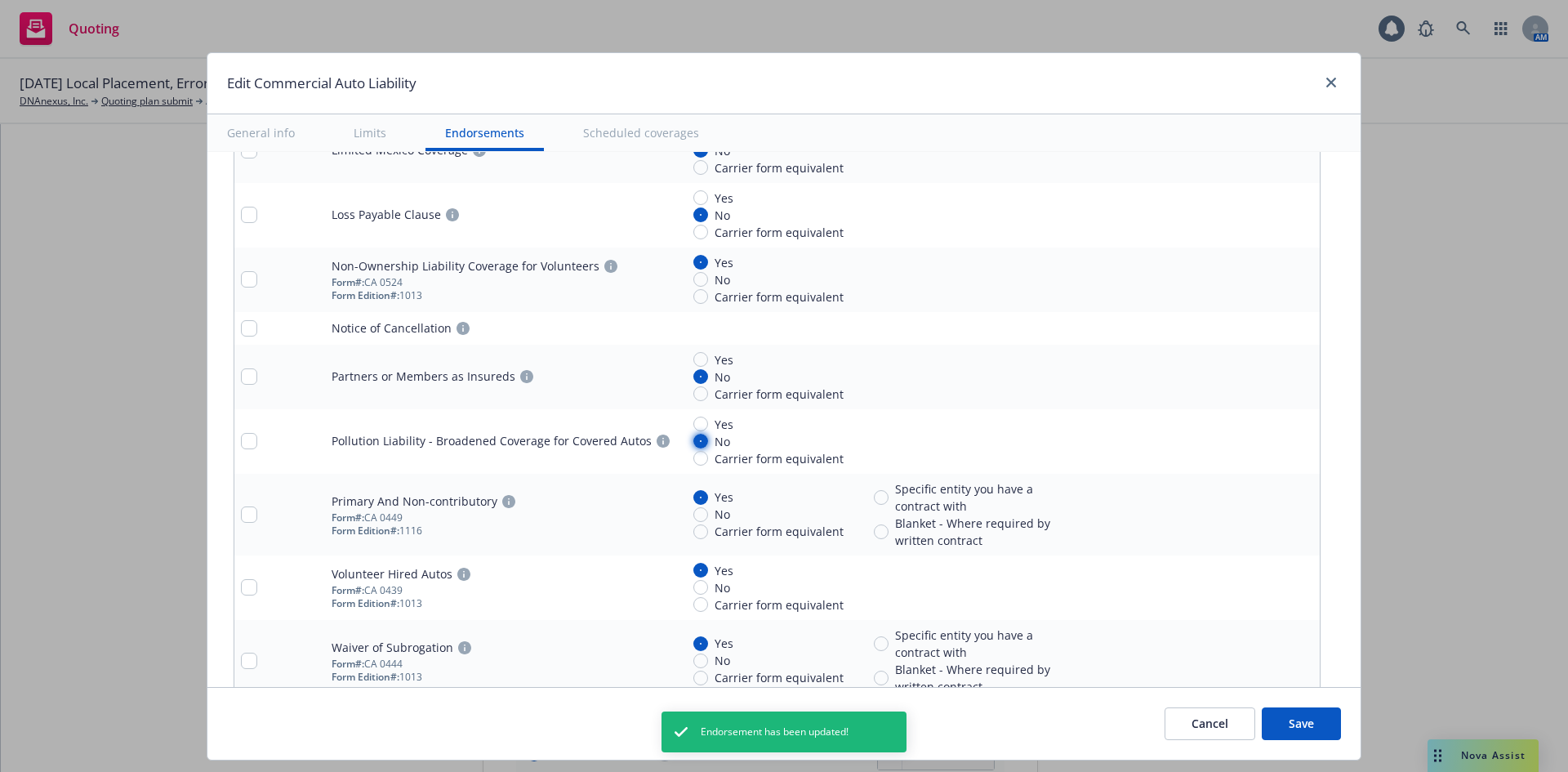
scroll to position [3811, 0]
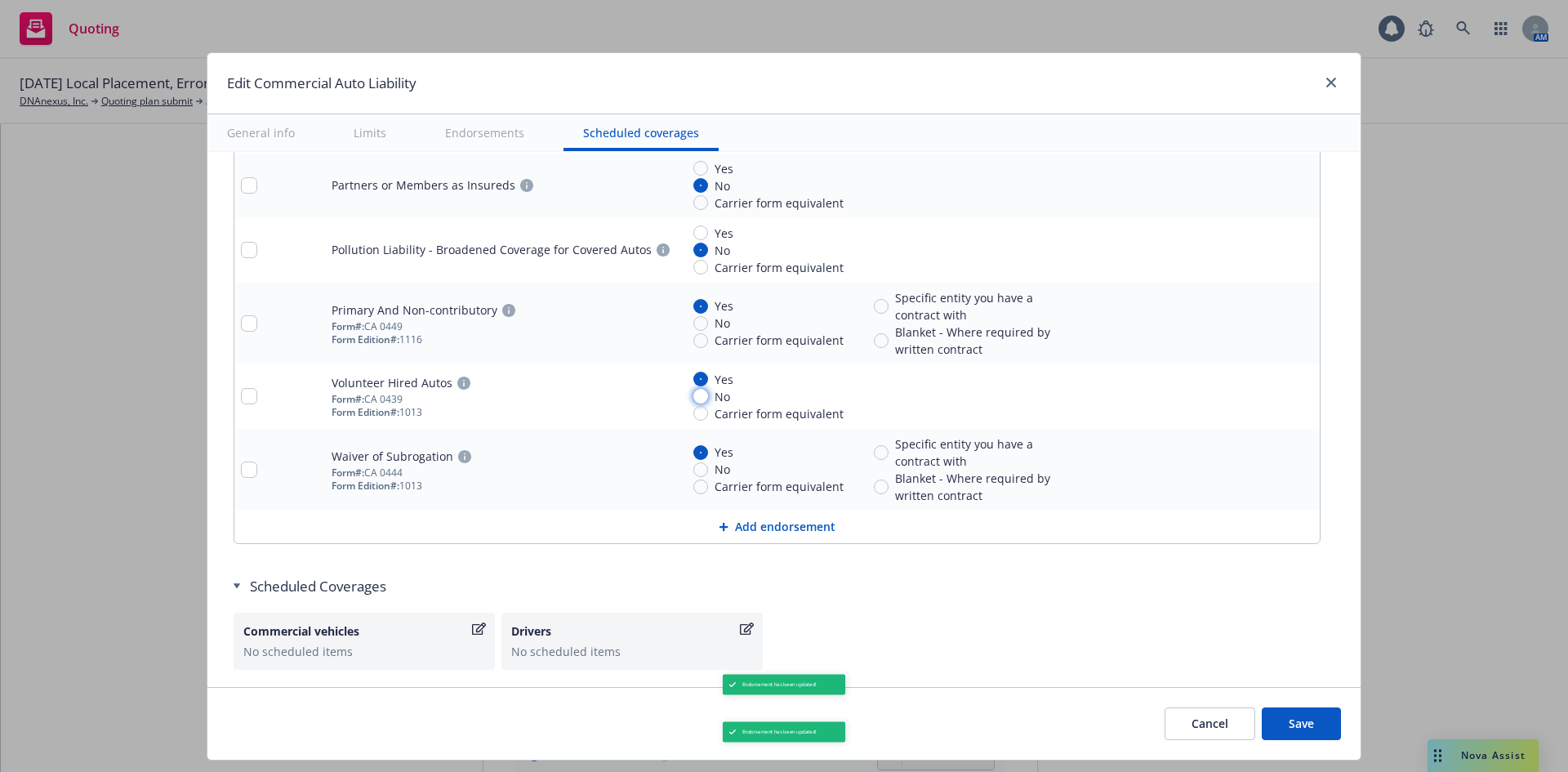
click at [696, 398] on input "No" at bounding box center [701, 396] width 15 height 15
radio input "true"
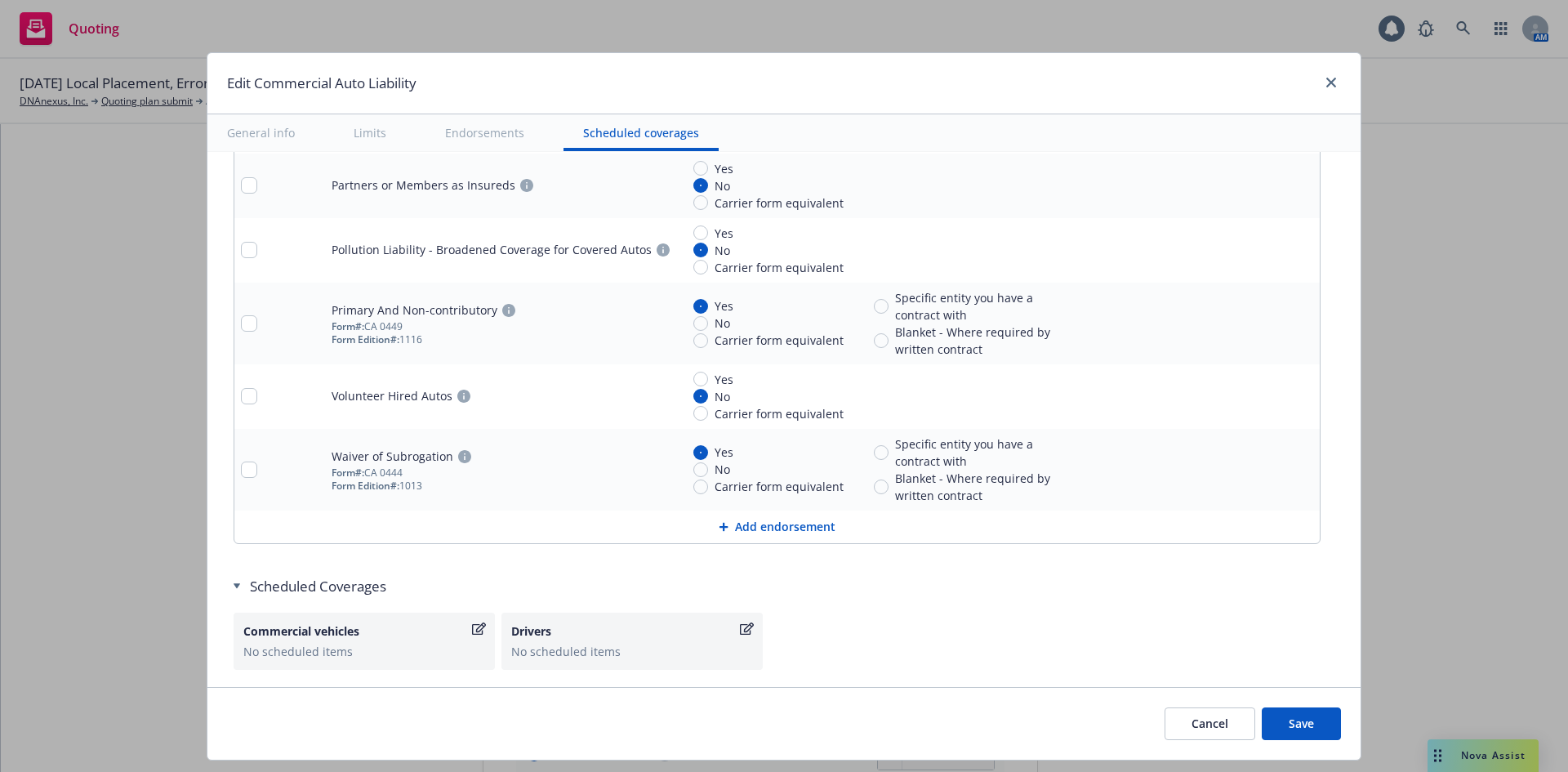
click at [1299, 718] on button "Save" at bounding box center [1301, 723] width 80 height 33
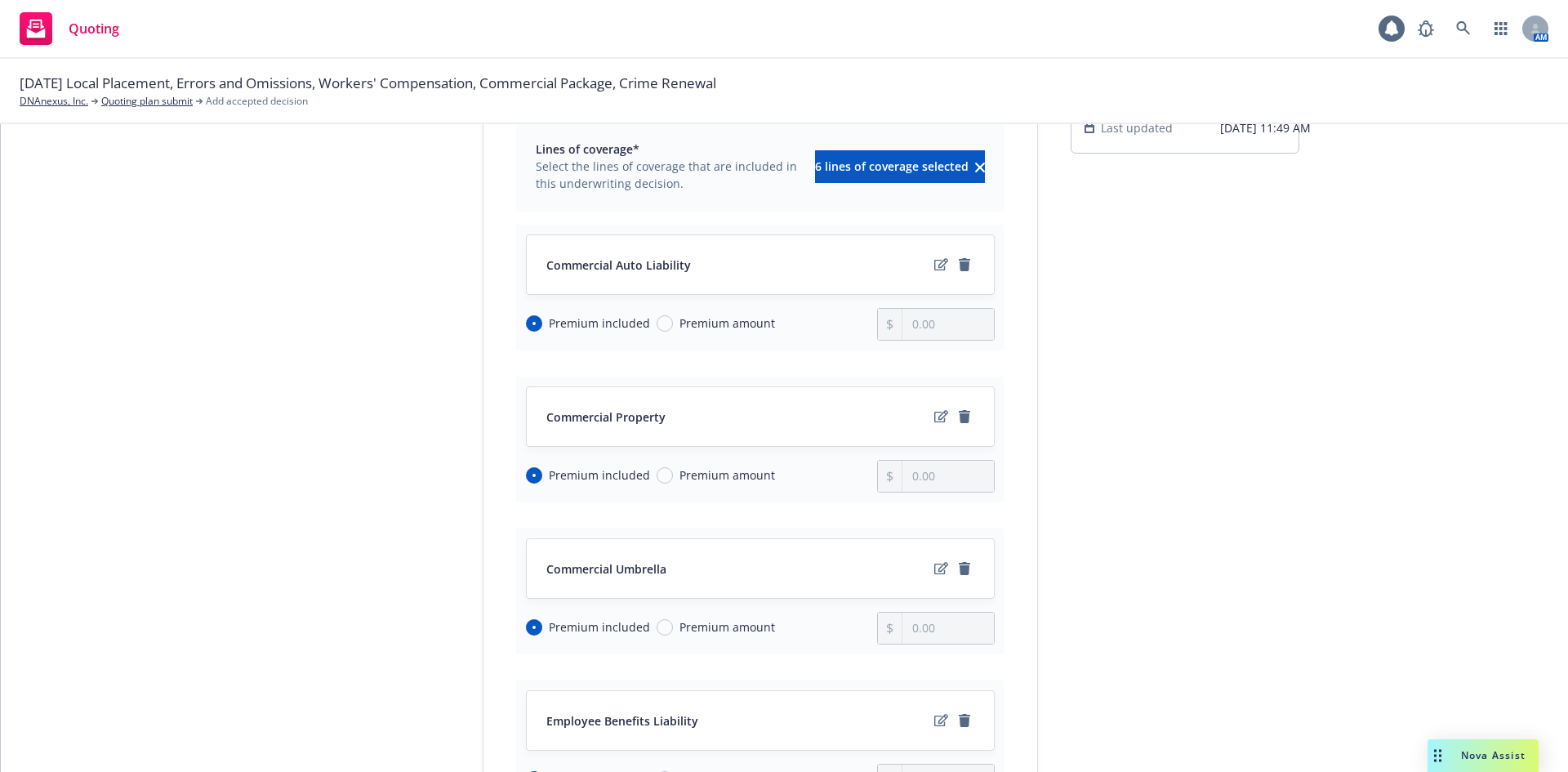
scroll to position [190, 0]
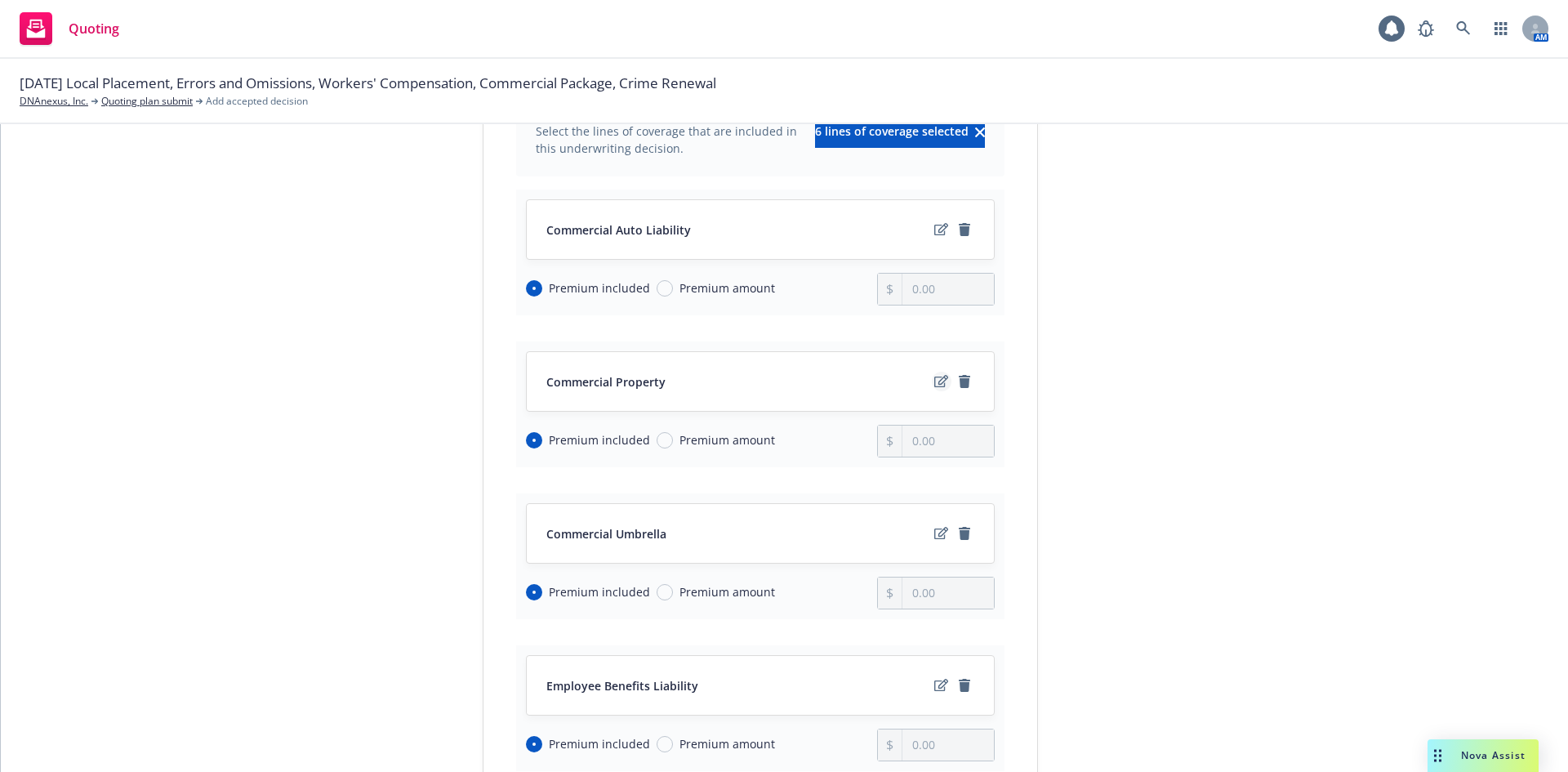
click at [934, 380] on icon "edit" at bounding box center [941, 381] width 14 height 13
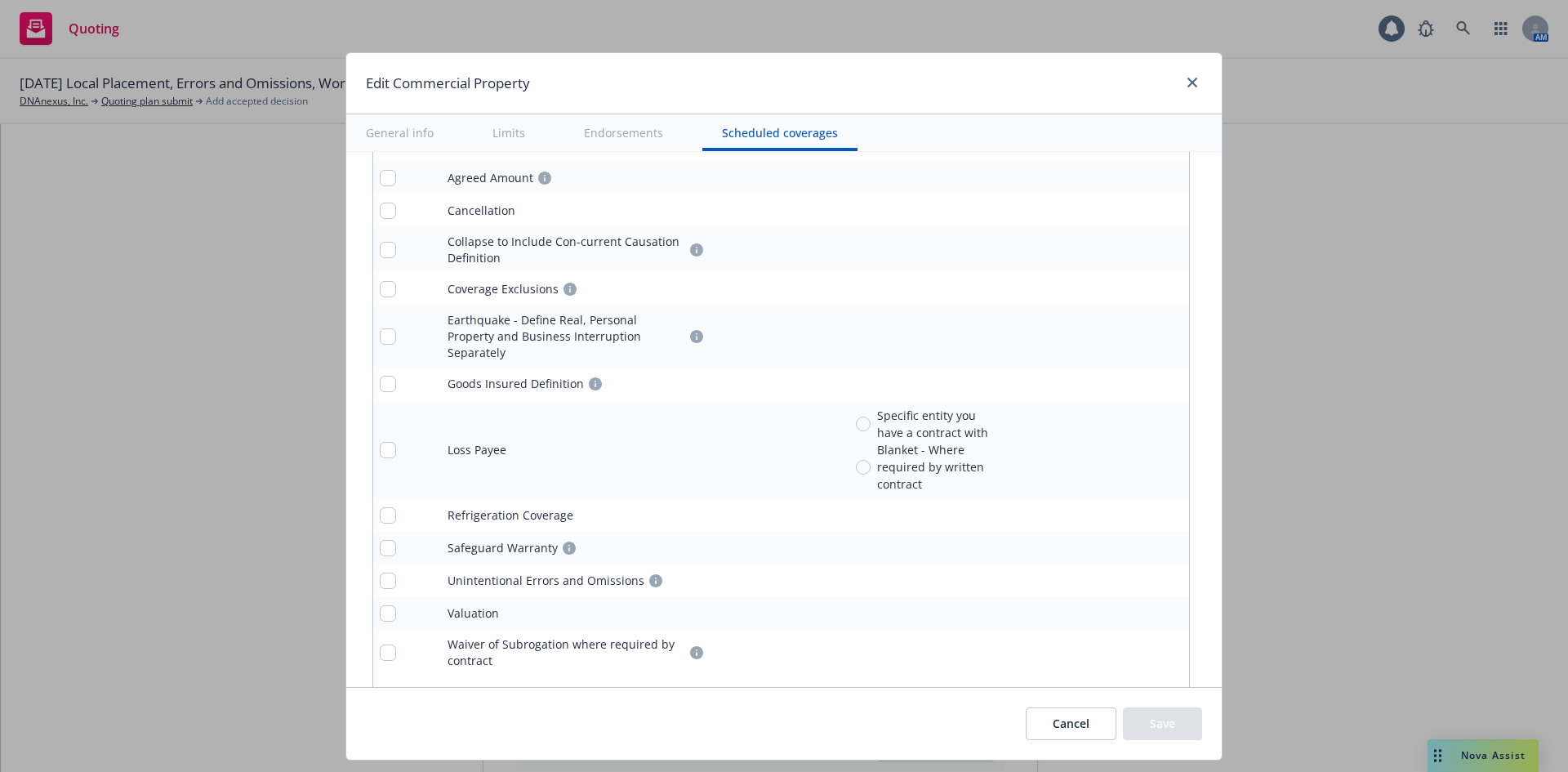
scroll to position [5805, 0]
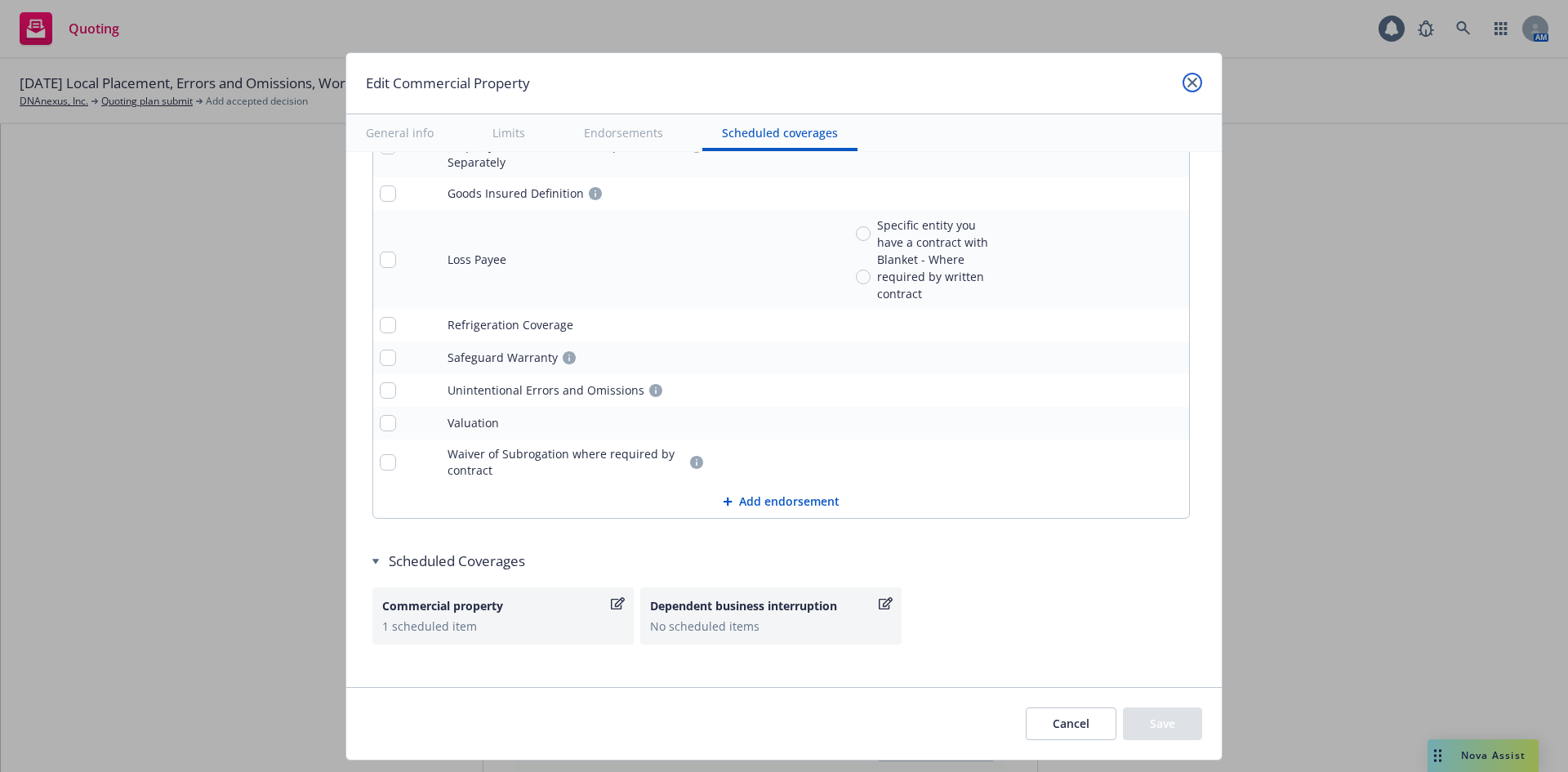
click at [1187, 85] on icon "close" at bounding box center [1192, 83] width 10 height 10
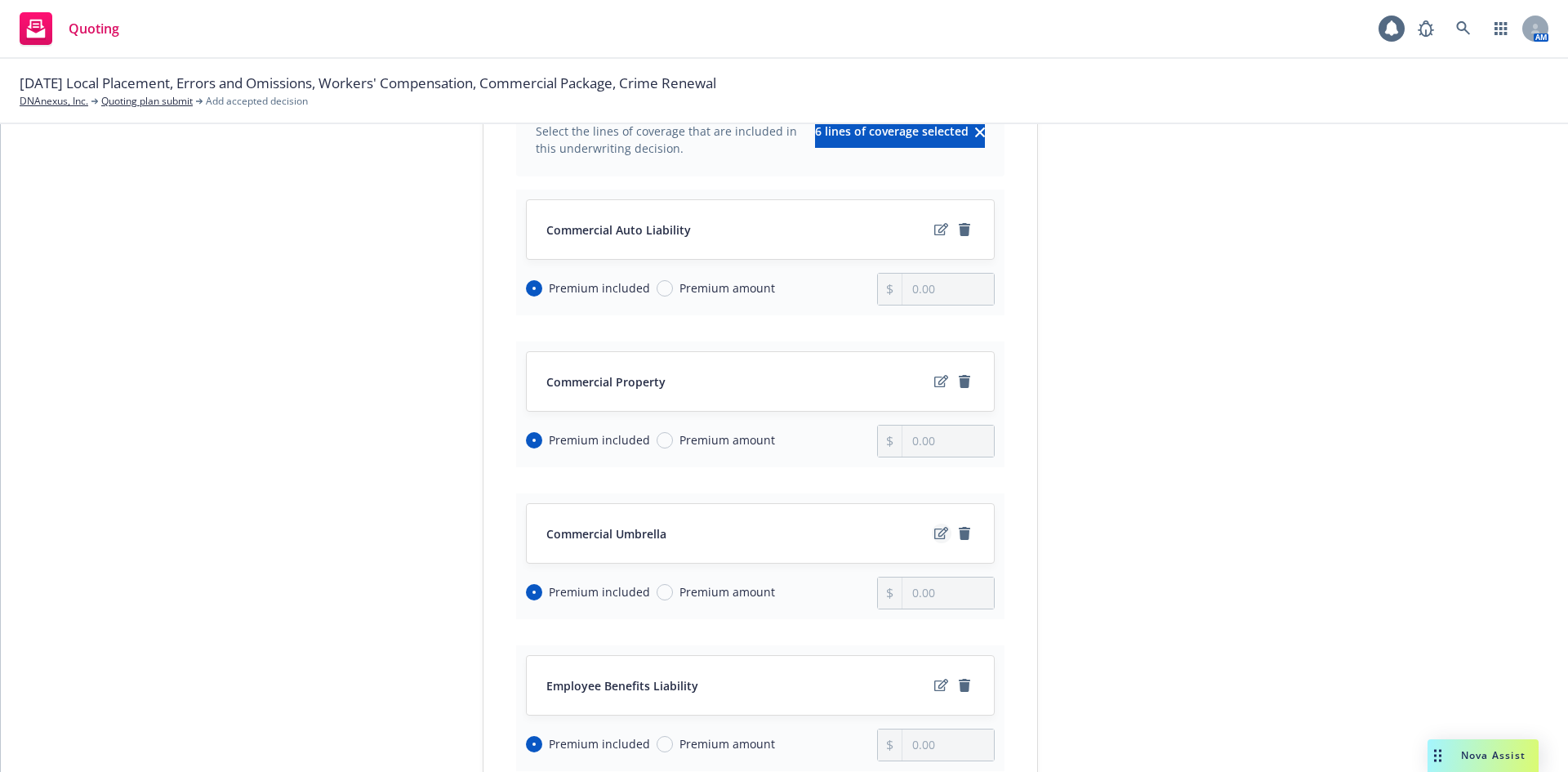
click at [936, 533] on icon "edit" at bounding box center [941, 533] width 14 height 13
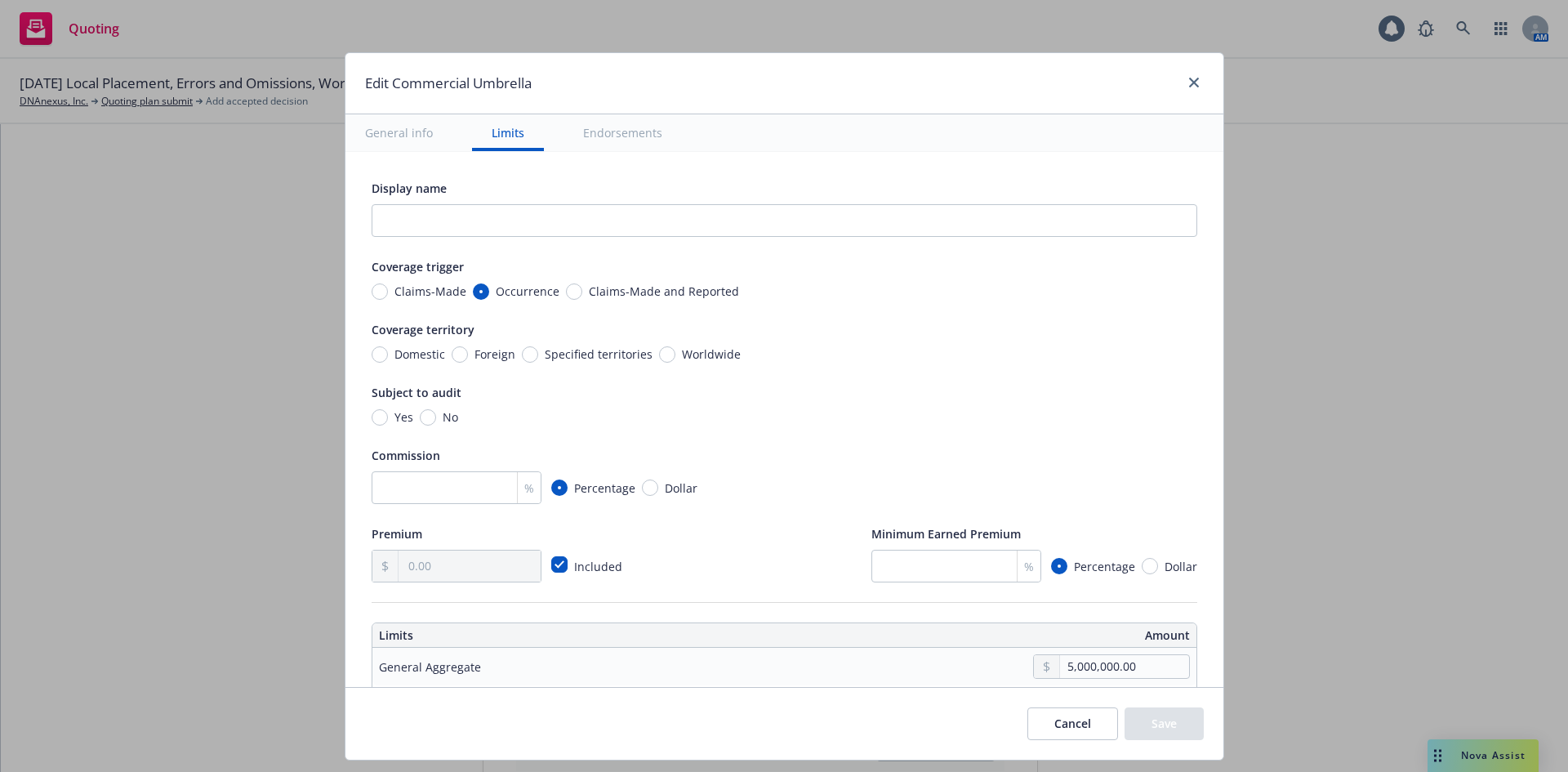
scroll to position [1252, 0]
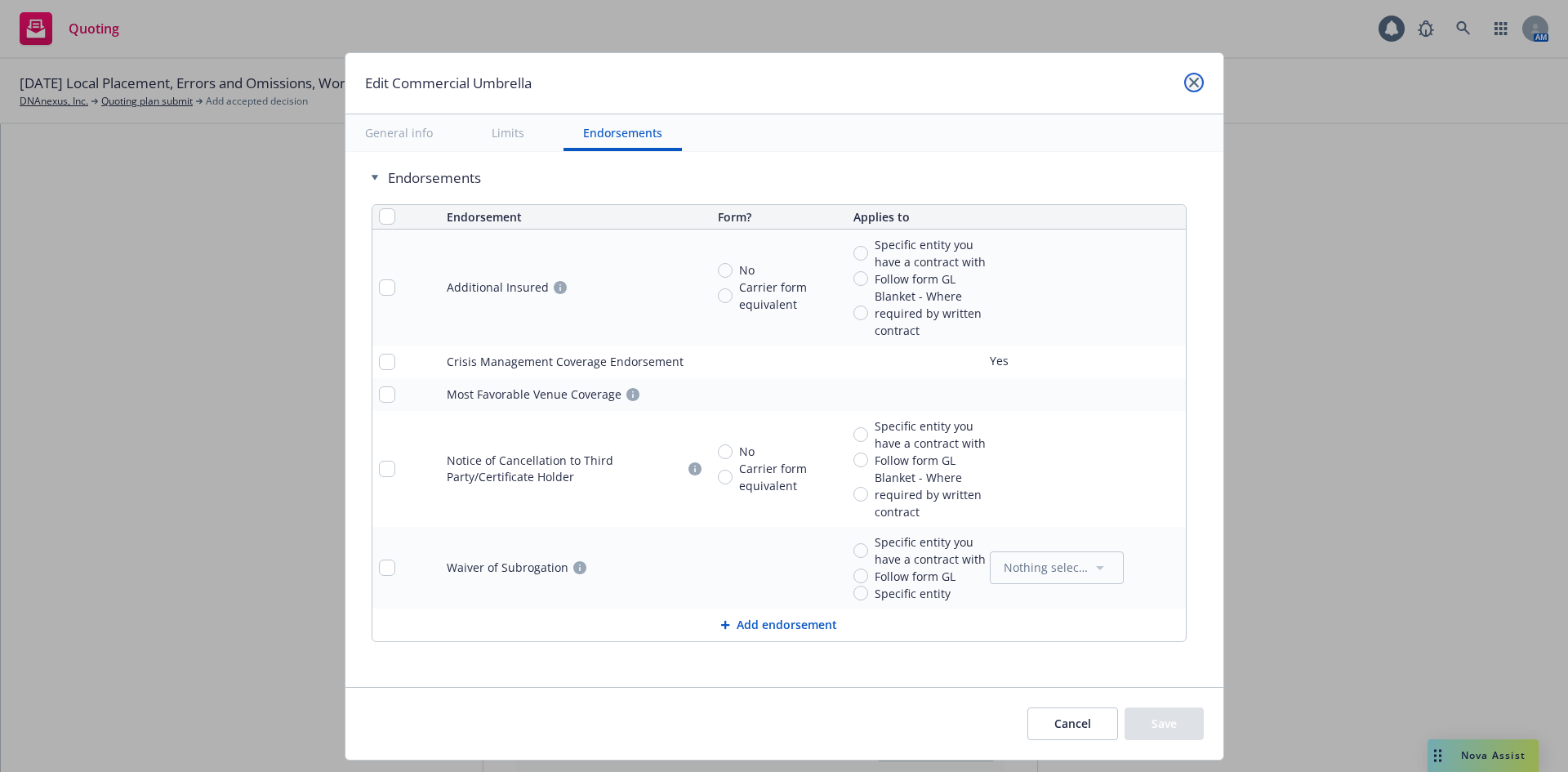
click at [1189, 84] on icon "close" at bounding box center [1194, 83] width 10 height 10
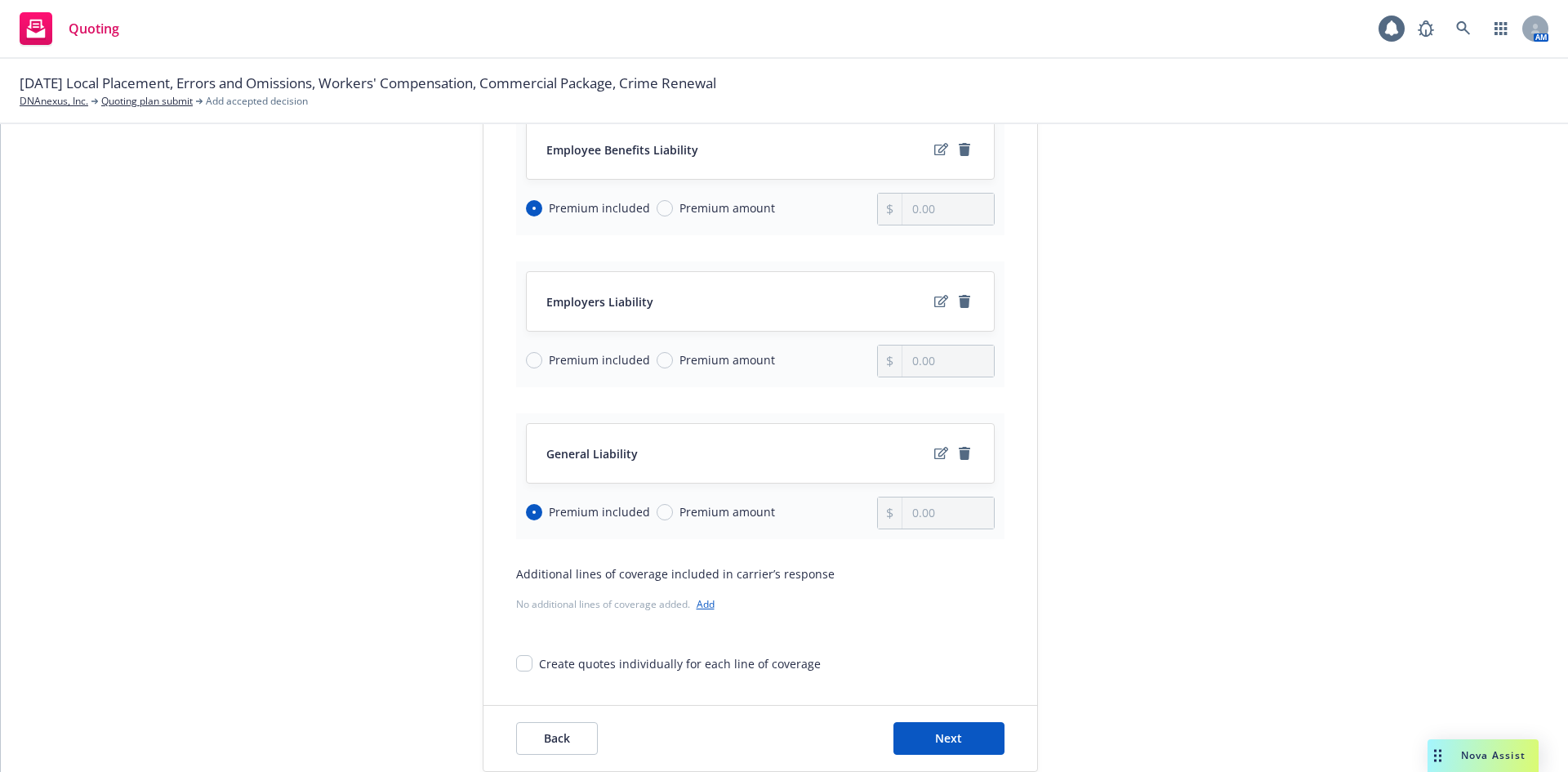
scroll to position [762, 0]
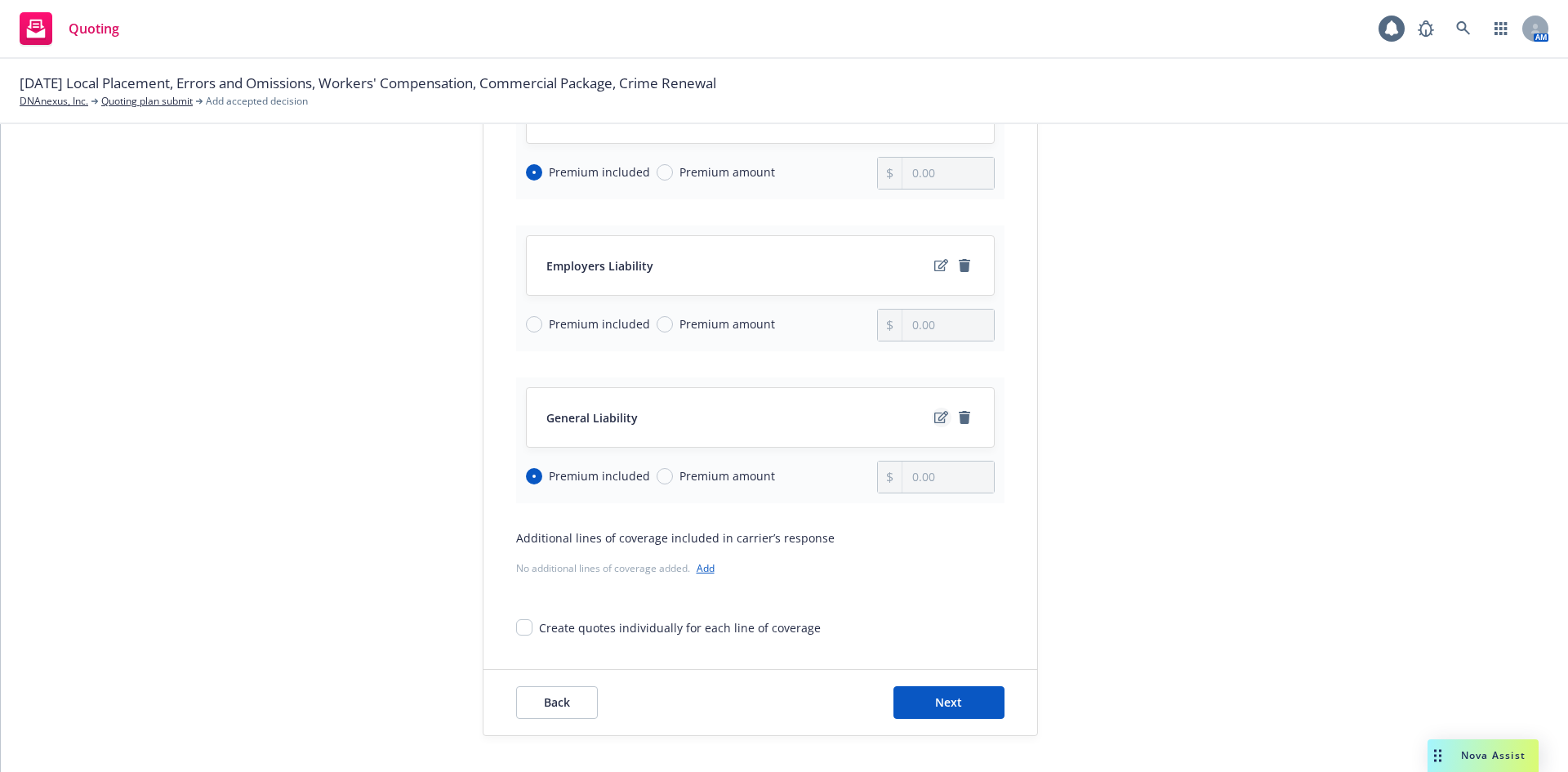
click at [934, 419] on icon "edit" at bounding box center [941, 418] width 14 height 13
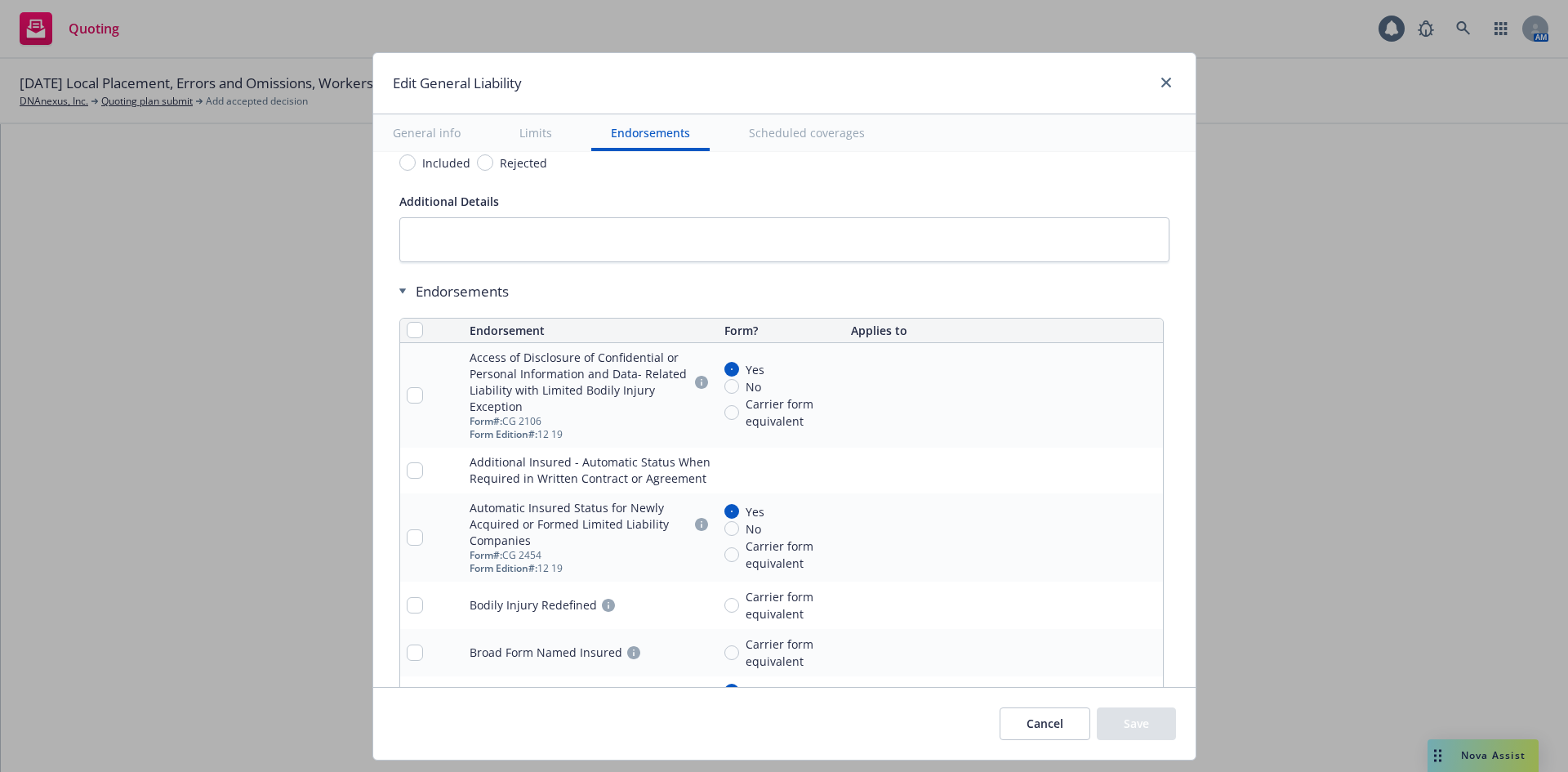
scroll to position [2207, 0]
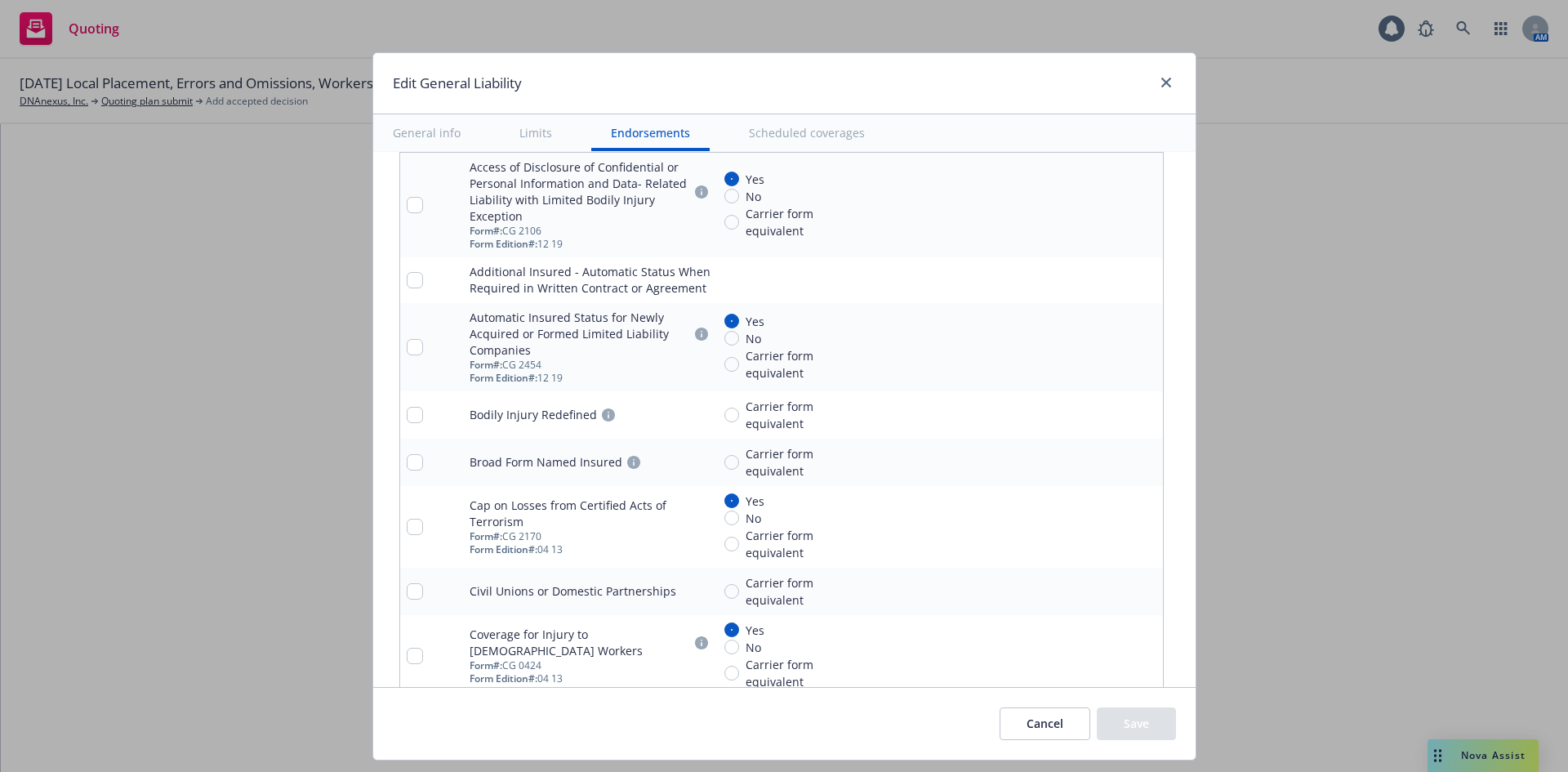
click at [1112, 282] on icon "pencil" at bounding box center [1117, 280] width 10 height 10
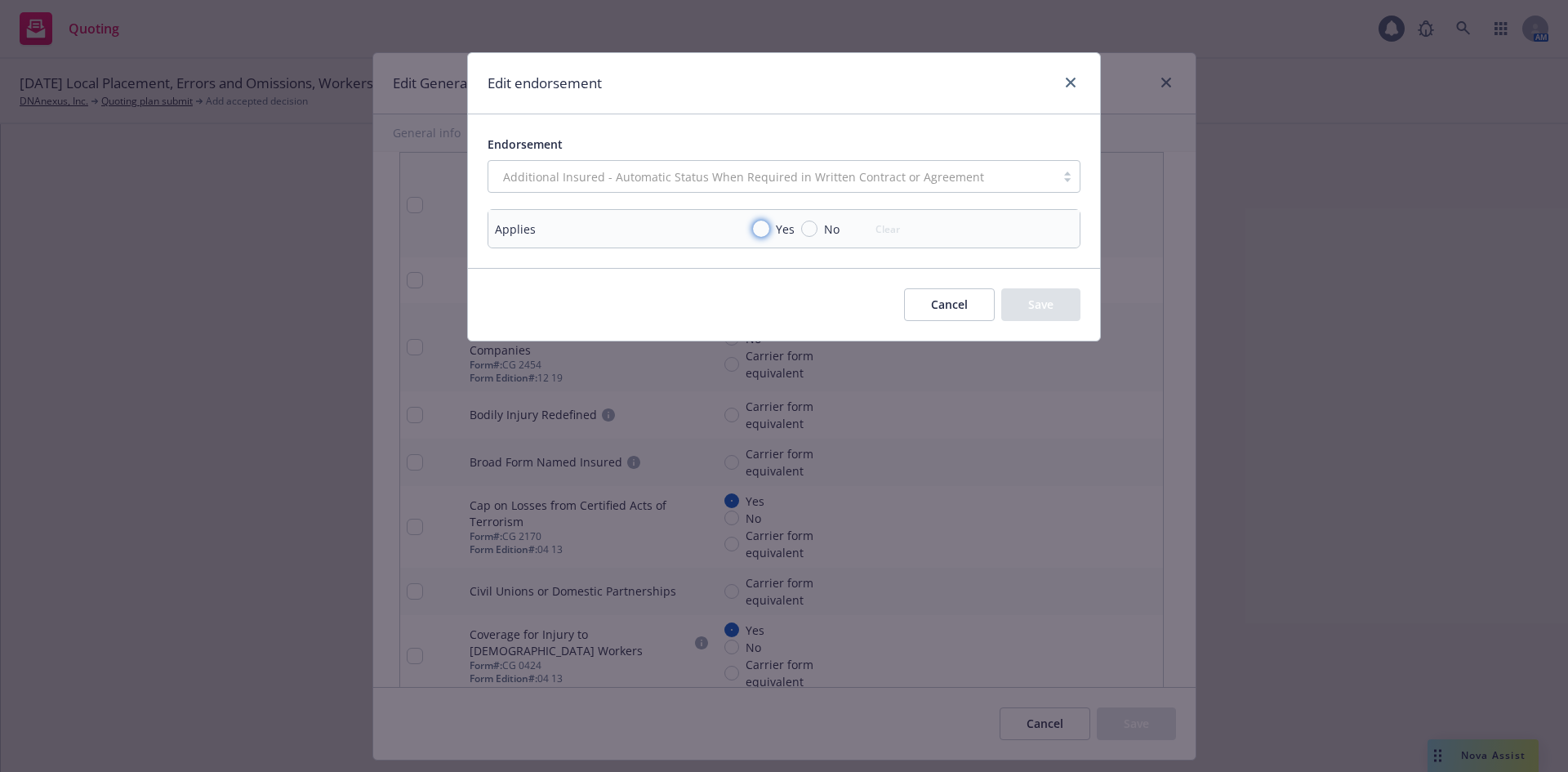
click at [769, 230] on input "Yes" at bounding box center [761, 229] width 17 height 17
radio input "true"
click at [1038, 303] on button "Save" at bounding box center [1041, 304] width 80 height 33
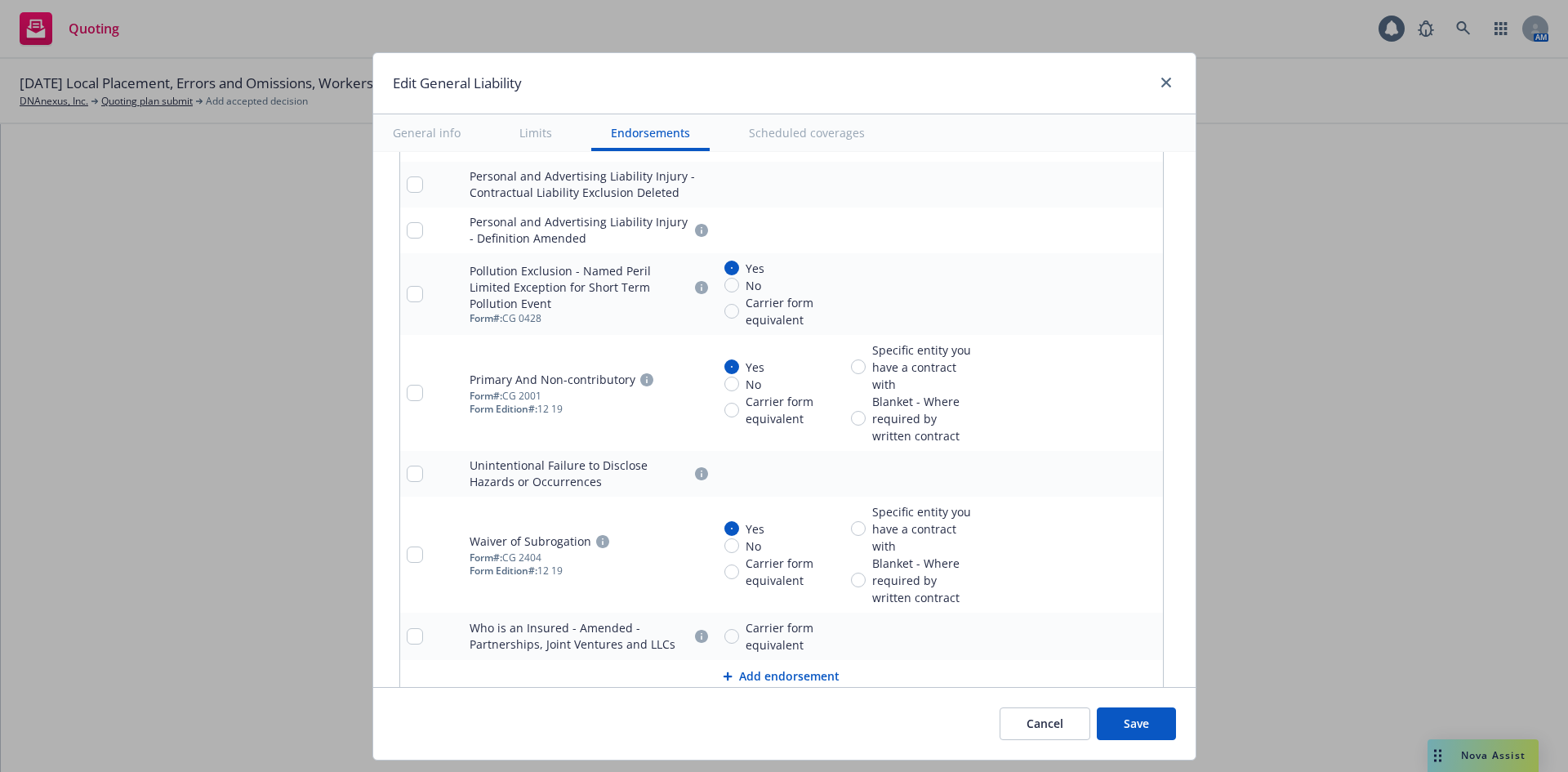
scroll to position [3351, 0]
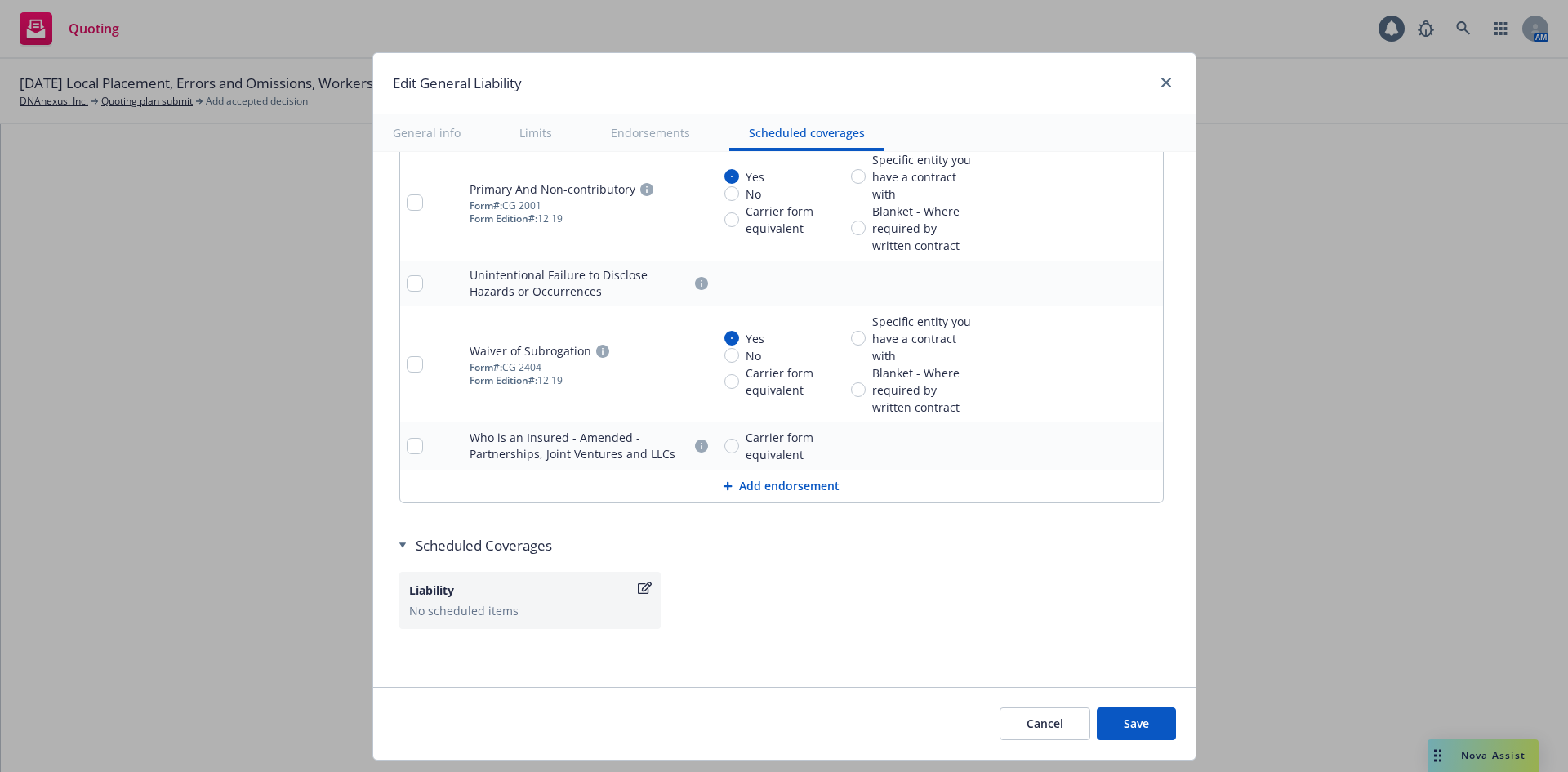
click at [1145, 724] on button "Save" at bounding box center [1136, 723] width 80 height 33
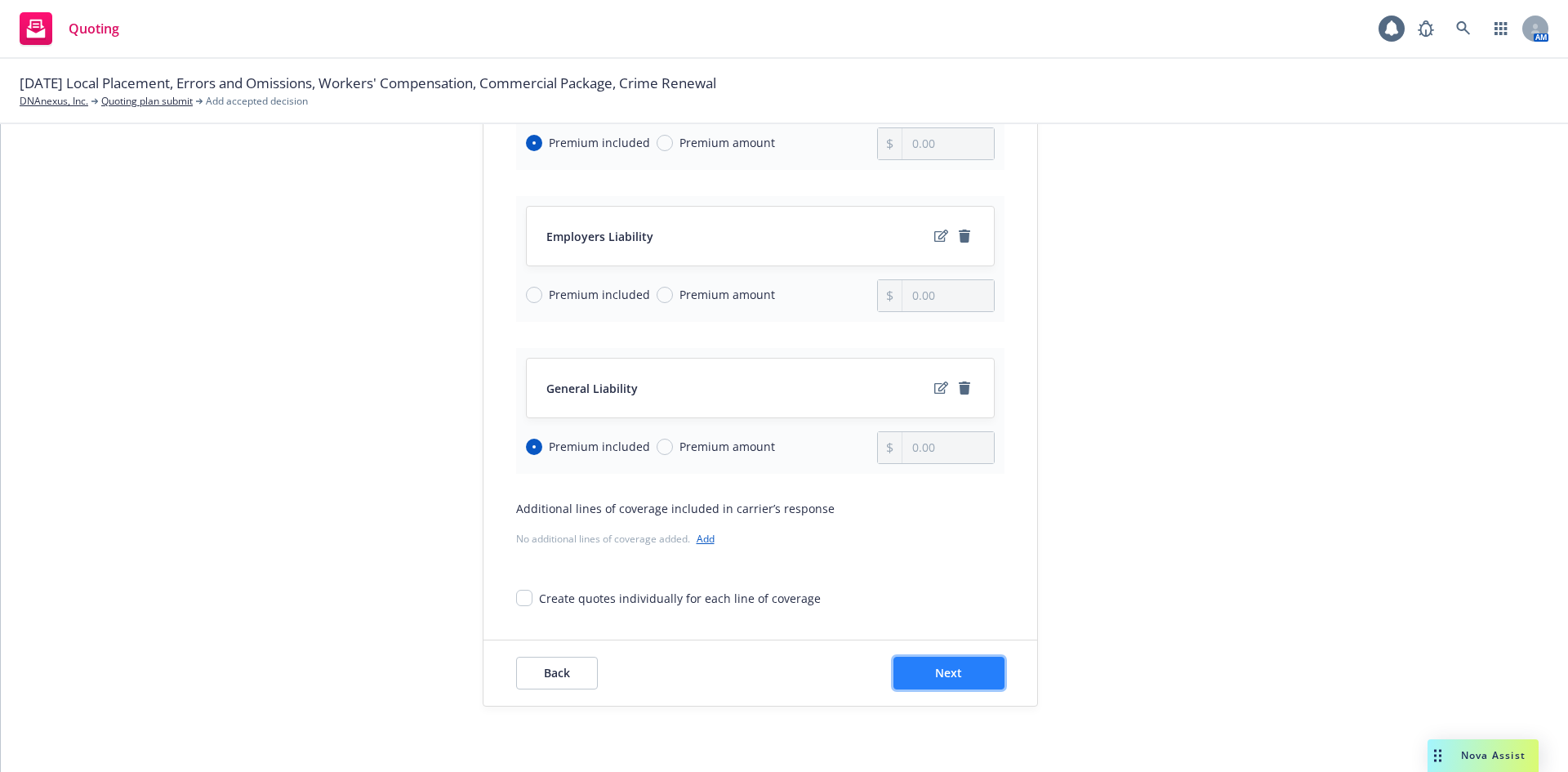
click at [964, 664] on button "Next" at bounding box center [949, 672] width 111 height 33
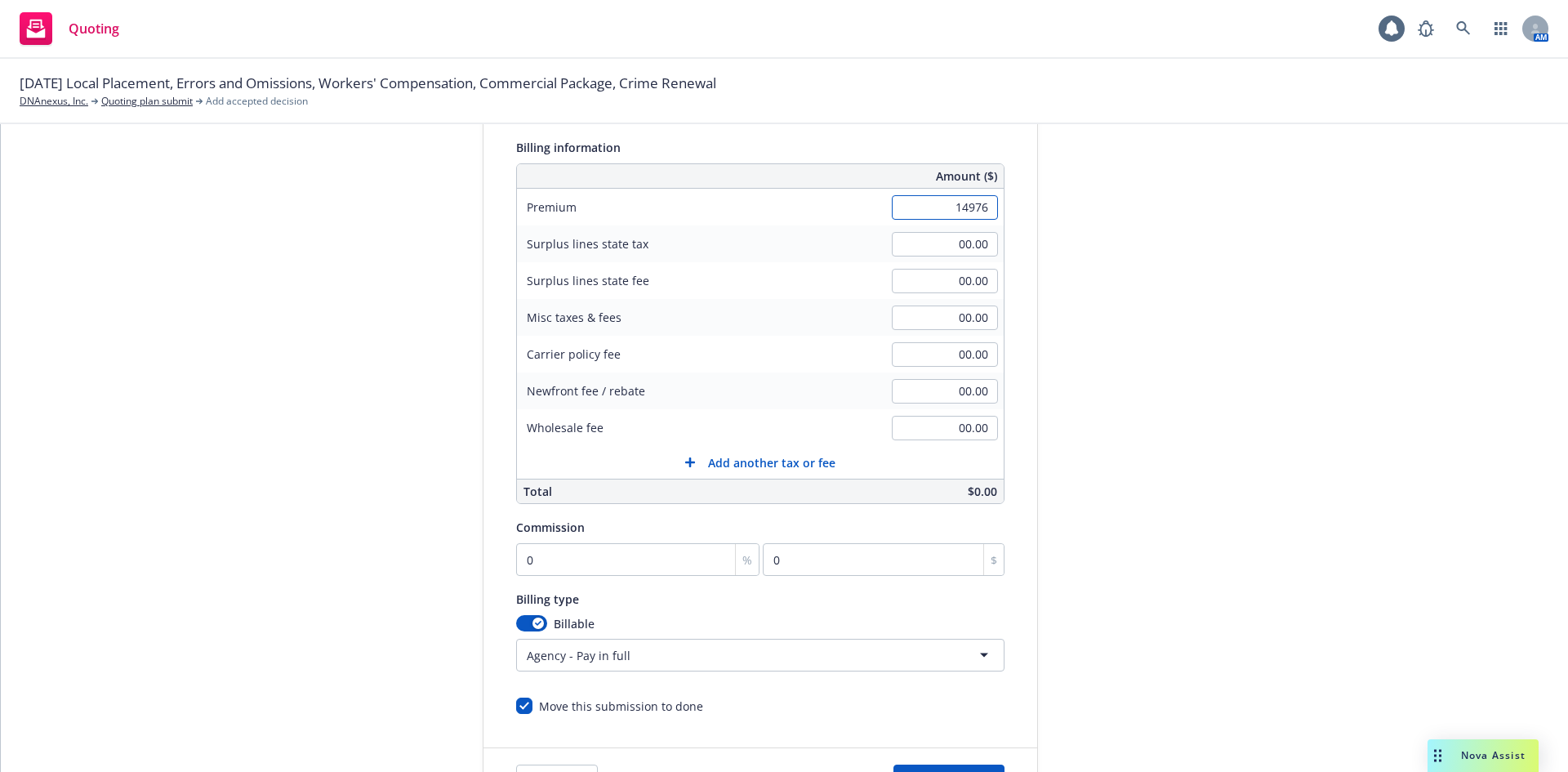
scroll to position [318, 0]
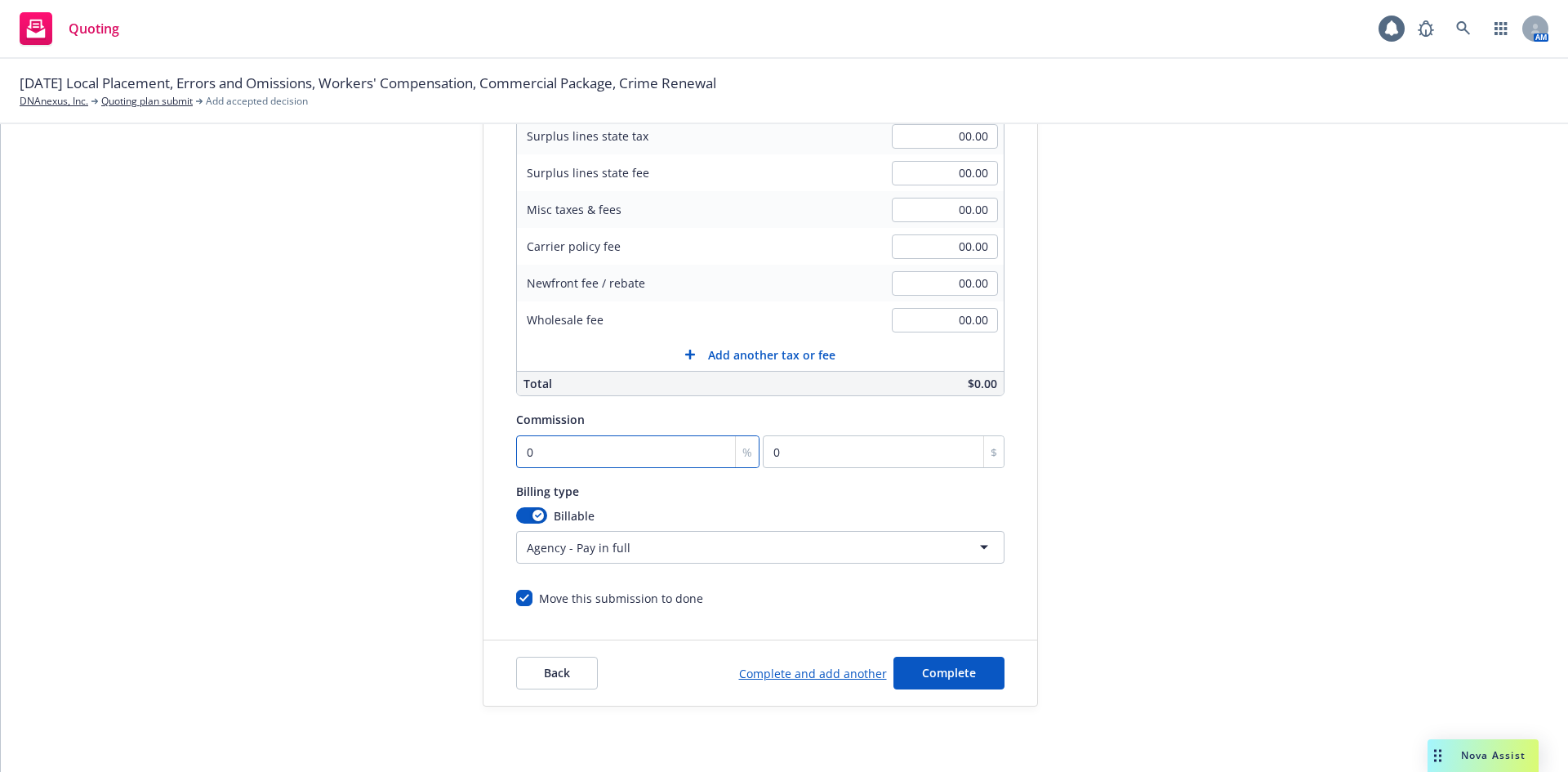
type input "14,976.00"
click at [573, 457] on input "0" at bounding box center [638, 451] width 244 height 33
click at [949, 672] on span "Complete" at bounding box center [949, 672] width 54 height 16
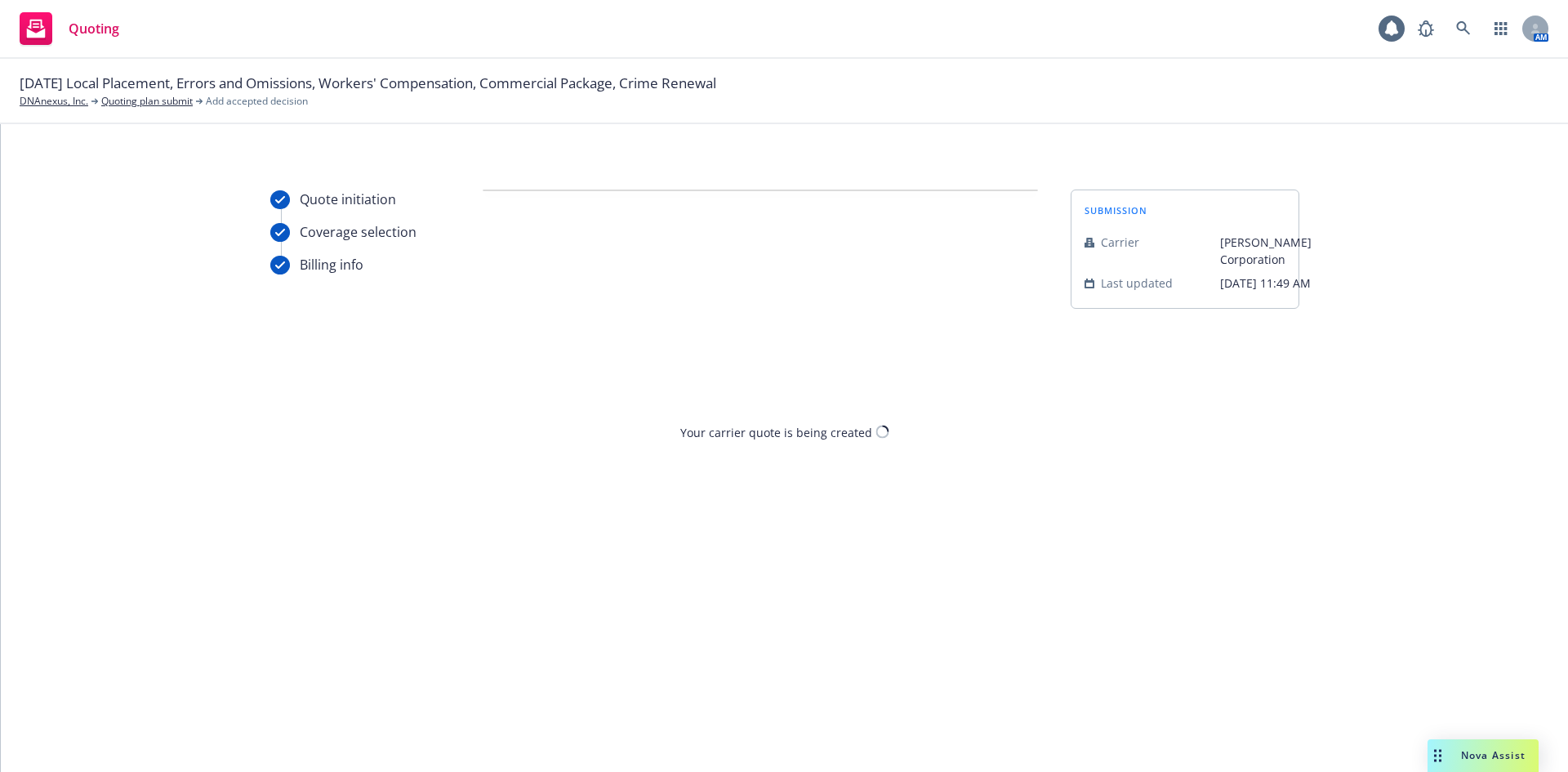
scroll to position [0, 0]
